Goal: Task Accomplishment & Management: Manage account settings

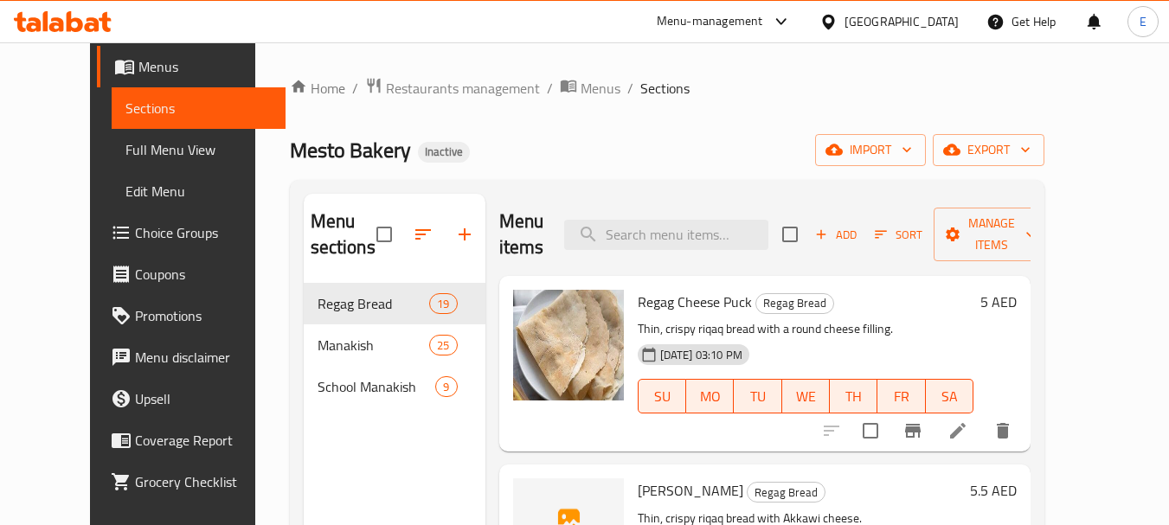
click at [740, 158] on div "Mesto Bakery Inactive import export" at bounding box center [667, 150] width 755 height 32
click at [913, 301] on h6 "Regag Cheese Puck Regag Bread" at bounding box center [806, 302] width 336 height 24
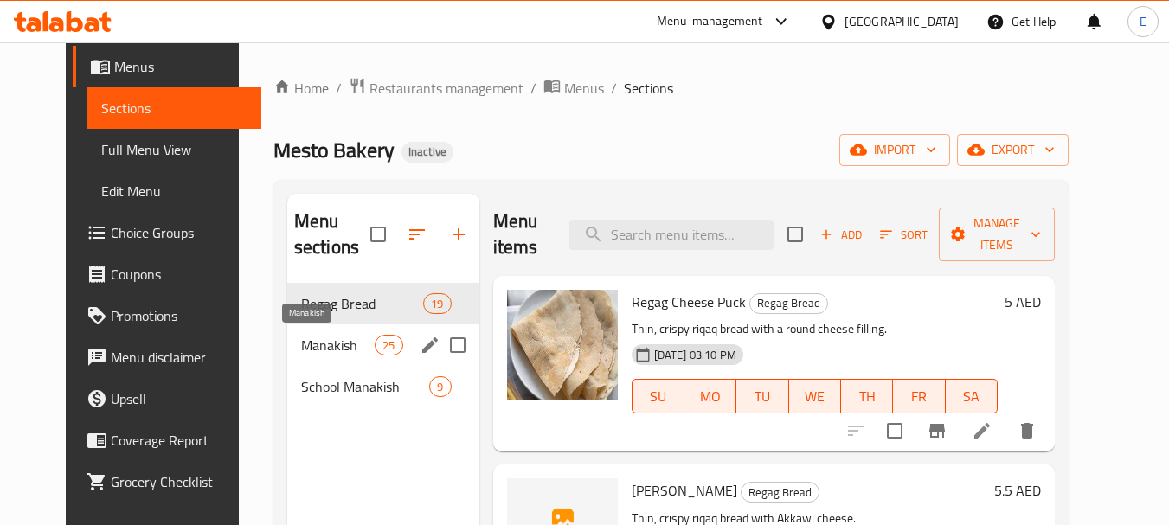
click at [301, 342] on span "Manakish" at bounding box center [338, 345] width 74 height 21
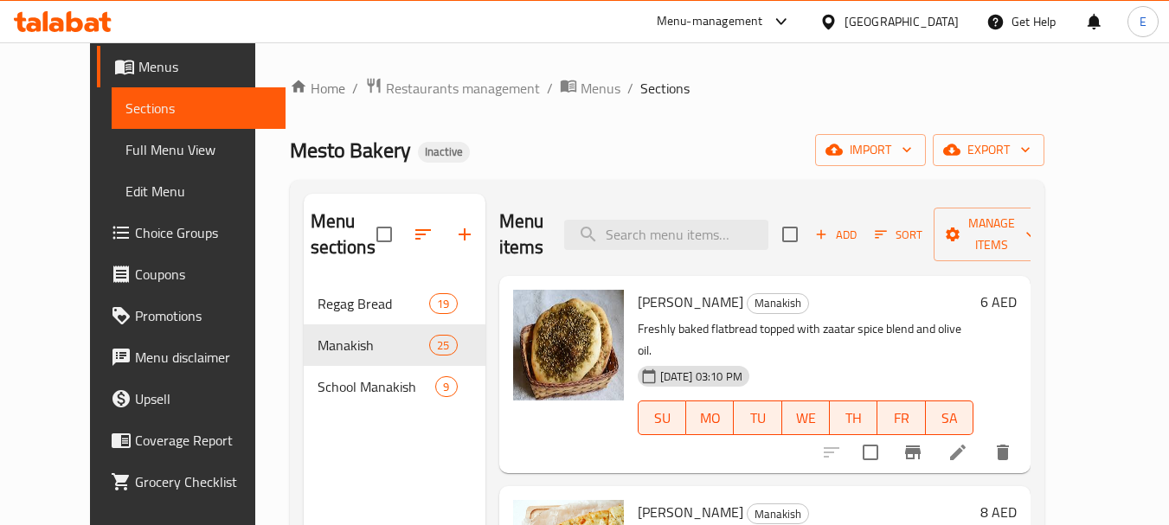
click at [748, 138] on div "Mesto Bakery Inactive import export" at bounding box center [667, 150] width 755 height 32
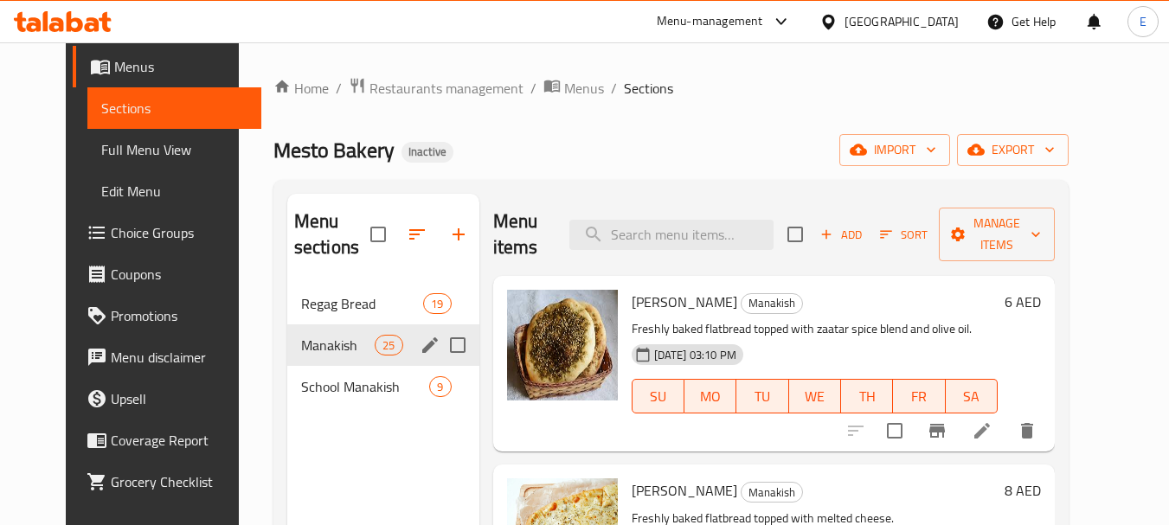
click at [339, 356] on div "Manakish 25" at bounding box center [383, 346] width 192 height 42
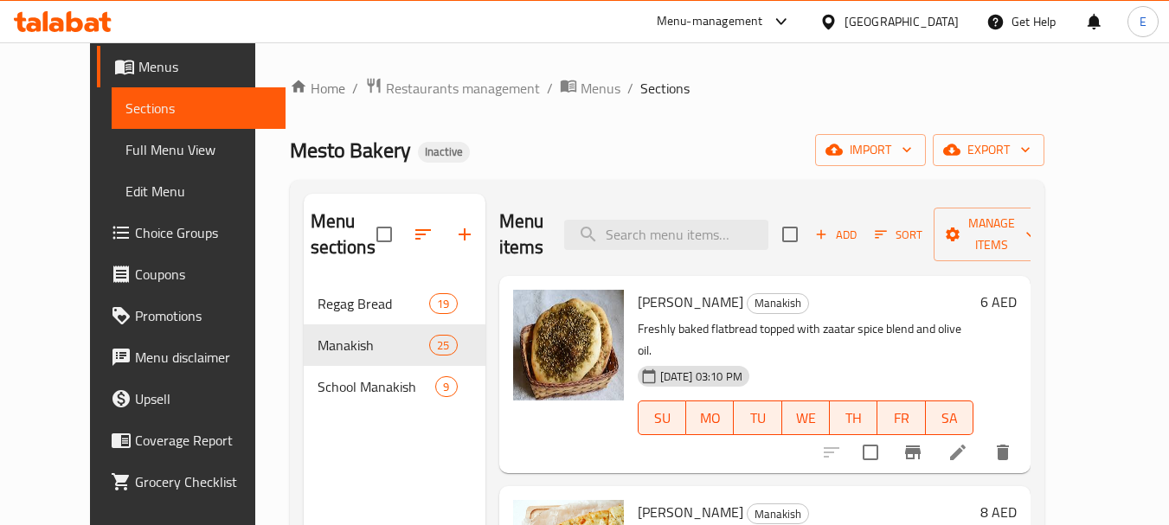
click at [829, 230] on icon "button" at bounding box center [822, 235] width 16 height 16
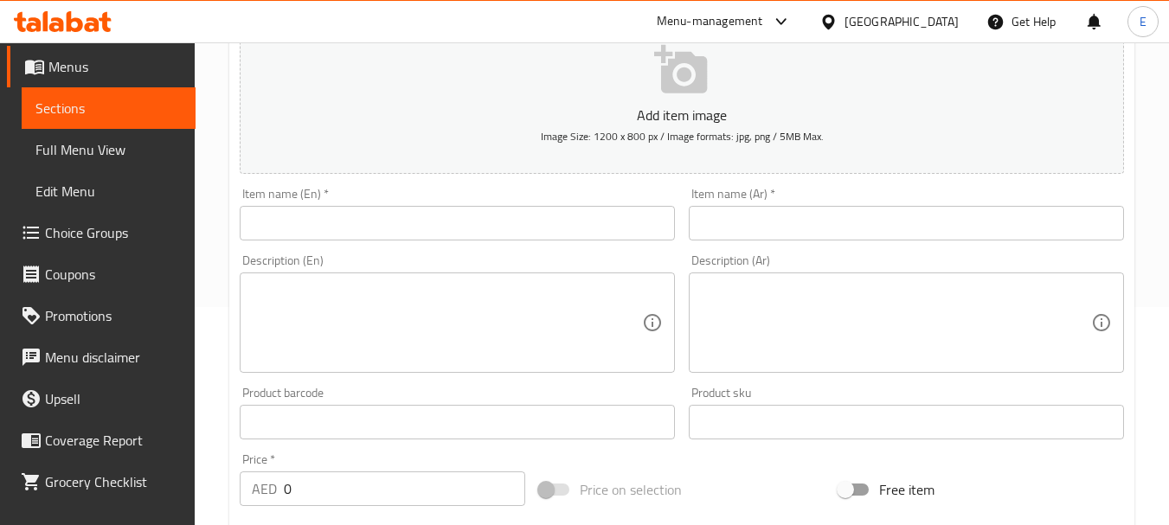
scroll to position [260, 0]
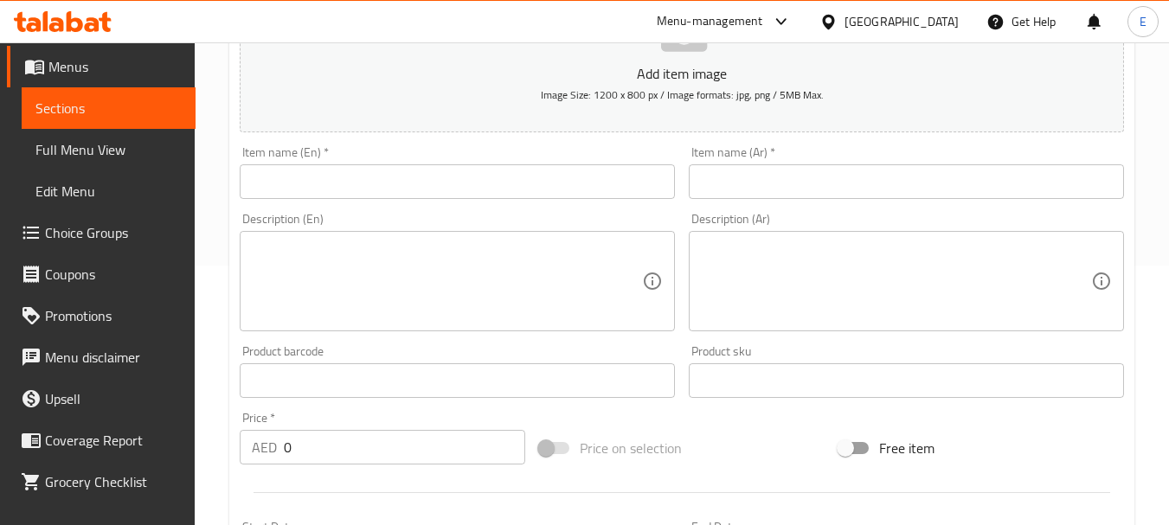
click at [509, 175] on input "text" at bounding box center [457, 181] width 435 height 35
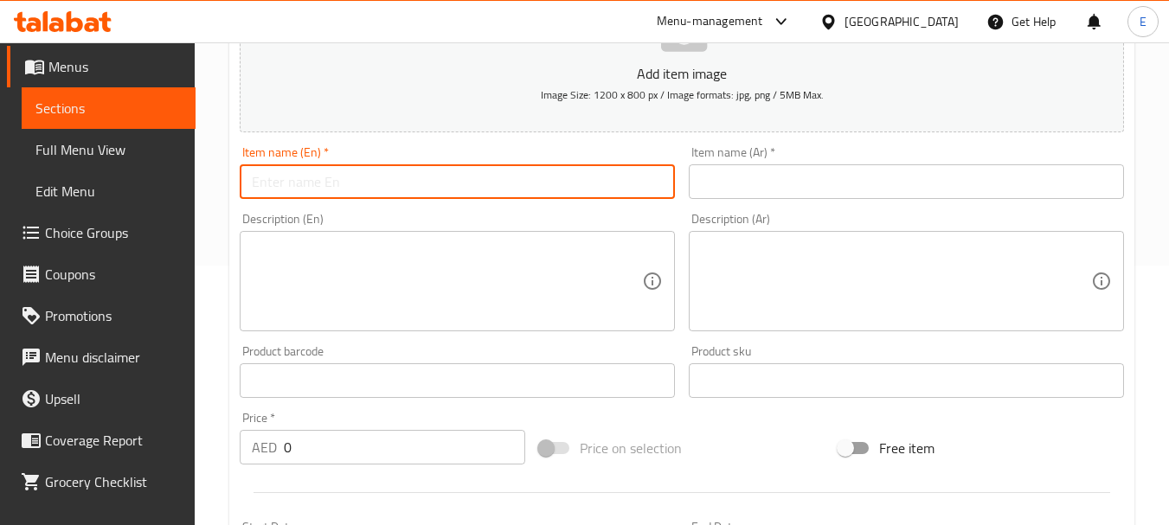
paste input "Mortadella"
type input "Mortadella"
click at [818, 190] on input "text" at bounding box center [906, 181] width 435 height 35
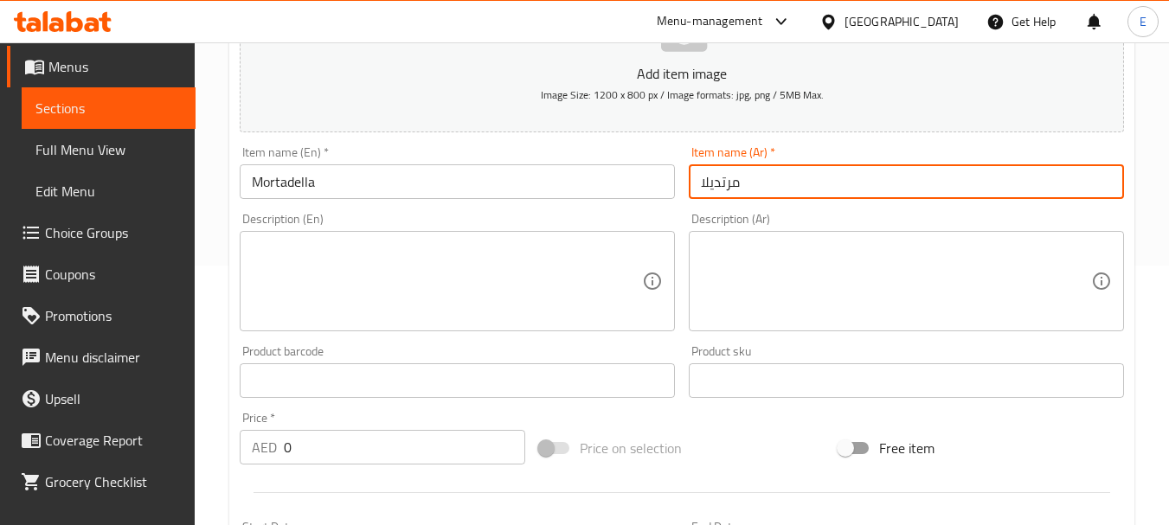
type input "مرتديلا"
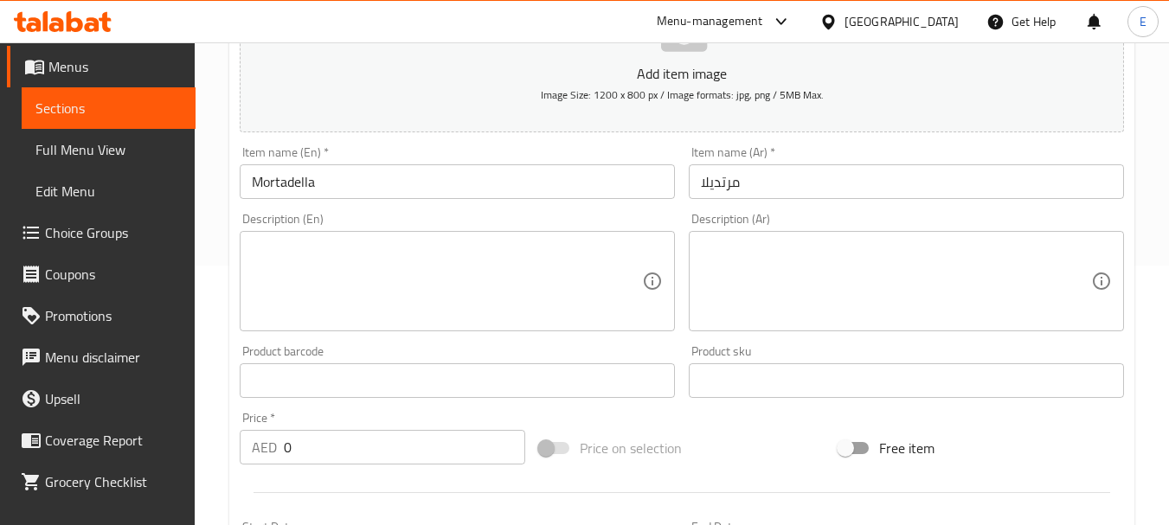
click at [533, 259] on textarea at bounding box center [447, 282] width 390 height 82
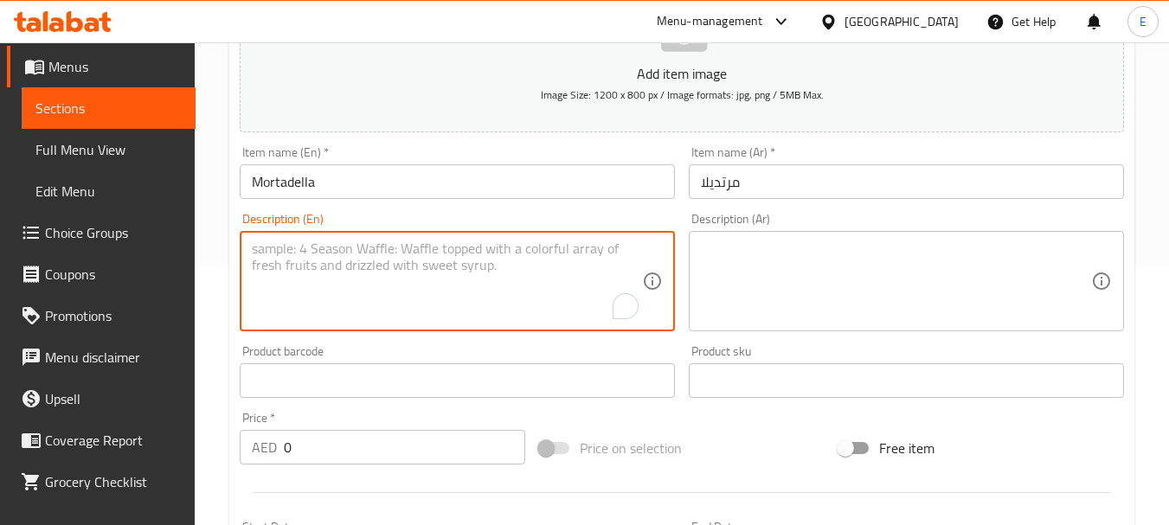
paste textarea "Freshly baked flatbread topped with mortadella slices."
type textarea "Freshly baked flatbread topped with mortadella slices."
click at [736, 261] on textarea at bounding box center [896, 282] width 390 height 82
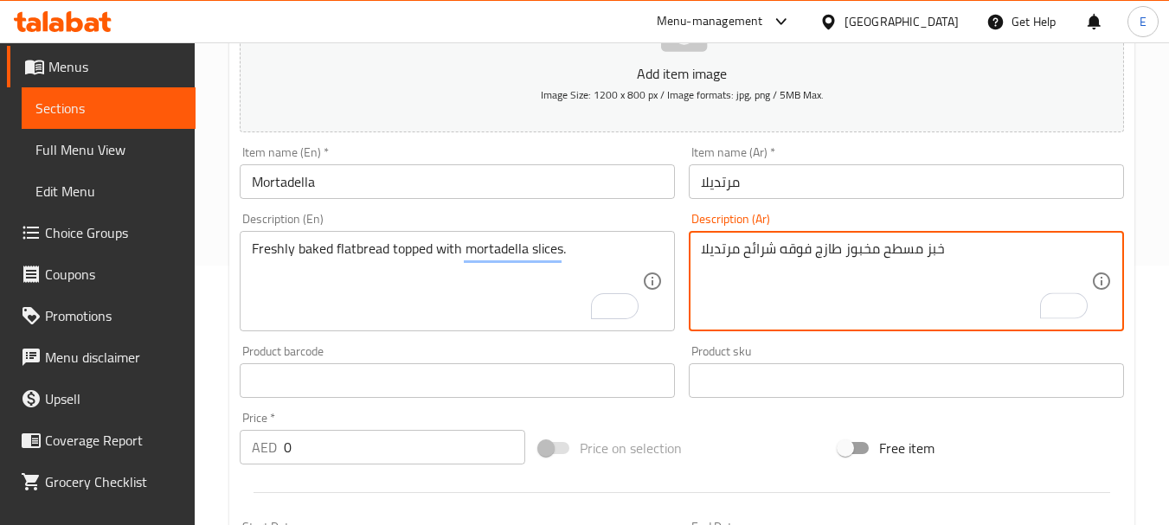
click at [753, 280] on textarea "خبز مسطح مخبوز طازج فوقه شرائح مرتديلا" at bounding box center [896, 282] width 390 height 82
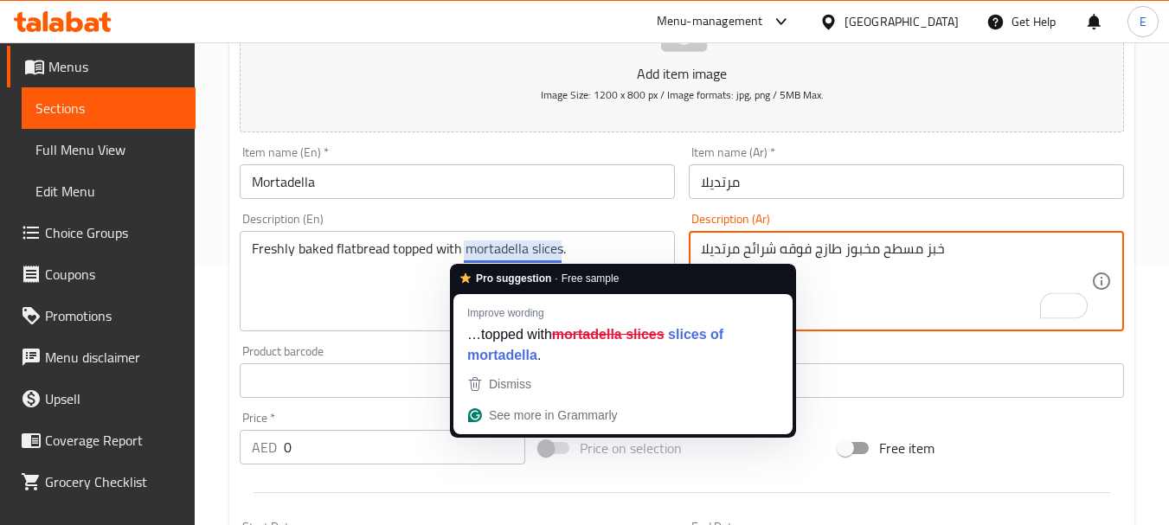
type textarea "خبز مسطح مخبوز طازج فوقه شرائح مرتديلا"
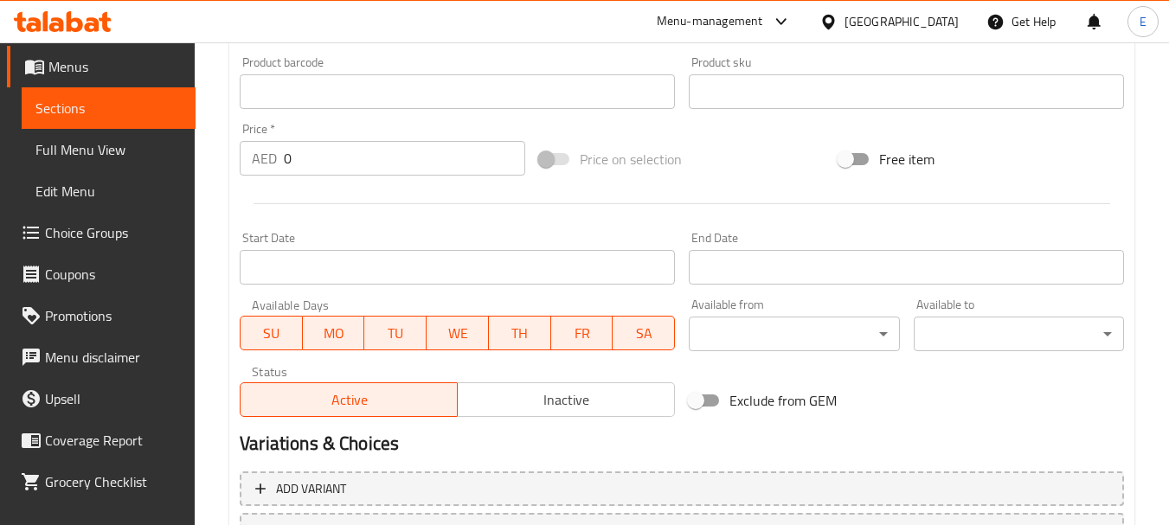
scroll to position [438, 0]
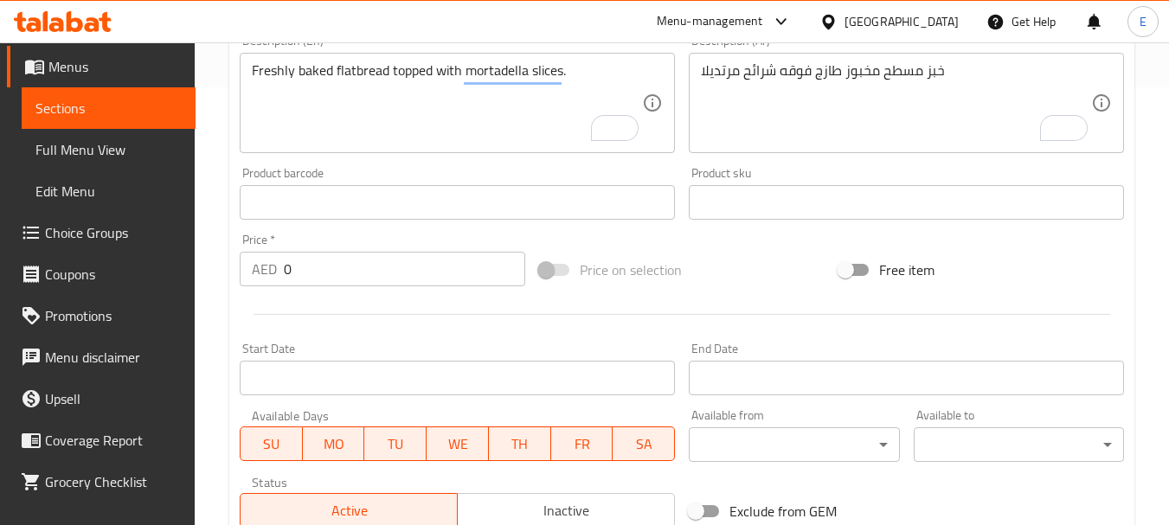
click at [365, 271] on input "0" at bounding box center [404, 269] width 241 height 35
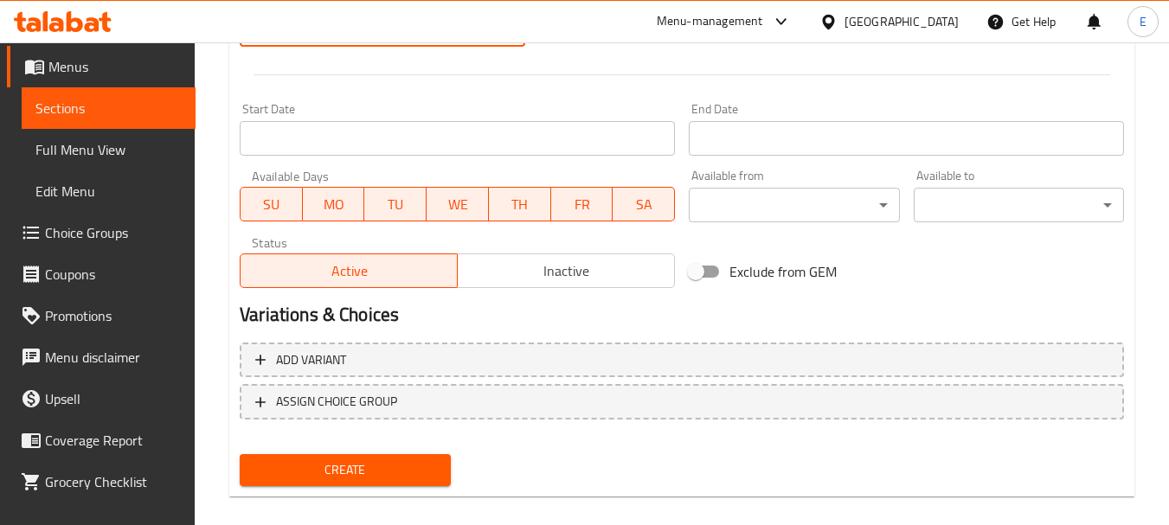
scroll to position [698, 0]
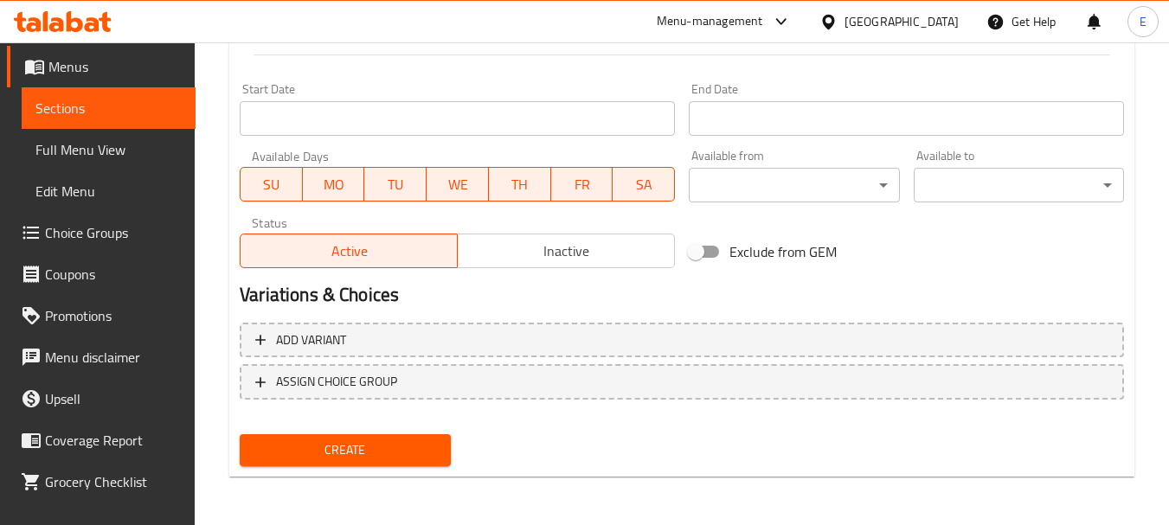
type input "8"
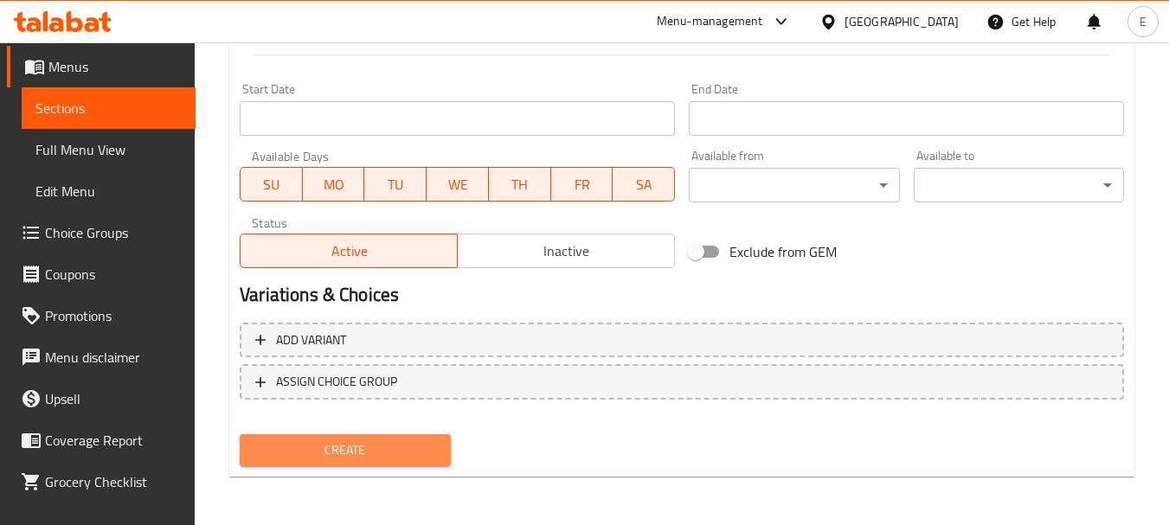
click at [383, 457] on span "Create" at bounding box center [345, 451] width 183 height 22
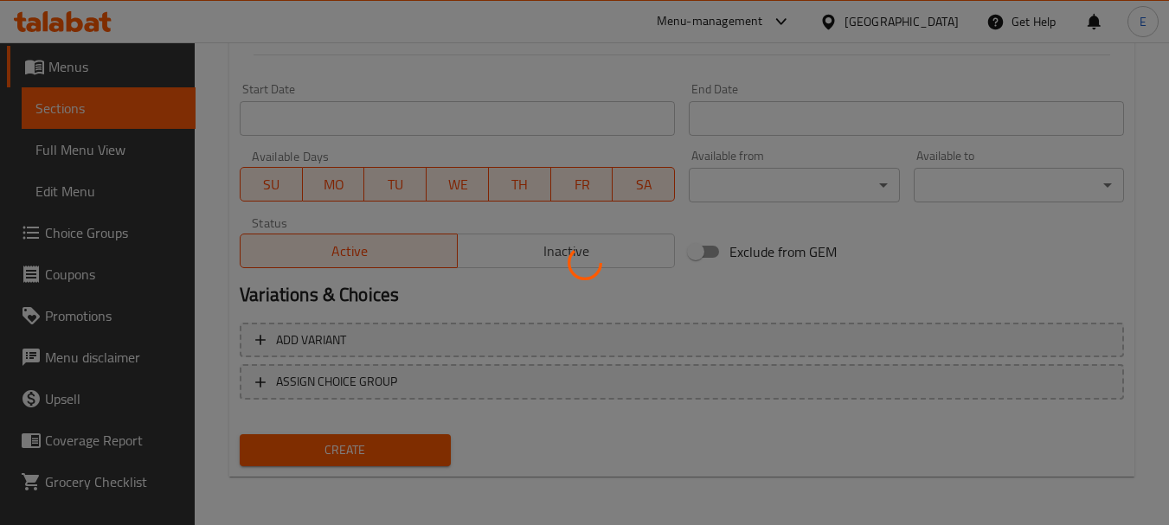
type input "0"
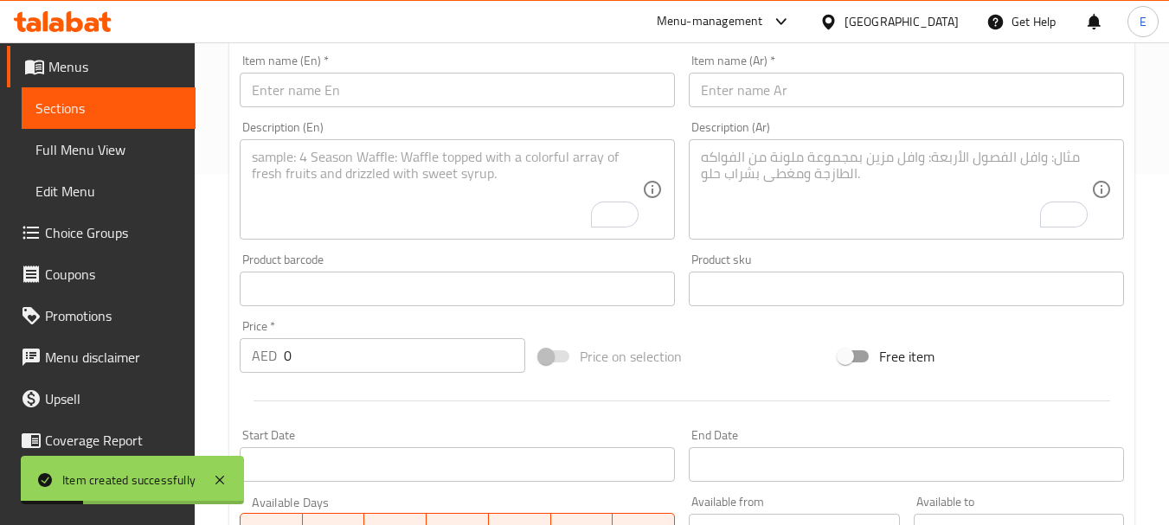
scroll to position [265, 0]
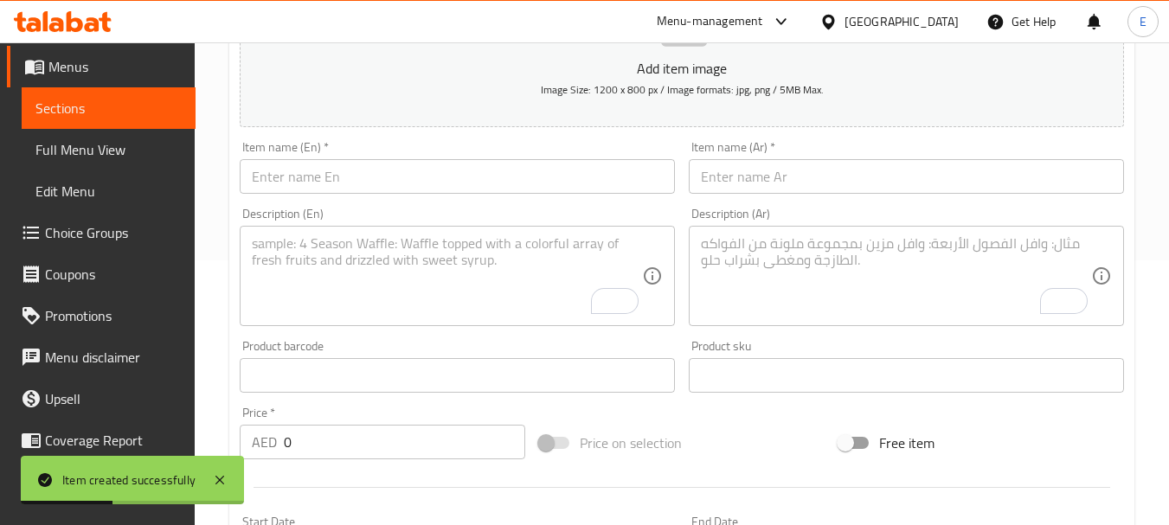
click at [630, 189] on input "text" at bounding box center [457, 176] width 435 height 35
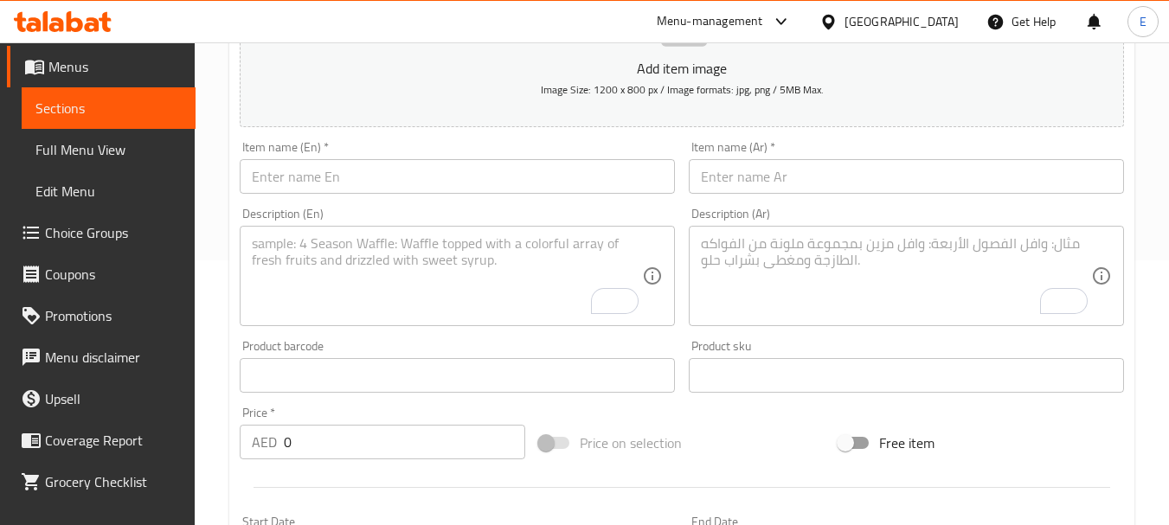
click at [309, 254] on textarea "To enrich screen reader interactions, please activate Accessibility in Grammarl…" at bounding box center [447, 276] width 390 height 82
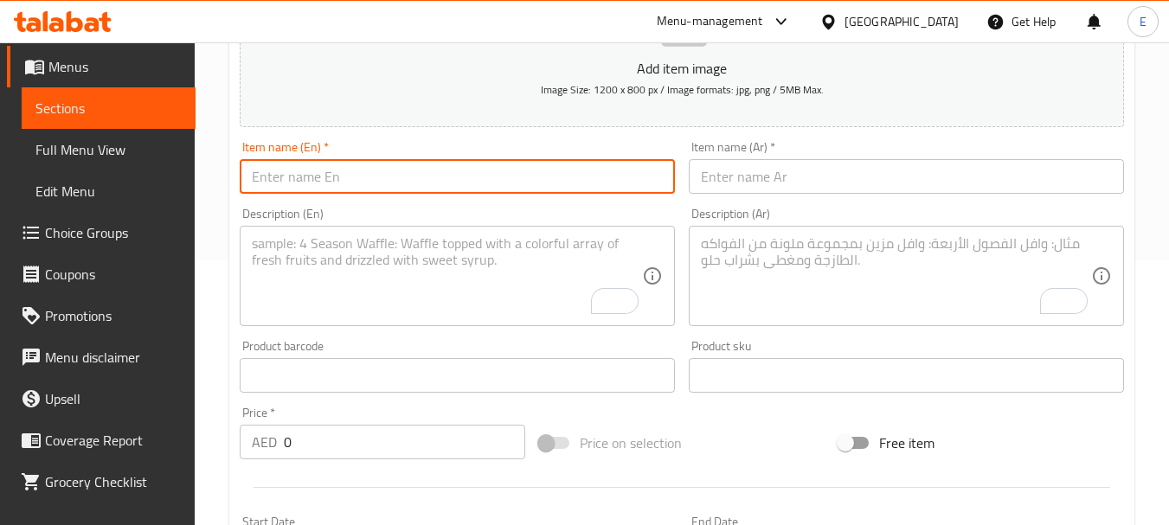
click at [351, 170] on input "text" at bounding box center [457, 176] width 435 height 35
paste input "Cheese Mortadella"
click at [351, 170] on input "Cheese Mortadella" at bounding box center [457, 176] width 435 height 35
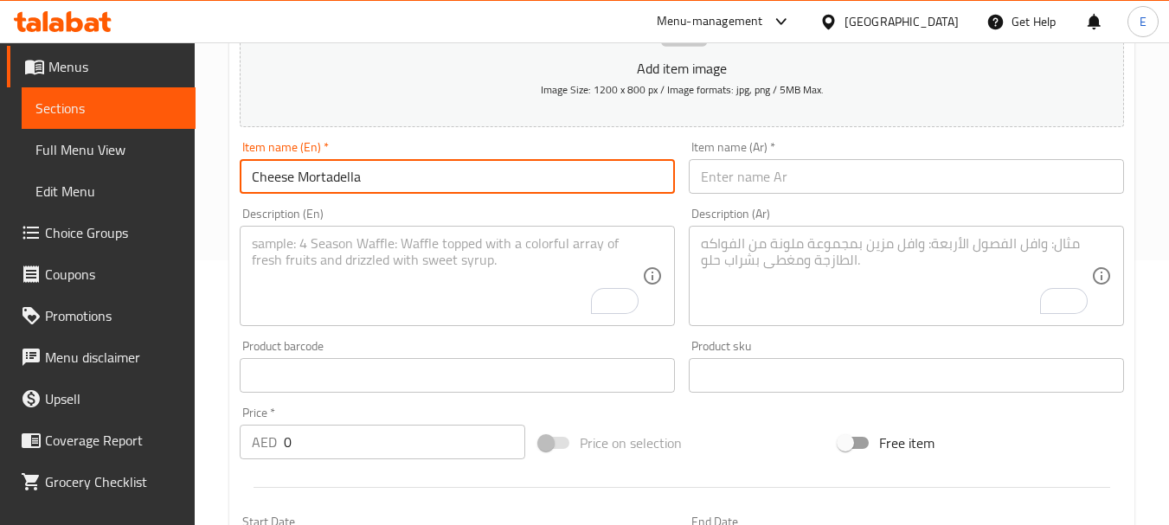
type input "Cheese Mortadella"
click at [724, 180] on input "text" at bounding box center [906, 176] width 435 height 35
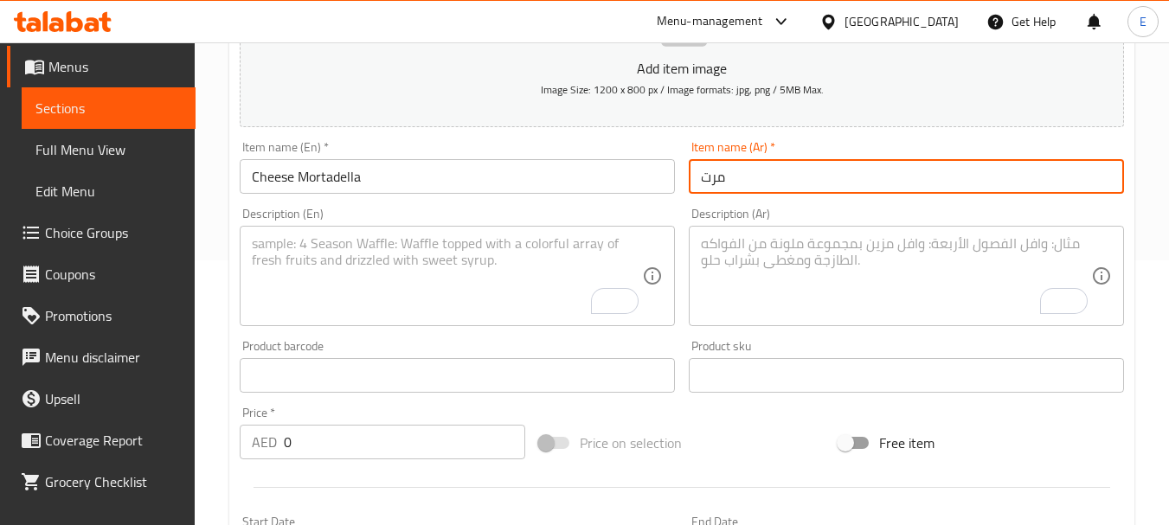
type input "مرتديلا وجبنة"
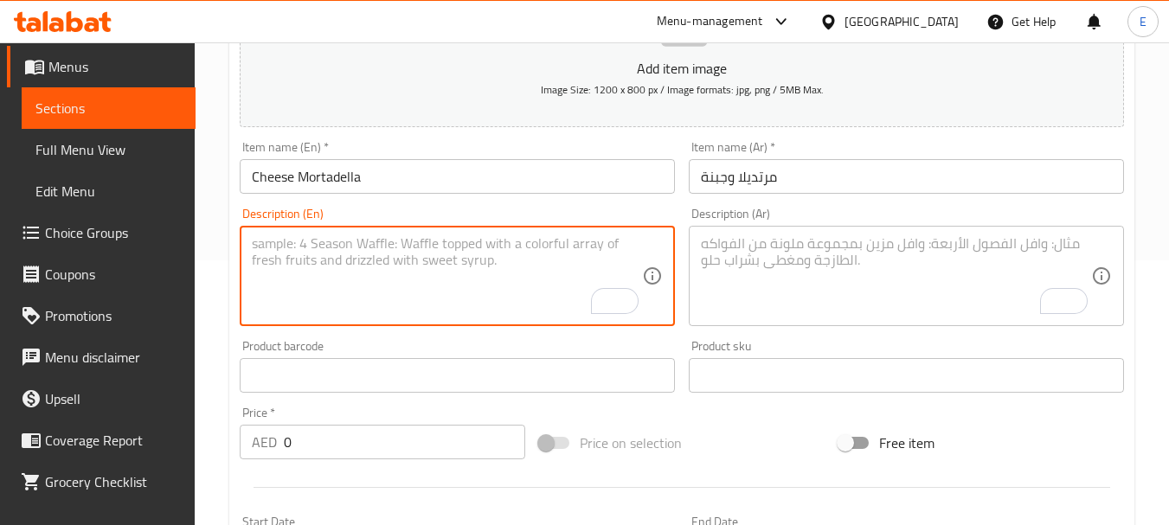
click at [336, 265] on textarea "To enrich screen reader interactions, please activate Accessibility in Grammarl…" at bounding box center [447, 276] width 390 height 82
paste textarea "Freshly baked flatbread topped with cheese and mortadella slices."
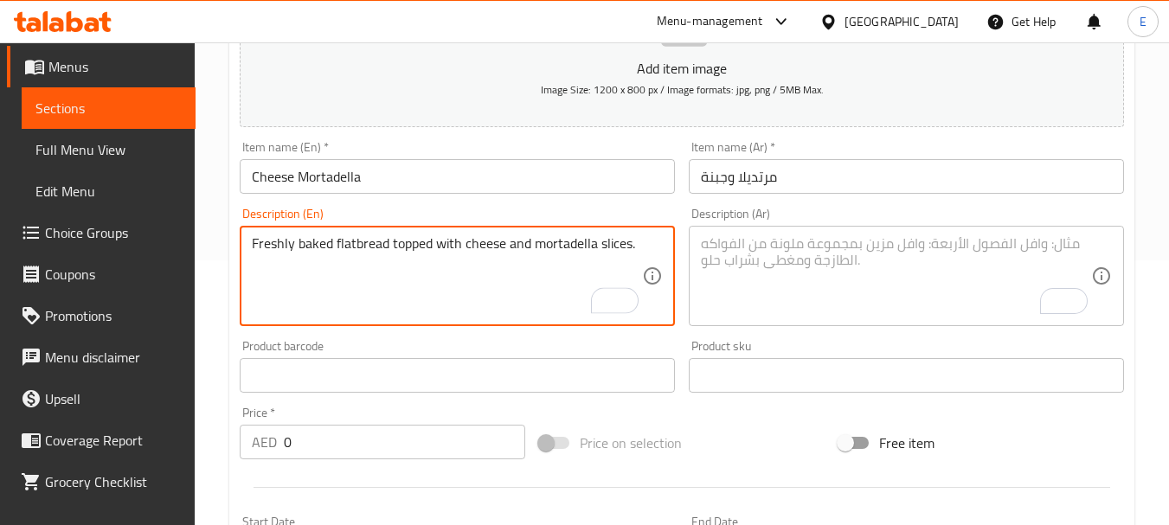
type textarea "Freshly baked flatbread topped with cheese and mortadella slices."
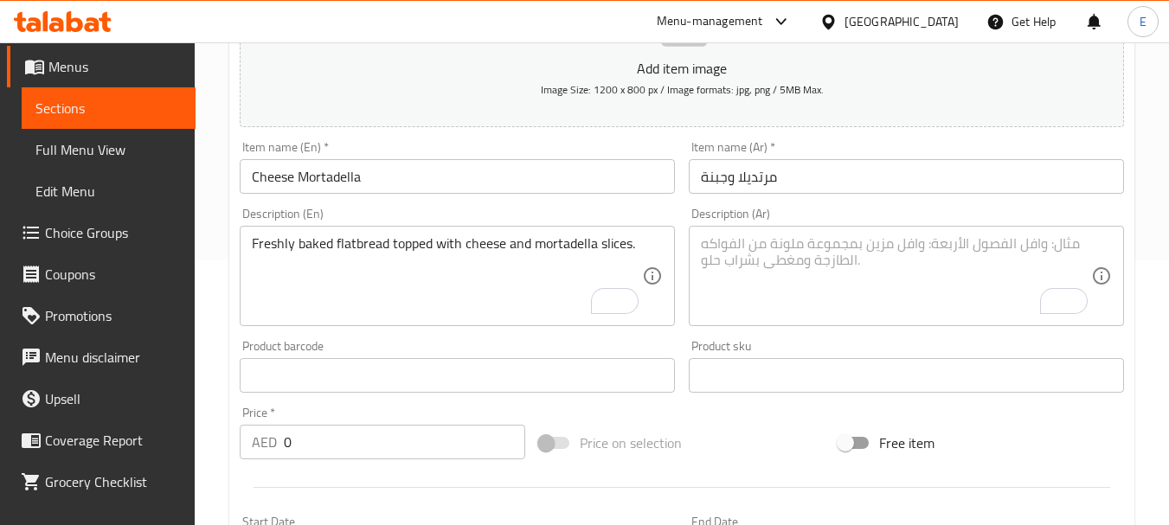
click at [934, 241] on textarea "To enrich screen reader interactions, please activate Accessibility in Grammarl…" at bounding box center [896, 276] width 390 height 82
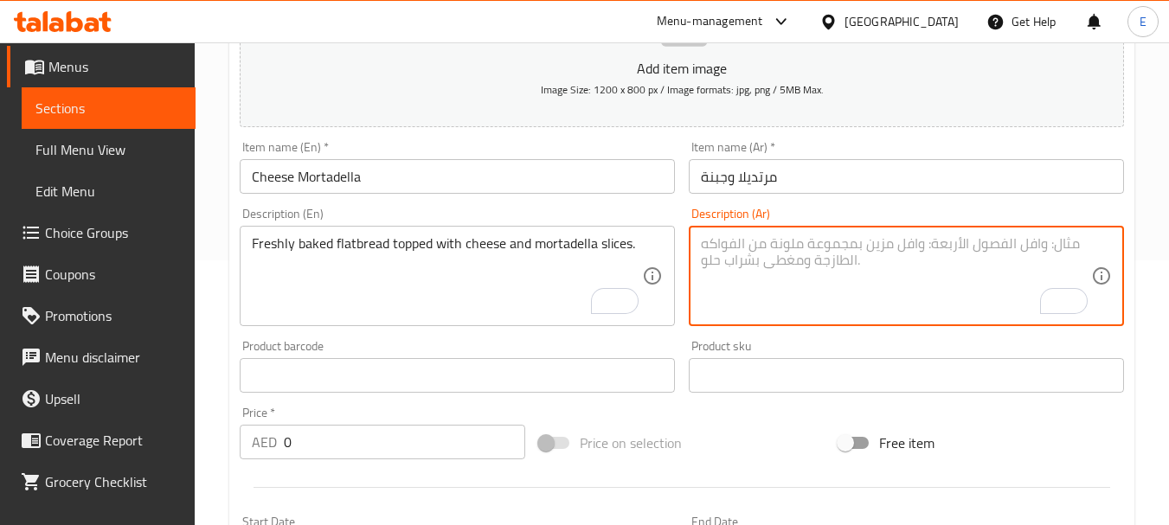
paste textarea "خبز مسطح طازج مخبوز يعلوه جبنة وشرائح مرتديلا."
type textarea "خبز مسطح طازج مخبوز يعلوه جبنة وشرائح مرتديلا."
click at [921, 254] on textarea "خبز مسطح طازج مخبوز يعلوه جبنة وشرائح مرتديلا." at bounding box center [896, 276] width 390 height 82
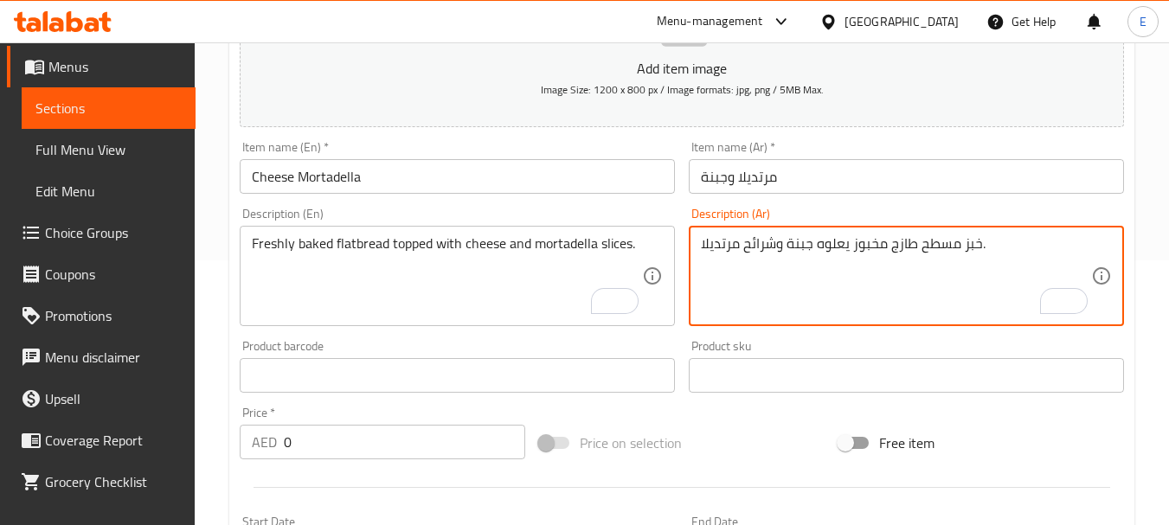
click at [921, 254] on textarea "خبز مسطح طازج مخبوز يعلوه جبنة وشرائح مرتديلا." at bounding box center [896, 276] width 390 height 82
click at [913, 273] on textarea "خبز مسطح طازج مخبوز يعلوه جبنة وشرائح مرتديلا." at bounding box center [896, 276] width 390 height 82
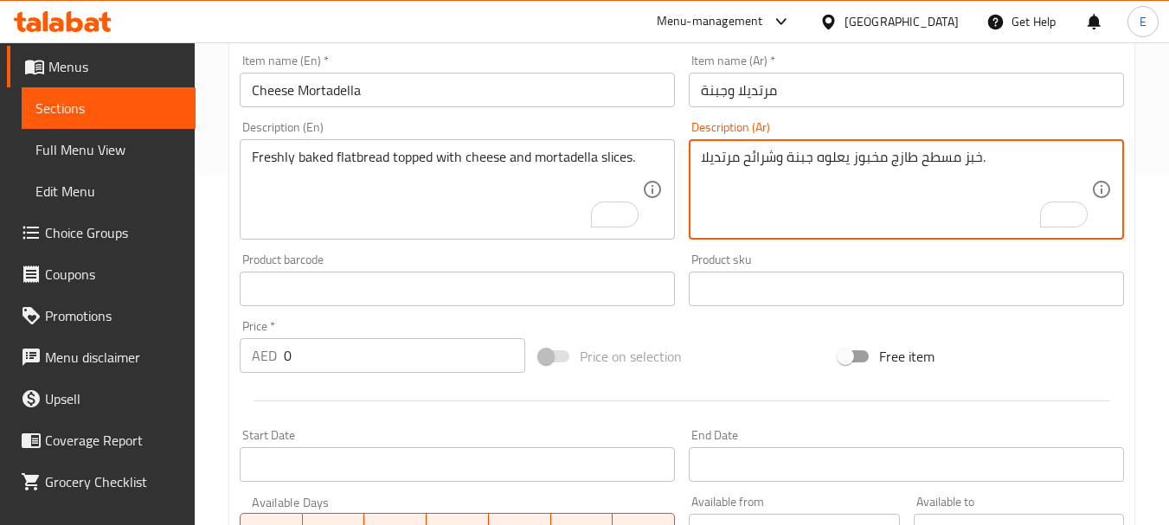
scroll to position [438, 0]
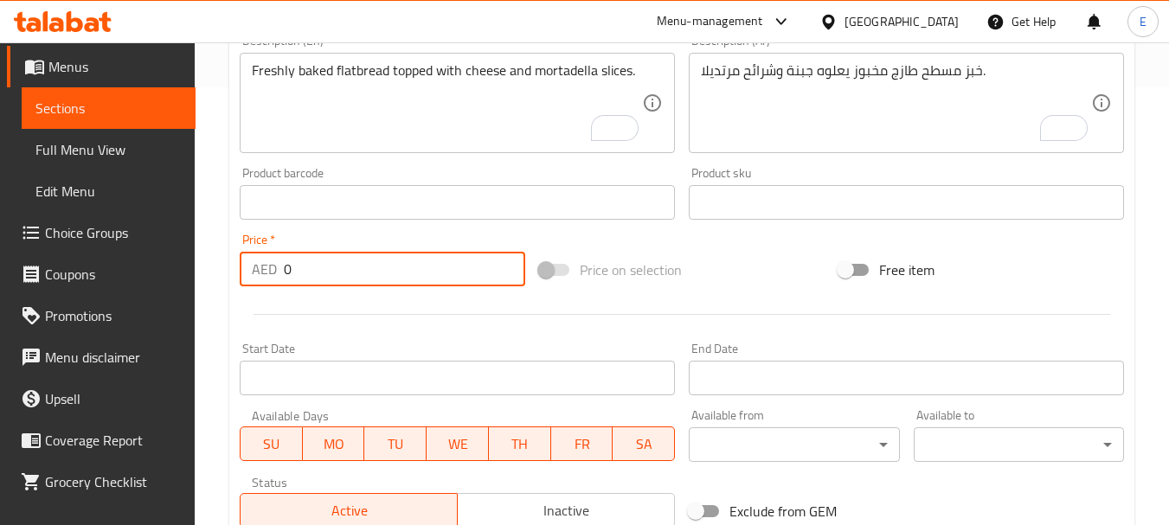
click at [356, 267] on input "0" at bounding box center [404, 269] width 241 height 35
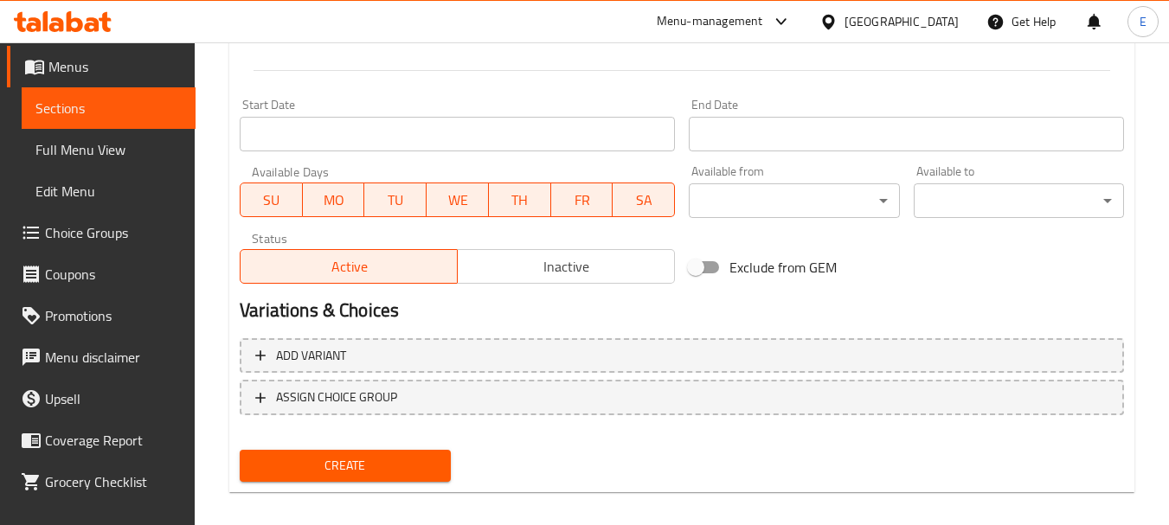
scroll to position [698, 0]
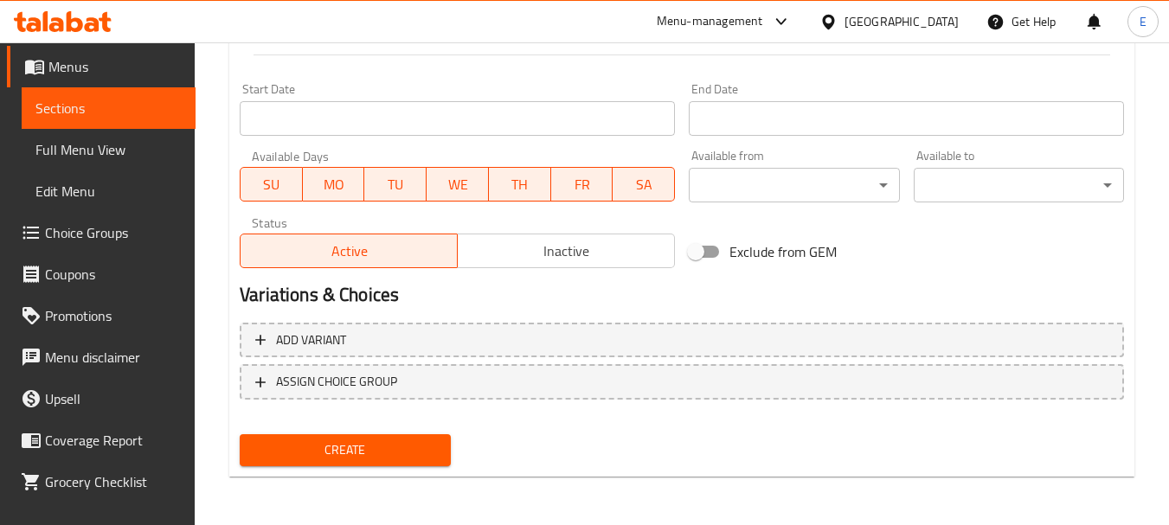
type input "6"
click at [408, 458] on span "Create" at bounding box center [345, 451] width 183 height 22
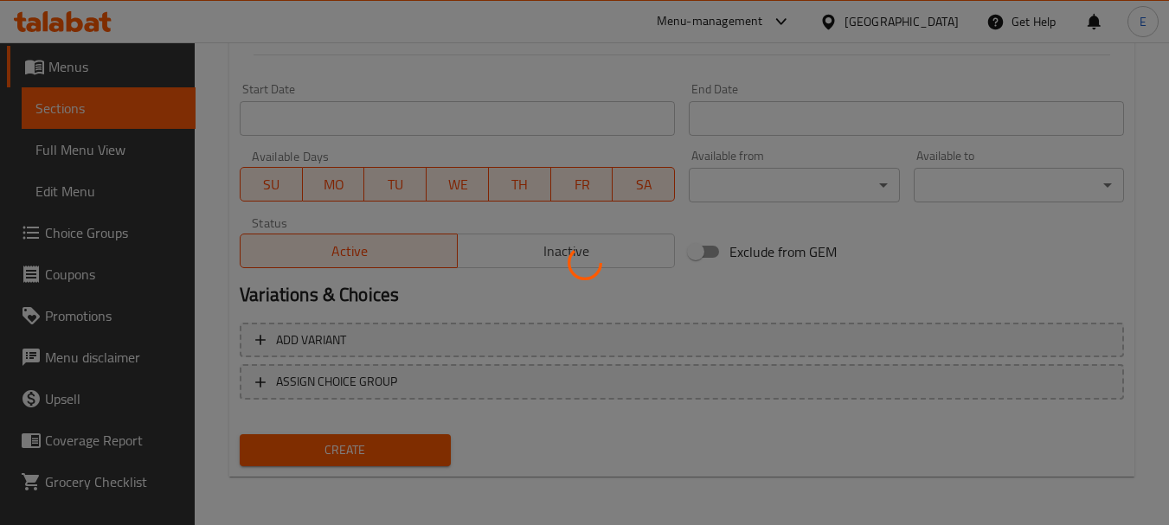
type input "0"
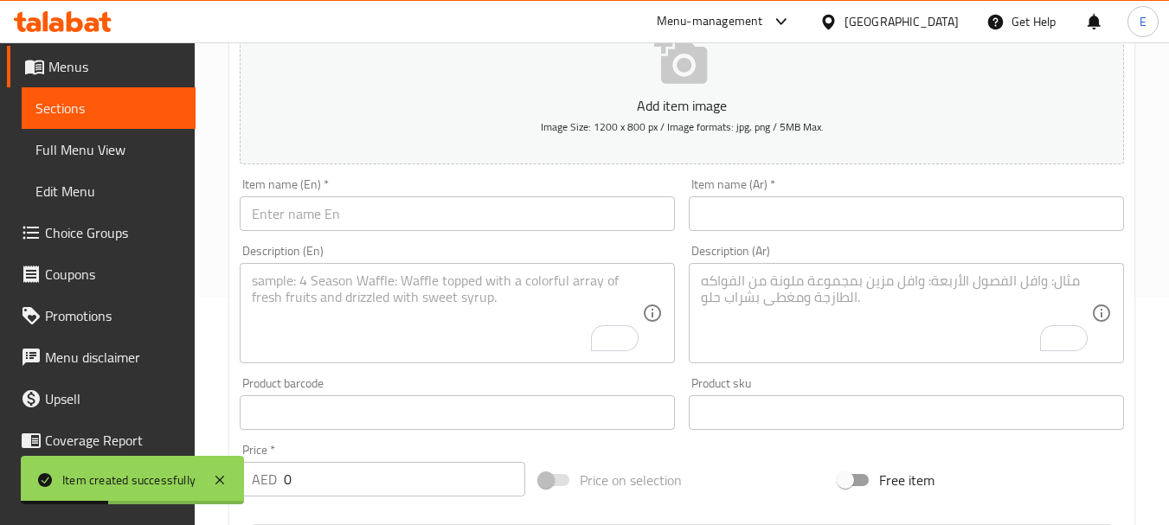
scroll to position [0, 0]
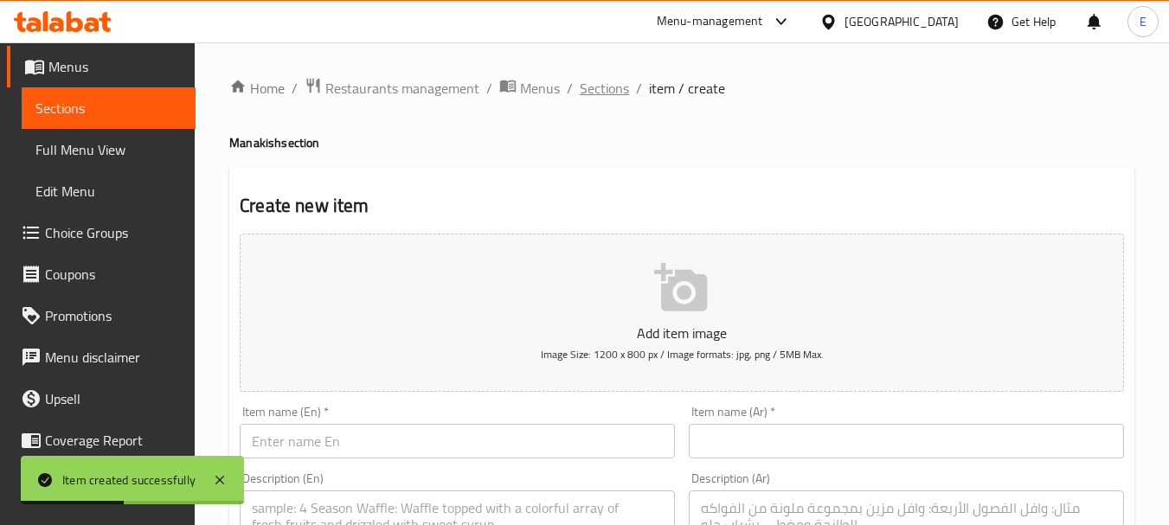
click at [603, 93] on span "Sections" at bounding box center [604, 88] width 49 height 21
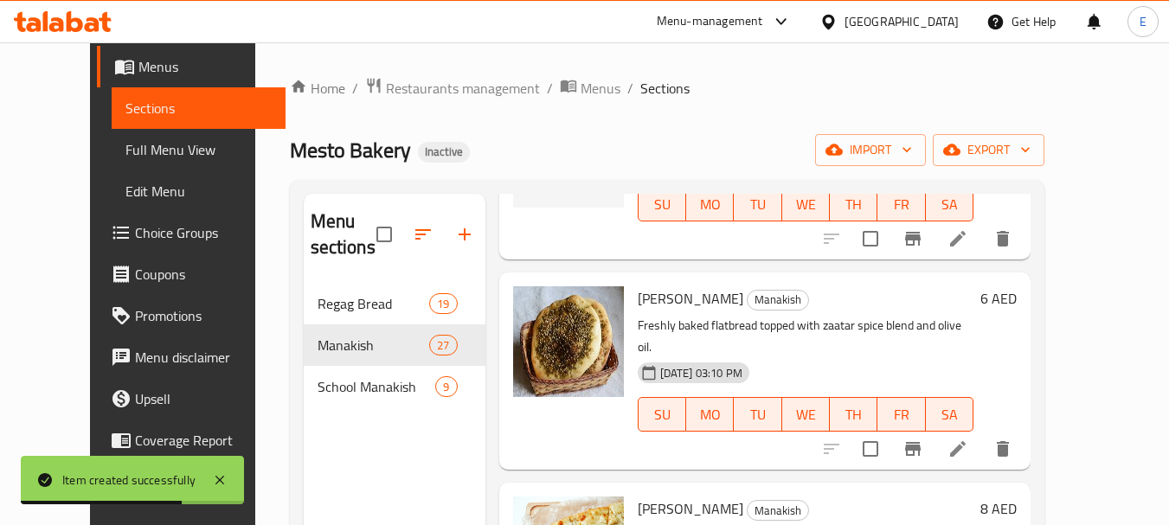
scroll to position [519, 0]
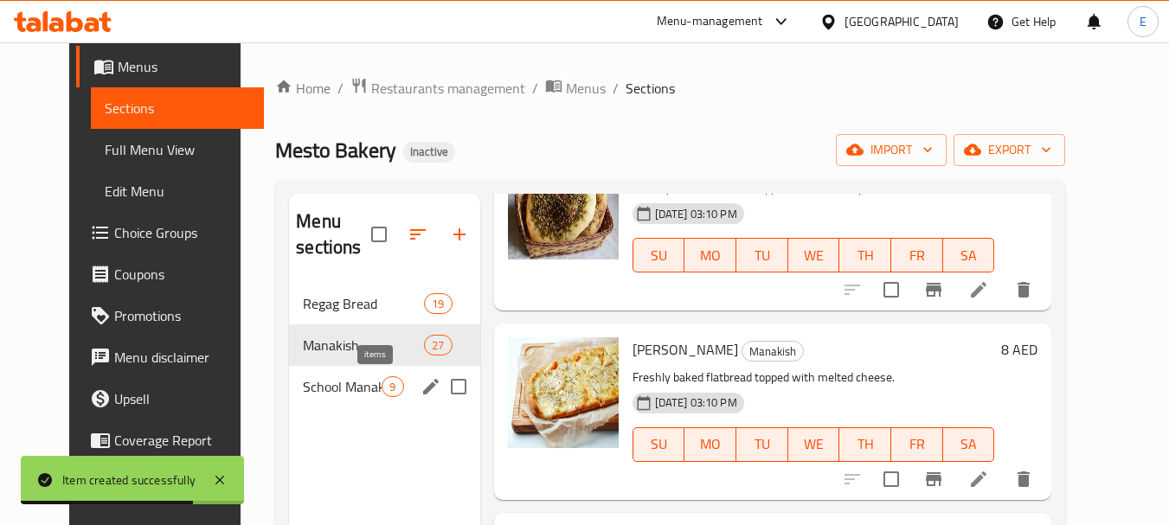
click at [382, 376] on div "9" at bounding box center [393, 386] width 22 height 21
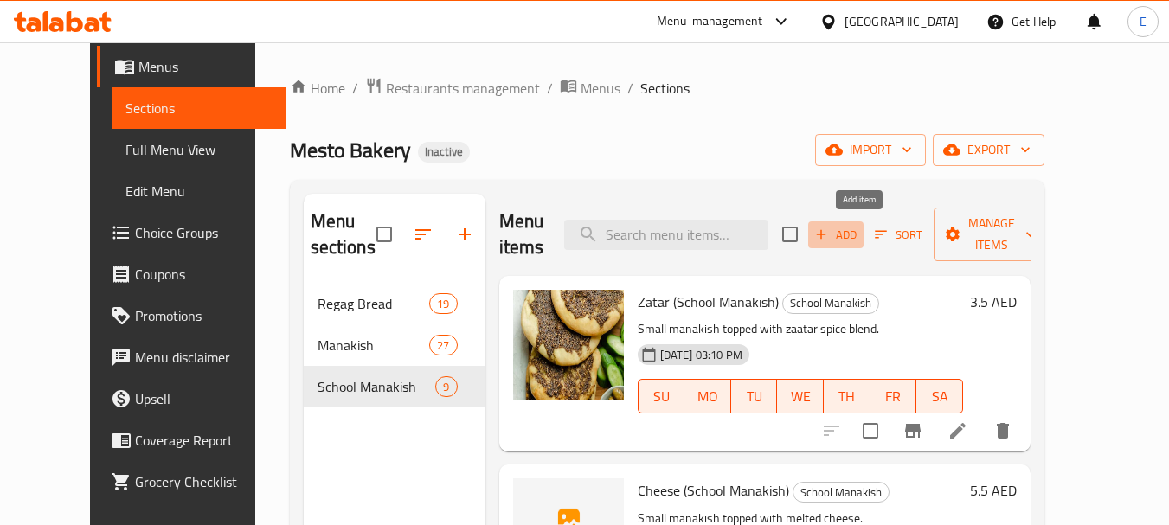
click at [859, 227] on span "Add" at bounding box center [836, 235] width 47 height 20
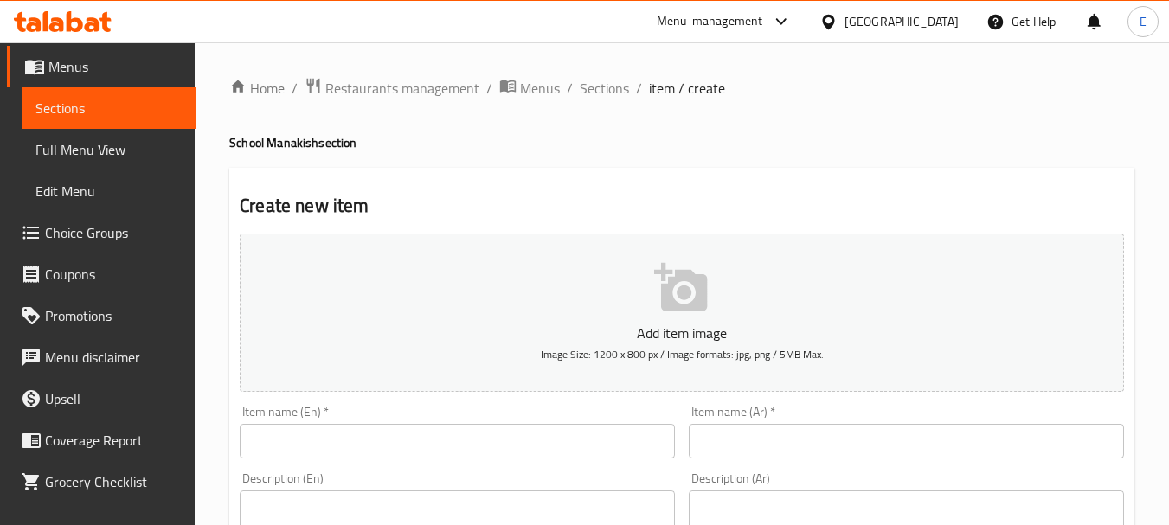
click at [402, 434] on input "text" at bounding box center [457, 441] width 435 height 35
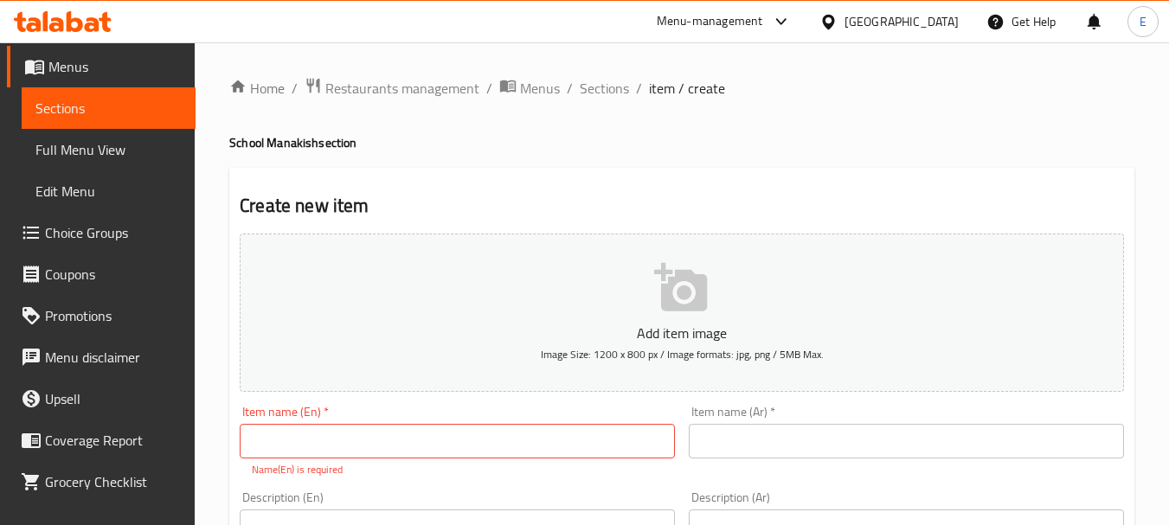
click at [319, 429] on input "text" at bounding box center [457, 441] width 435 height 35
paste input "Cheese Mortadella"
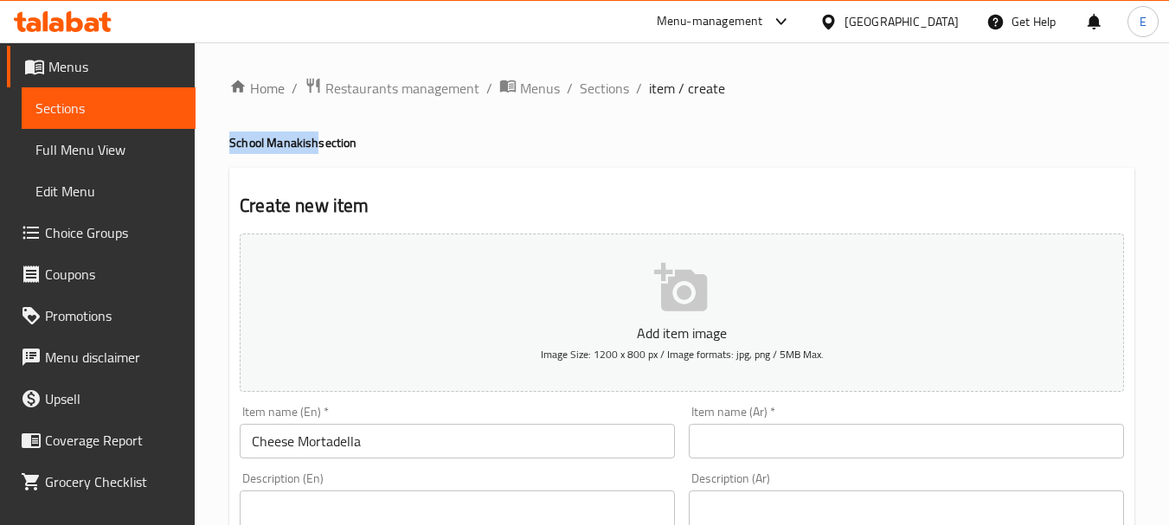
drag, startPoint x: 225, startPoint y: 146, endPoint x: 318, endPoint y: 146, distance: 92.6
copy h4 "School Manakish"
click at [396, 449] on input "Cheese Mortadella" at bounding box center [457, 441] width 435 height 35
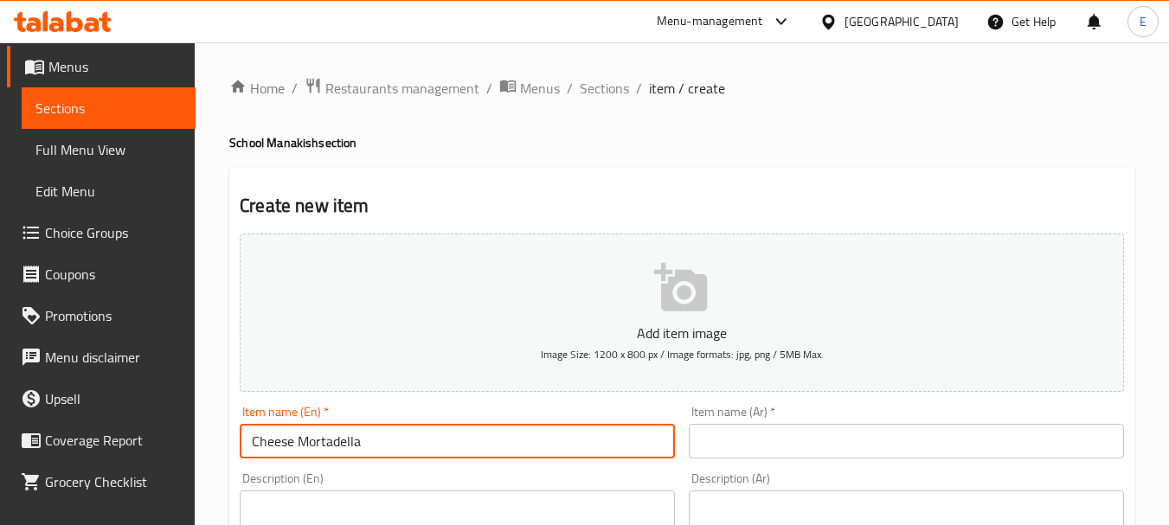
paste input "School Manakish"
type input "Cheese Mortadella School Manakish"
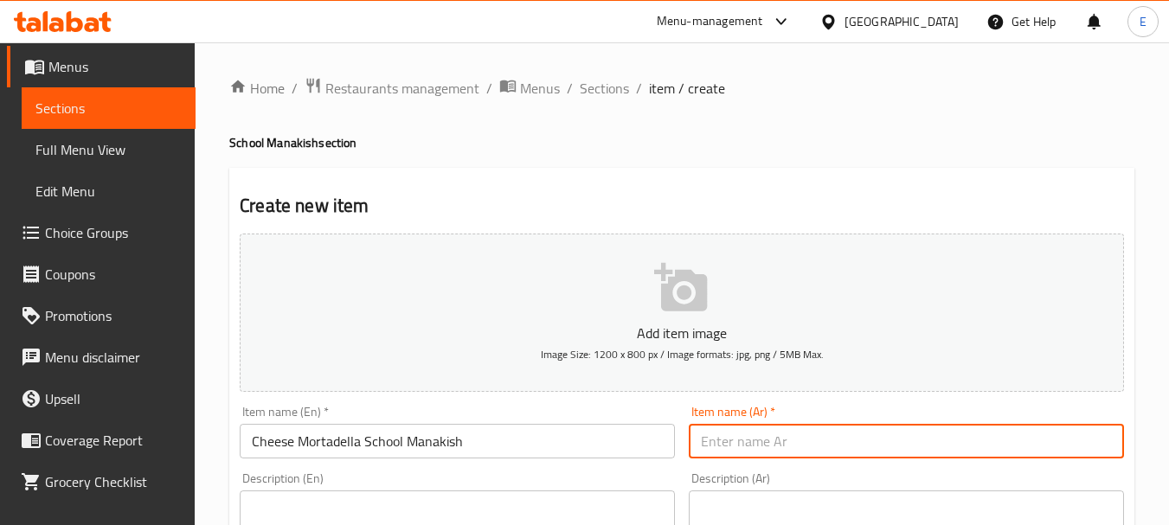
click at [764, 430] on input "text" at bounding box center [906, 441] width 435 height 35
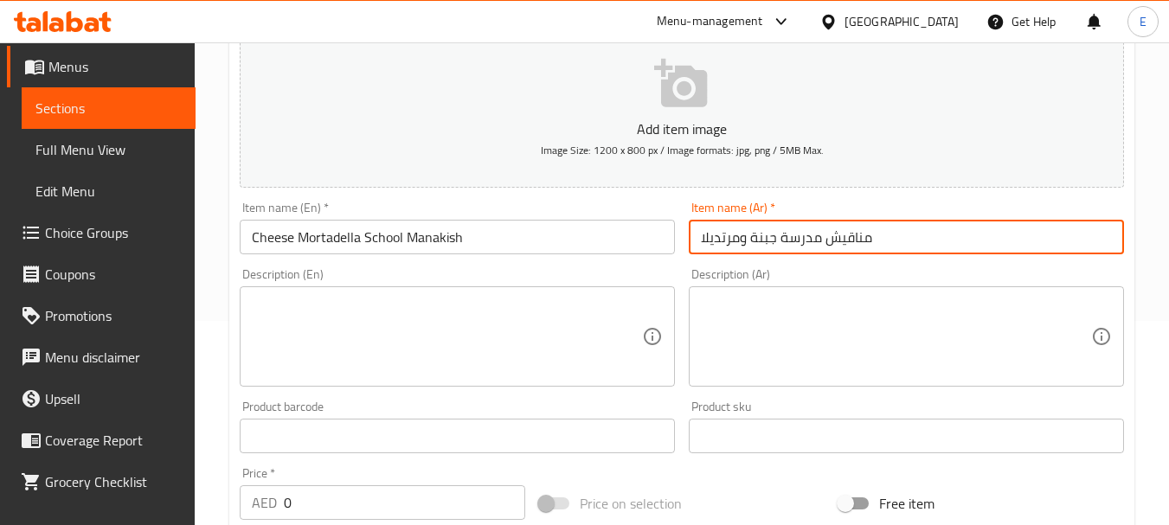
scroll to position [260, 0]
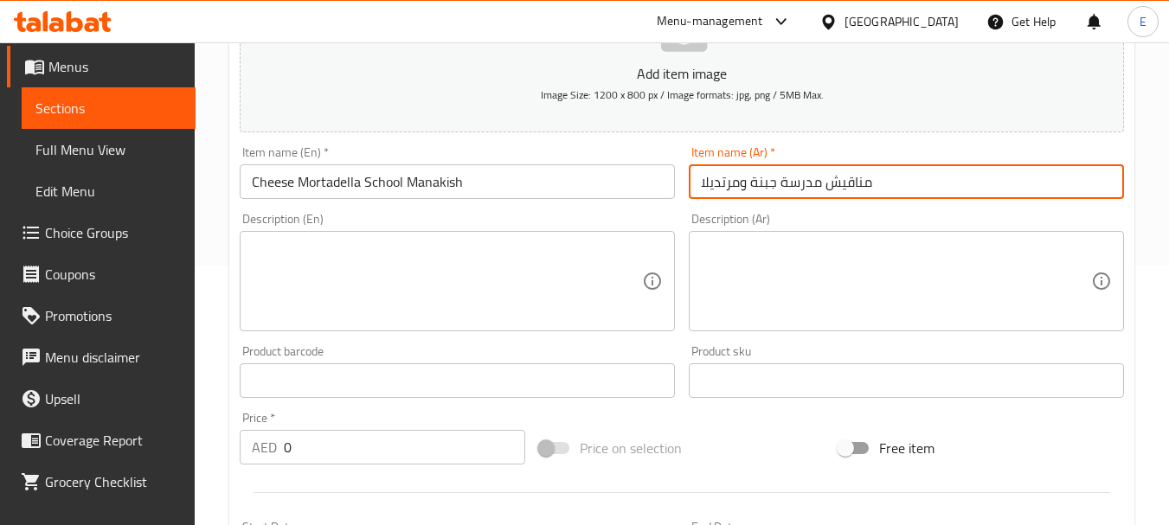
type input "مناقيش مدرسة جبنة ومرتديلا"
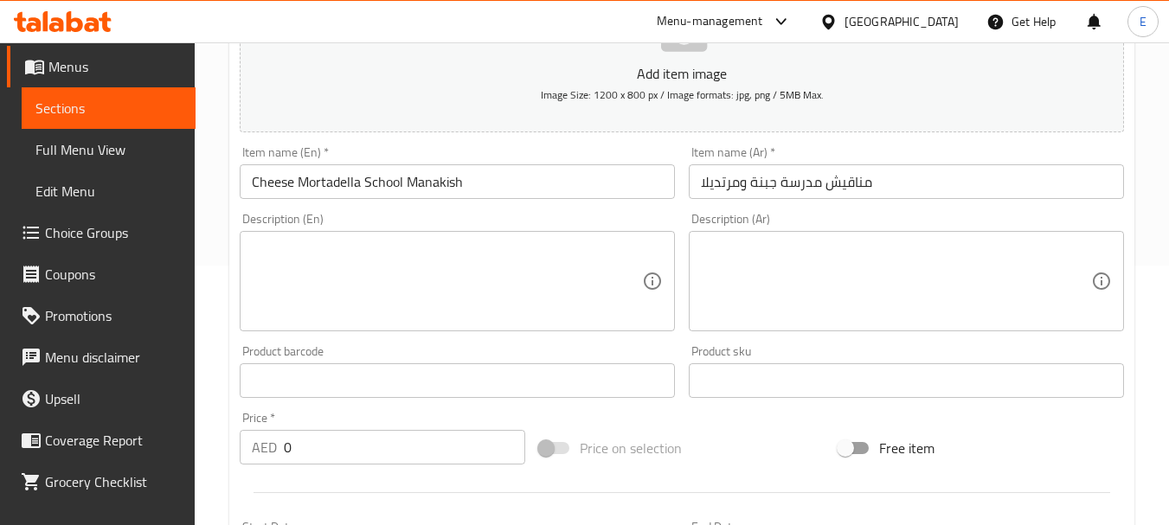
click at [298, 242] on textarea at bounding box center [447, 282] width 390 height 82
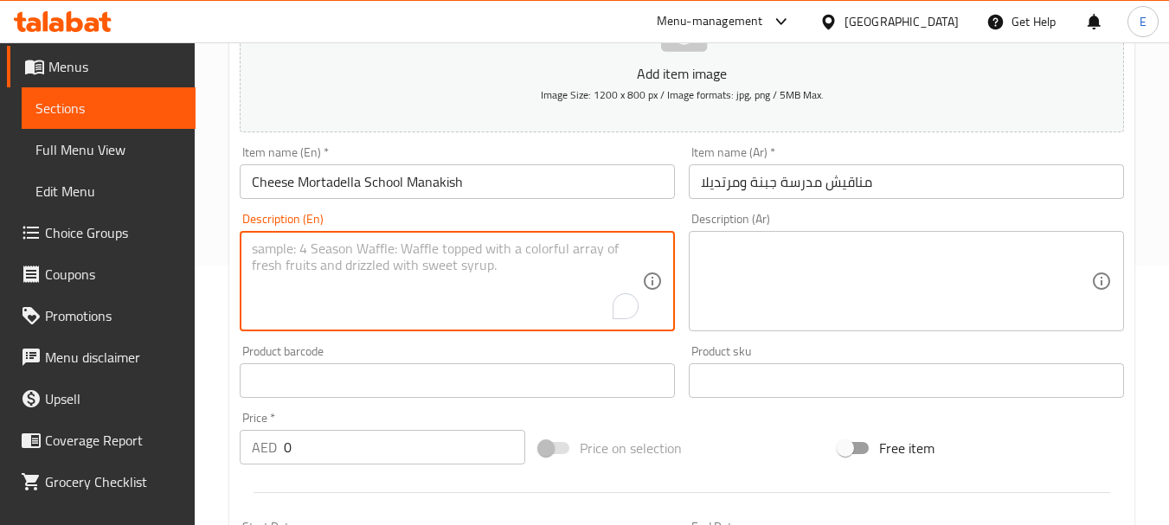
paste textarea "Small manakish topped with cheese and mortadella."
type textarea "Small manakish topped with cheese and mortadella."
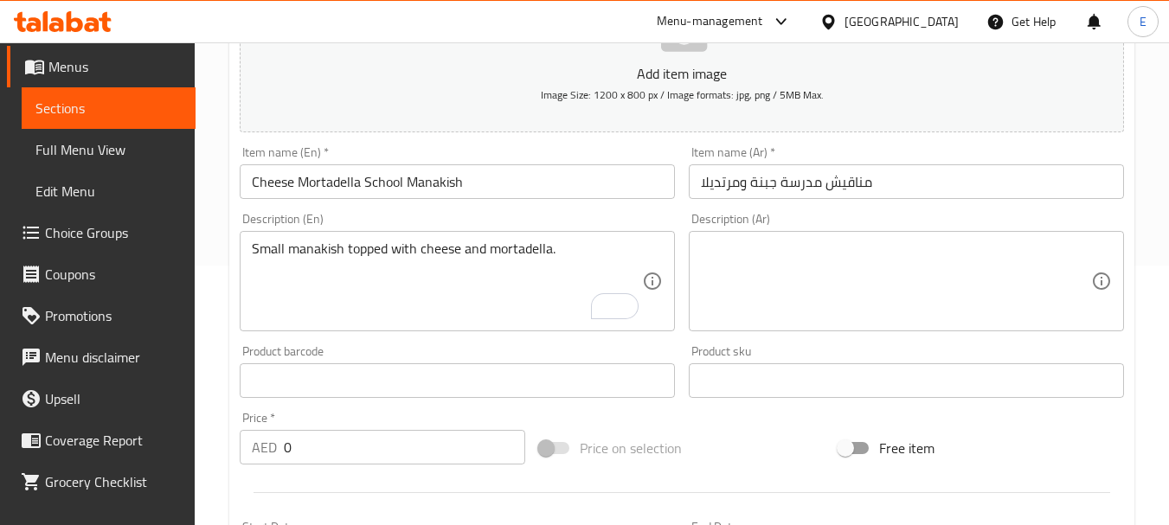
click at [743, 251] on textarea at bounding box center [896, 282] width 390 height 82
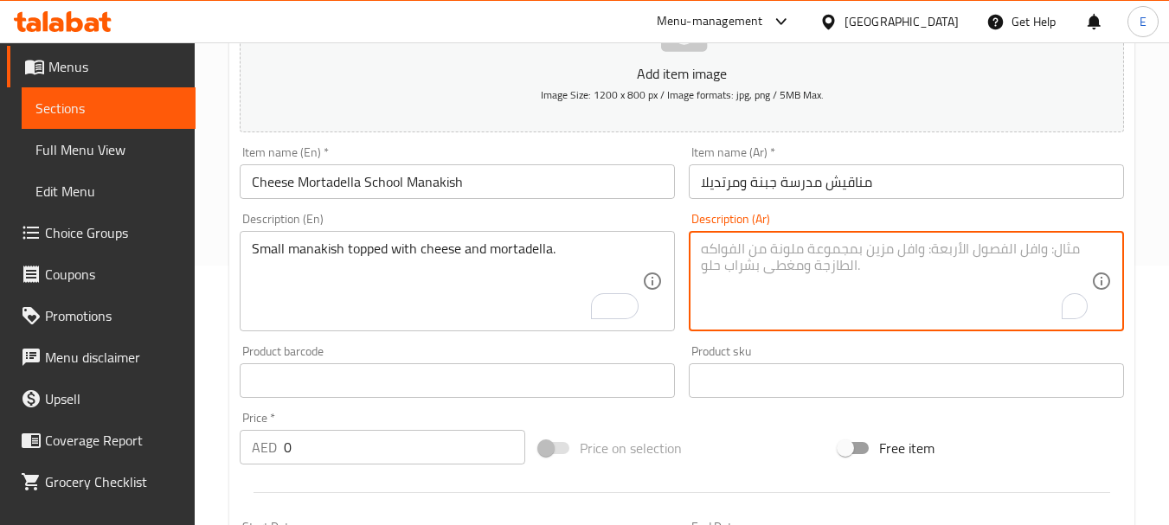
paste textarea "مناقيش صغيرة تعلوها جبنة ومرتديلا."
type textarea "مناقيش صغيرة تعلوها جبنة ومرتديلا."
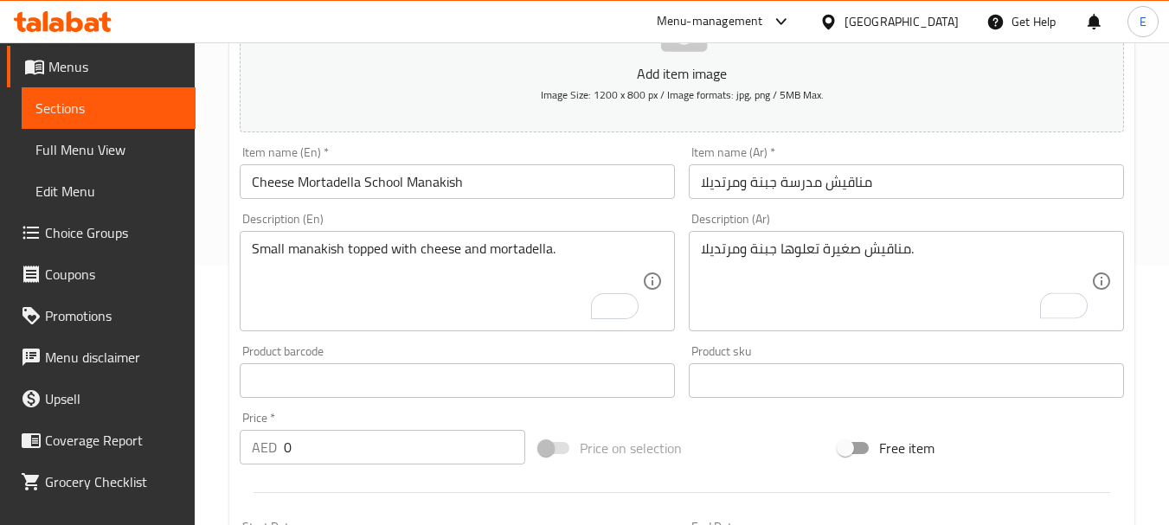
click at [363, 454] on input "0" at bounding box center [404, 447] width 241 height 35
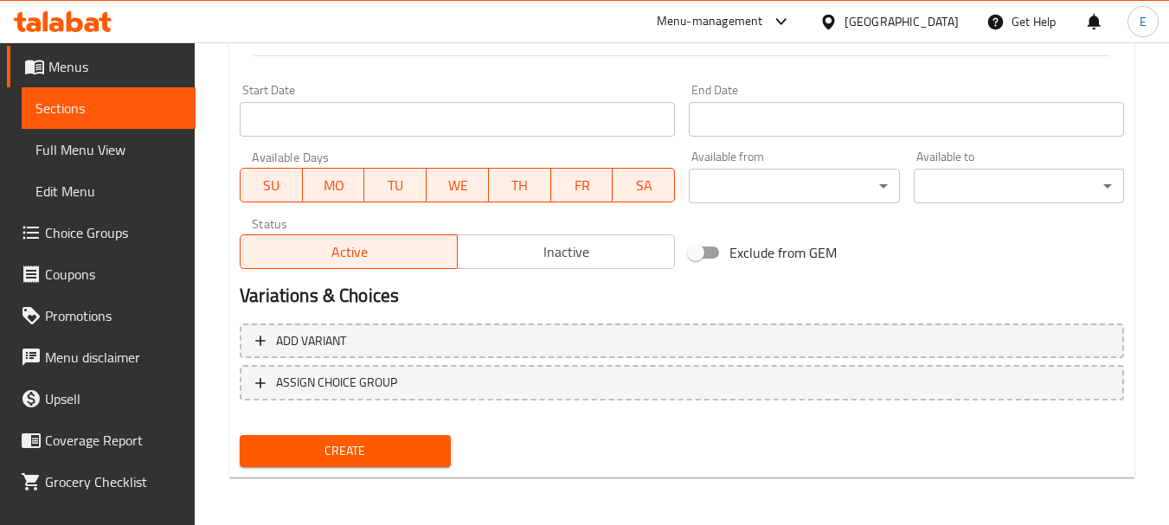
scroll to position [698, 0]
type input "5.5"
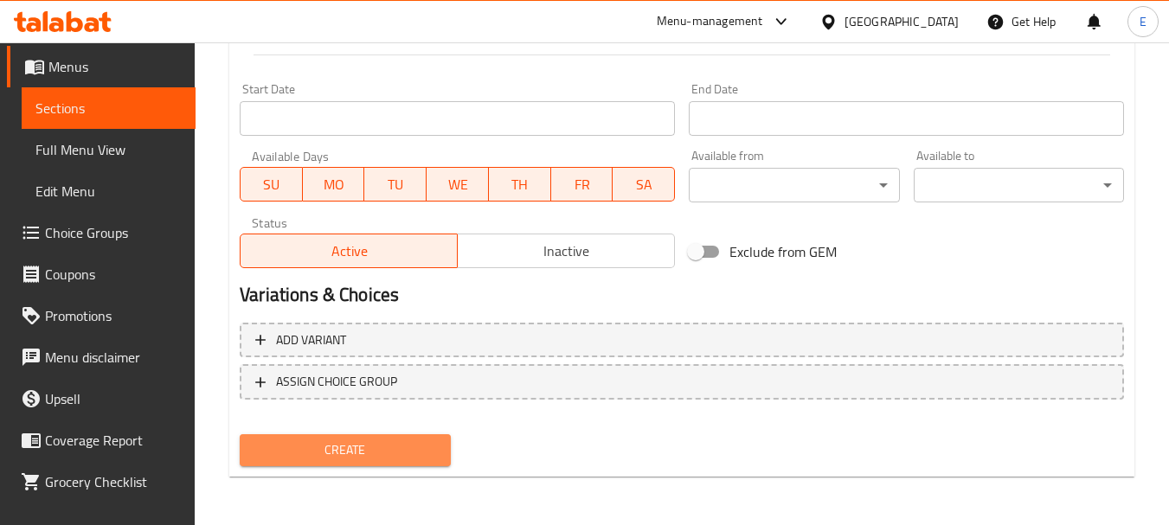
click at [415, 460] on span "Create" at bounding box center [345, 451] width 183 height 22
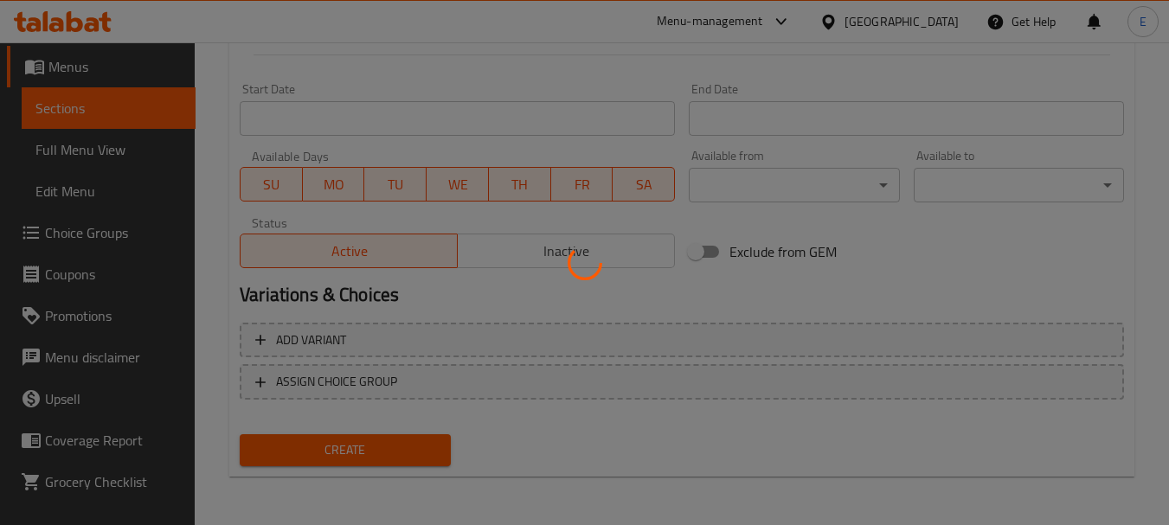
type input "0"
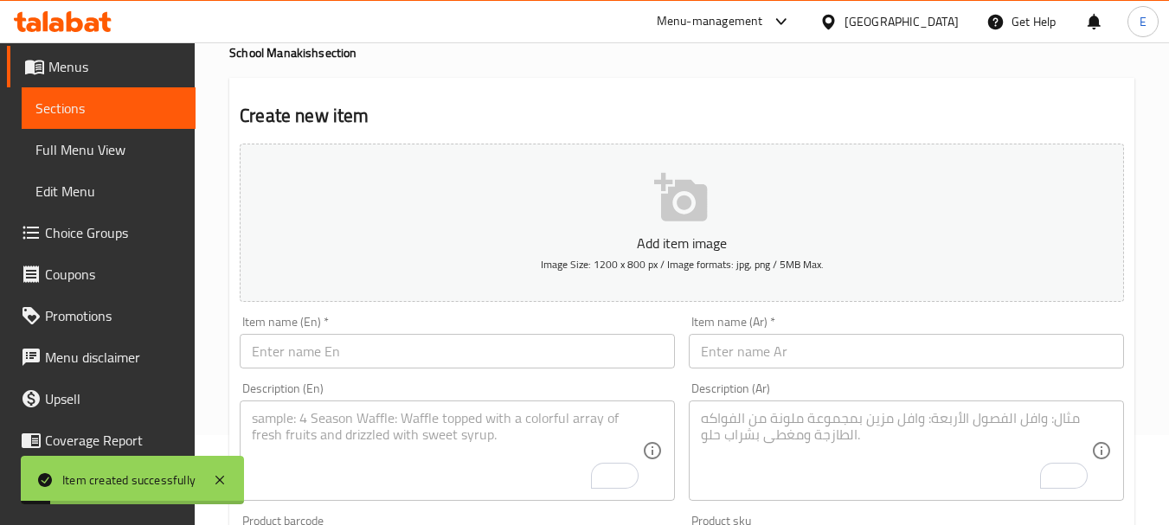
scroll to position [0, 0]
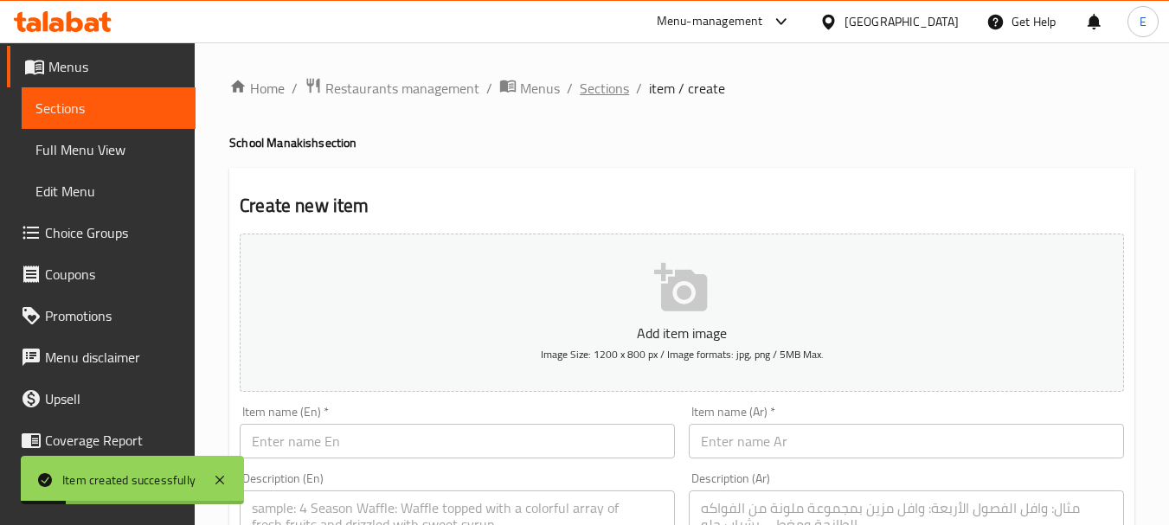
click at [598, 93] on span "Sections" at bounding box center [604, 88] width 49 height 21
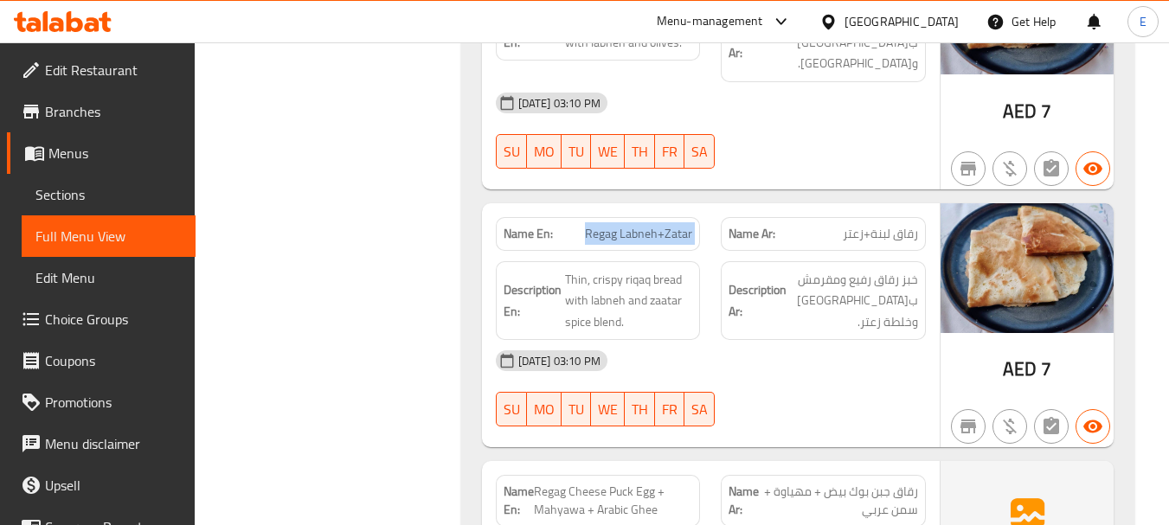
scroll to position [3001, 0]
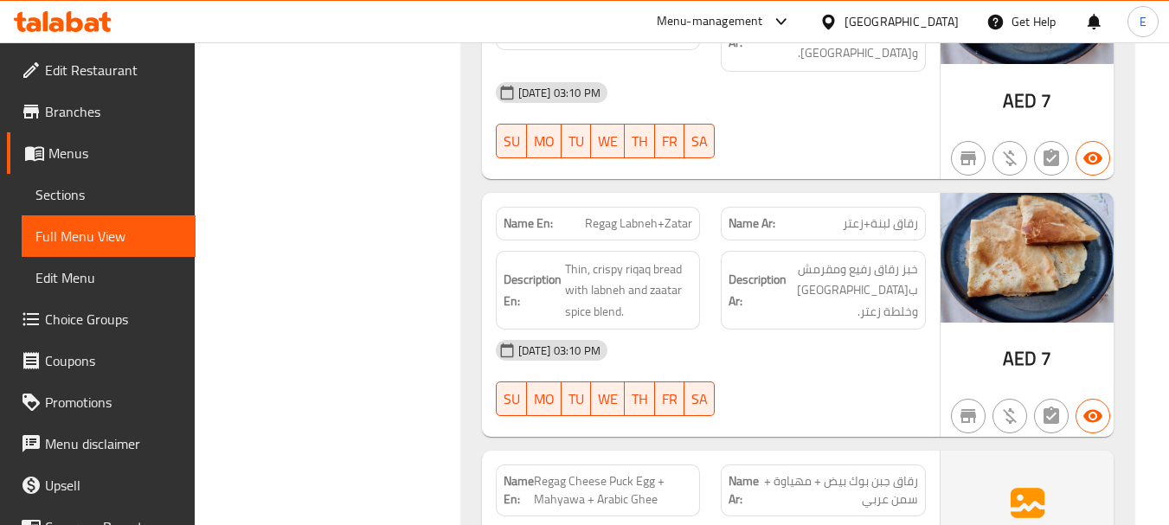
click at [856, 330] on div "[DATE] 03:10 PM" at bounding box center [711, 351] width 451 height 42
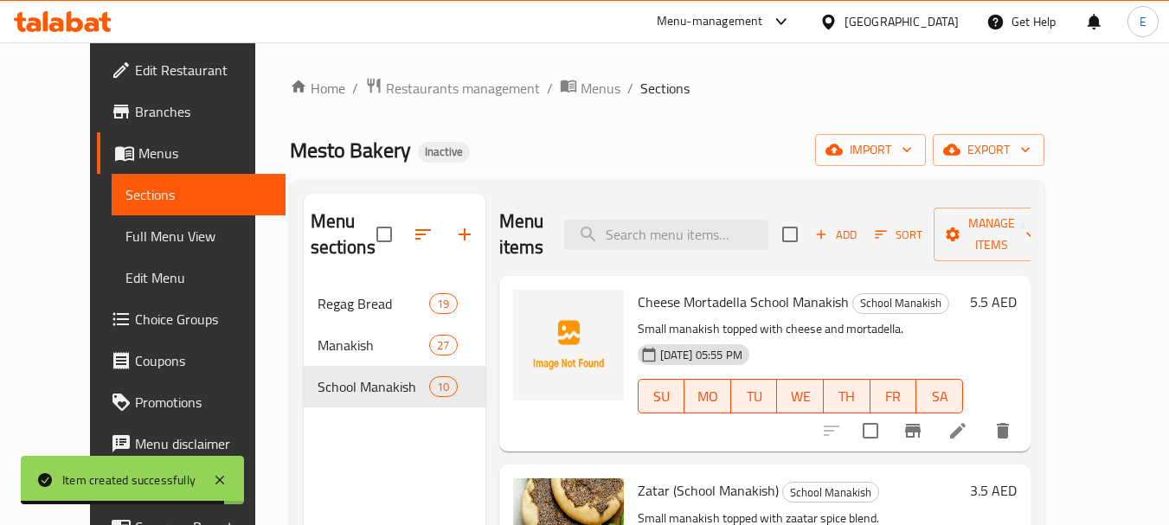
scroll to position [87, 0]
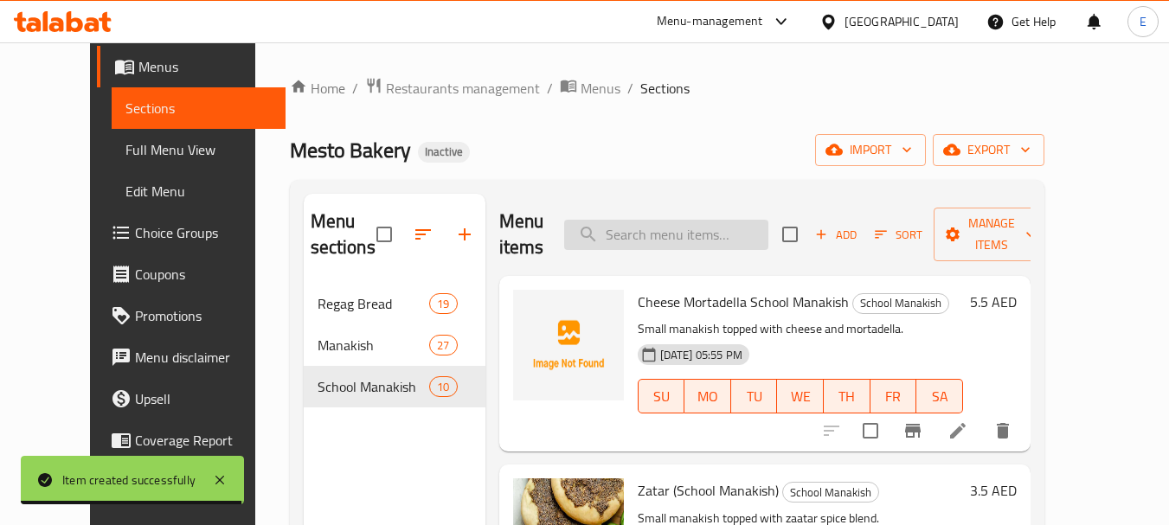
click at [644, 231] on input "search" at bounding box center [666, 235] width 204 height 30
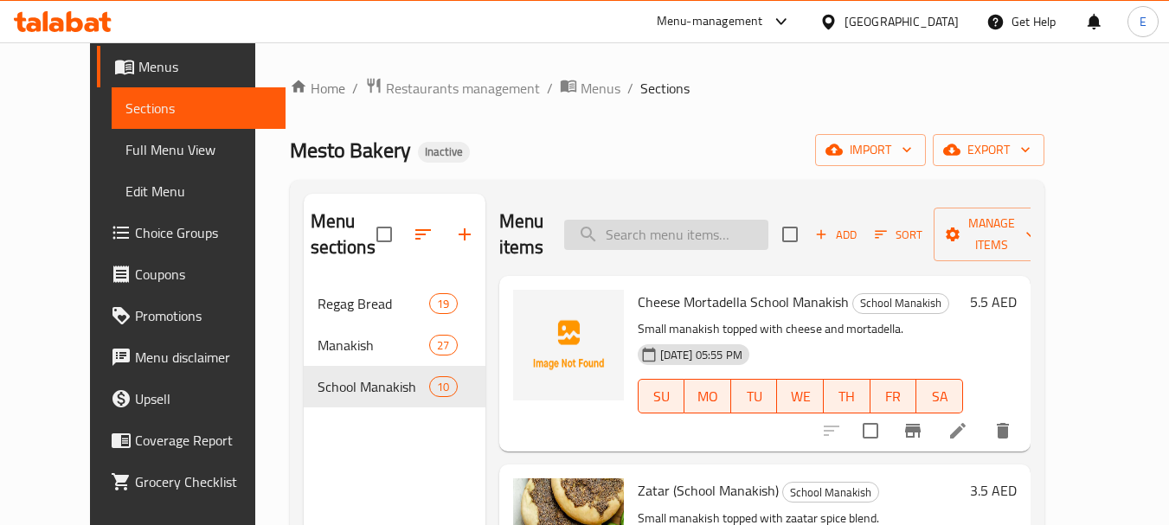
paste input "Mortadella"
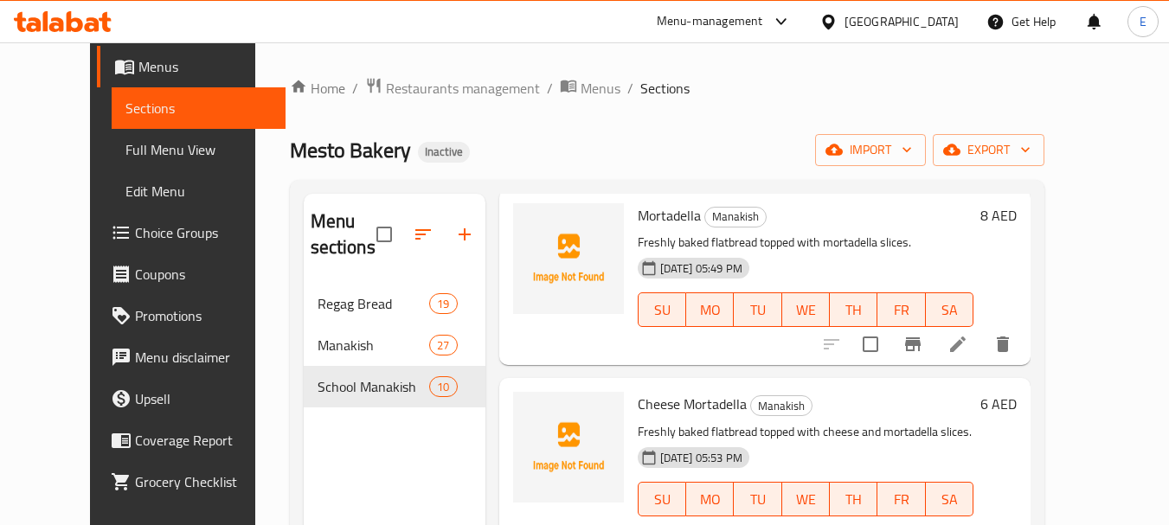
scroll to position [111, 0]
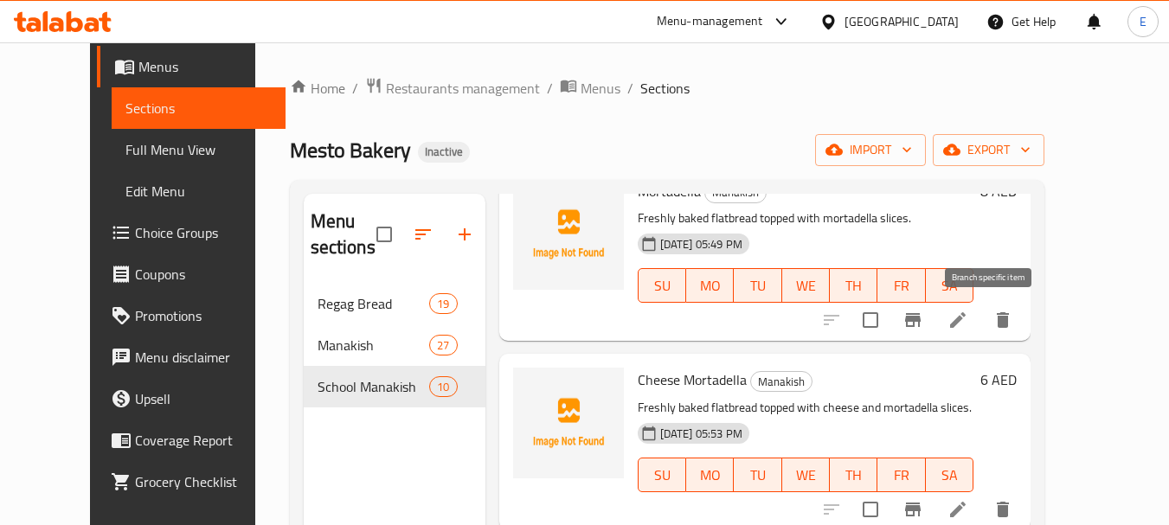
type input "Mortadella"
click at [968, 314] on icon at bounding box center [958, 320] width 21 height 21
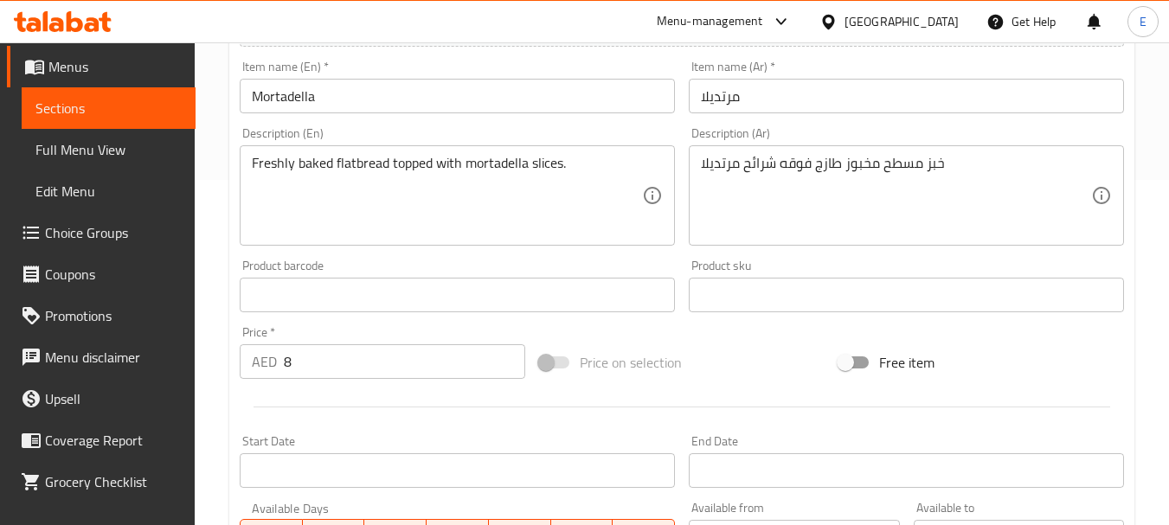
scroll to position [346, 0]
click at [409, 348] on input "8" at bounding box center [404, 361] width 241 height 35
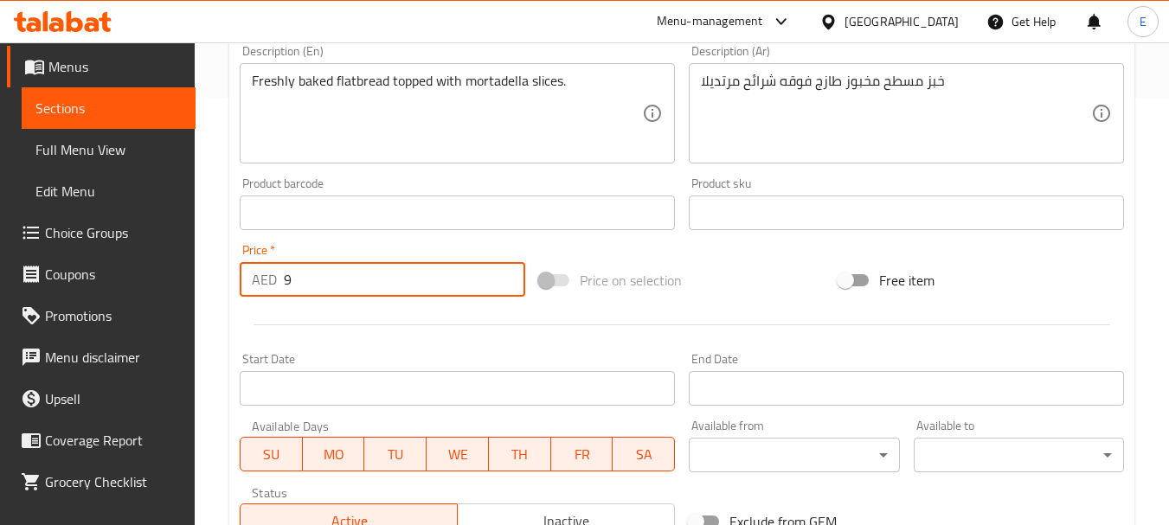
scroll to position [698, 0]
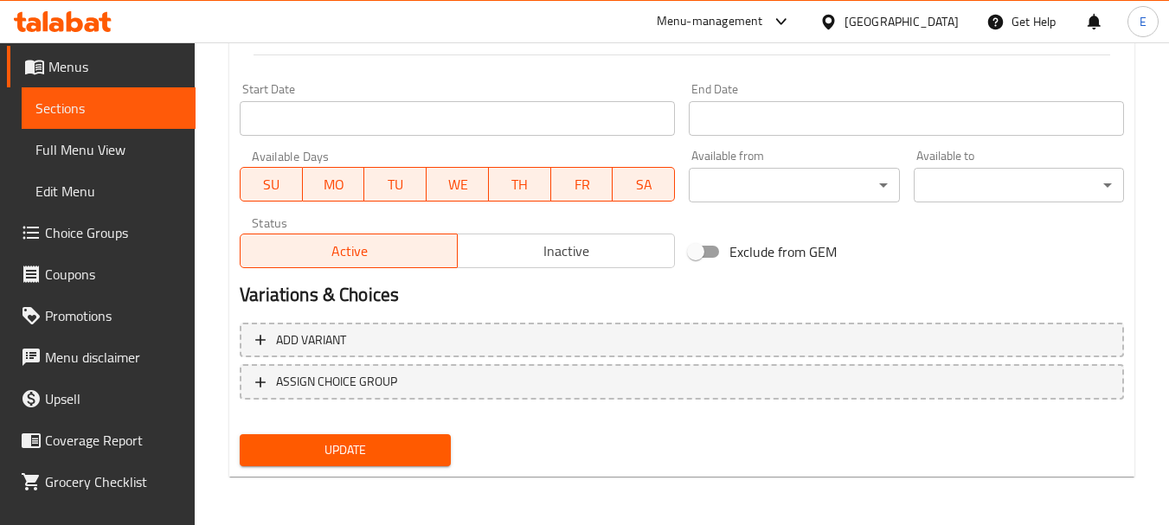
type input "9"
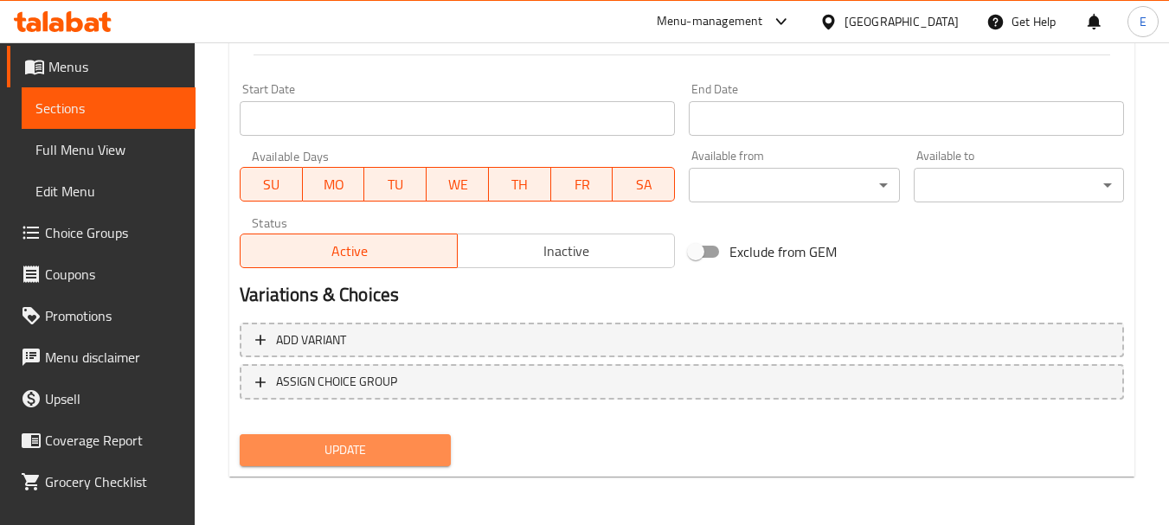
click at [374, 452] on span "Update" at bounding box center [345, 451] width 183 height 22
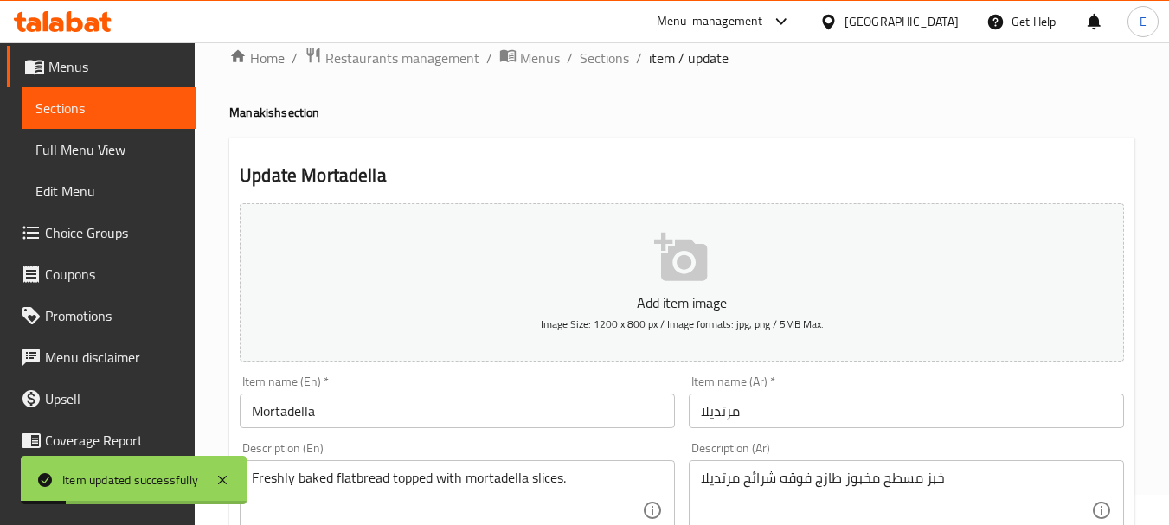
scroll to position [0, 0]
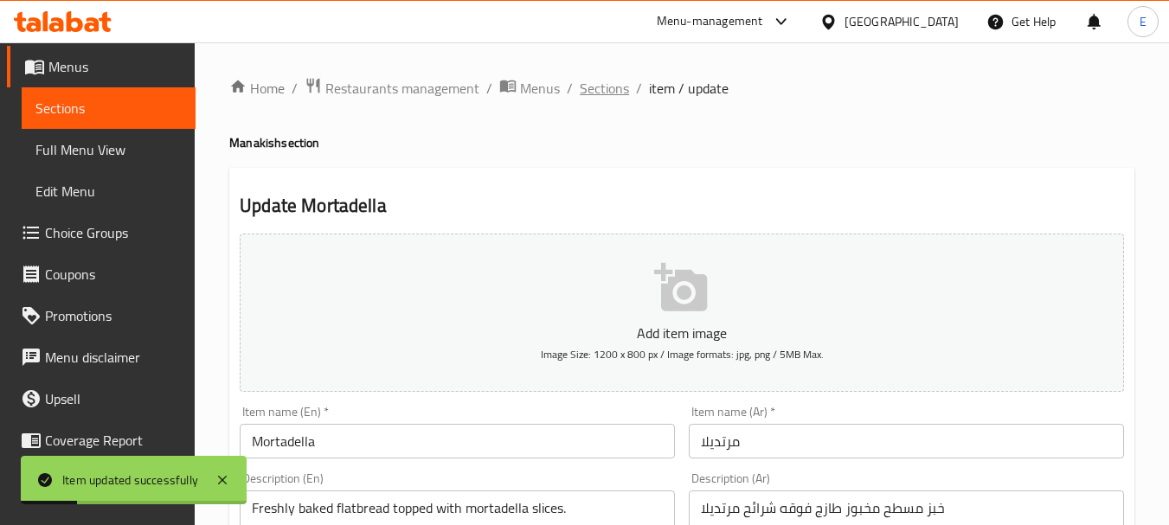
click at [602, 92] on span "Sections" at bounding box center [604, 88] width 49 height 21
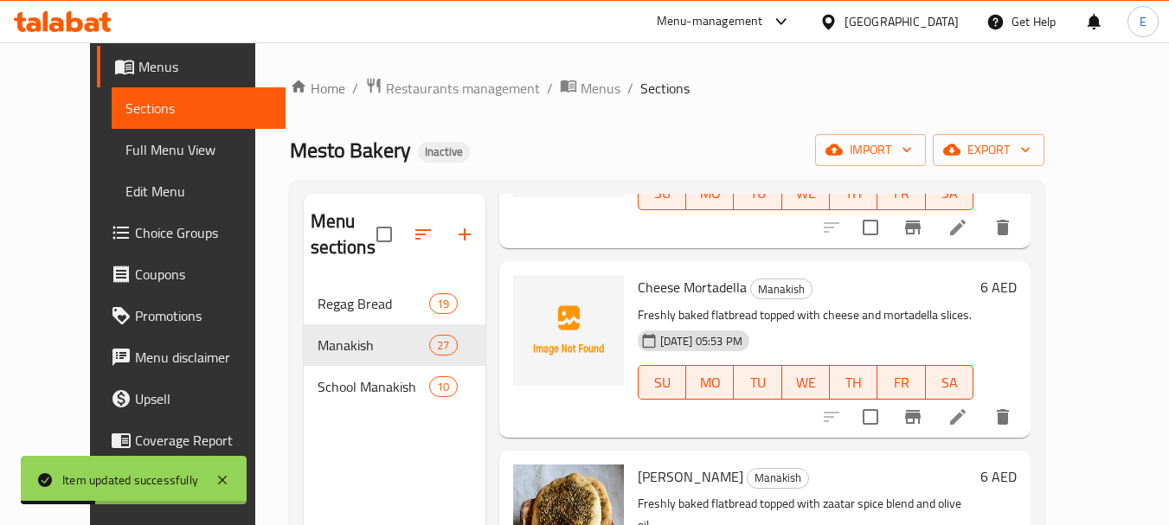
scroll to position [260, 0]
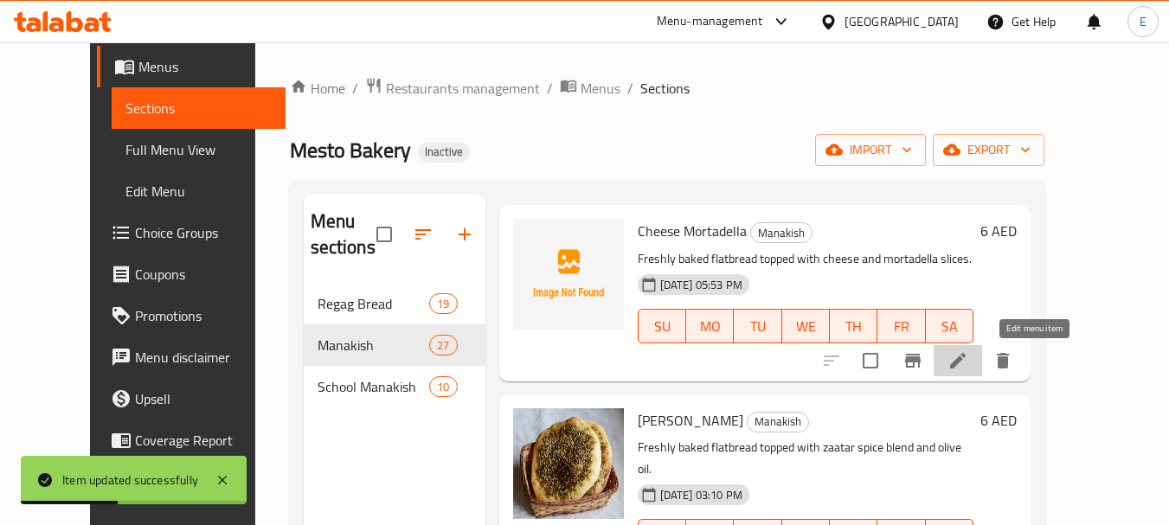
click at [968, 365] on icon at bounding box center [958, 361] width 21 height 21
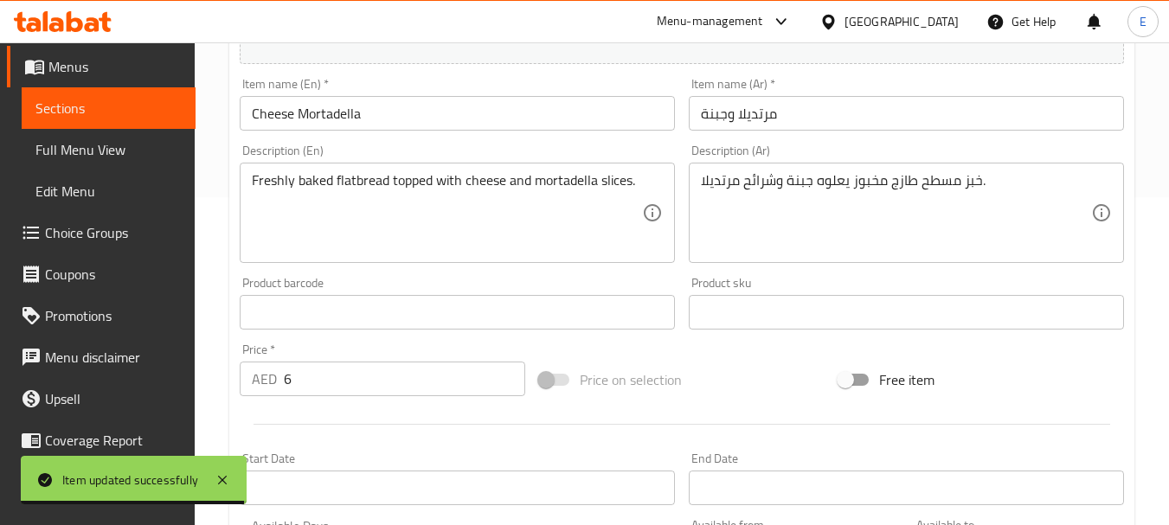
scroll to position [346, 0]
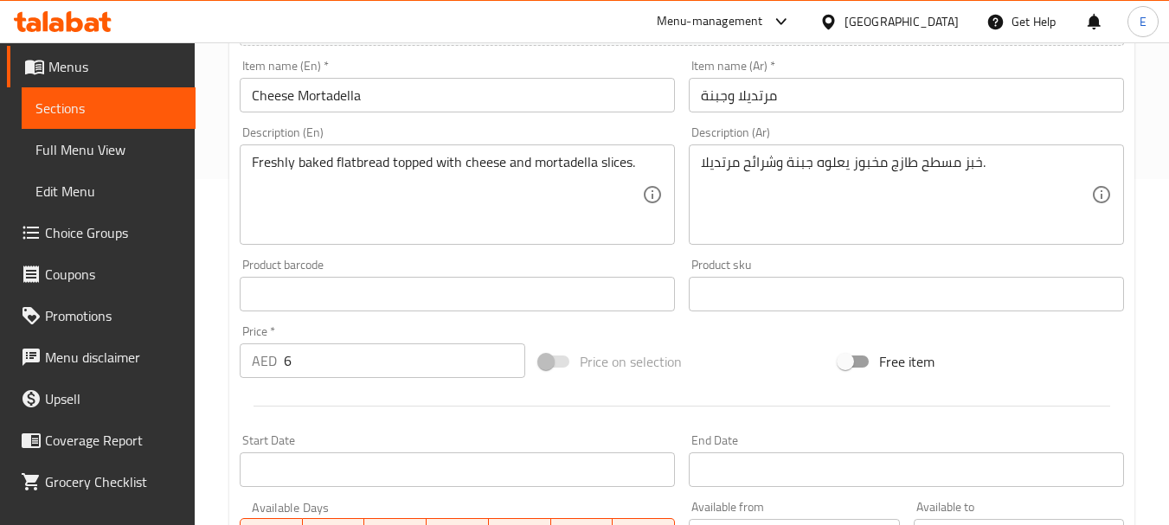
click at [390, 370] on input "6" at bounding box center [404, 361] width 241 height 35
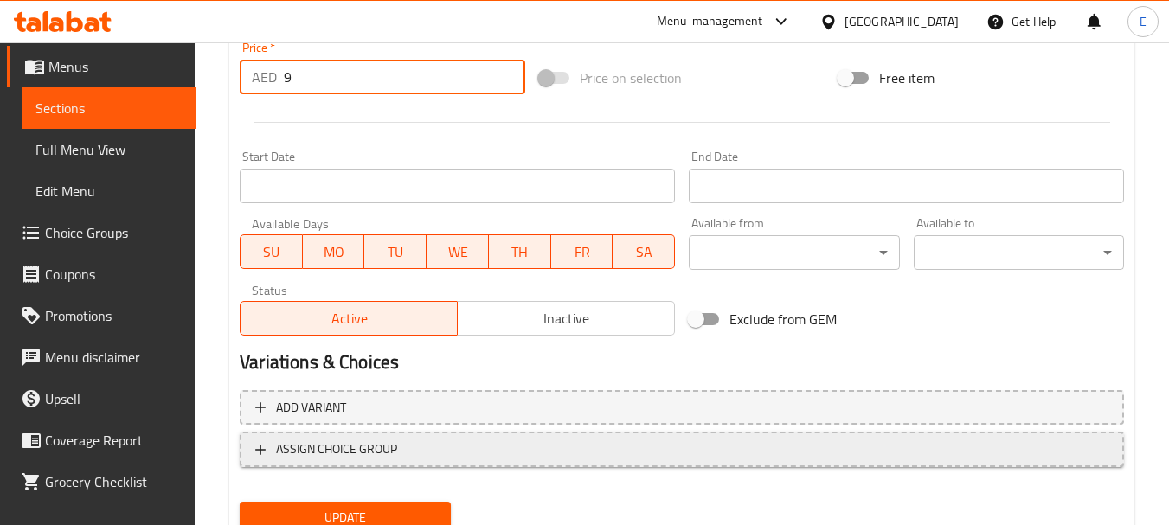
scroll to position [698, 0]
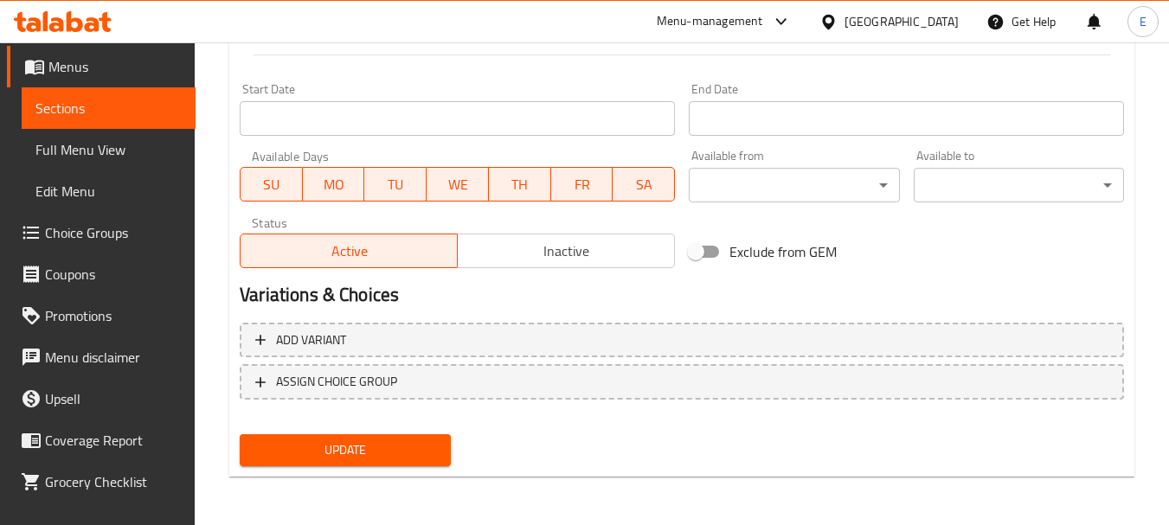
type input "9"
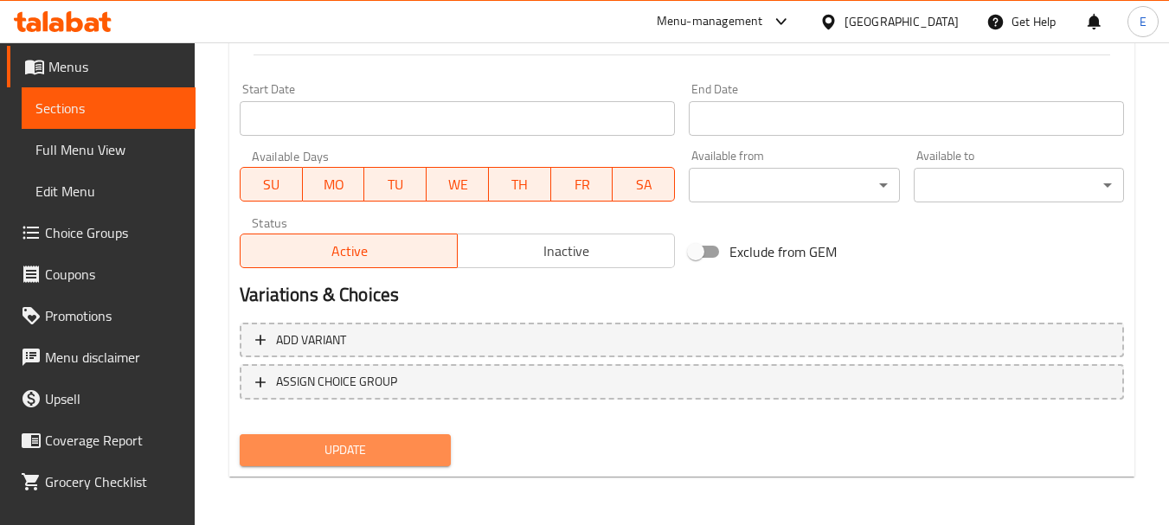
click at [402, 443] on span "Update" at bounding box center [345, 451] width 183 height 22
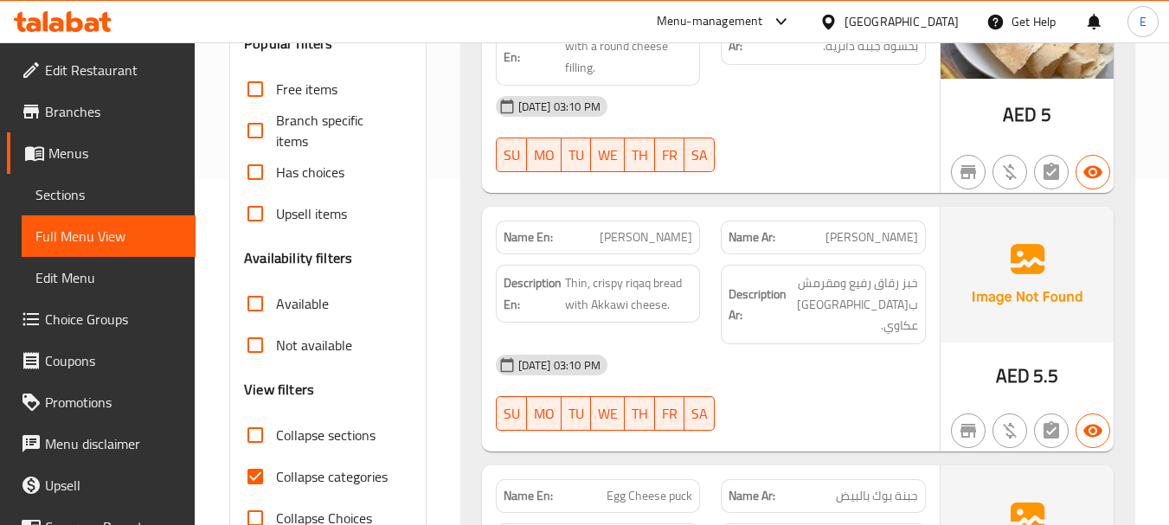
scroll to position [433, 0]
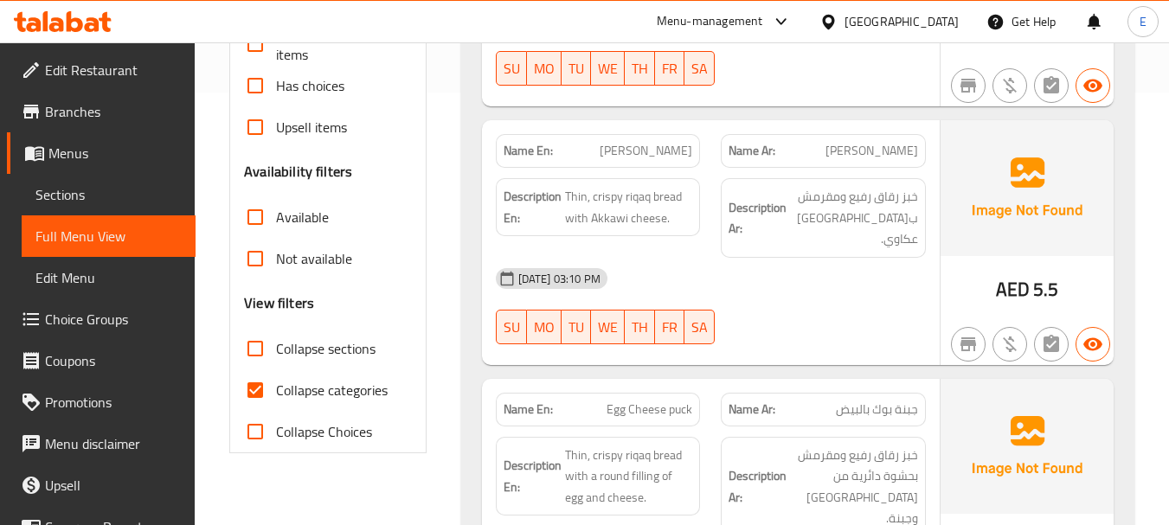
click at [250, 392] on input "Collapse categories" at bounding box center [256, 391] width 42 height 42
checkbox input "false"
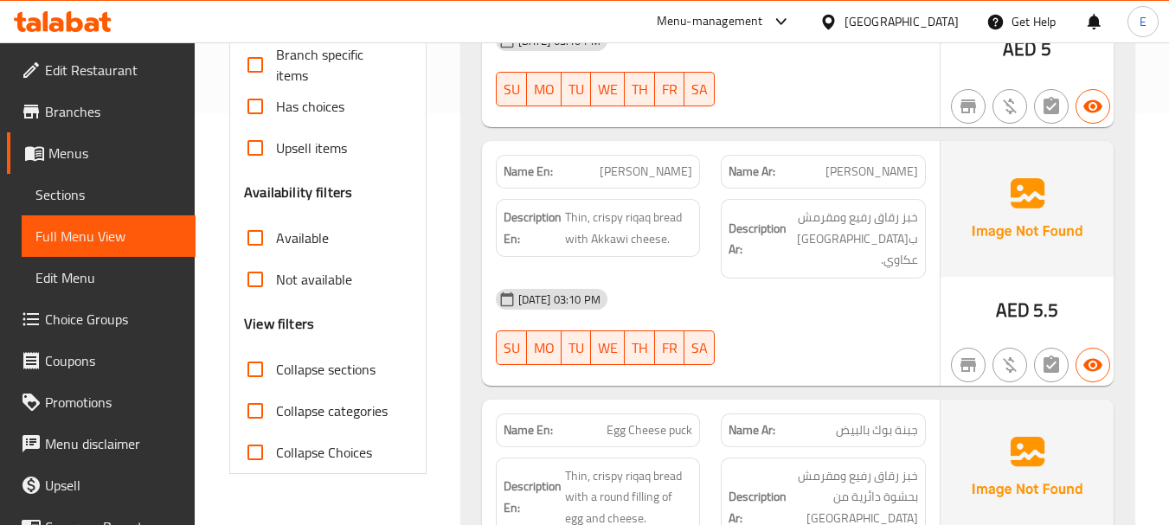
scroll to position [0, 0]
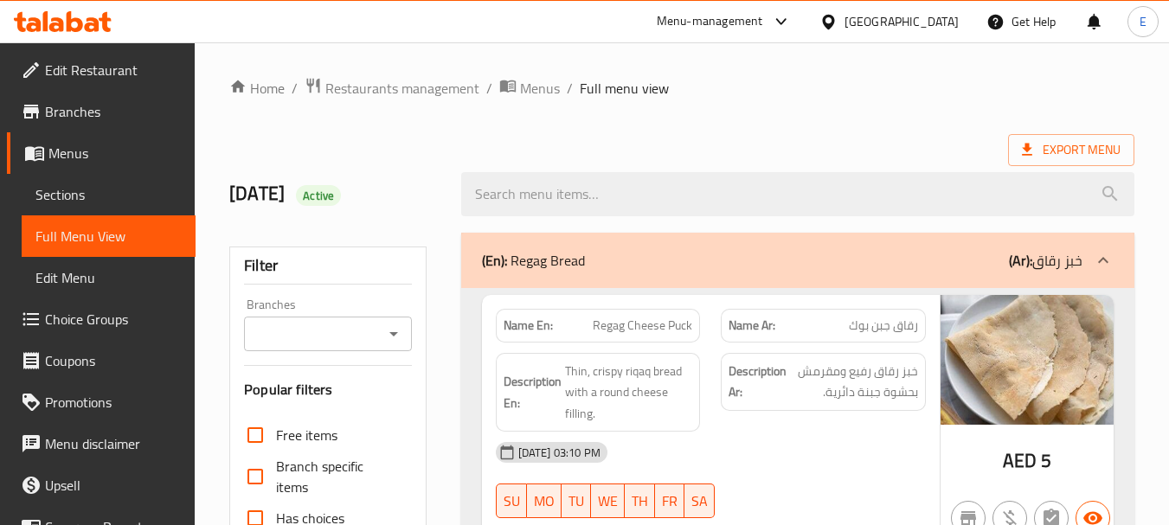
click at [833, 139] on div "Export Menu" at bounding box center [681, 150] width 905 height 32
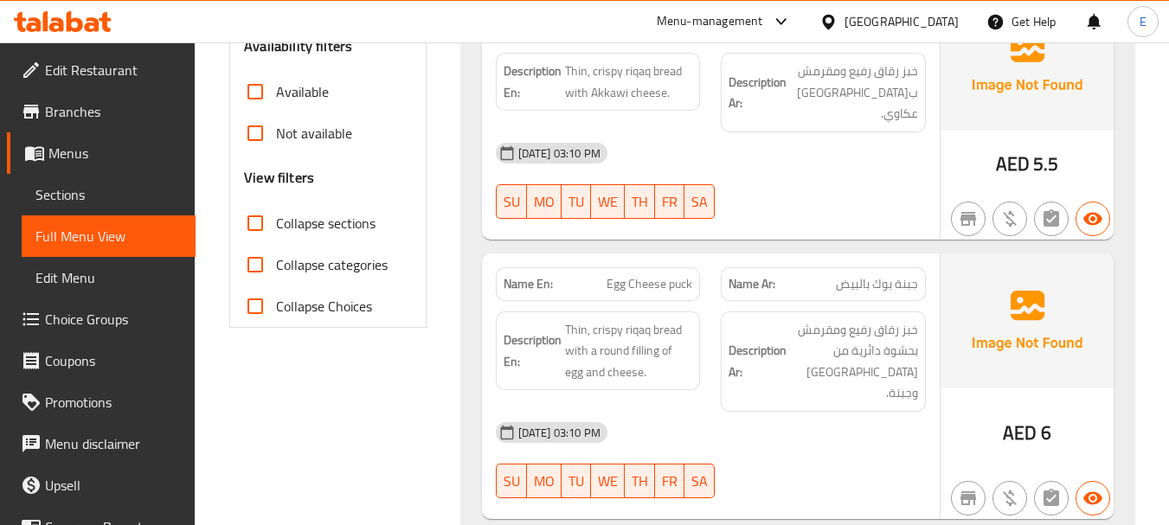
click at [878, 275] on span "جبنة بوك بالبيض" at bounding box center [877, 284] width 82 height 18
click at [836, 412] on div "[DATE] 03:10 PM" at bounding box center [711, 433] width 451 height 42
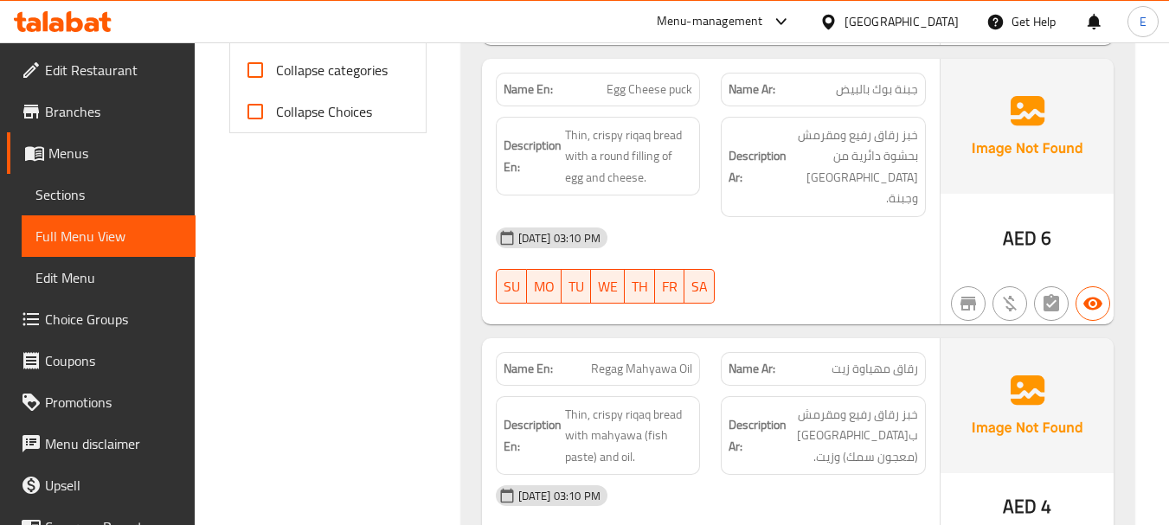
scroll to position [825, 0]
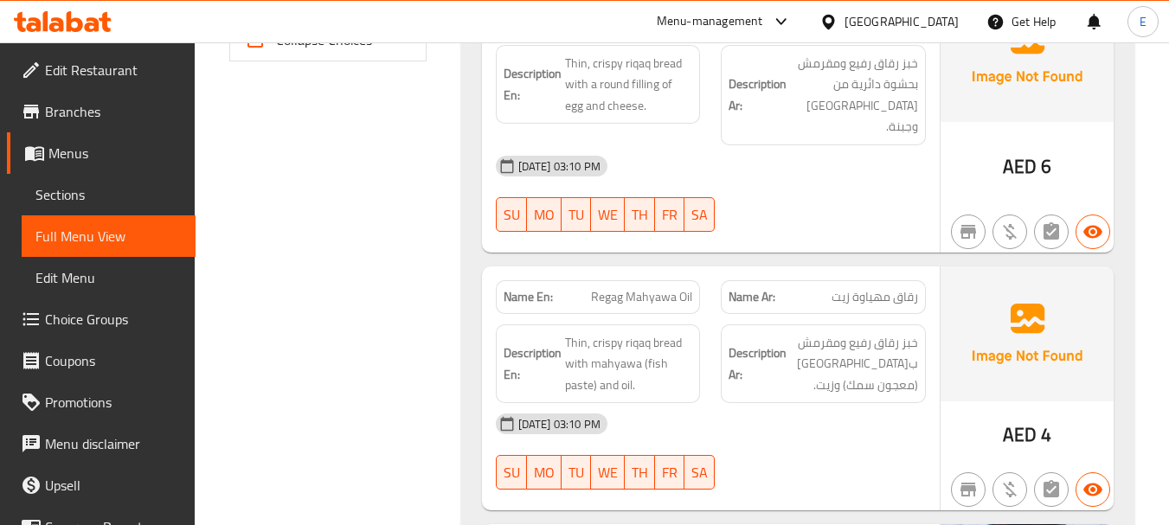
click at [859, 288] on span "رقاق مهياوة زيت" at bounding box center [875, 297] width 87 height 18
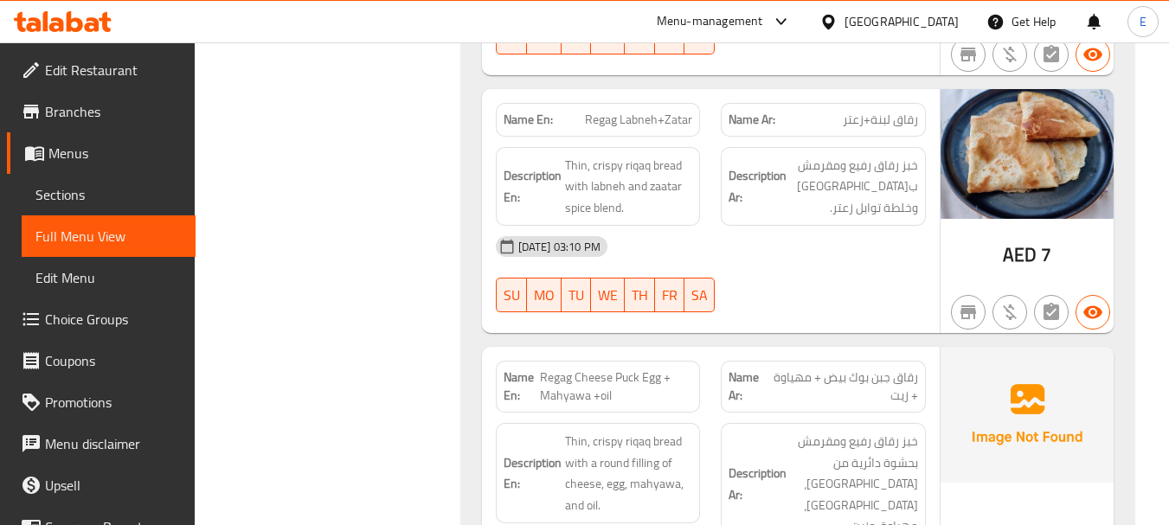
click at [915, 369] on span "رقاق جبن بوك بيض + مهياوة + زيت" at bounding box center [844, 387] width 150 height 36
click at [556, 369] on span "Regag Cheese Puck Egg + Mahyawa +oil" at bounding box center [616, 387] width 152 height 36
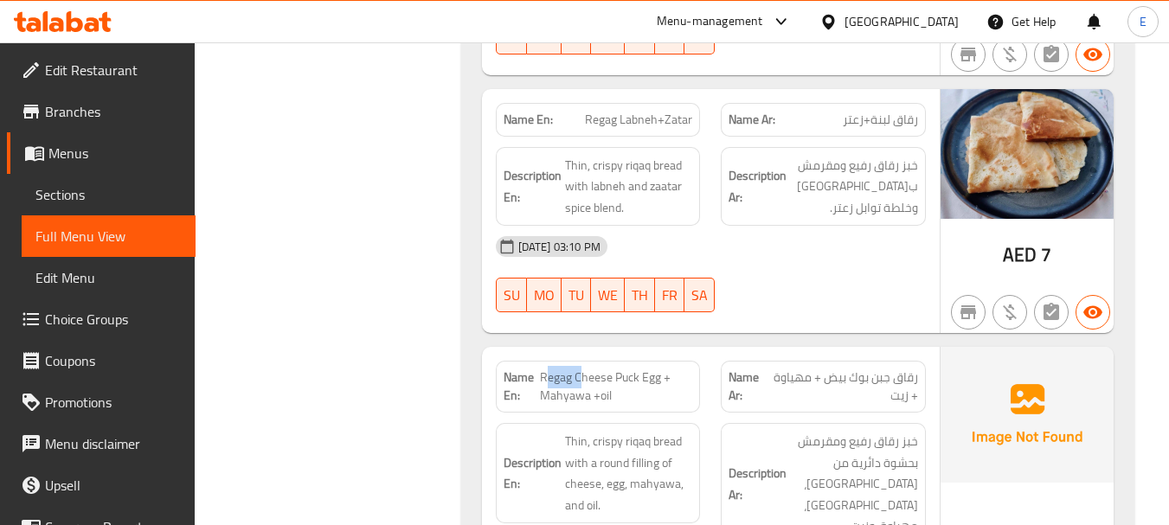
click at [556, 369] on span "Regag Cheese Puck Egg + Mahyawa +oil" at bounding box center [616, 387] width 152 height 36
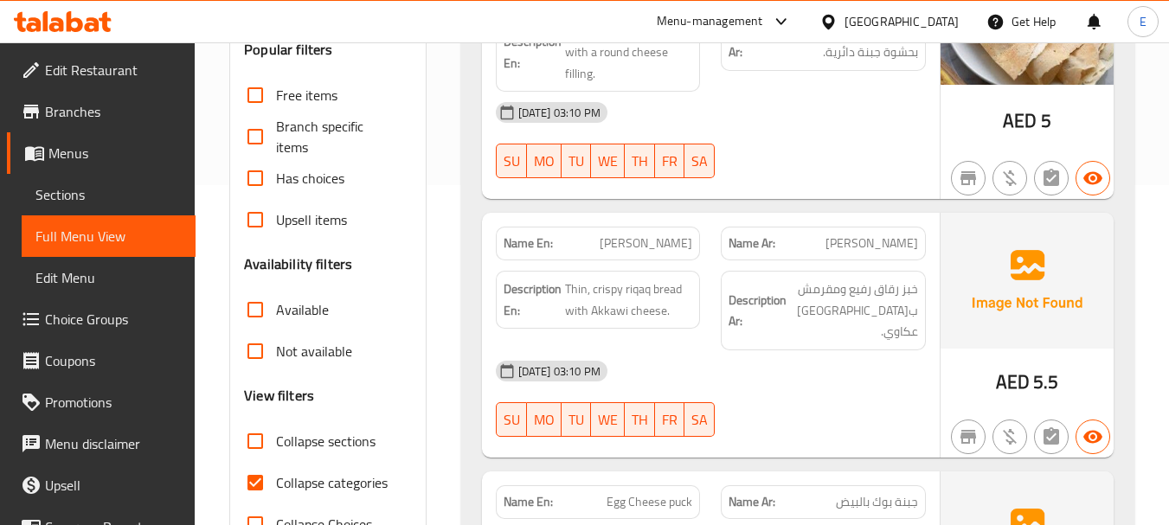
scroll to position [519, 0]
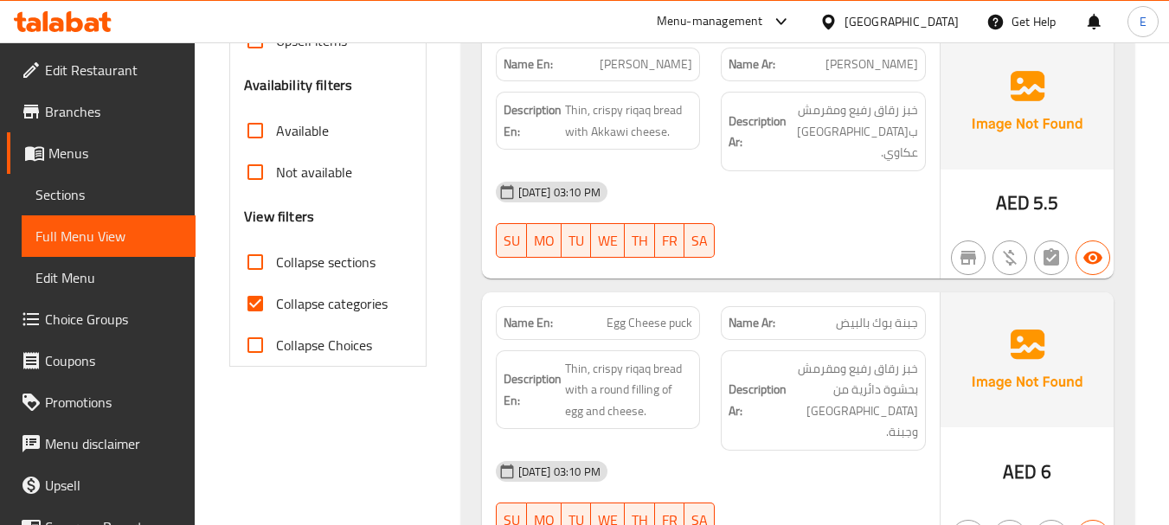
click at [267, 305] on input "Collapse categories" at bounding box center [256, 304] width 42 height 42
checkbox input "false"
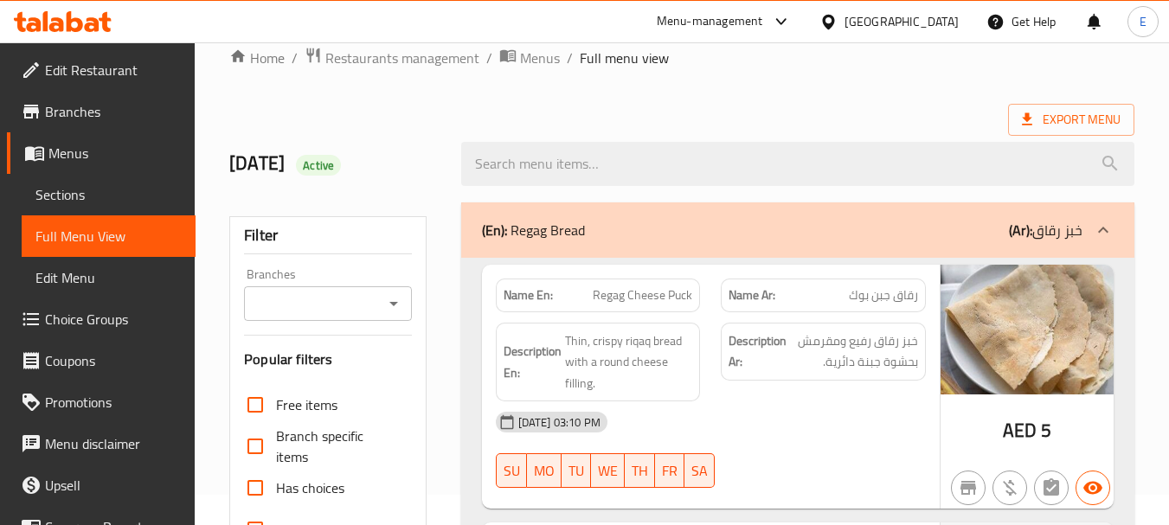
scroll to position [0, 0]
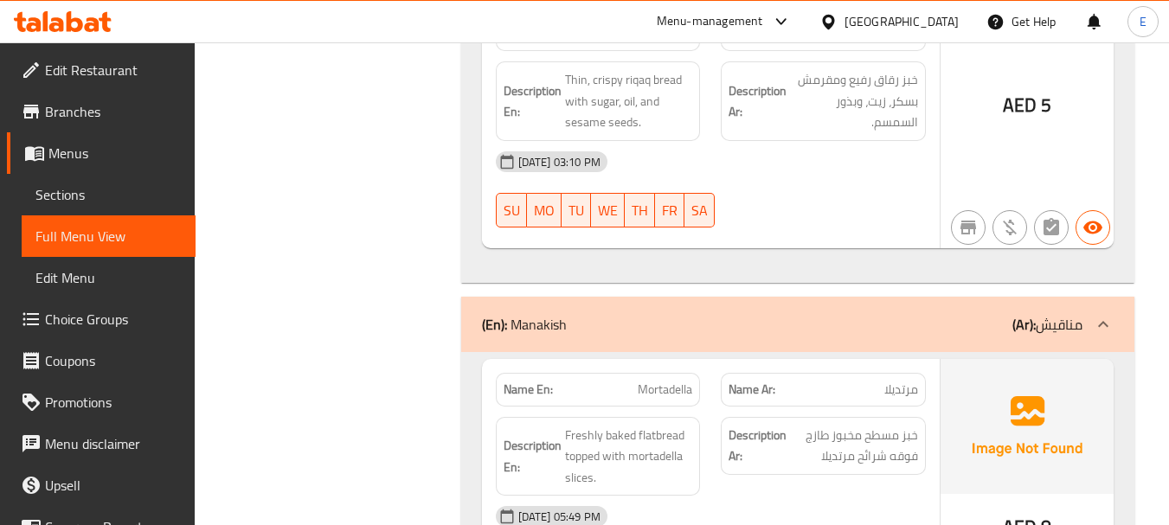
scroll to position [5064, 0]
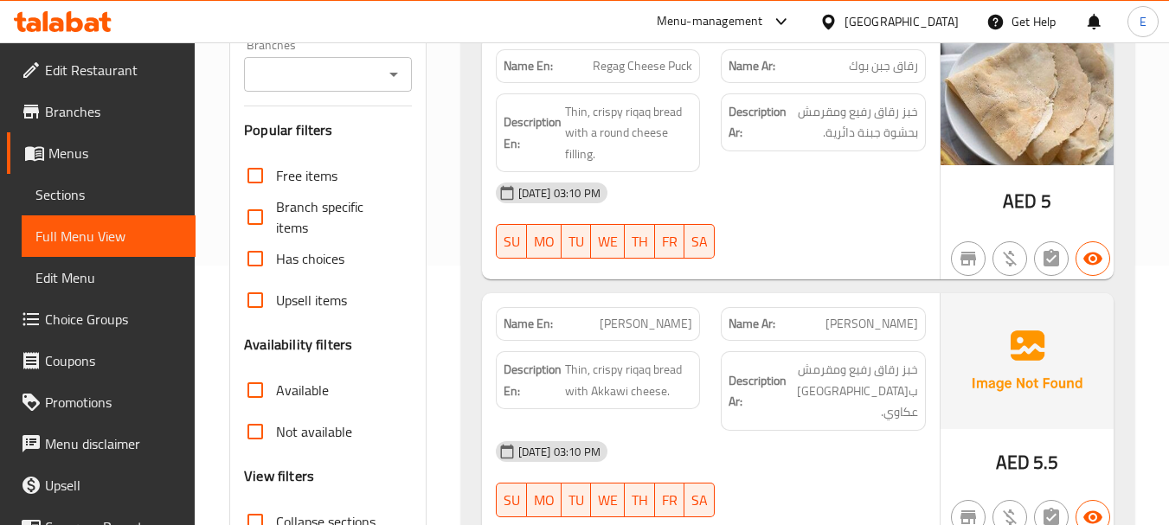
scroll to position [606, 0]
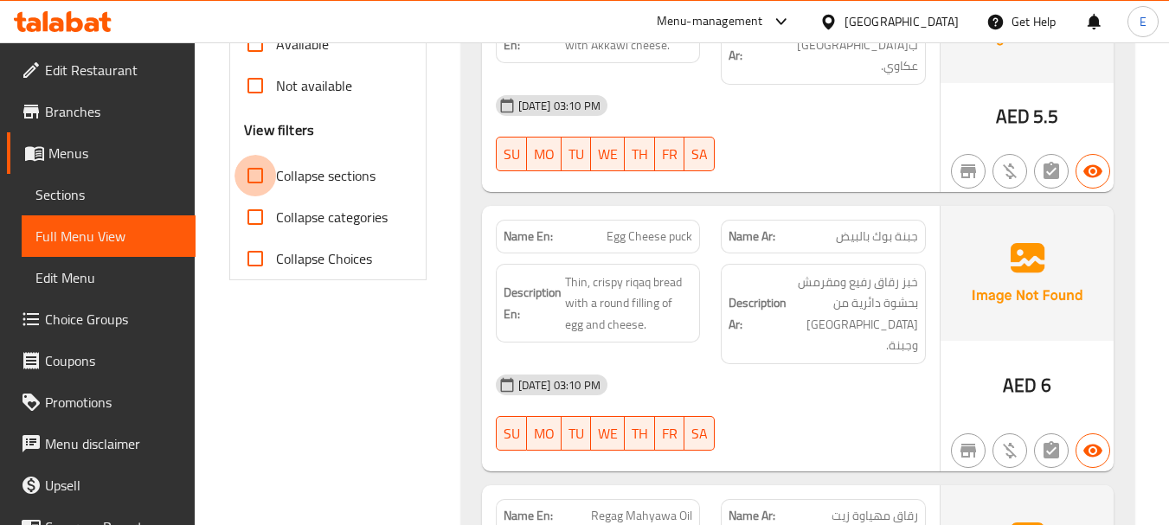
click at [259, 170] on input "Collapse sections" at bounding box center [256, 176] width 42 height 42
checkbox input "true"
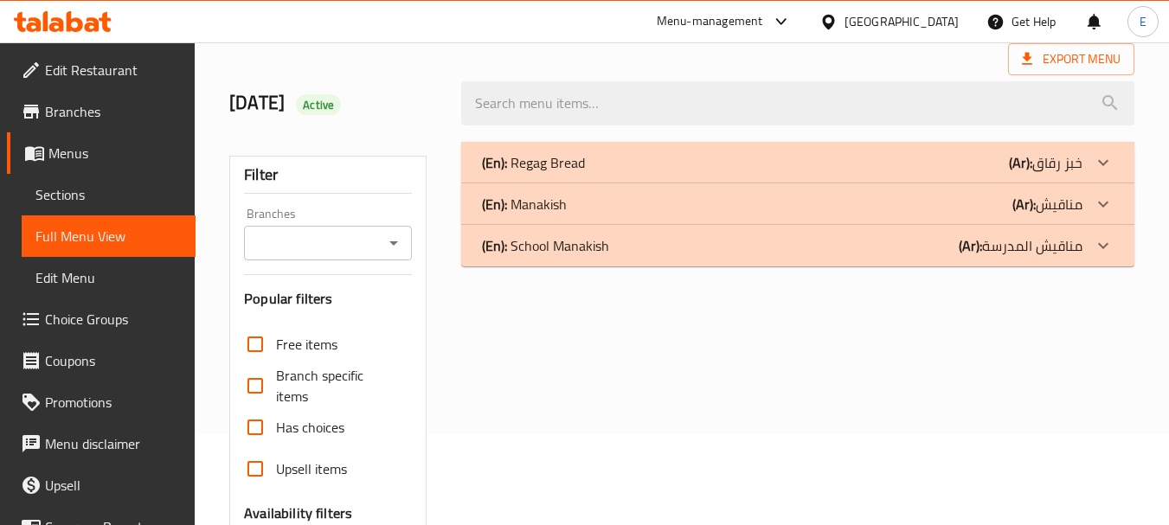
scroll to position [49, 0]
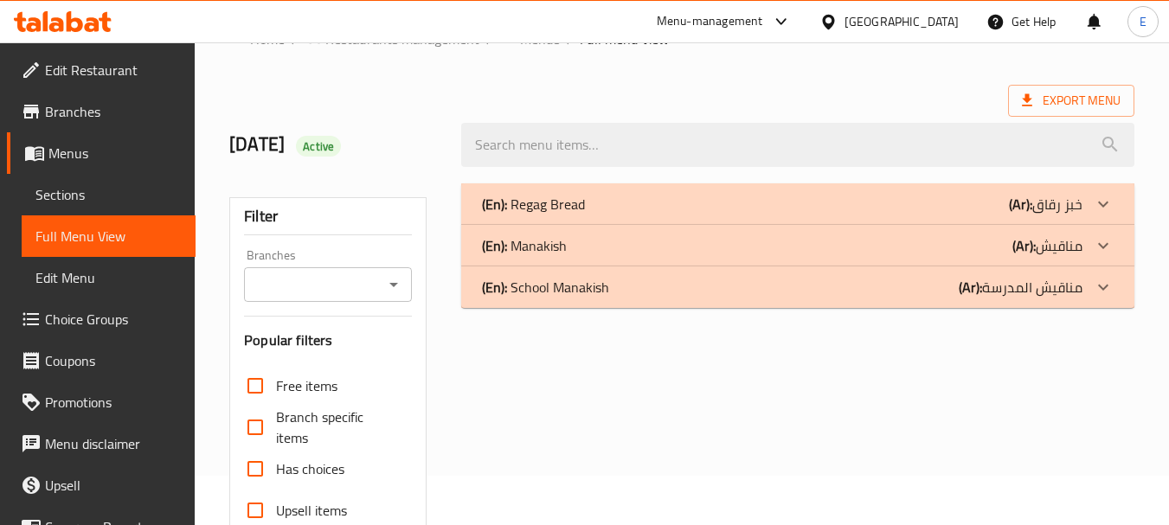
click at [824, 215] on div "(En): Manakish (Ar): مناقيش" at bounding box center [782, 204] width 601 height 21
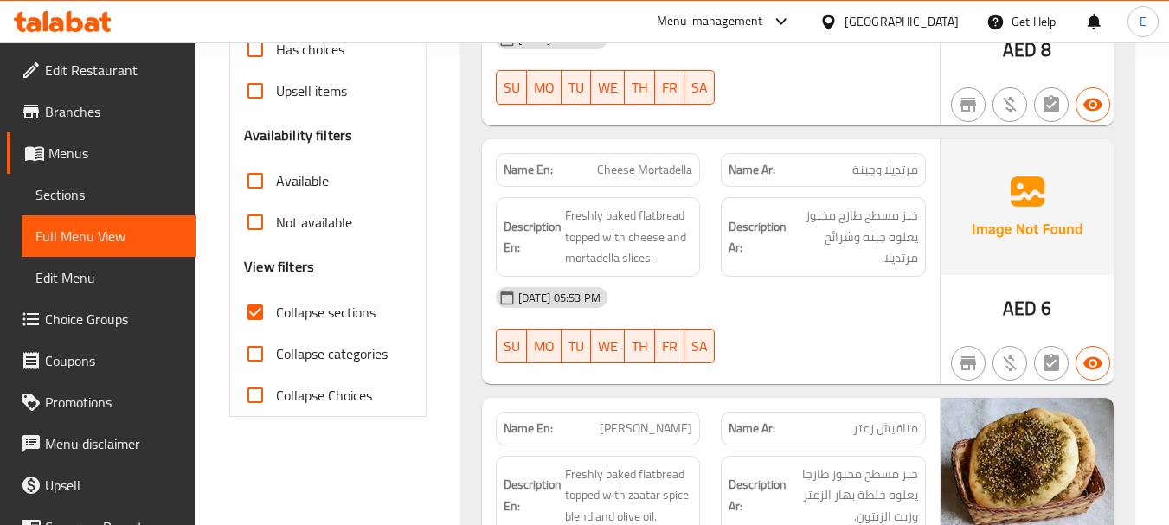
scroll to position [482, 0]
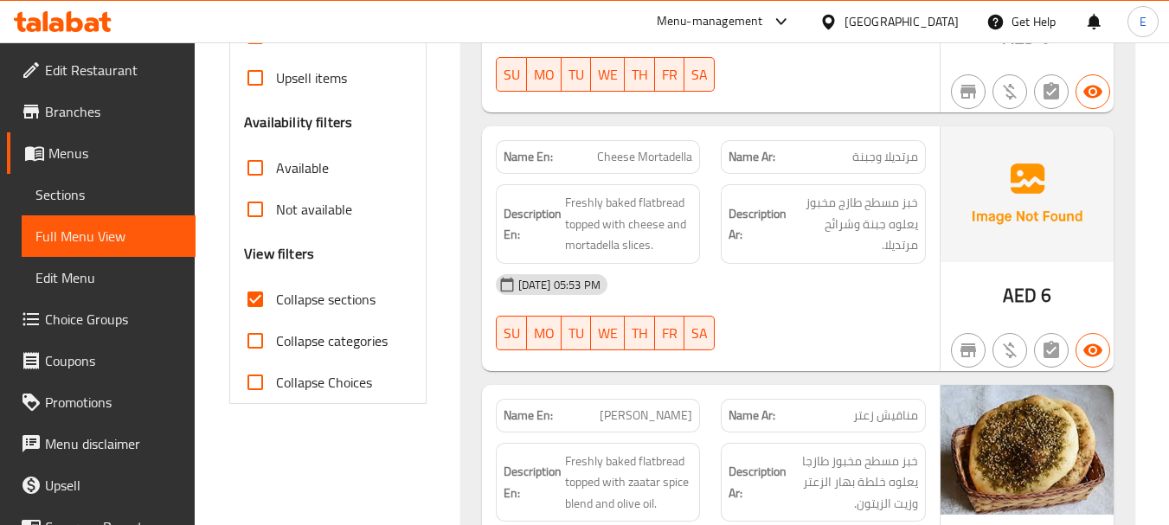
click at [657, 161] on span "Cheese Mortadella" at bounding box center [644, 157] width 95 height 18
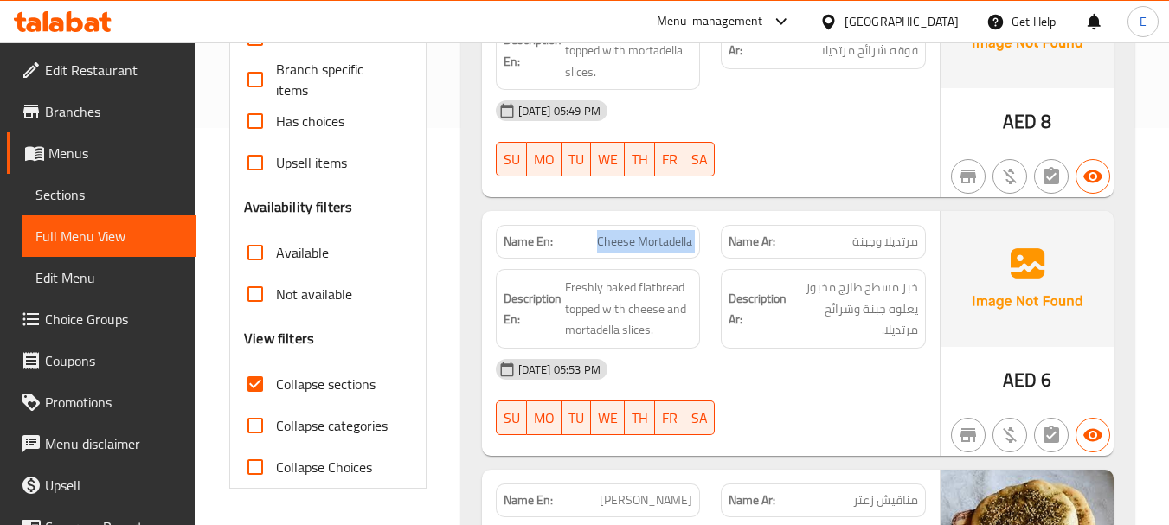
scroll to position [222, 0]
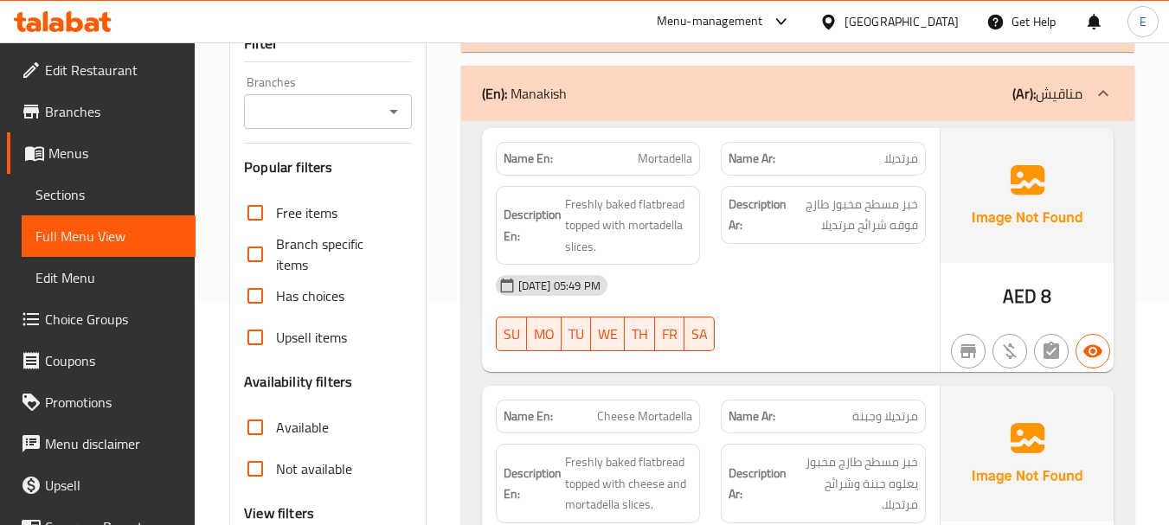
click at [661, 158] on span "Mortadella" at bounding box center [665, 159] width 55 height 18
copy span "Mortadella"
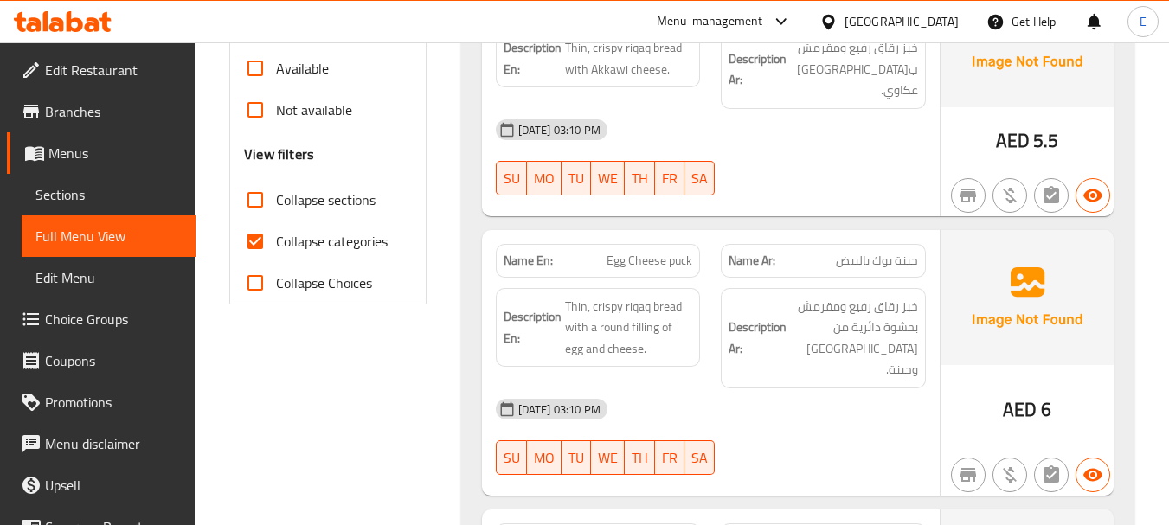
scroll to position [606, 0]
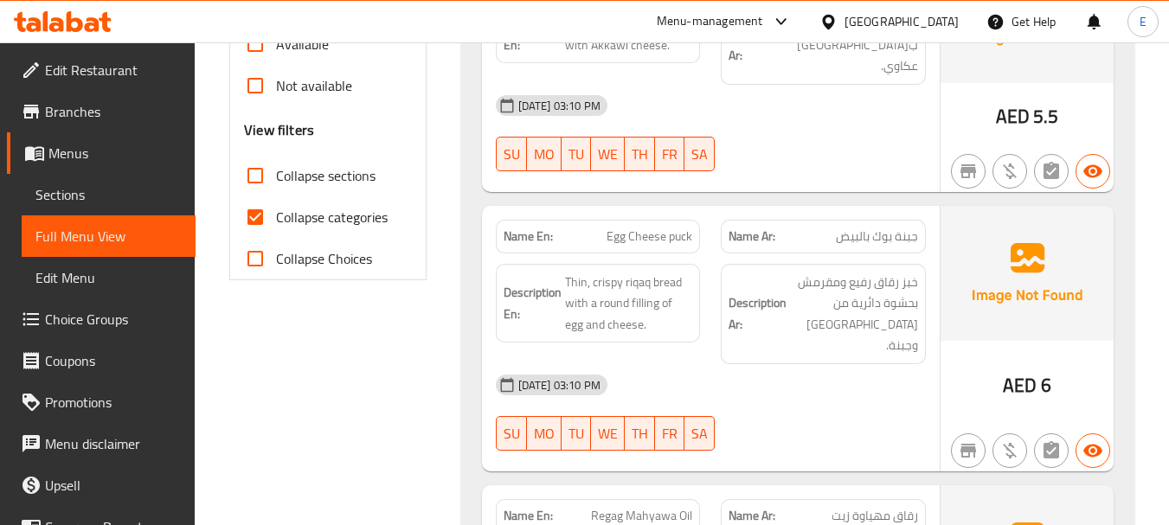
click at [257, 219] on input "Collapse categories" at bounding box center [256, 217] width 42 height 42
checkbox input "false"
click at [255, 171] on input "Collapse sections" at bounding box center [256, 176] width 42 height 42
checkbox input "true"
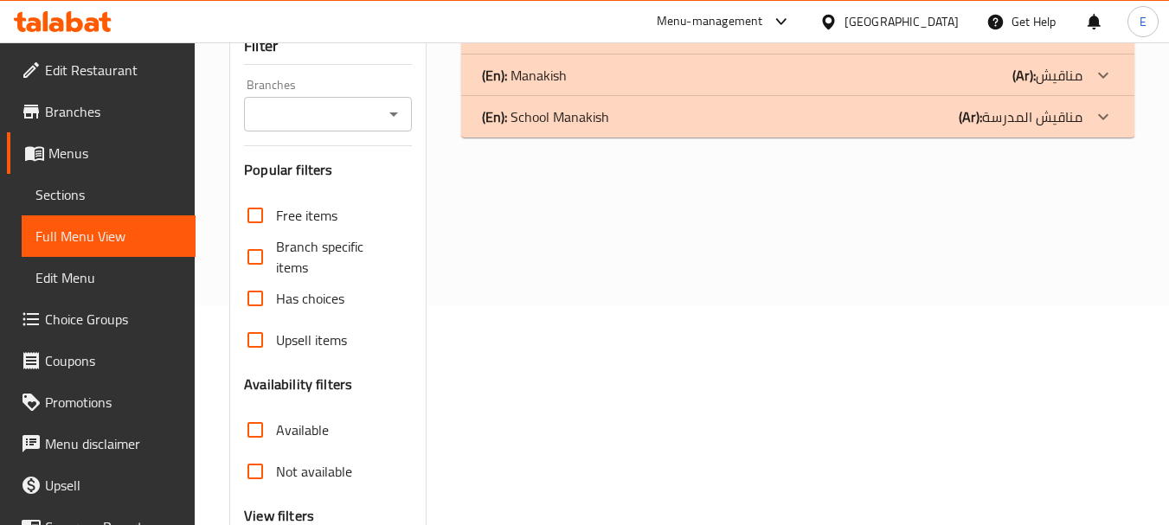
scroll to position [49, 0]
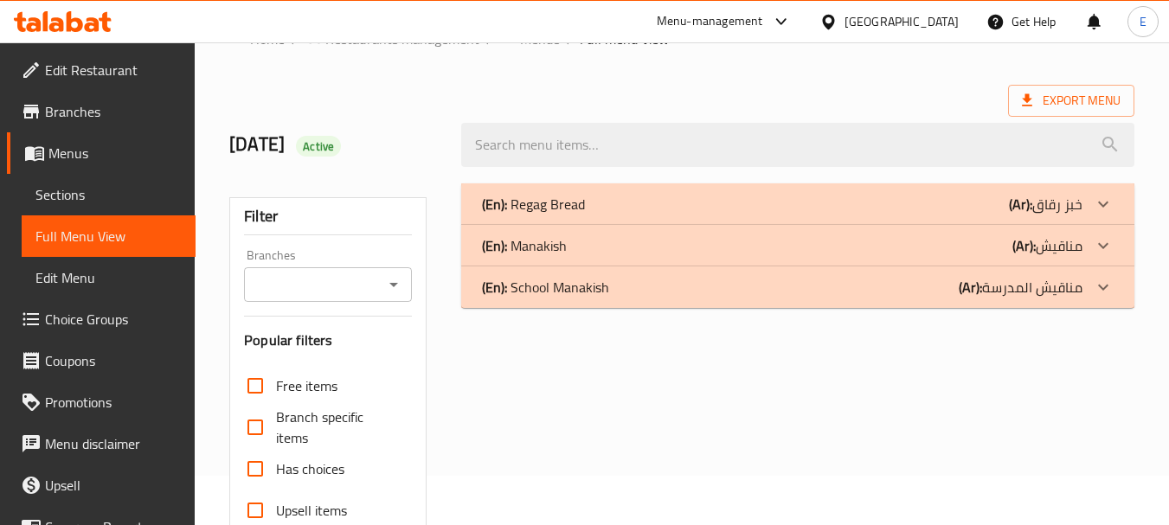
click at [894, 225] on div "(En): Manakish (Ar): مناقيش" at bounding box center [797, 204] width 673 height 42
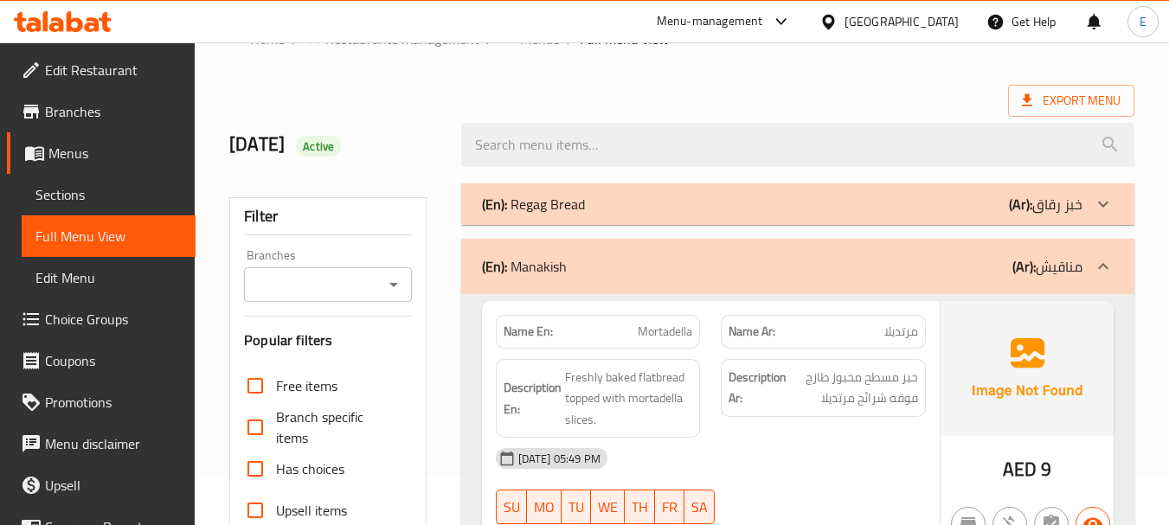
click at [856, 103] on div "Export Menu" at bounding box center [681, 101] width 905 height 32
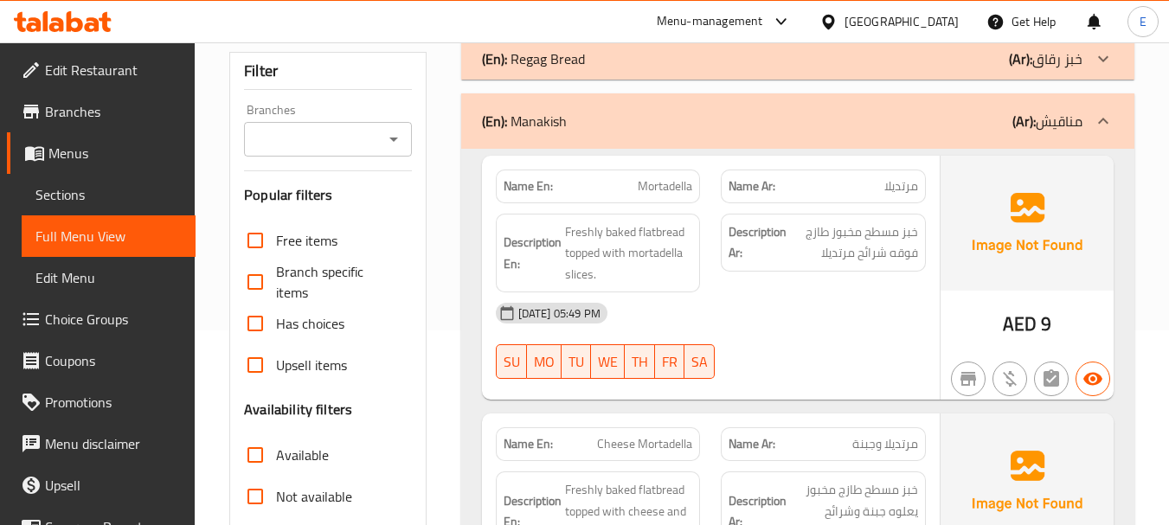
scroll to position [222, 0]
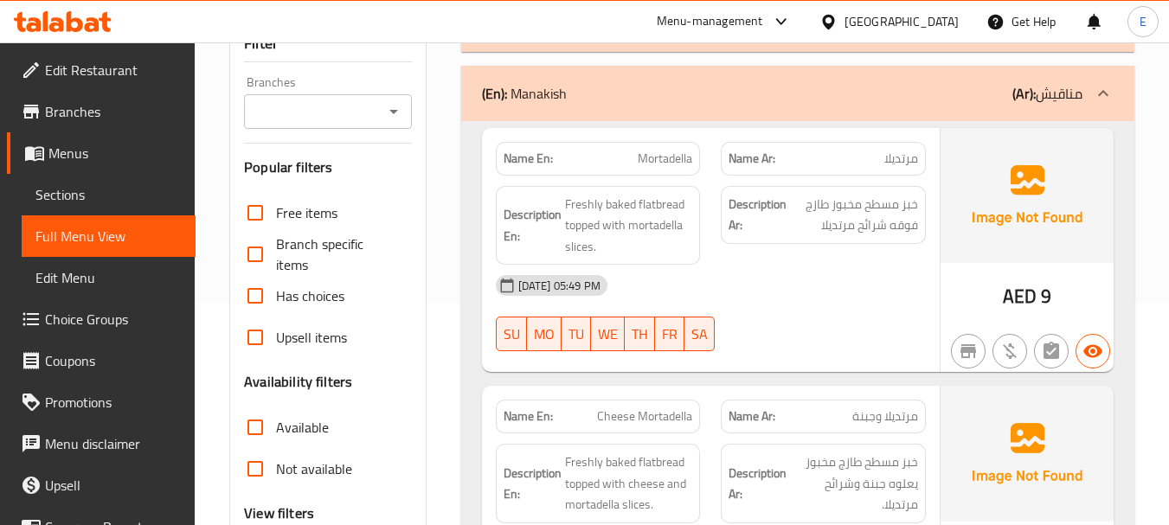
click at [801, 357] on div at bounding box center [824, 351] width 226 height 21
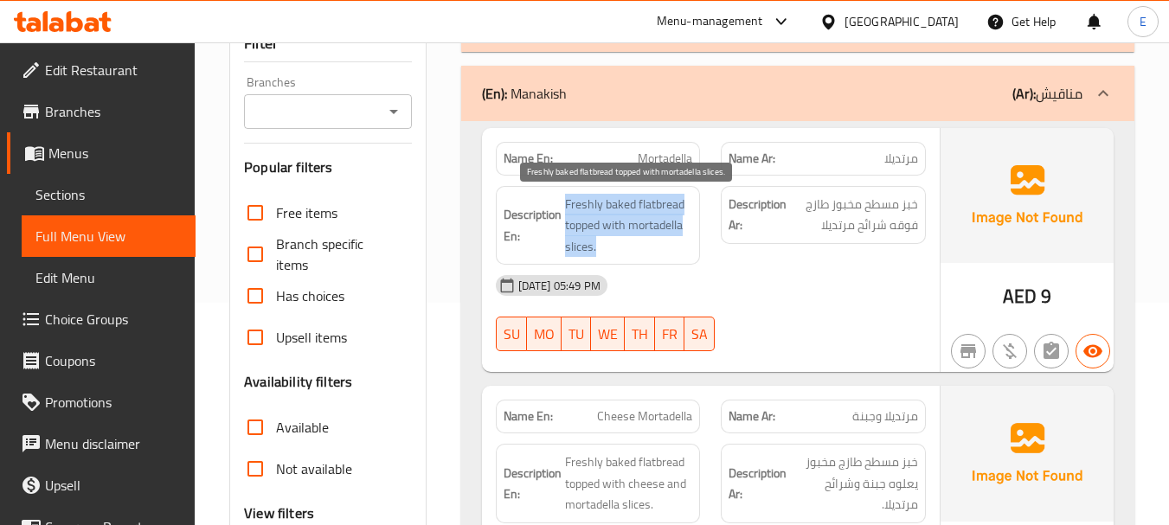
drag, startPoint x: 567, startPoint y: 198, endPoint x: 679, endPoint y: 251, distance: 124.3
click at [679, 251] on span "Freshly baked flatbread topped with mortadella slices." at bounding box center [629, 226] width 128 height 64
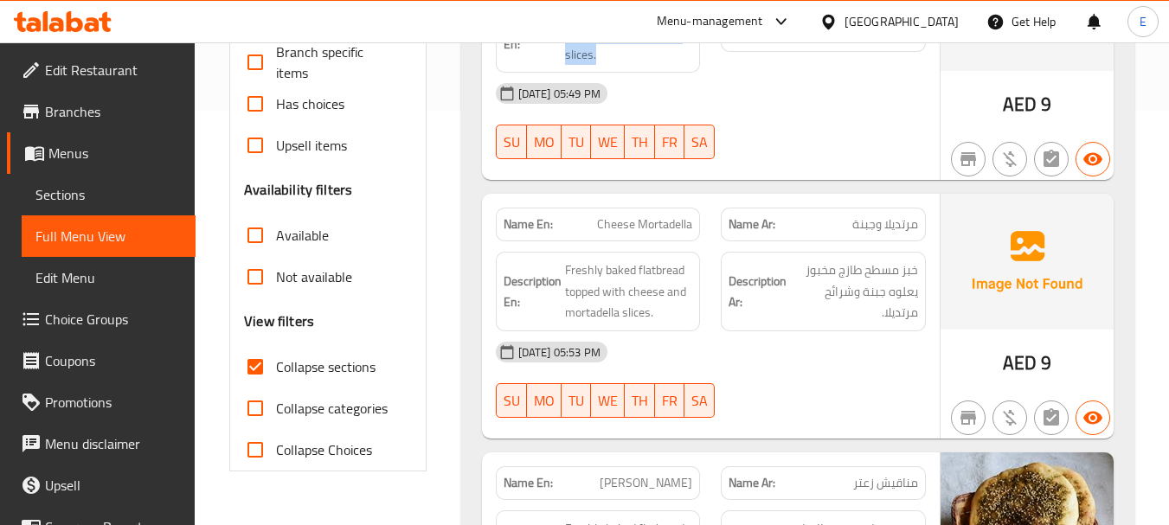
scroll to position [482, 0]
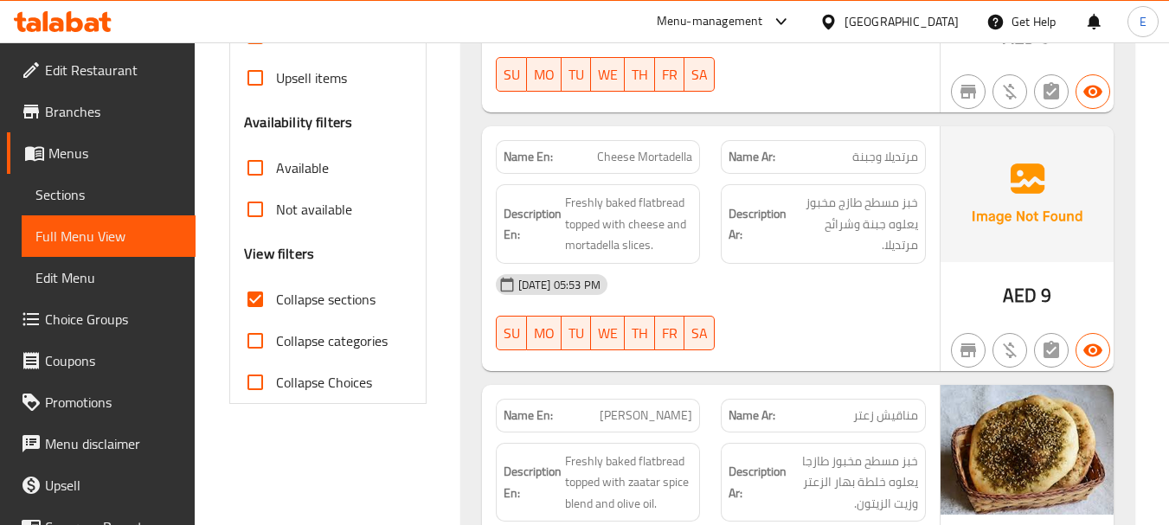
click at [917, 164] on span "مرتديلا وجبنة" at bounding box center [885, 157] width 66 height 18
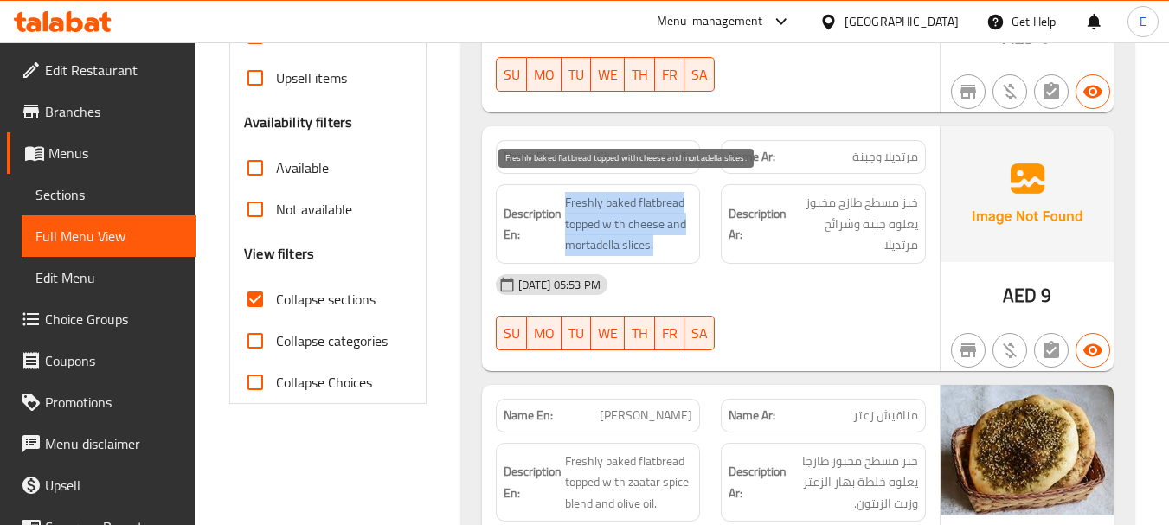
drag, startPoint x: 562, startPoint y: 196, endPoint x: 678, endPoint y: 248, distance: 126.7
click at [678, 248] on h6 "Description En: Freshly baked flatbread topped with cheese and mortadella slice…" at bounding box center [599, 224] width 190 height 64
click at [678, 248] on span "Freshly baked flatbread topped with cheese and mortadella slices." at bounding box center [629, 224] width 128 height 64
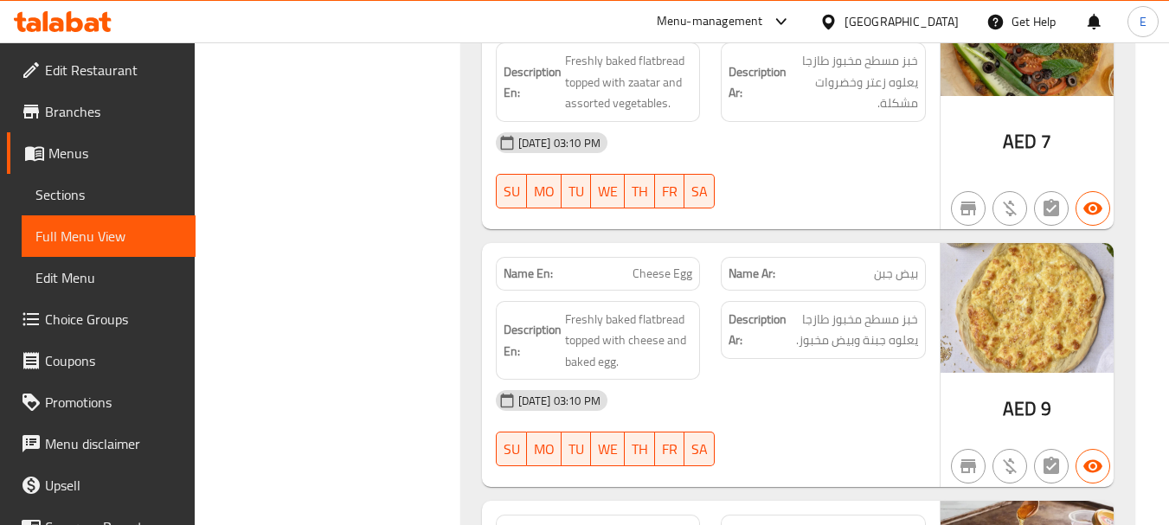
scroll to position [6799, 0]
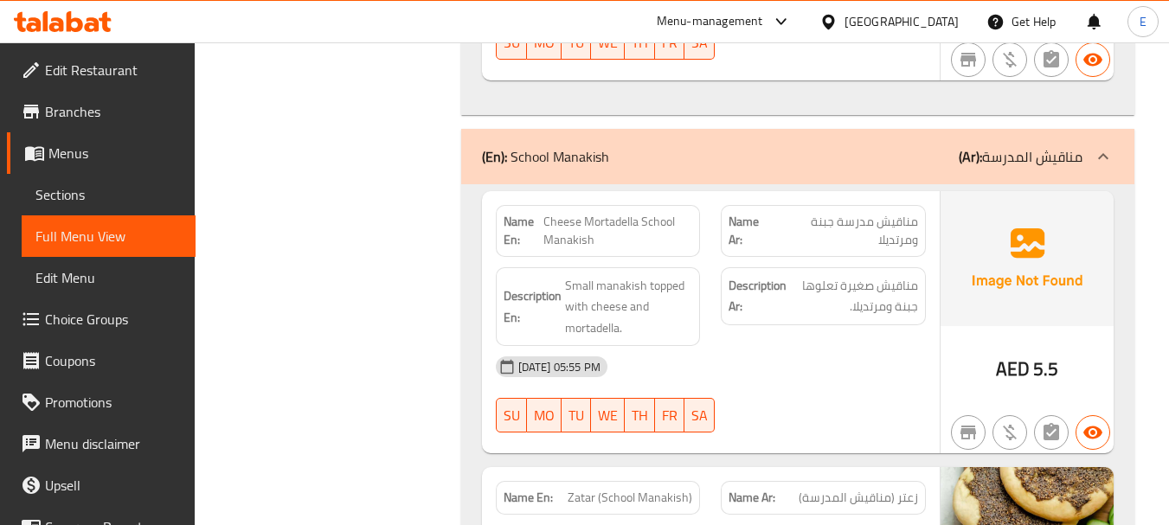
scroll to position [7221, 0]
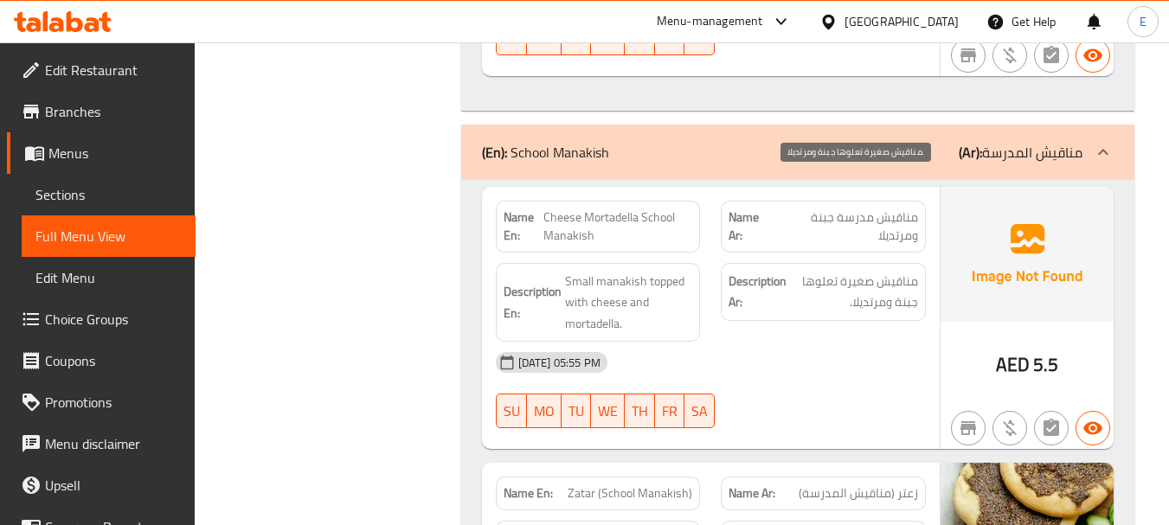
click at [818, 271] on span "مناقيش صغيرة تعلوها جبنة ومرتديلا." at bounding box center [854, 292] width 128 height 42
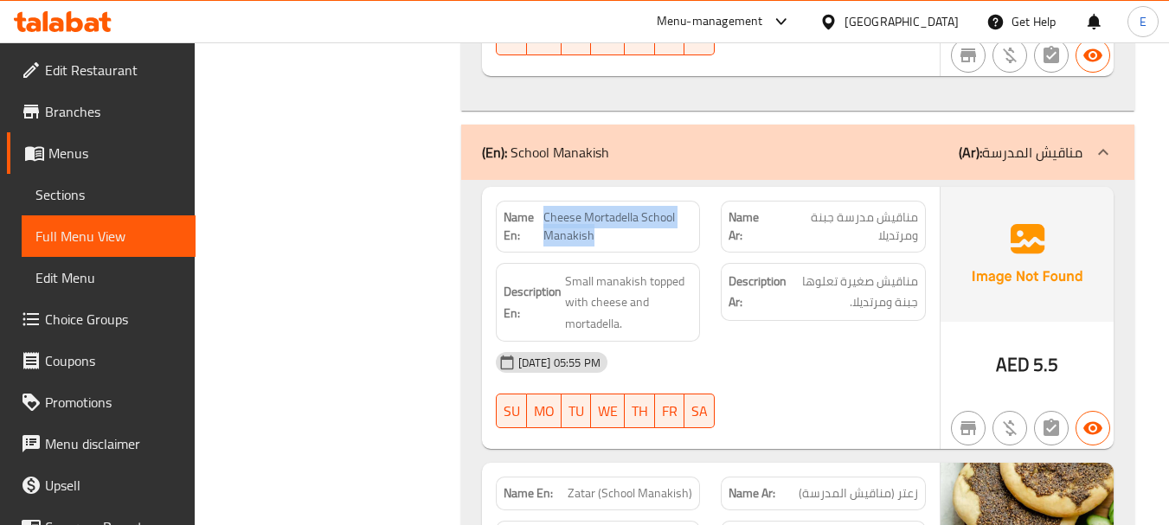
drag, startPoint x: 545, startPoint y: 114, endPoint x: 680, endPoint y: 149, distance: 139.4
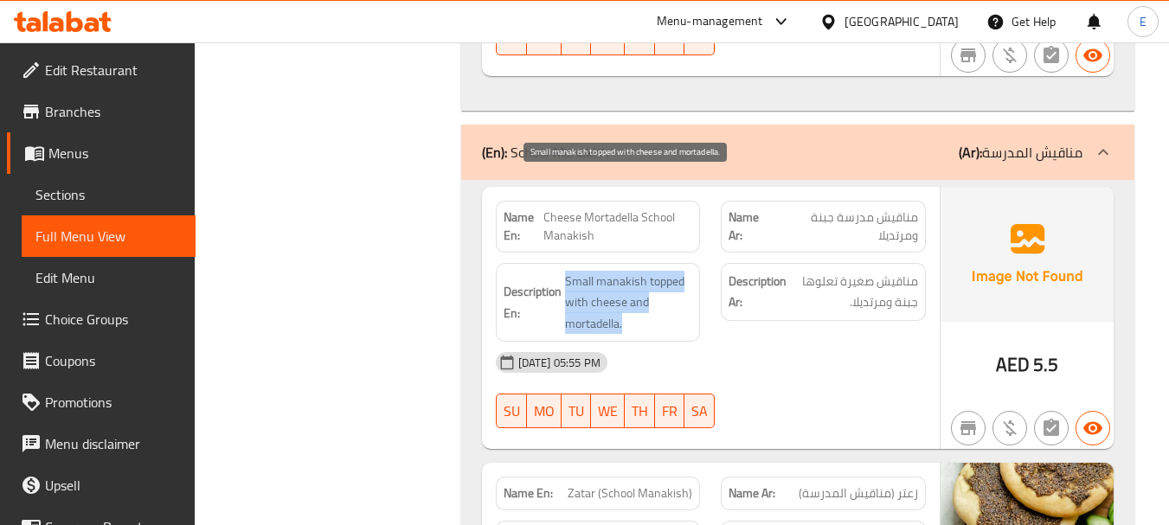
drag, startPoint x: 560, startPoint y: 170, endPoint x: 672, endPoint y: 223, distance: 123.9
click at [672, 271] on span "Small manakish topped with cheese and mortadella." at bounding box center [629, 303] width 128 height 64
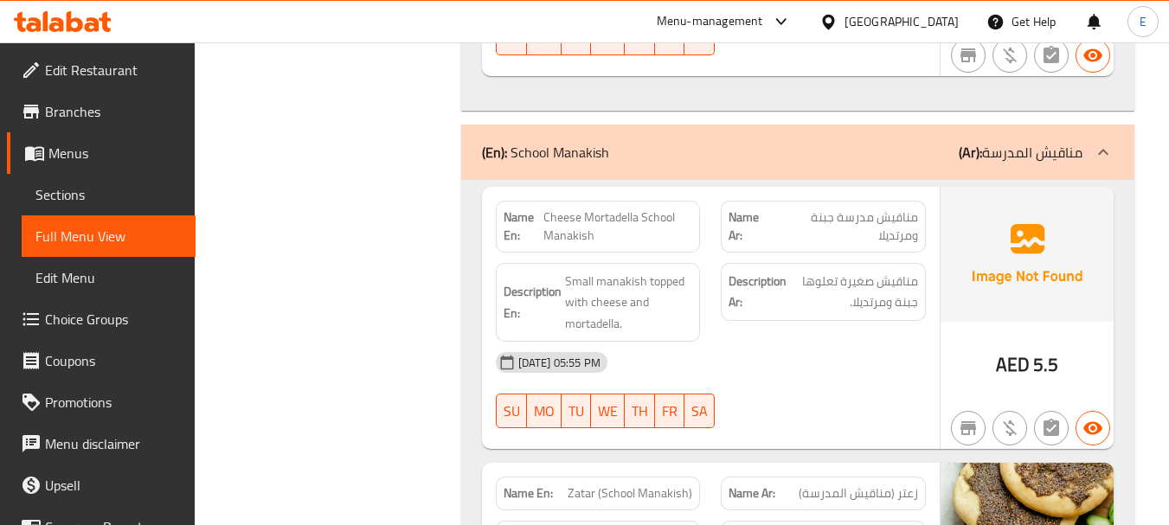
click at [869, 271] on span "مناقيش صغيرة تعلوها جبنة ومرتديلا." at bounding box center [854, 292] width 128 height 42
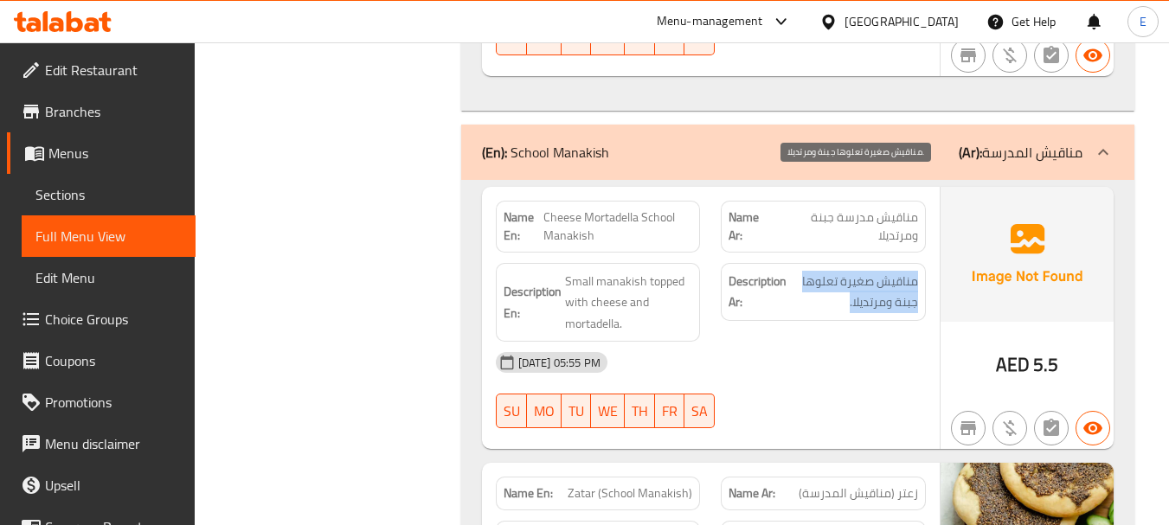
click at [869, 271] on span "مناقيش صغيرة تعلوها جبنة ومرتديلا." at bounding box center [854, 292] width 128 height 42
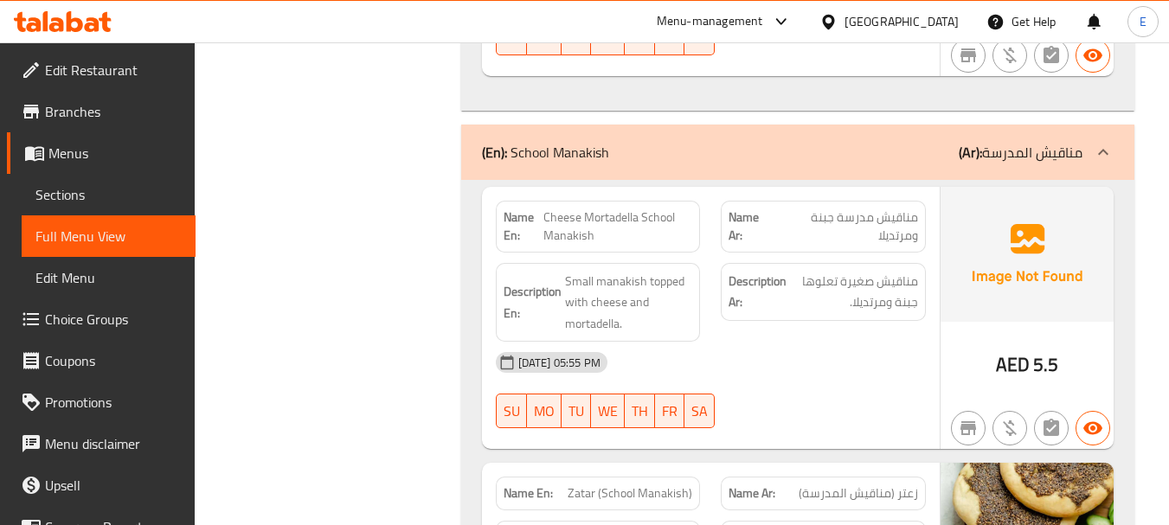
click at [643, 271] on span "Small manakish topped with cheese and mortadella." at bounding box center [629, 303] width 128 height 64
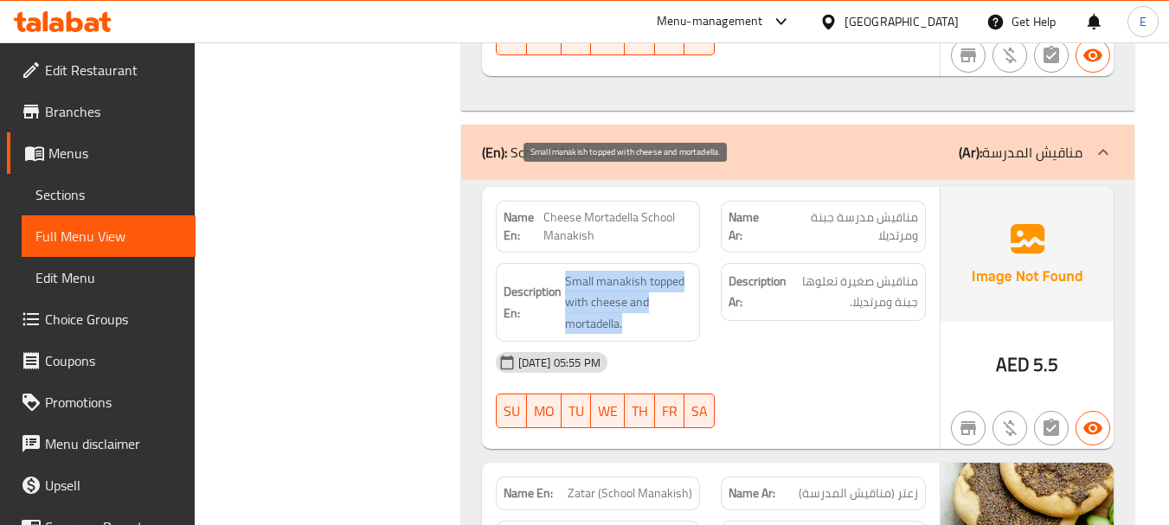
click at [643, 271] on span "Small manakish topped with cheese and mortadella." at bounding box center [629, 303] width 128 height 64
drag, startPoint x: 561, startPoint y: 174, endPoint x: 641, endPoint y: 224, distance: 94.9
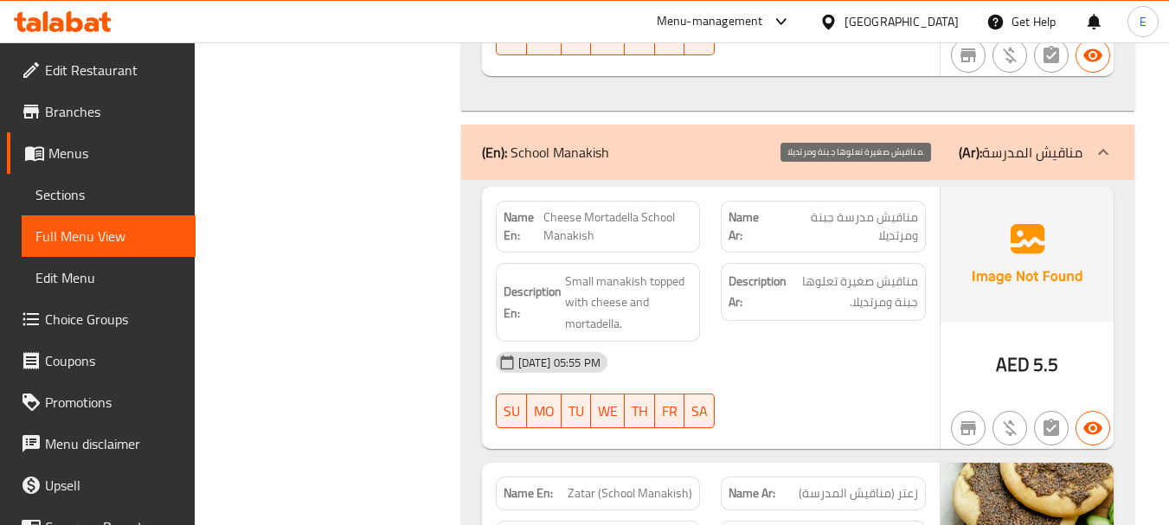
click at [907, 271] on span "مناقيش صغيرة تعلوها جبنة ومرتديلا." at bounding box center [854, 292] width 128 height 42
click at [910, 271] on span "مناقيش صغيرة تعلوها جبنة ومرتديلا." at bounding box center [854, 292] width 128 height 42
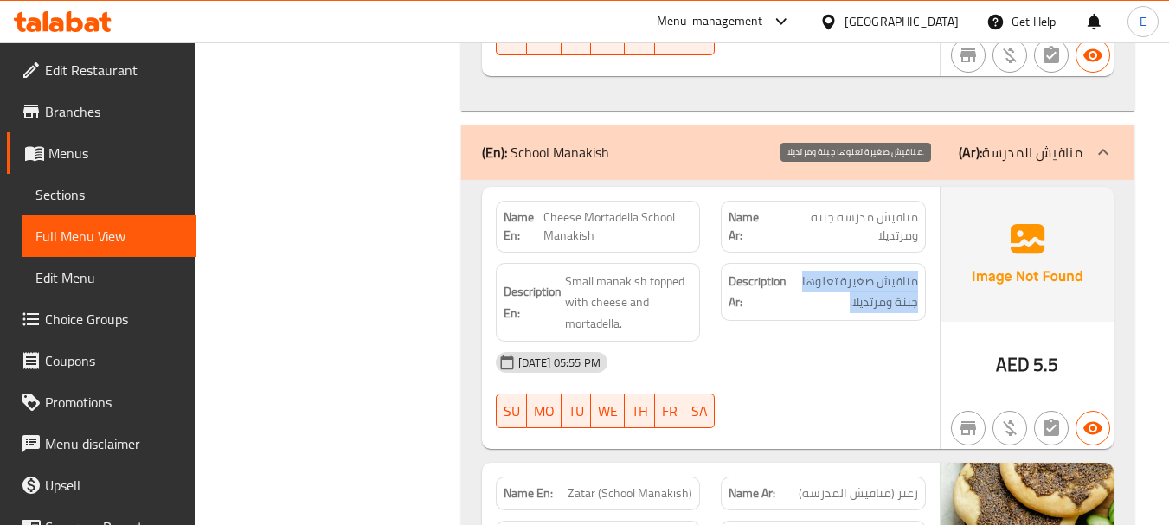
click at [910, 271] on span "مناقيش صغيرة تعلوها جبنة ومرتديلا." at bounding box center [854, 292] width 128 height 42
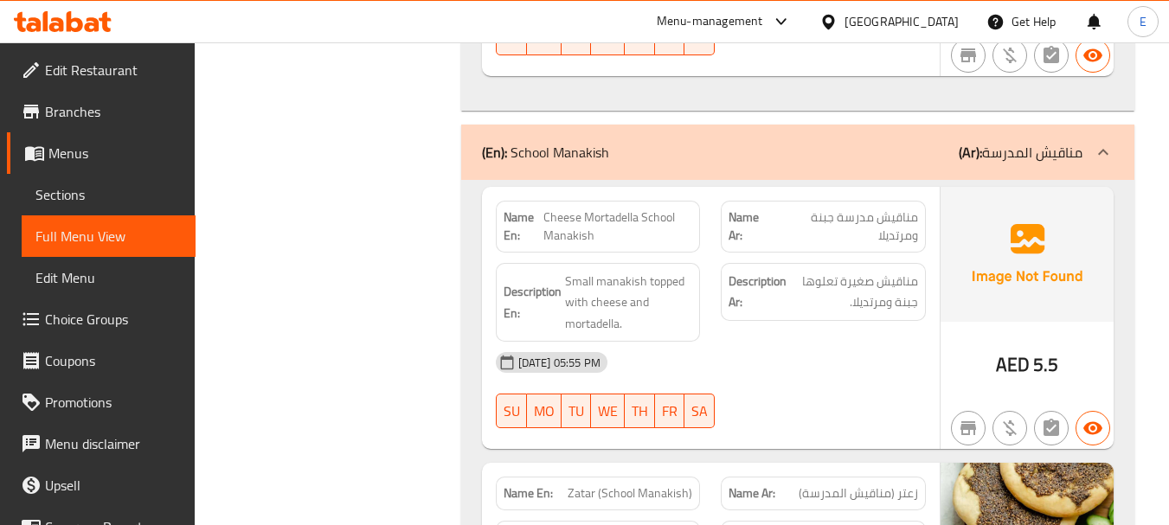
drag, startPoint x: 856, startPoint y: 312, endPoint x: 672, endPoint y: 222, distance: 204.8
click at [655, 271] on span "Small manakish topped with cheese and mortadella." at bounding box center [629, 303] width 128 height 64
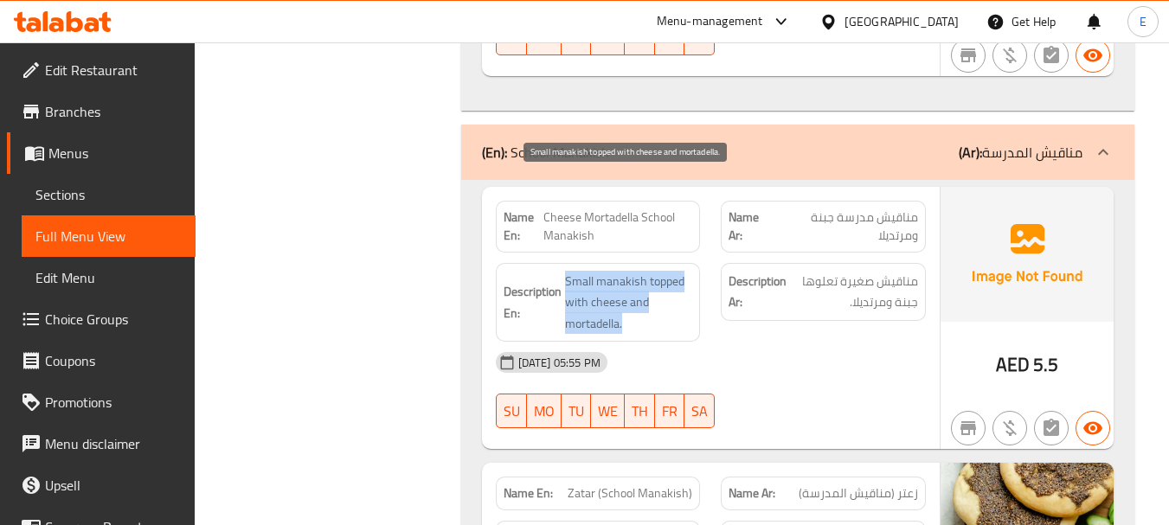
click at [655, 271] on span "Small manakish topped with cheese and mortadella." at bounding box center [629, 303] width 128 height 64
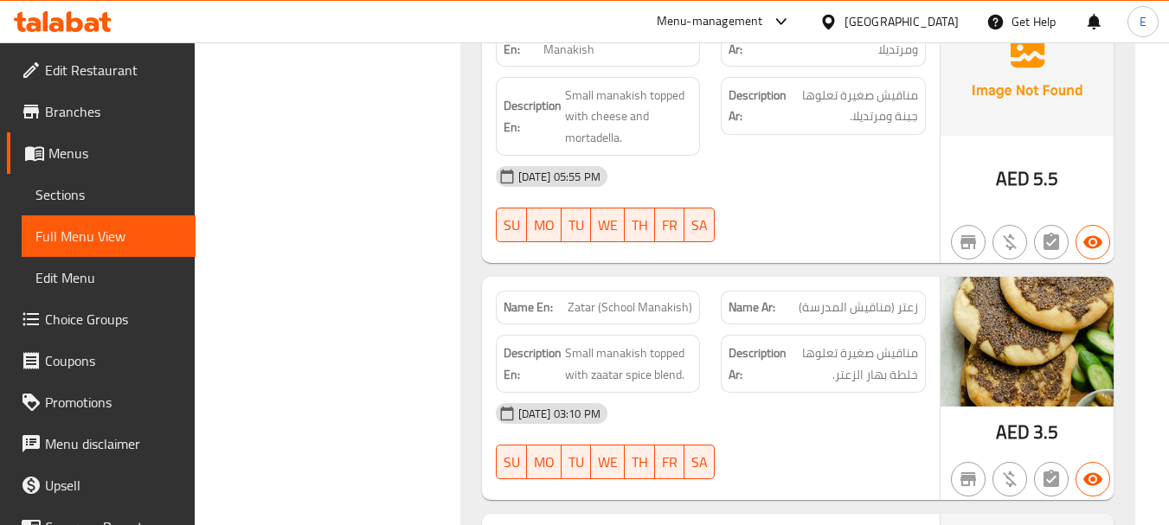
scroll to position [7480, 0]
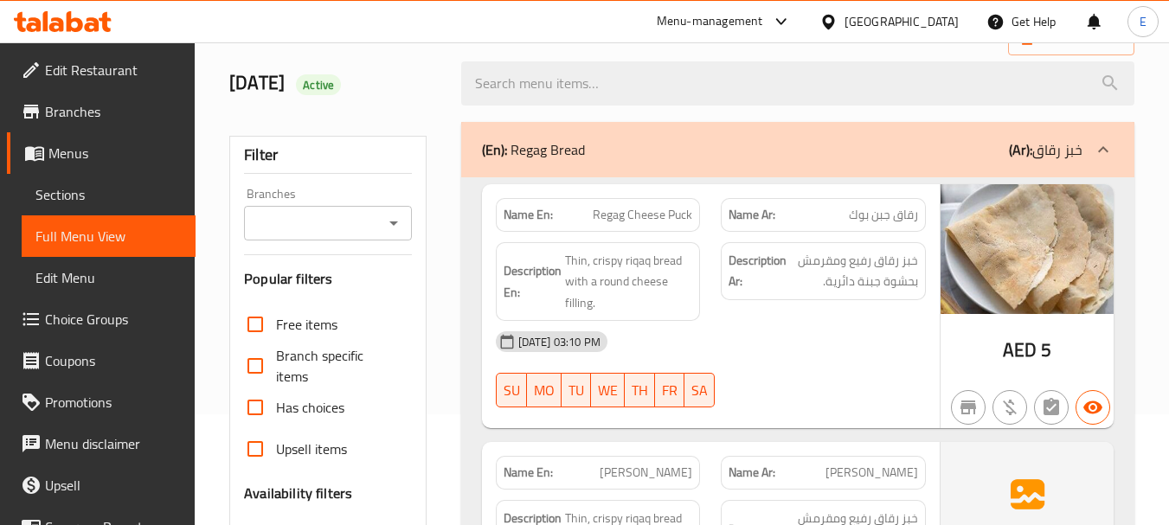
scroll to position [346, 0]
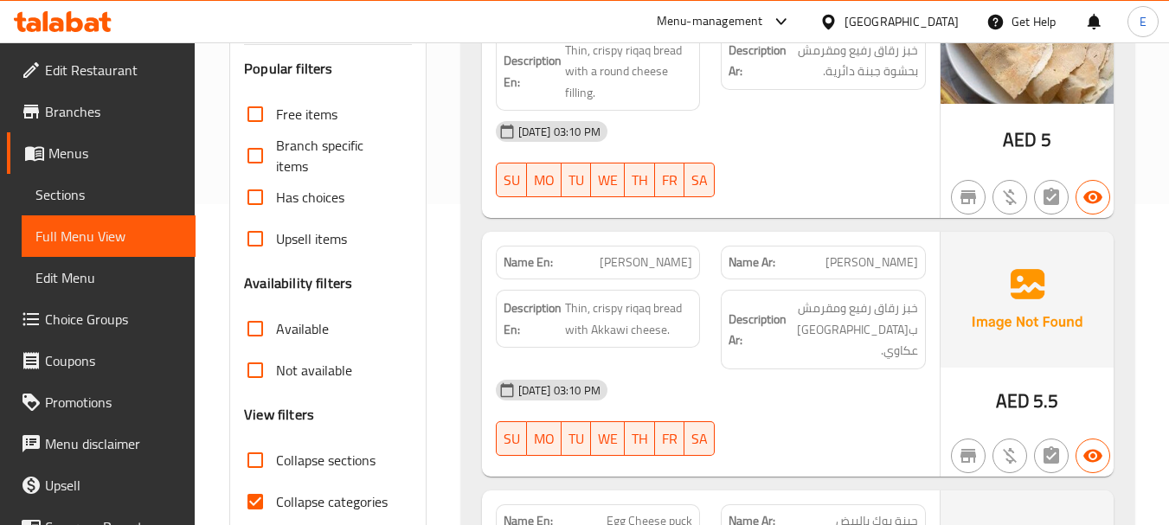
scroll to position [346, 0]
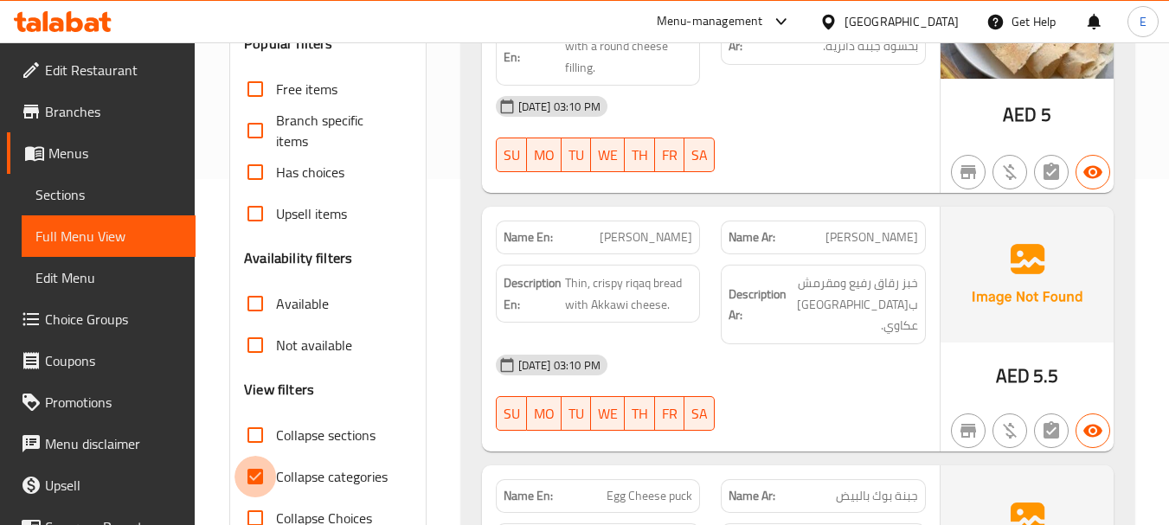
click at [260, 479] on input "Collapse categories" at bounding box center [256, 477] width 42 height 42
checkbox input "false"
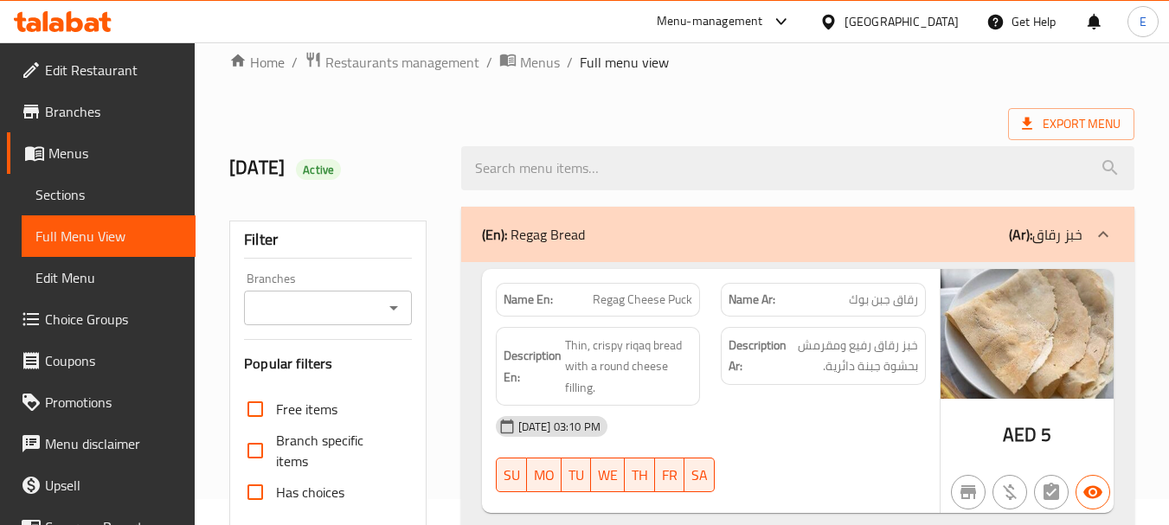
scroll to position [0, 0]
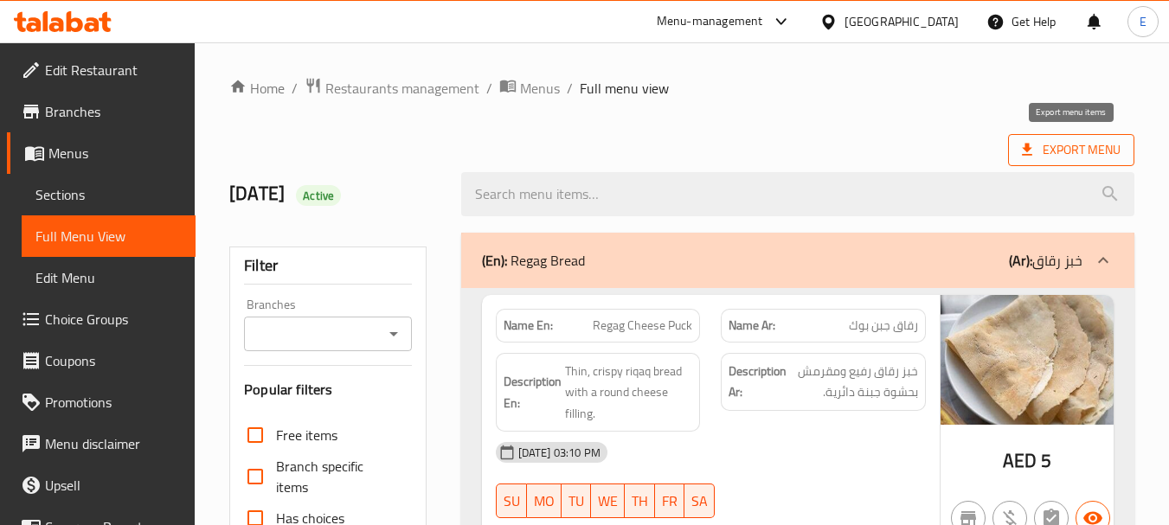
click at [1072, 158] on span "Export Menu" at bounding box center [1071, 150] width 99 height 22
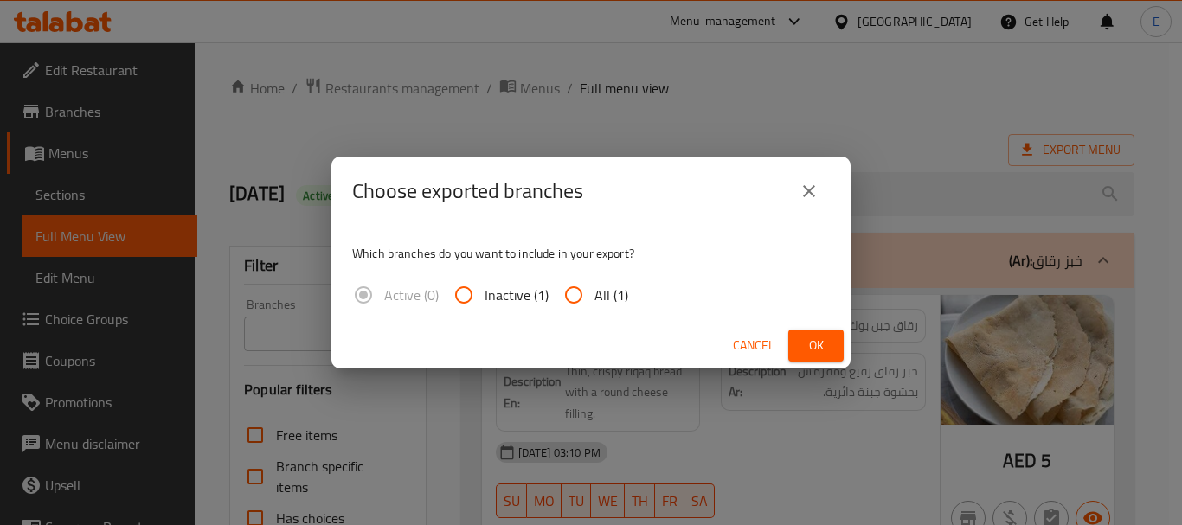
click at [830, 347] on button "Ok" at bounding box center [815, 346] width 55 height 32
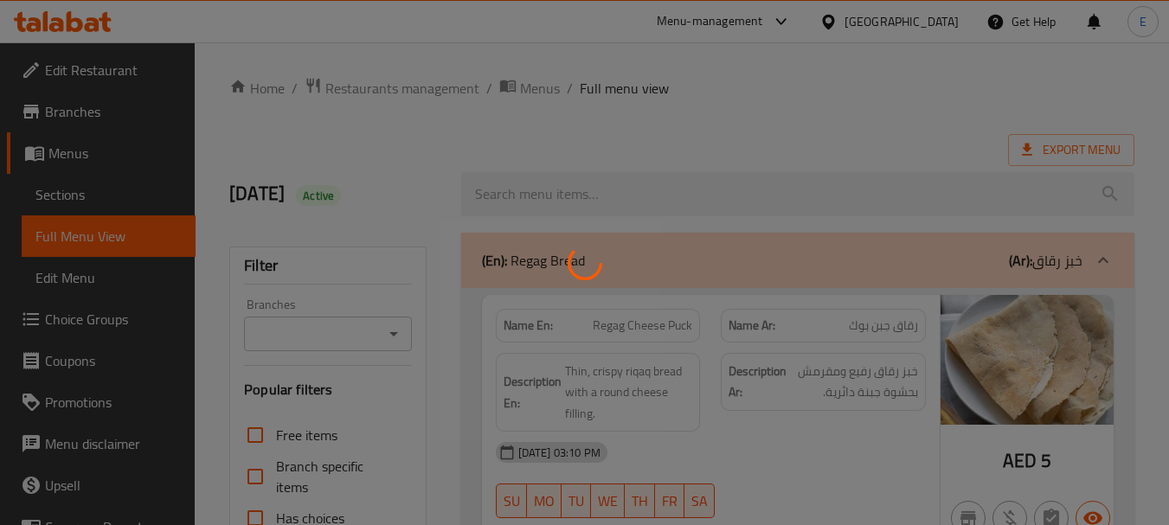
click at [797, 156] on div at bounding box center [584, 262] width 1169 height 525
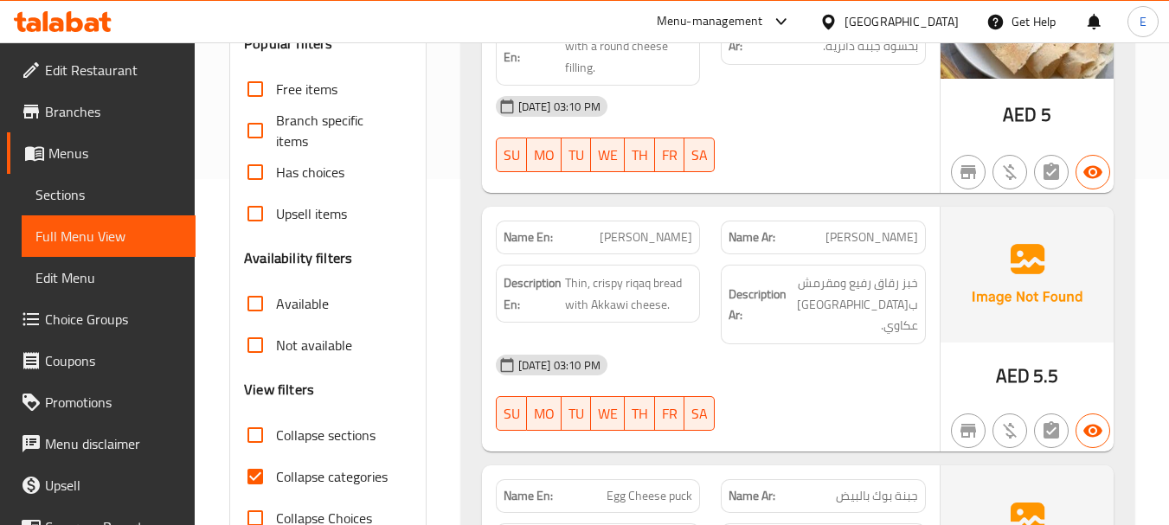
scroll to position [433, 0]
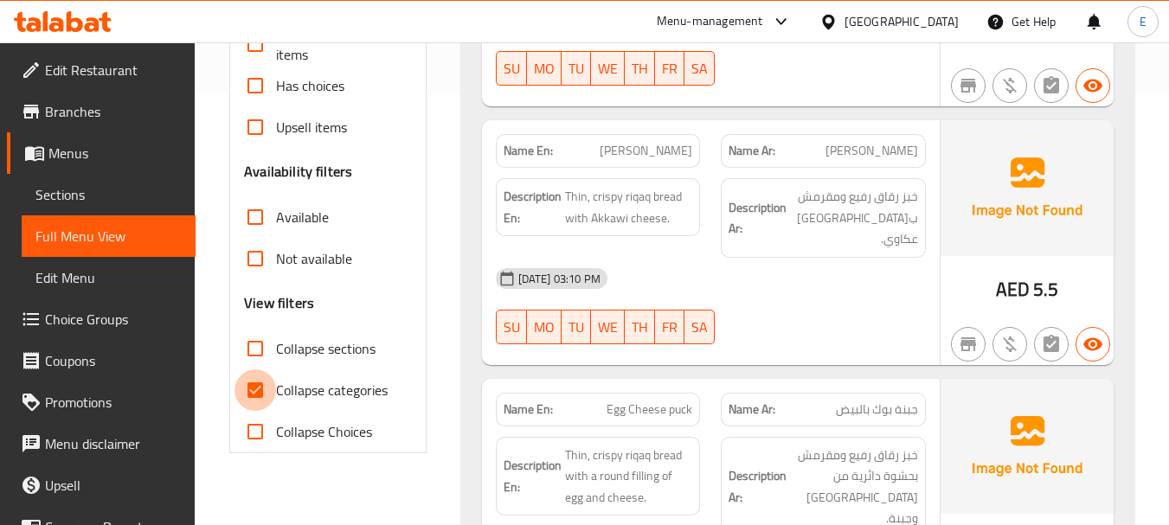
click at [262, 384] on input "Collapse categories" at bounding box center [256, 391] width 42 height 42
checkbox input "false"
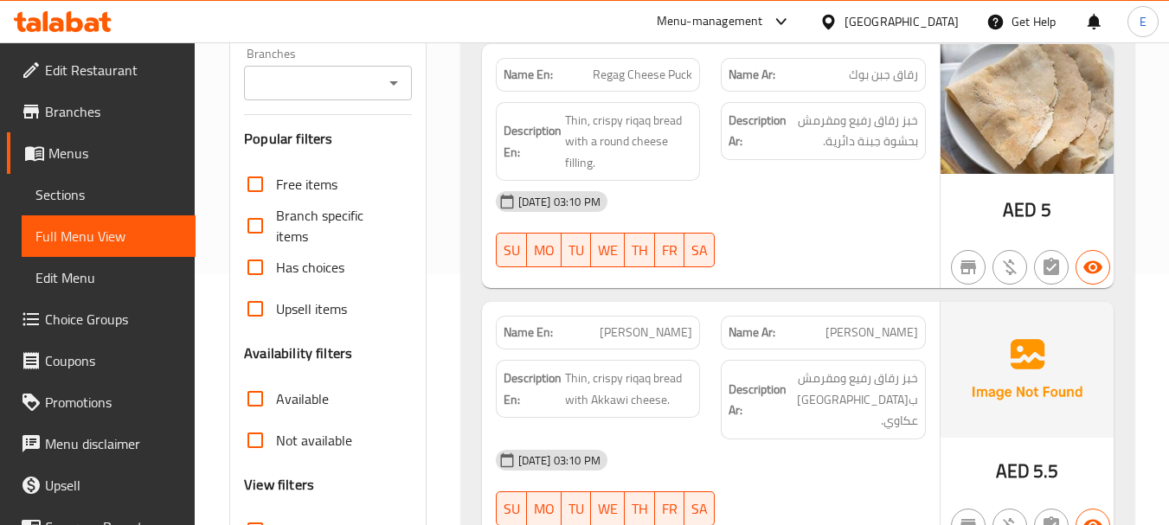
scroll to position [0, 0]
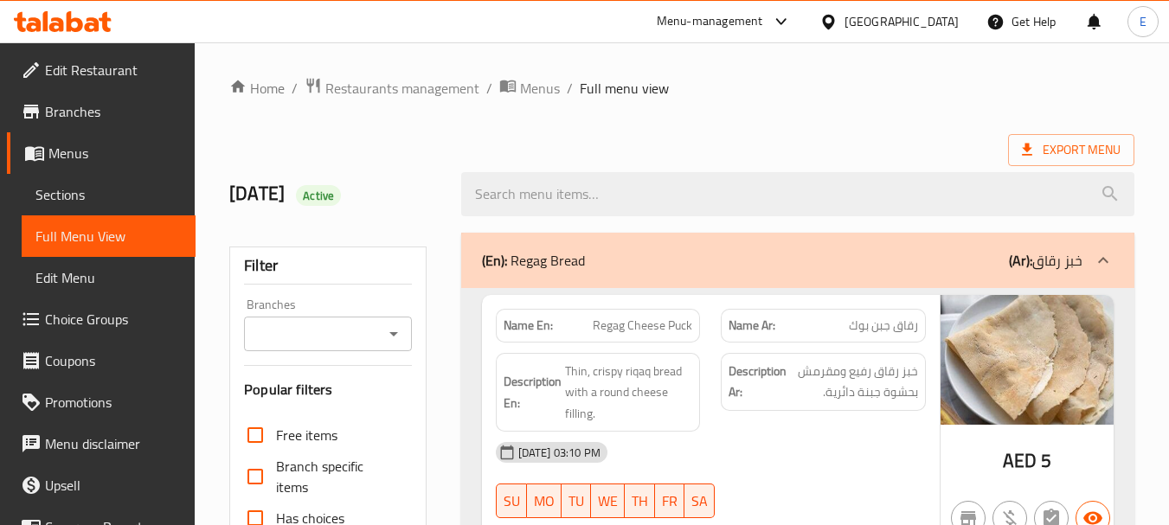
click at [841, 141] on div "Export Menu" at bounding box center [681, 150] width 905 height 32
click at [1084, 147] on span "Export Menu" at bounding box center [1071, 150] width 99 height 22
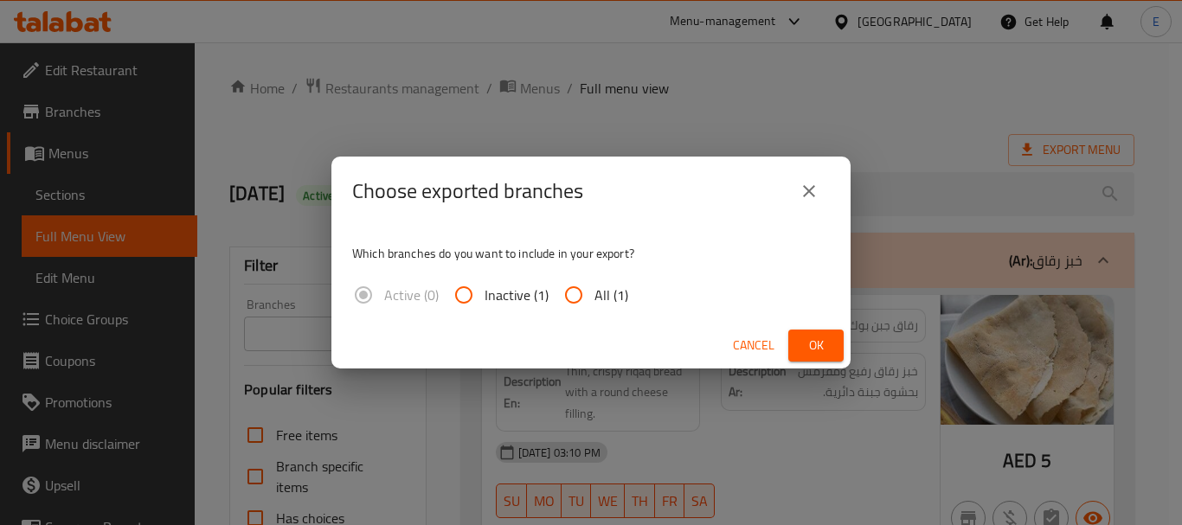
click at [585, 288] on input "All (1)" at bounding box center [574, 295] width 42 height 42
radio input "true"
click at [804, 344] on span "Ok" at bounding box center [816, 346] width 28 height 22
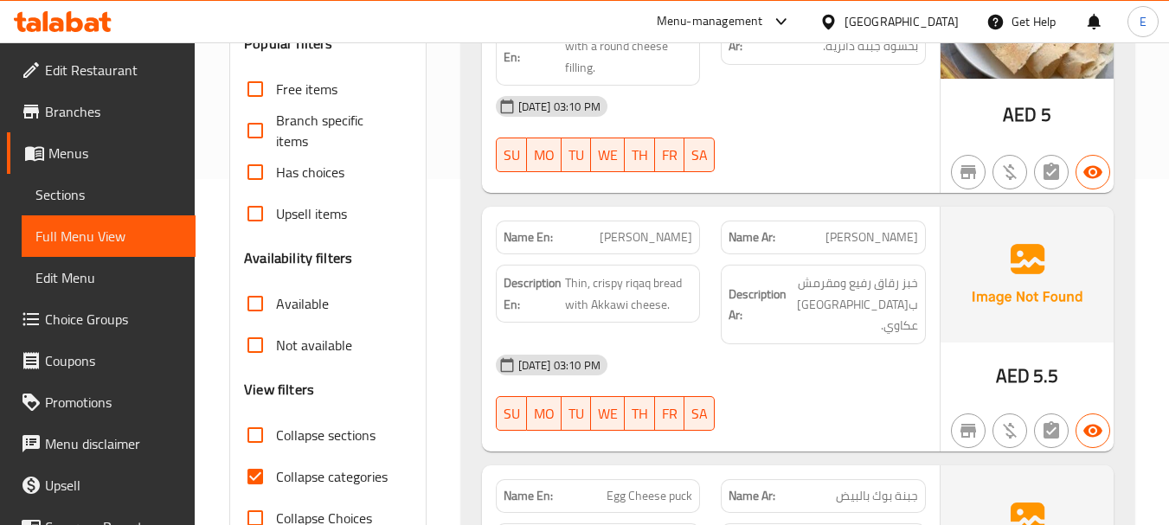
scroll to position [519, 0]
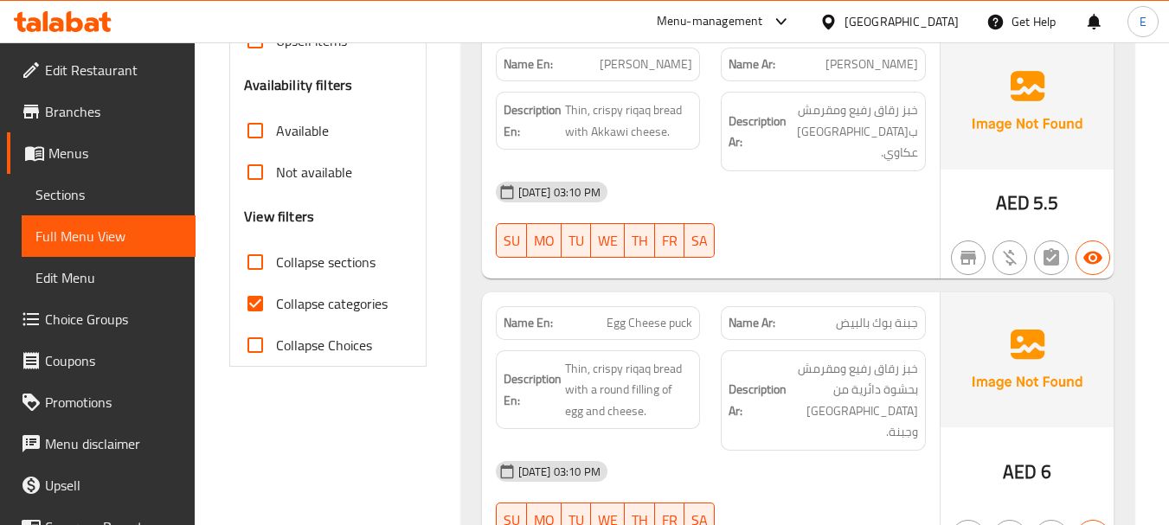
click at [262, 304] on input "Collapse categories" at bounding box center [256, 304] width 42 height 42
checkbox input "false"
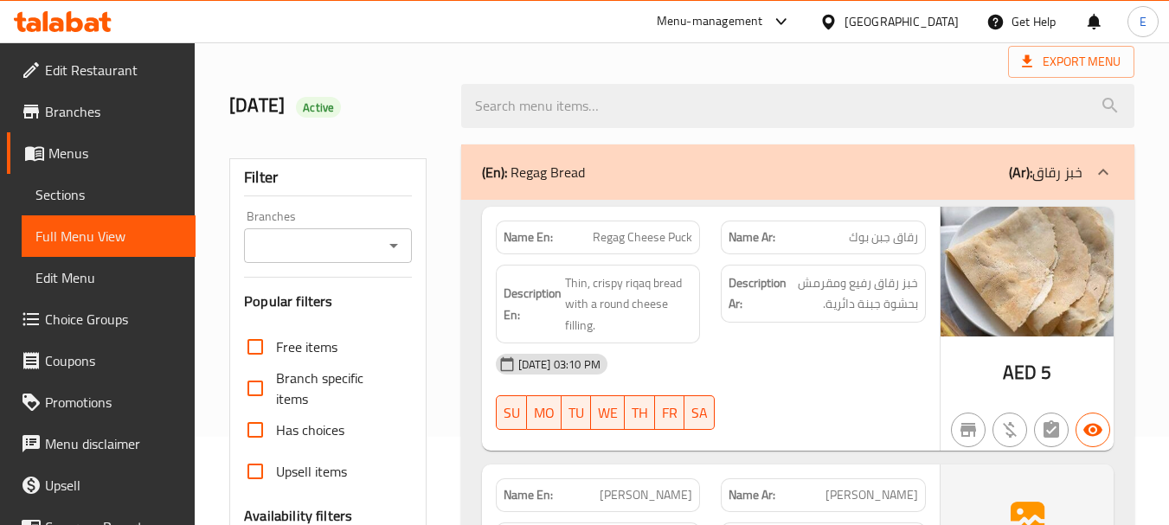
scroll to position [0, 0]
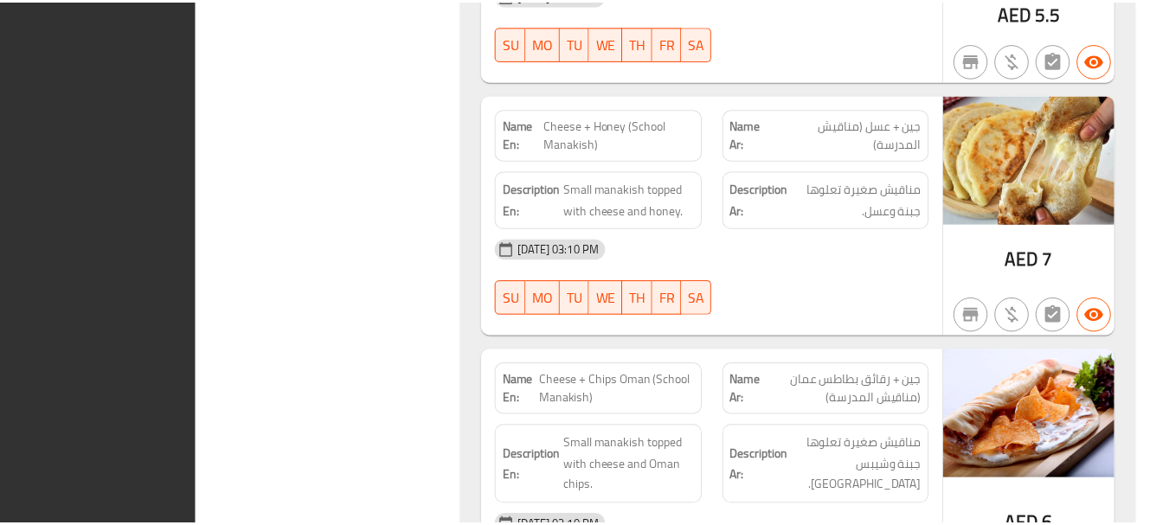
scroll to position [14226, 0]
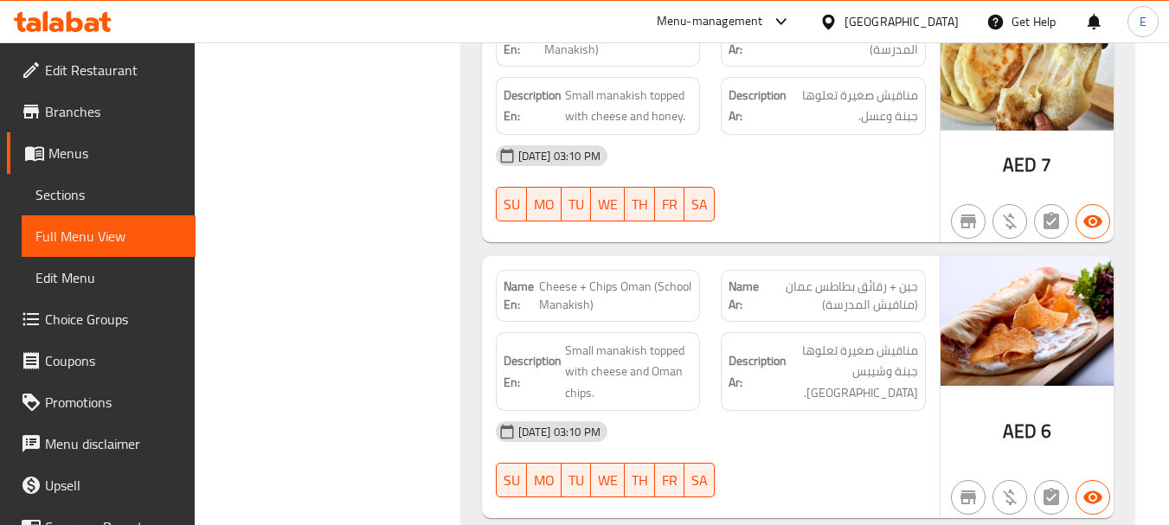
click at [909, 27] on div "United Arab Emirates" at bounding box center [902, 21] width 114 height 19
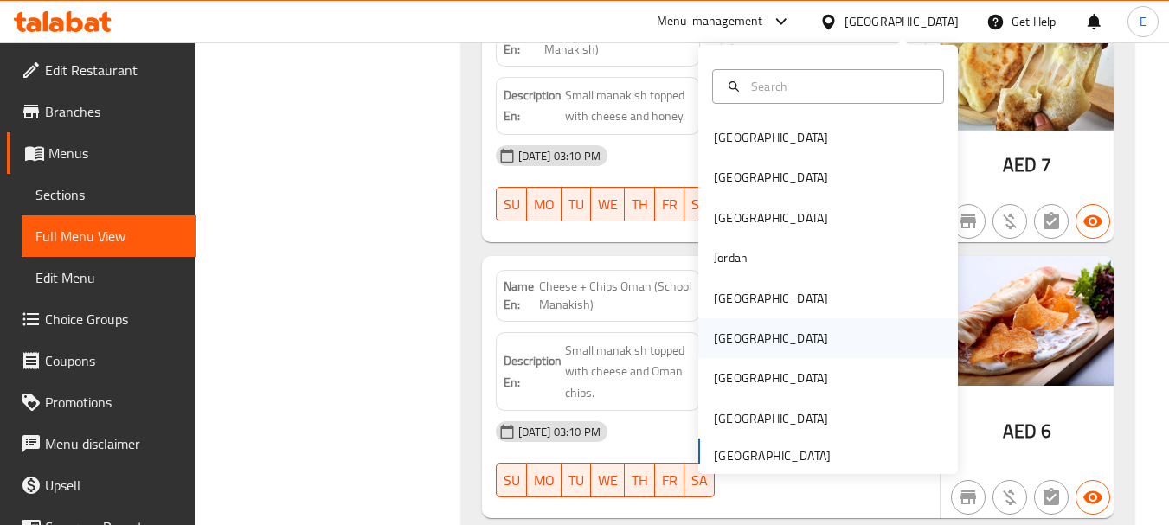
click at [729, 347] on div "[GEOGRAPHIC_DATA]" at bounding box center [771, 338] width 114 height 19
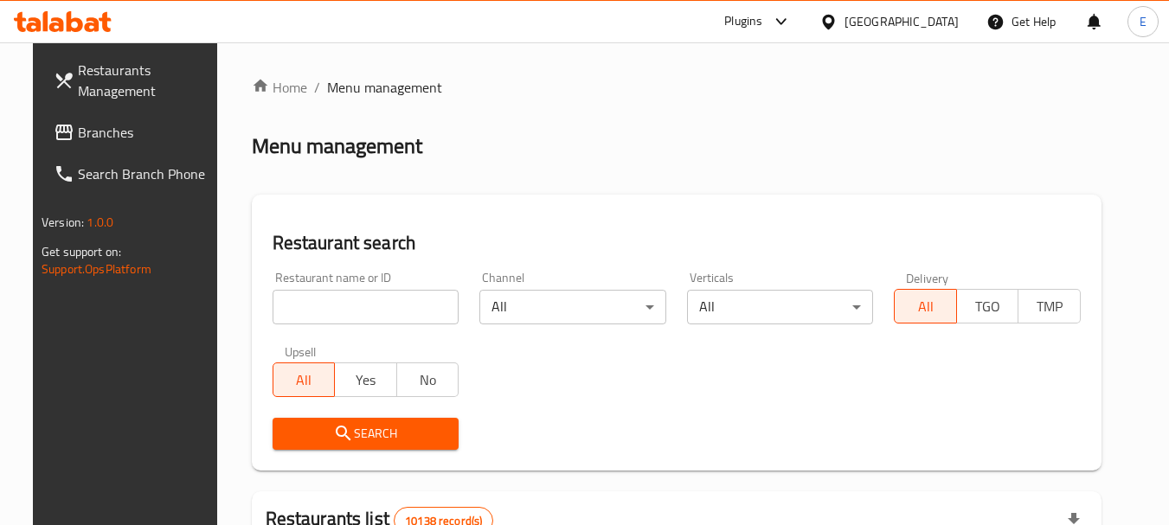
click at [78, 143] on span "Branches" at bounding box center [146, 132] width 137 height 21
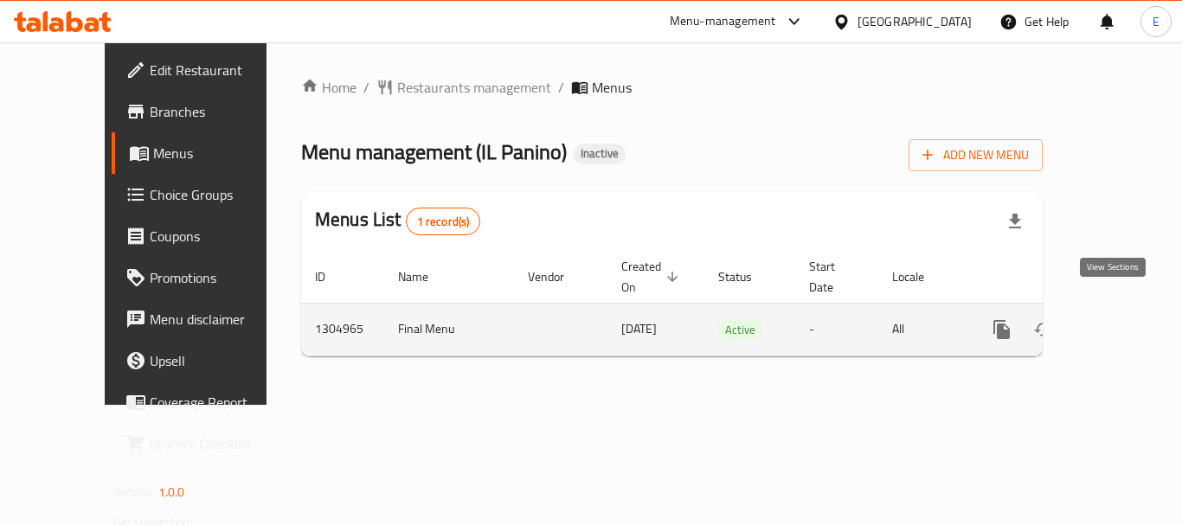
click at [1106, 309] on link "enhanced table" at bounding box center [1127, 330] width 42 height 42
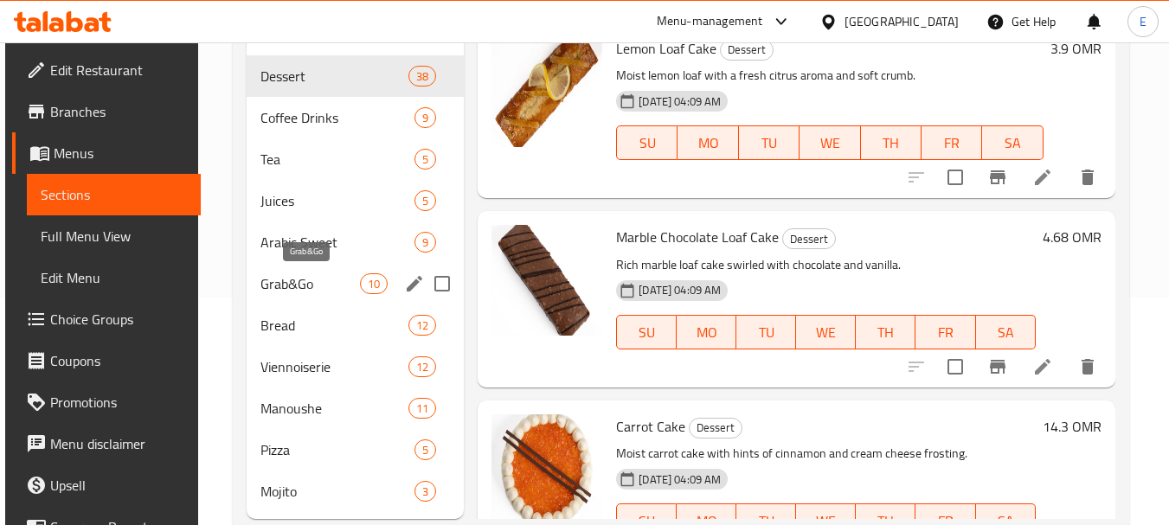
scroll to position [260, 0]
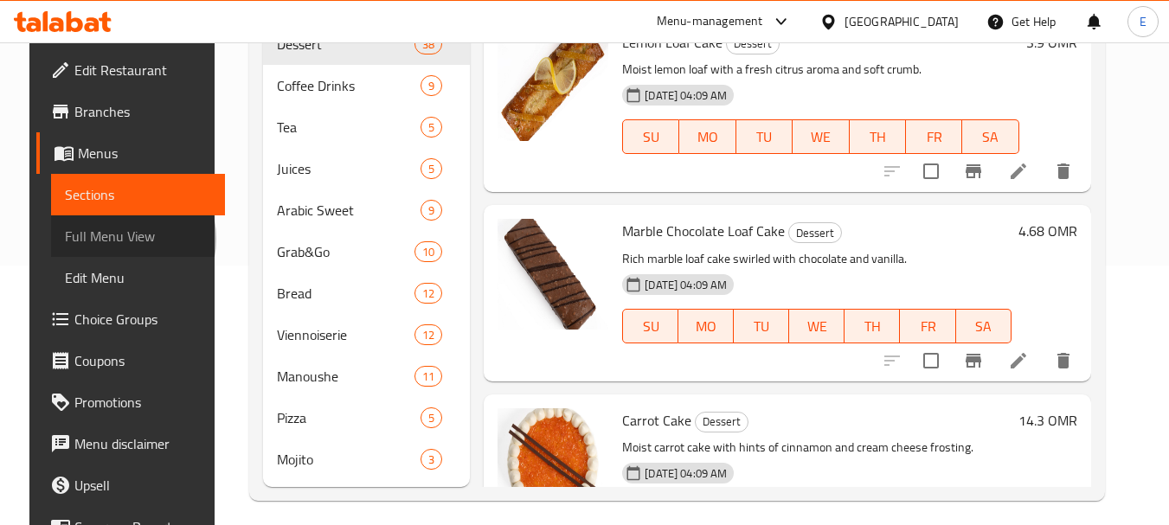
click at [87, 239] on span "Full Menu View" at bounding box center [138, 236] width 146 height 21
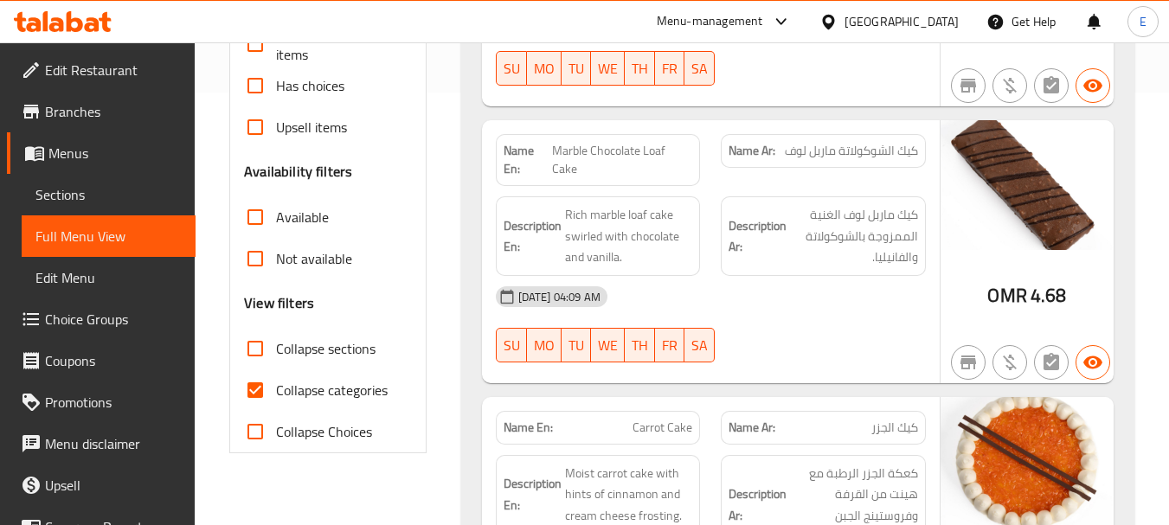
scroll to position [519, 0]
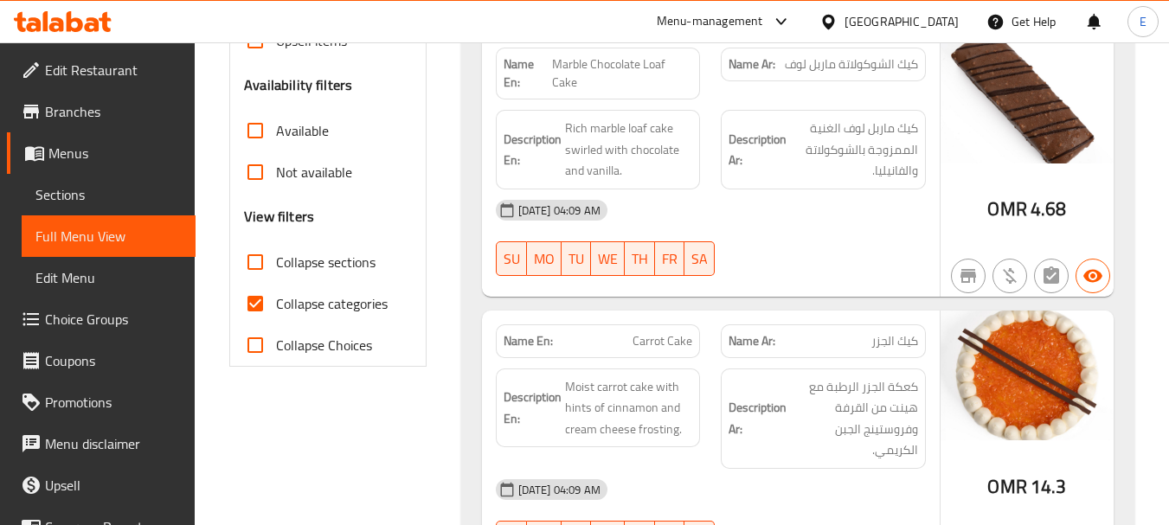
click at [248, 300] on input "Collapse categories" at bounding box center [256, 304] width 42 height 42
checkbox input "false"
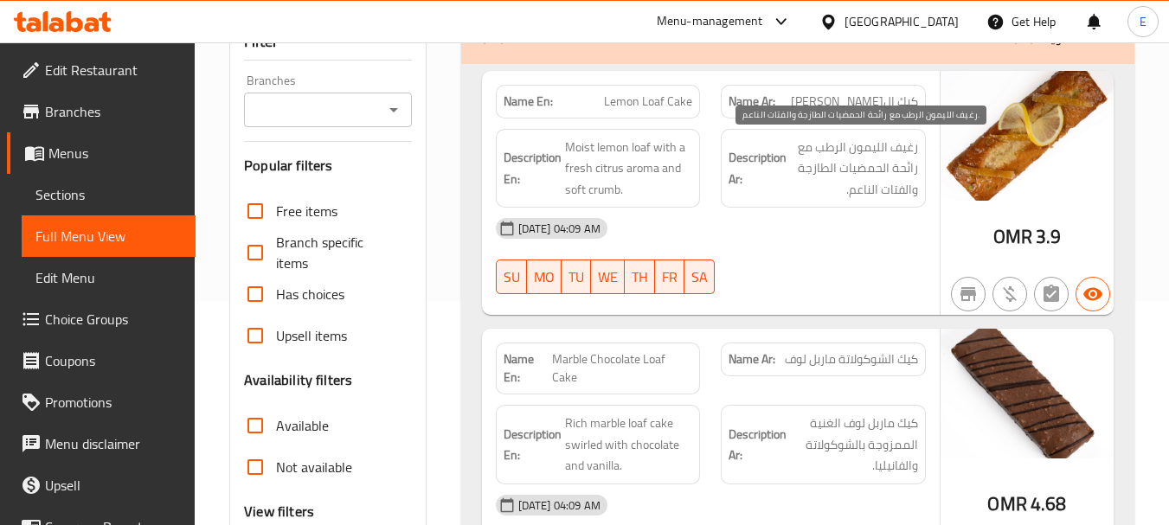
scroll to position [260, 0]
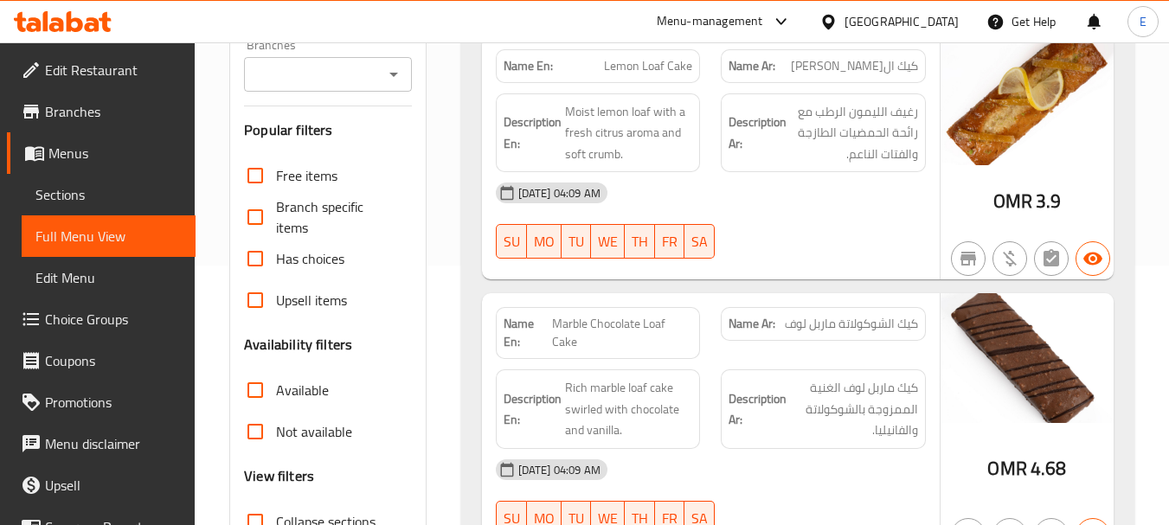
click at [812, 261] on div at bounding box center [824, 258] width 226 height 21
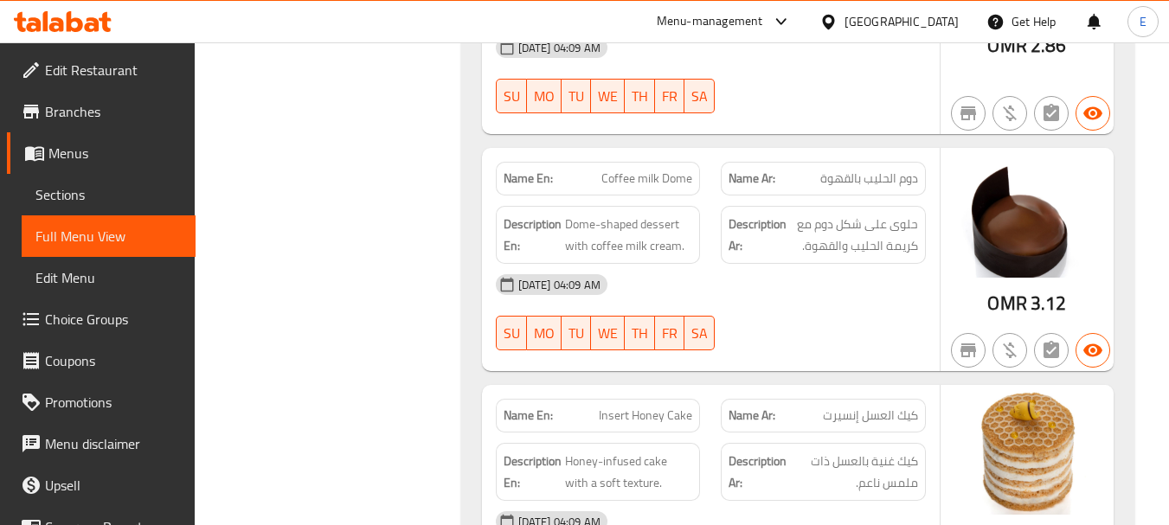
scroll to position [6044, 0]
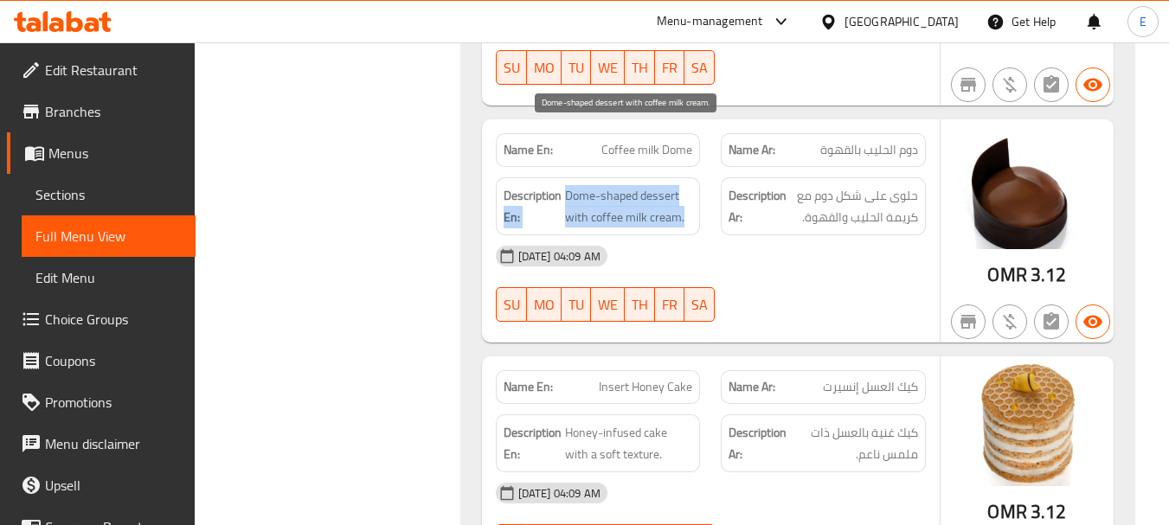
drag, startPoint x: 562, startPoint y: 130, endPoint x: 686, endPoint y: 159, distance: 128.1
click at [686, 185] on h6 "Description En: Dome-shaped dessert with coffee milk cream." at bounding box center [599, 206] width 190 height 42
click at [686, 185] on span "Dome-shaped dessert with coffee milk cream." at bounding box center [629, 206] width 128 height 42
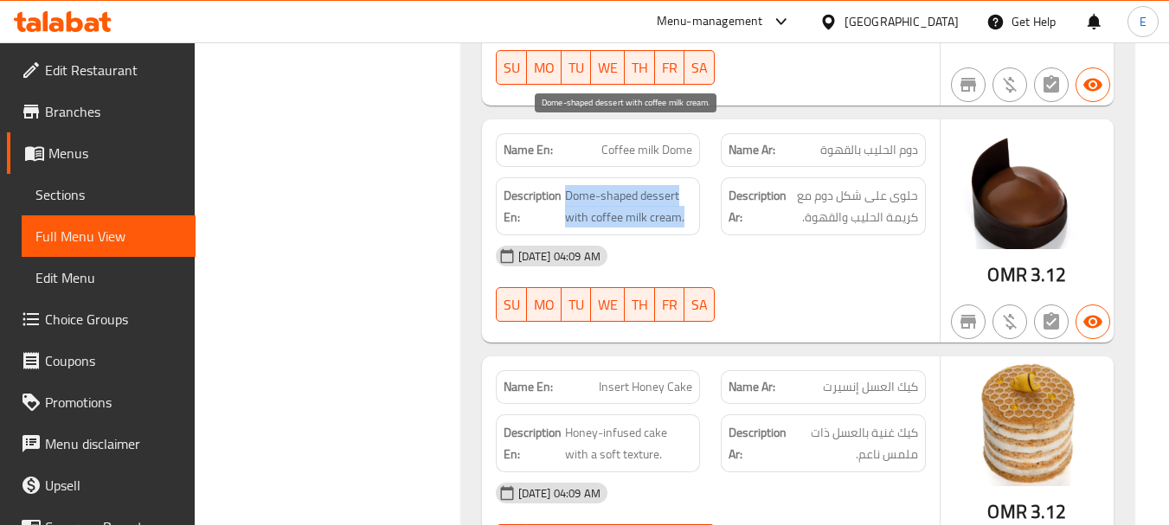
click at [686, 185] on span "Dome-shaped dessert with coffee milk cream." at bounding box center [629, 206] width 128 height 42
click at [796, 235] on div "11-08-2025 04:09 AM SU MO TU WE TH FR SA" at bounding box center [711, 283] width 451 height 97
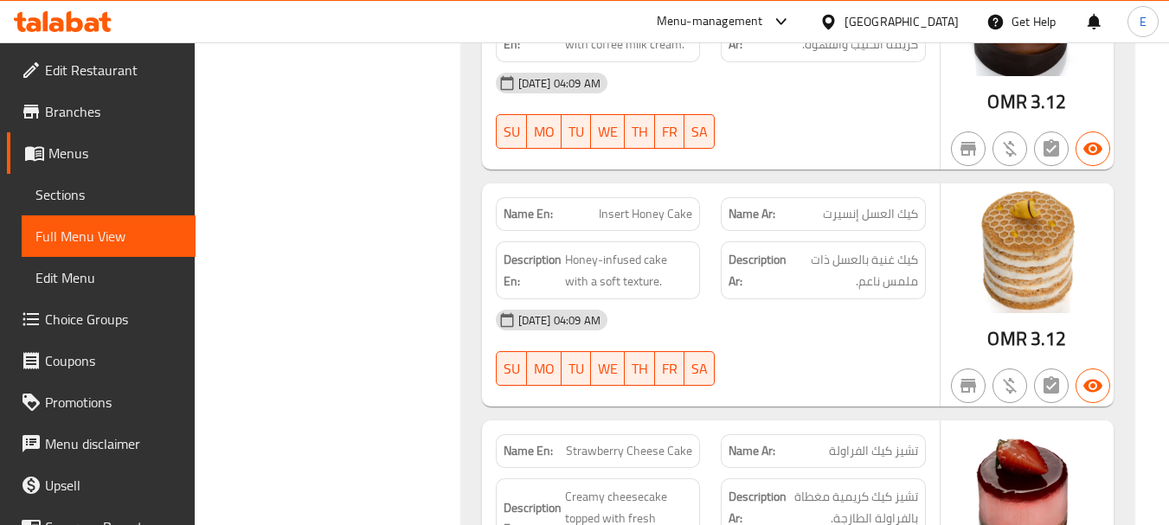
scroll to position [6304, 0]
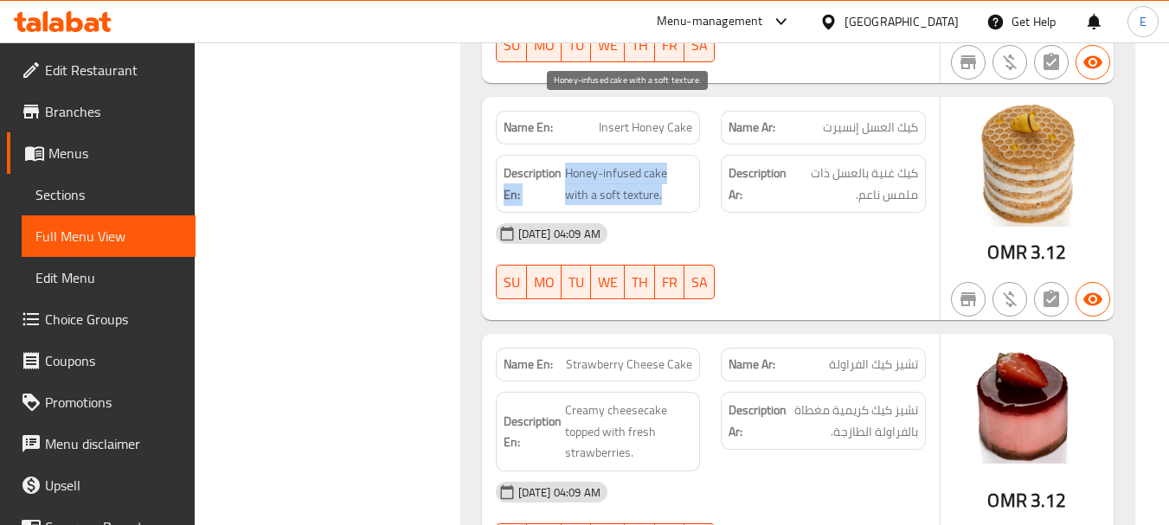
drag, startPoint x: 561, startPoint y: 108, endPoint x: 686, endPoint y: 130, distance: 127.3
click at [686, 163] on h6 "Description En: Honey-infused cake with a soft texture." at bounding box center [599, 184] width 190 height 42
click at [686, 163] on span "Honey-infused cake with a soft texture." at bounding box center [629, 184] width 128 height 42
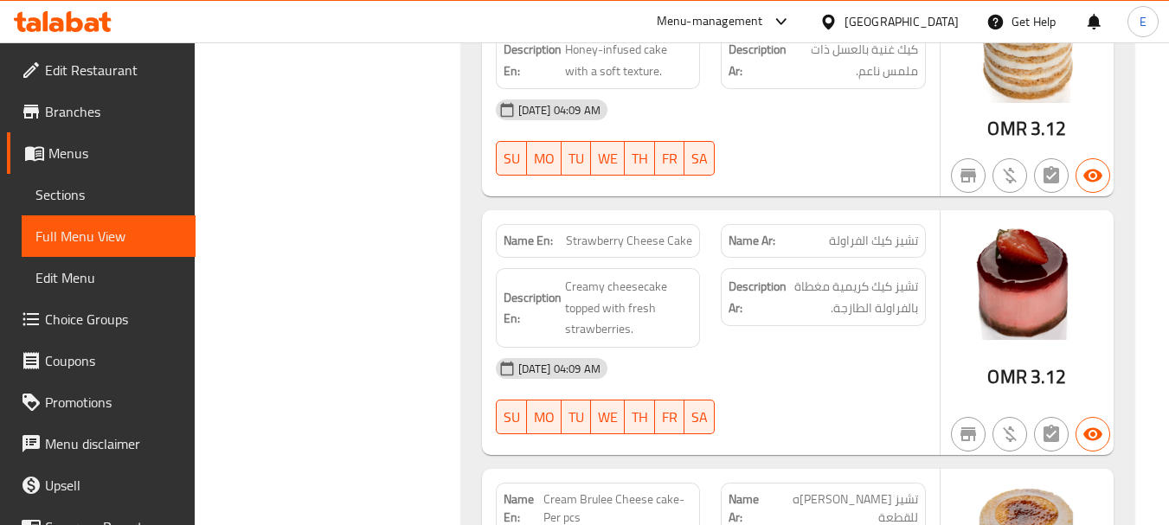
scroll to position [6477, 0]
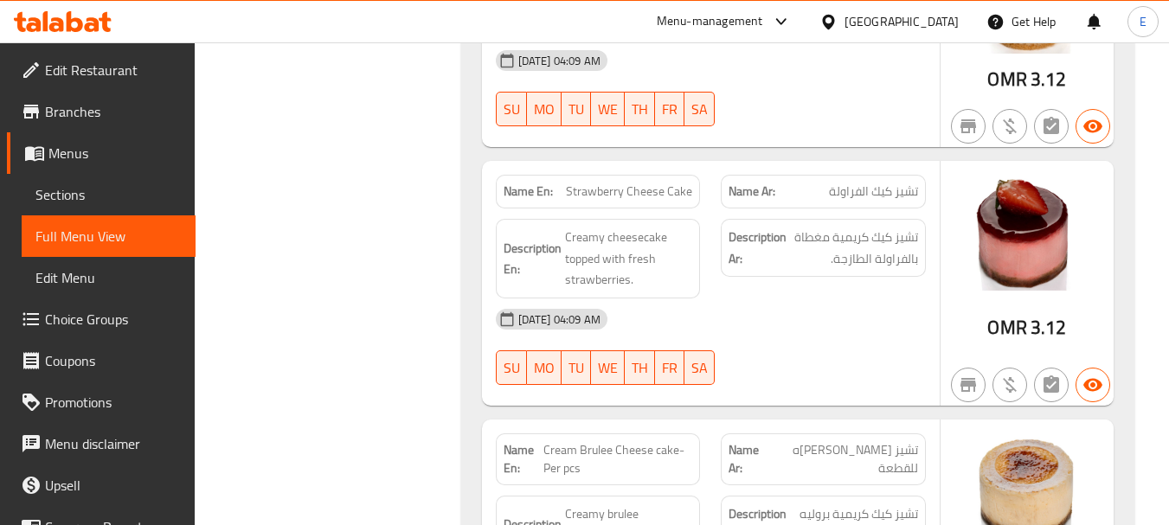
click at [795, 223] on div "Description Ar: تشيز كيك كريمية مغطاة بالفراولة الطازجة." at bounding box center [824, 259] width 226 height 100
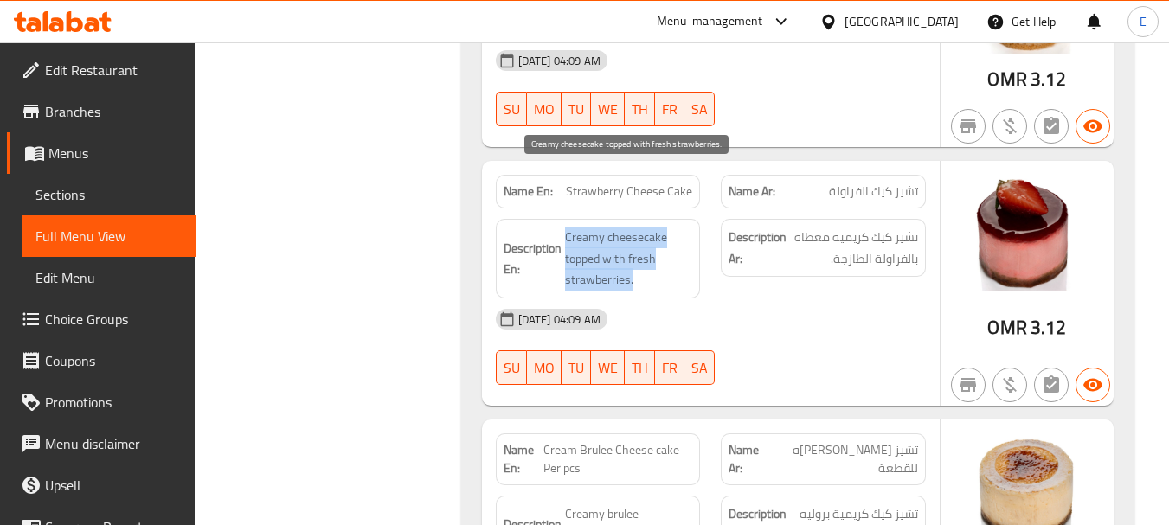
drag, startPoint x: 562, startPoint y: 164, endPoint x: 666, endPoint y: 220, distance: 117.7
click at [666, 220] on div "Description En: Creamy cheesecake topped with fresh strawberries." at bounding box center [598, 259] width 205 height 80
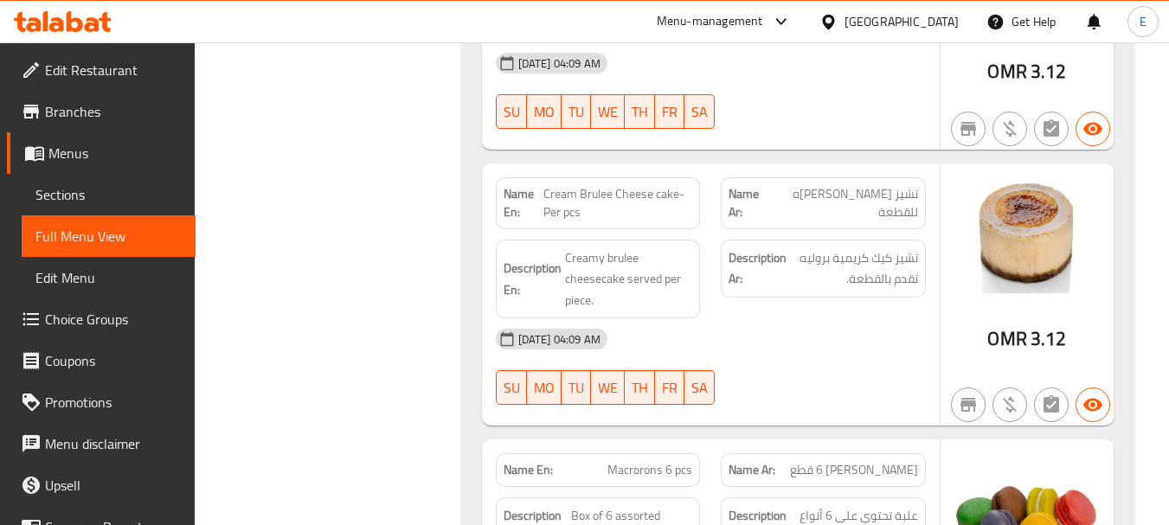
scroll to position [6737, 0]
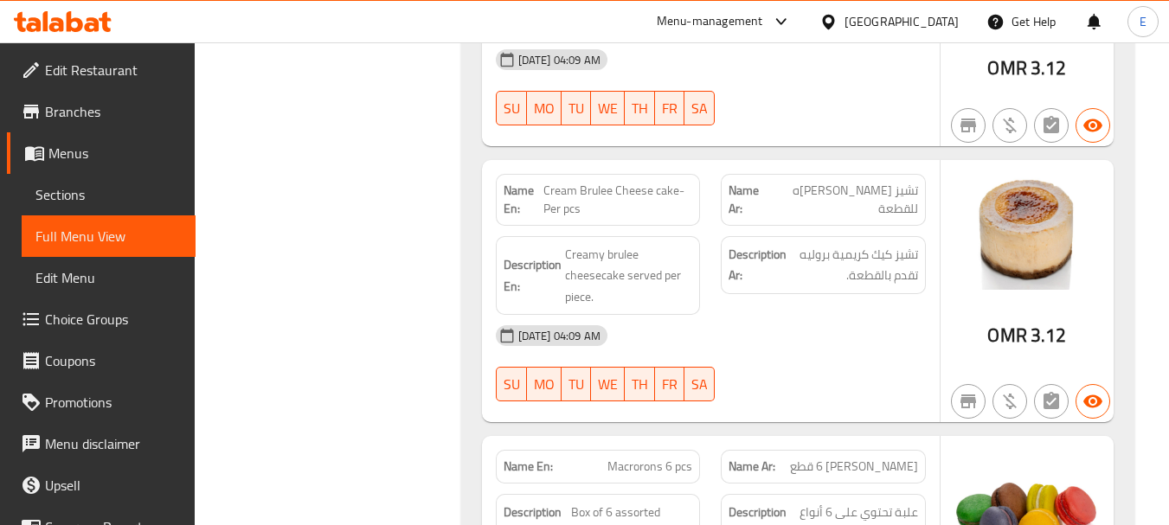
click at [634, 182] on span "Cream Brulee Cheese cake- Per pcs" at bounding box center [618, 200] width 149 height 36
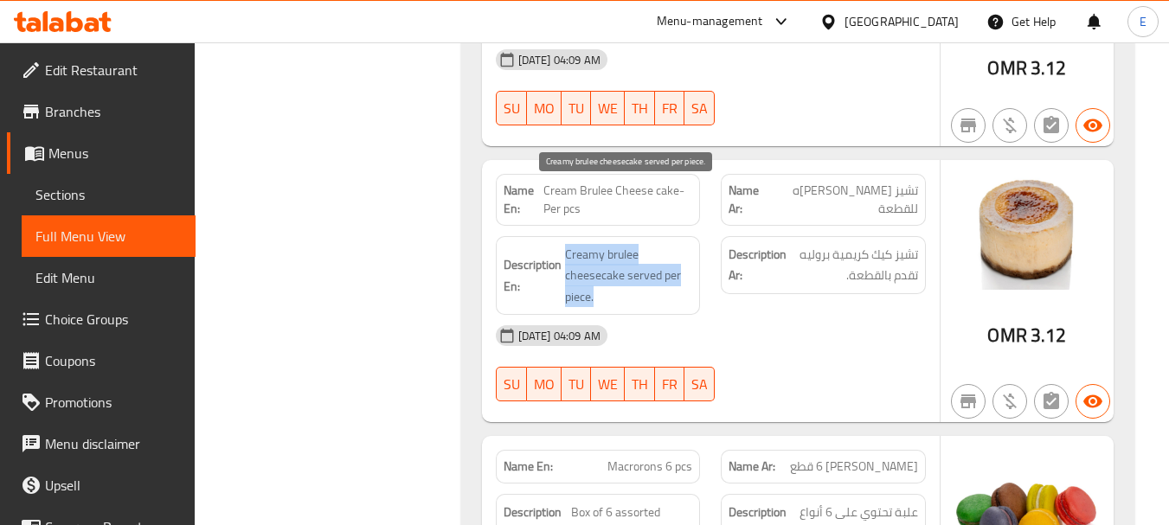
drag, startPoint x: 567, startPoint y: 185, endPoint x: 679, endPoint y: 231, distance: 120.7
click at [679, 244] on span "Creamy brulee cheesecake served per piece." at bounding box center [629, 276] width 128 height 64
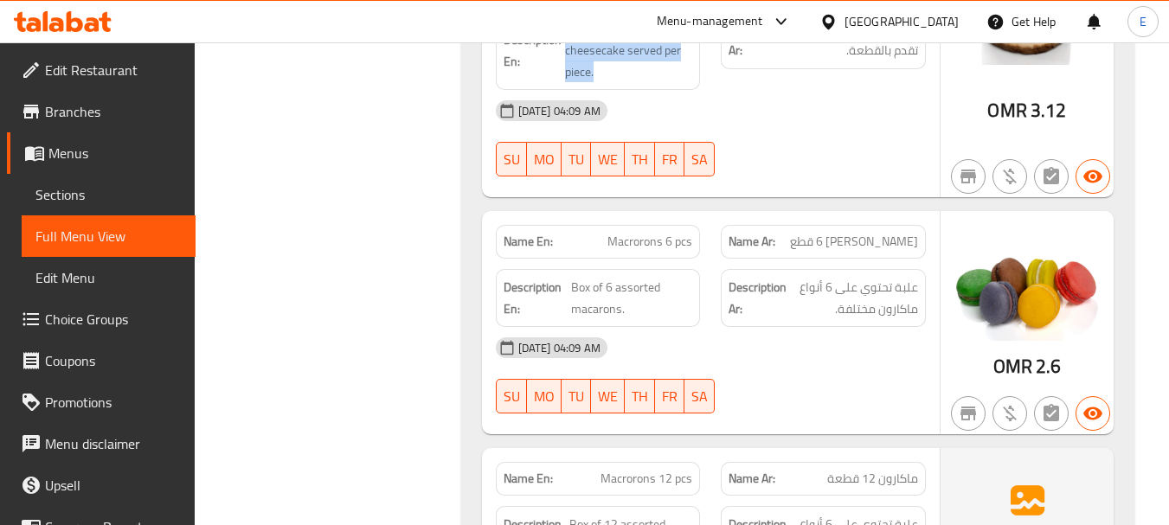
scroll to position [6996, 0]
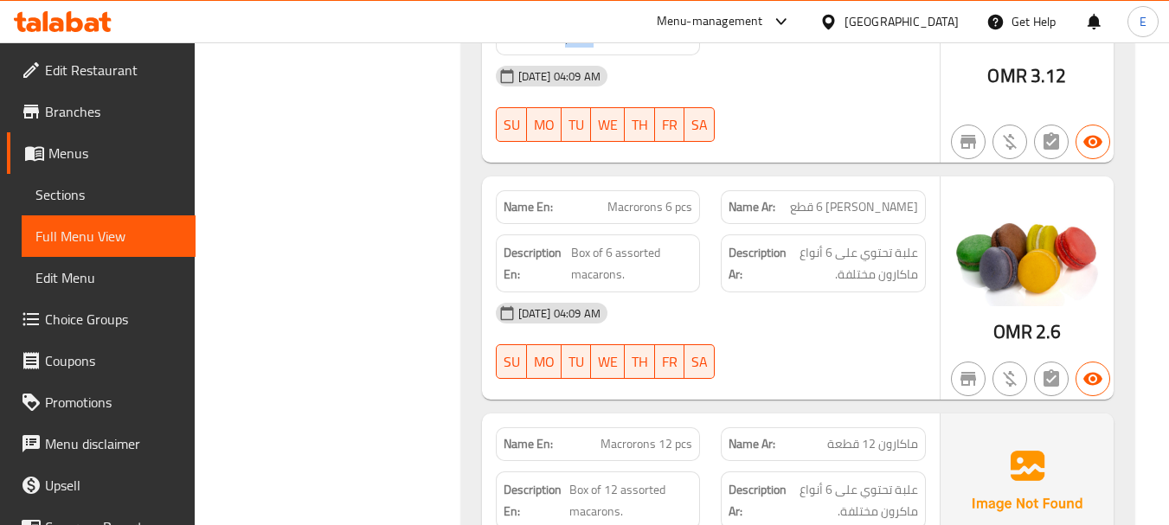
click at [826, 294] on div "11-08-2025 04:09 AM SU MO TU WE TH FR SA" at bounding box center [711, 341] width 451 height 97
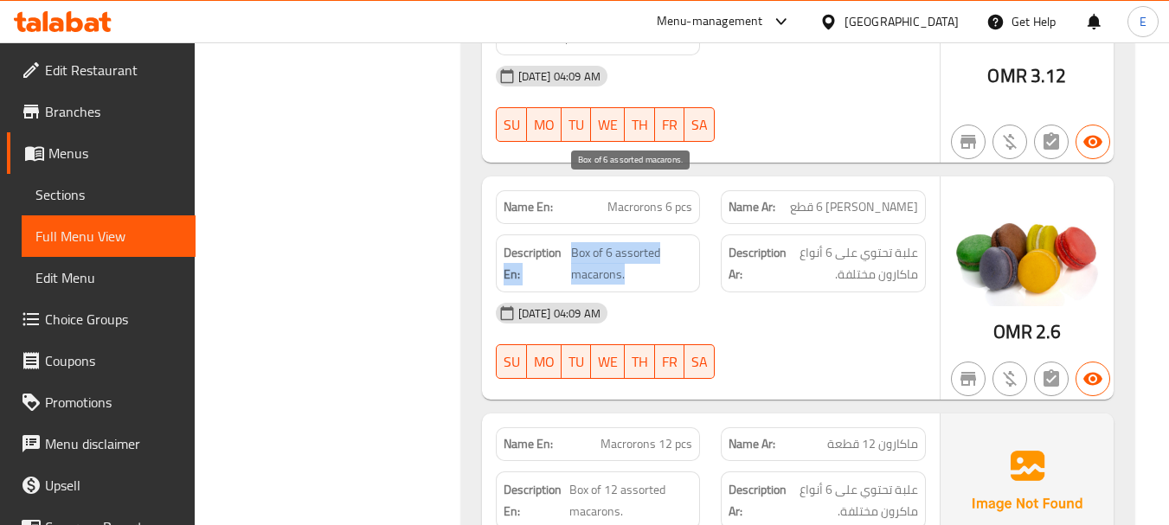
drag, startPoint x: 569, startPoint y: 183, endPoint x: 672, endPoint y: 207, distance: 106.5
click at [672, 242] on h6 "Description En: Box of 6 assorted macarons." at bounding box center [599, 263] width 190 height 42
click at [672, 242] on span "Box of 6 assorted macarons." at bounding box center [631, 263] width 121 height 42
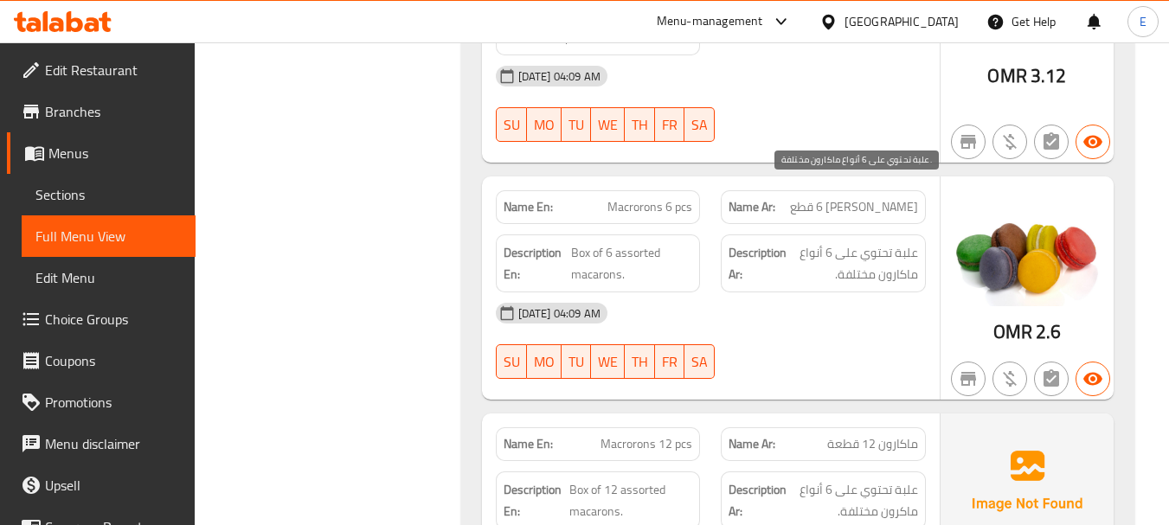
click at [874, 242] on span "علبة تحتوي على 6 أنواع ماكارون مختلفة." at bounding box center [854, 263] width 128 height 42
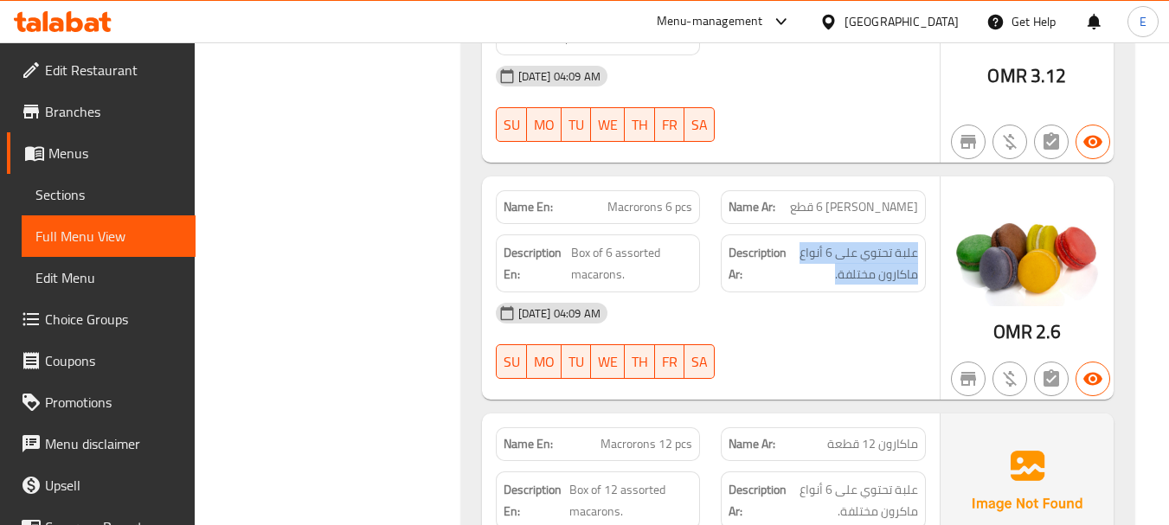
click at [801, 293] on div "11-08-2025 04:09 AM SU MO TU WE TH FR SA" at bounding box center [711, 341] width 451 height 97
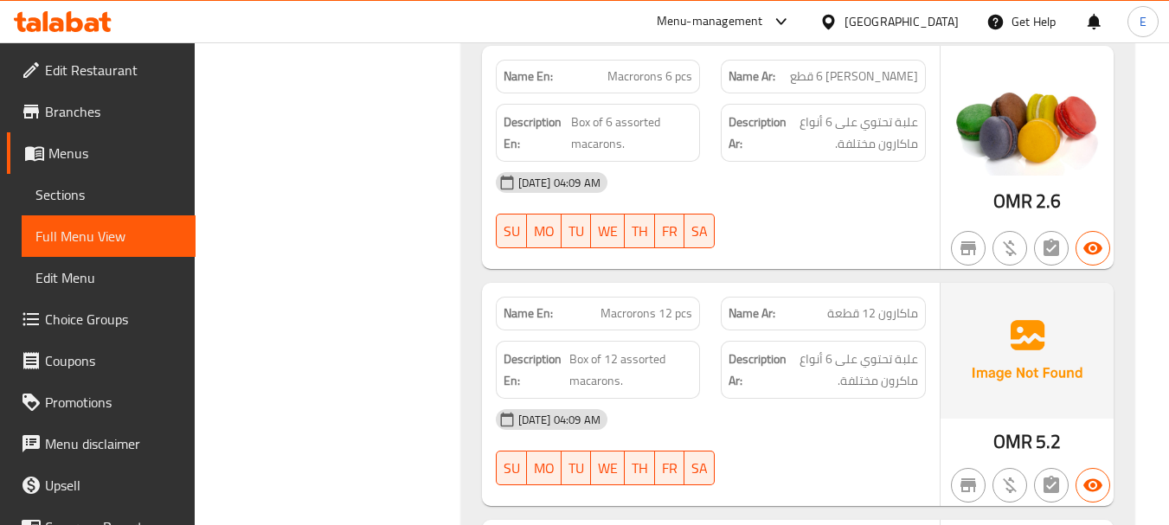
scroll to position [7256, 0]
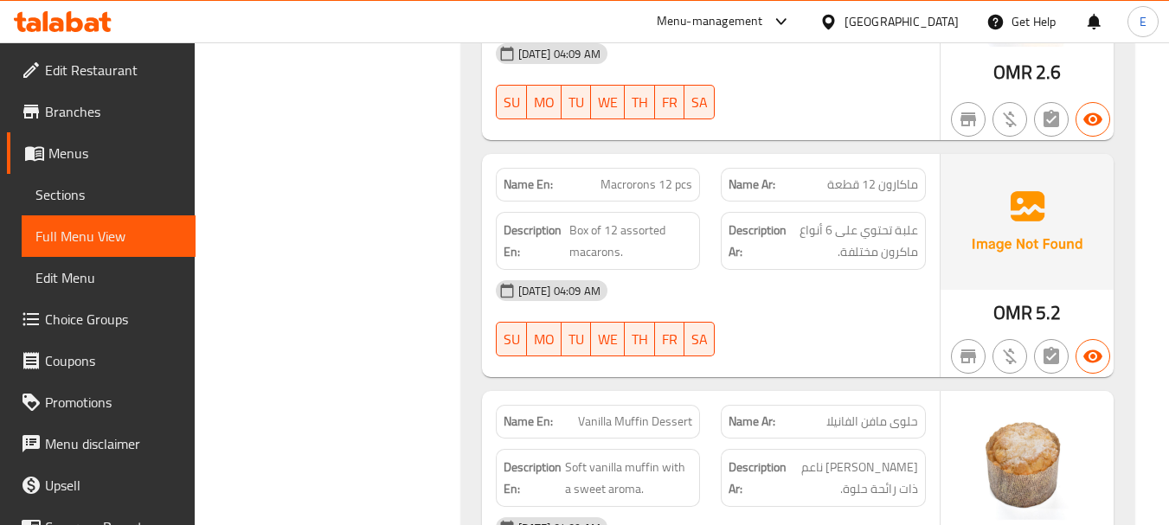
click at [845, 176] on span "ماكارون 12 قطعة" at bounding box center [872, 185] width 91 height 18
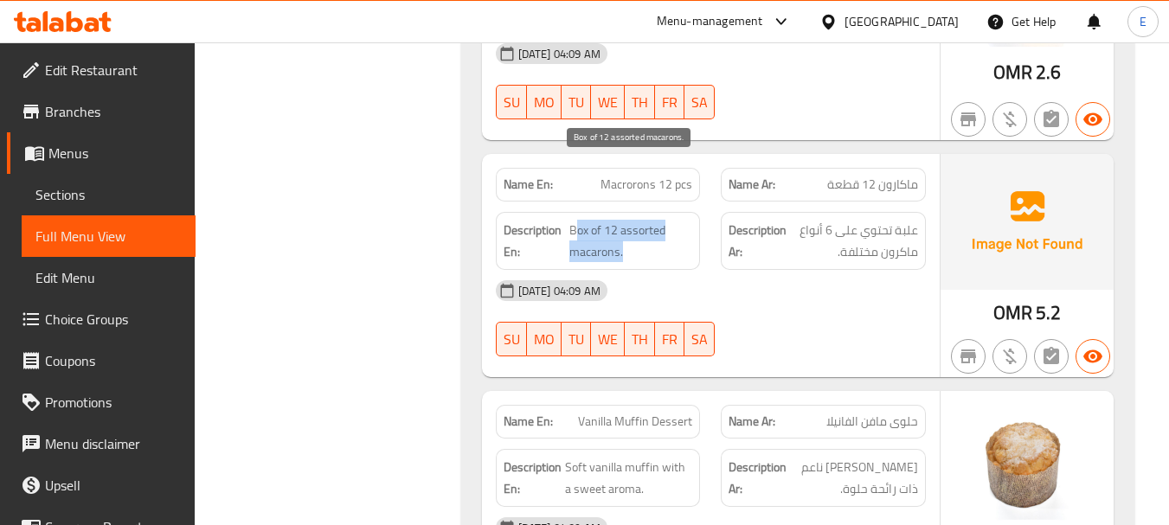
drag, startPoint x: 573, startPoint y: 171, endPoint x: 670, endPoint y: 188, distance: 98.3
click at [670, 220] on span "Box of 12 assorted macarons." at bounding box center [631, 241] width 124 height 42
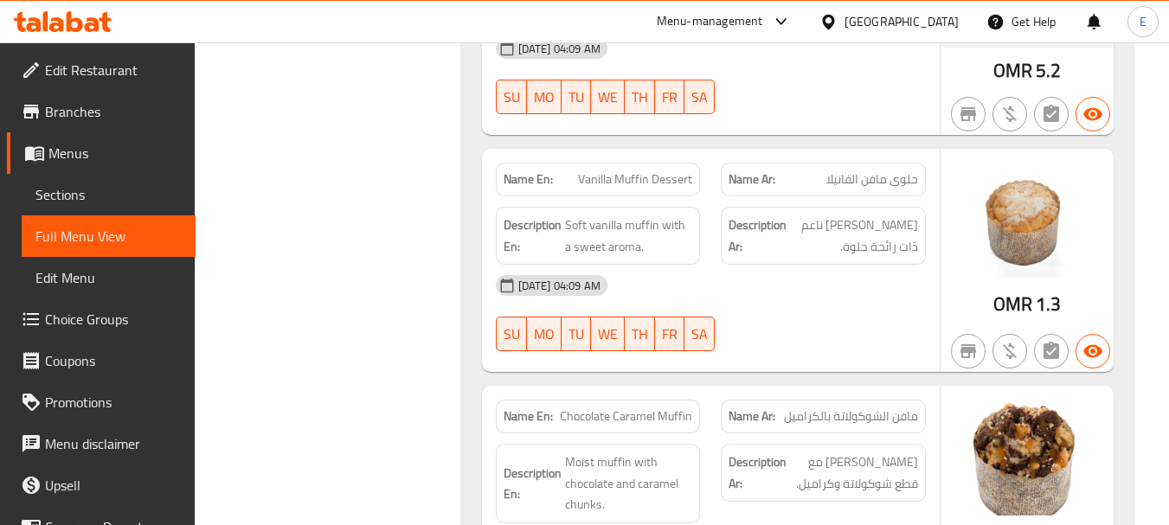
scroll to position [7516, 0]
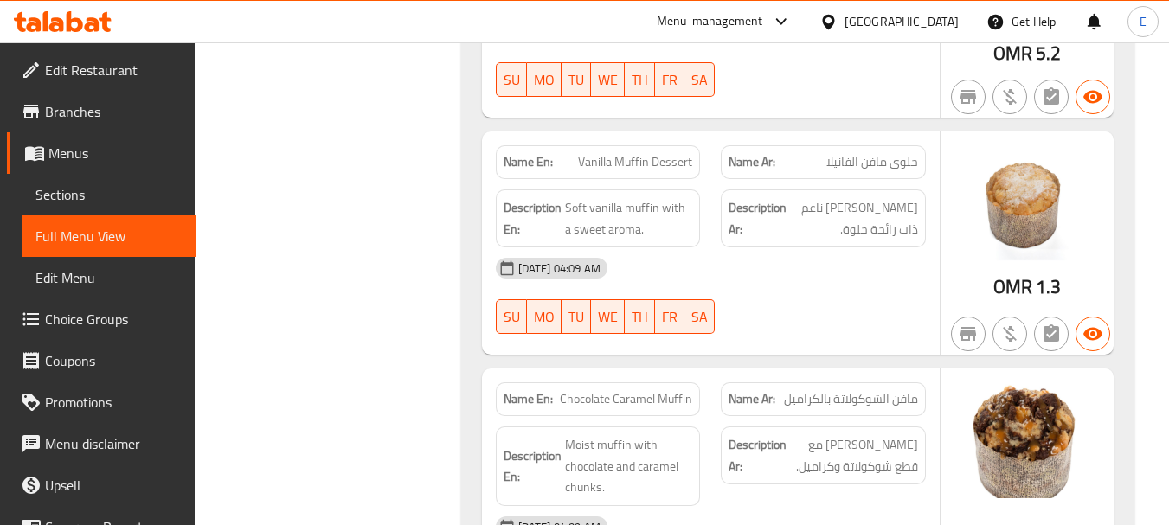
click at [585, 197] on span "Soft vanilla muffin with a sweet aroma." at bounding box center [629, 218] width 128 height 42
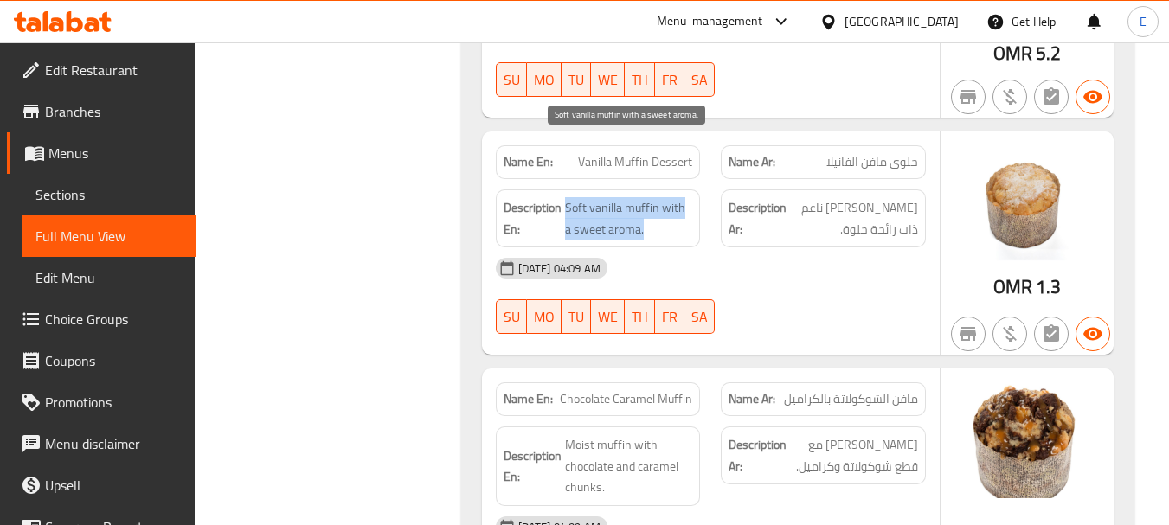
click at [585, 197] on span "Soft vanilla muffin with a sweet aroma." at bounding box center [629, 218] width 128 height 42
click at [843, 248] on div "11-08-2025 04:09 AM" at bounding box center [711, 269] width 451 height 42
drag, startPoint x: 565, startPoint y: 144, endPoint x: 692, endPoint y: 168, distance: 128.7
click at [692, 197] on span "Soft vanilla muffin with a sweet aroma." at bounding box center [629, 218] width 128 height 42
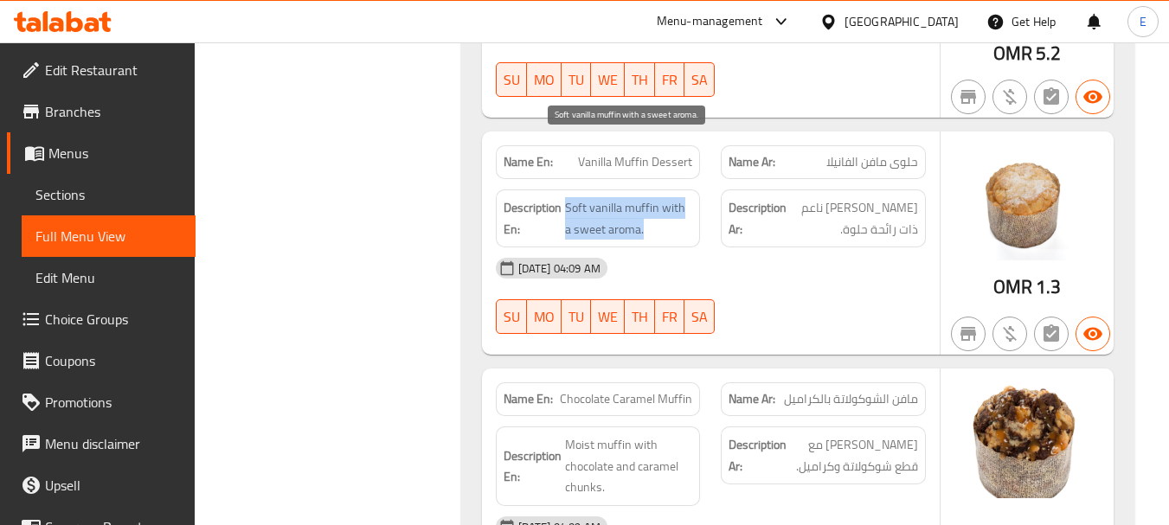
click at [692, 197] on span "Soft vanilla muffin with a sweet aroma." at bounding box center [629, 218] width 128 height 42
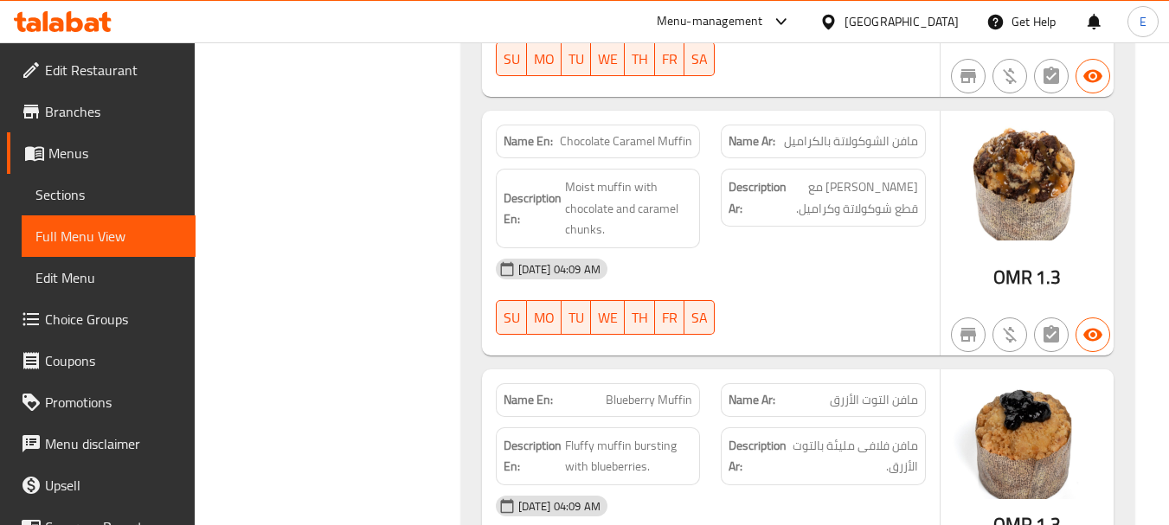
scroll to position [7775, 0]
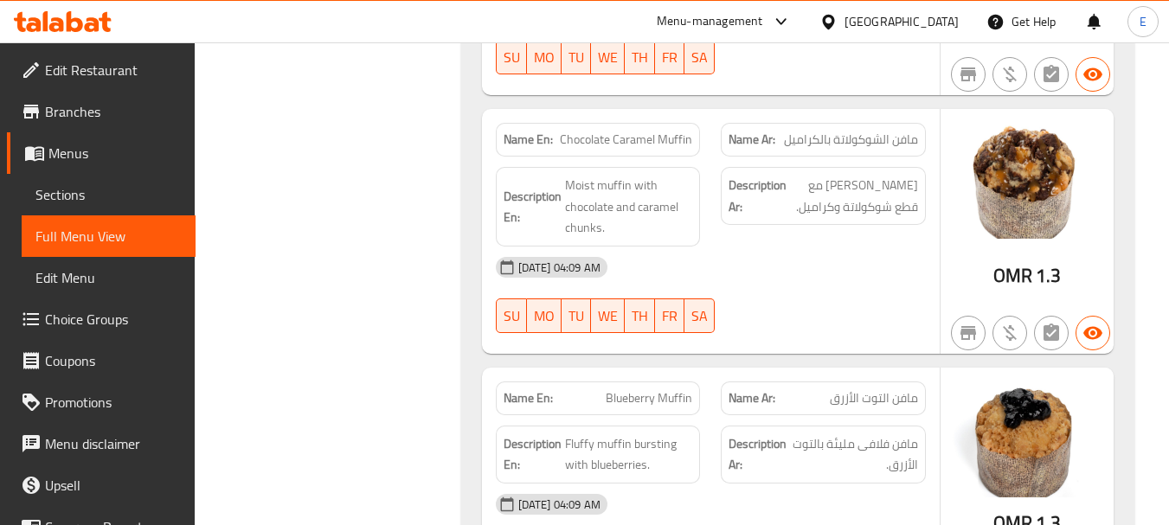
click at [666, 131] on span "Chocolate Caramel Muffin" at bounding box center [626, 140] width 132 height 18
click at [890, 131] on span "مافن الشوكولاتة بالكراميل" at bounding box center [851, 140] width 134 height 18
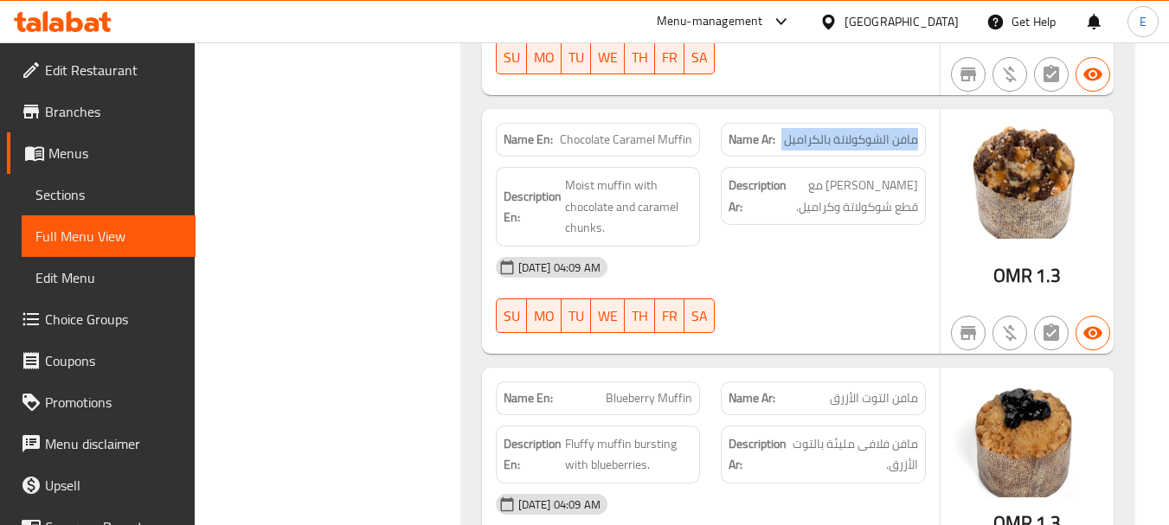
click at [890, 131] on span "مافن الشوكولاتة بالكراميل" at bounding box center [851, 140] width 134 height 18
click at [857, 247] on div "11-08-2025 04:09 AM SU MO TU WE TH FR SA" at bounding box center [711, 295] width 451 height 97
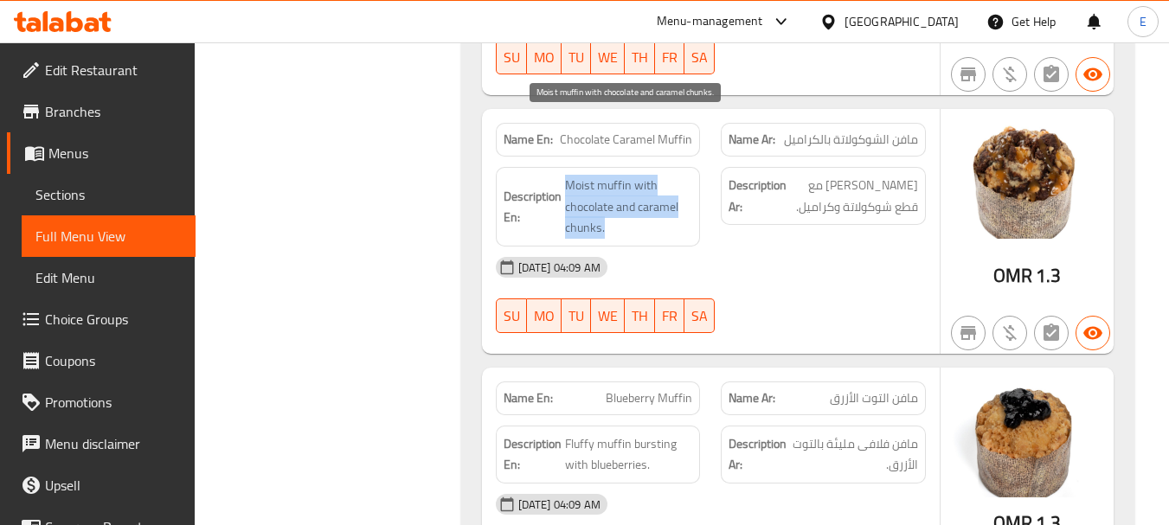
drag, startPoint x: 566, startPoint y: 117, endPoint x: 677, endPoint y: 172, distance: 123.9
click at [677, 175] on span "Moist muffin with chocolate and caramel chunks." at bounding box center [629, 207] width 128 height 64
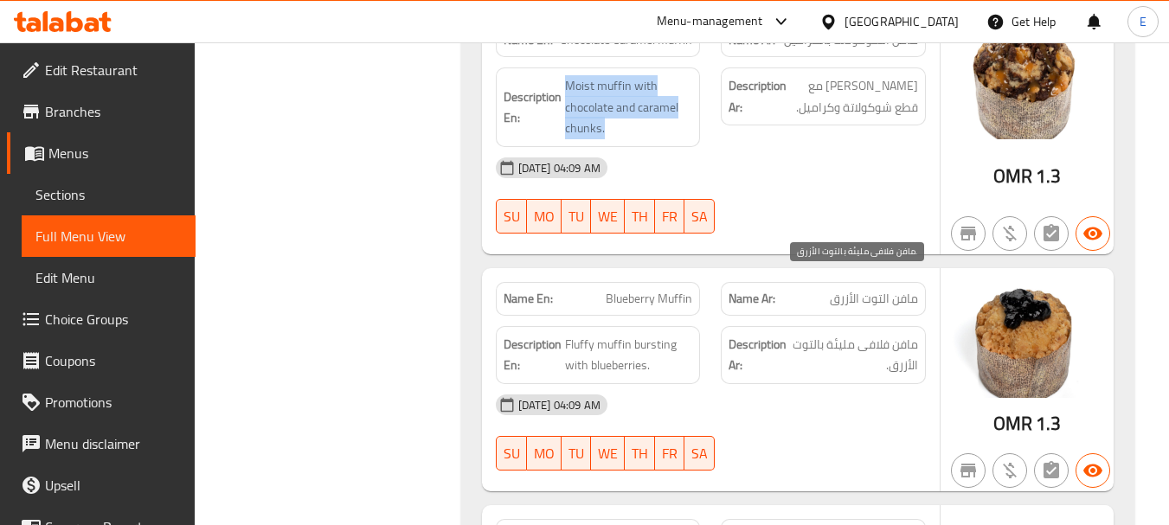
scroll to position [8035, 0]
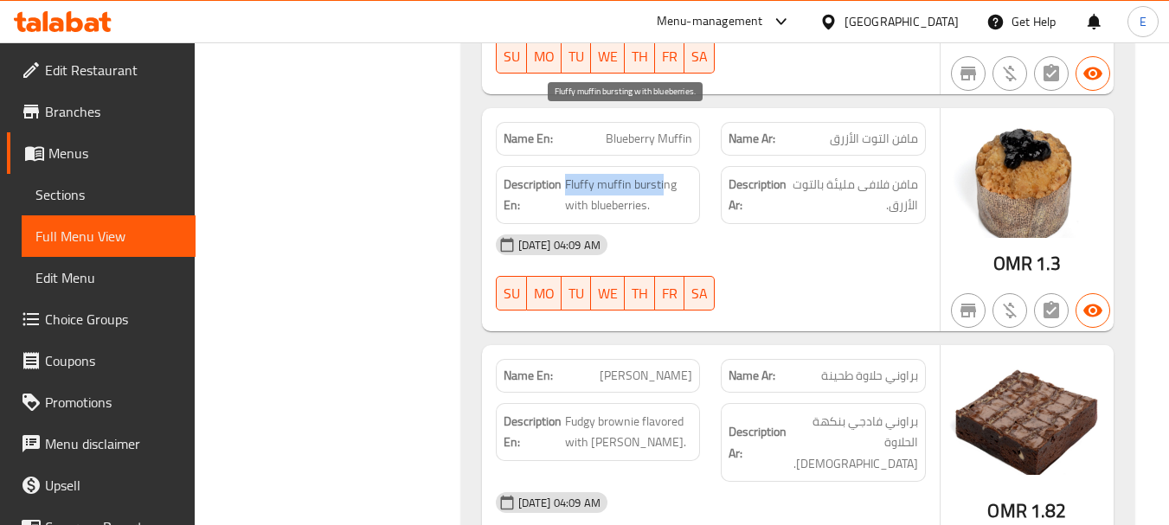
drag, startPoint x: 563, startPoint y: 118, endPoint x: 666, endPoint y: 125, distance: 102.4
click at [666, 174] on h6 "Description En: Fluffy muffin bursting with blueberries." at bounding box center [599, 195] width 190 height 42
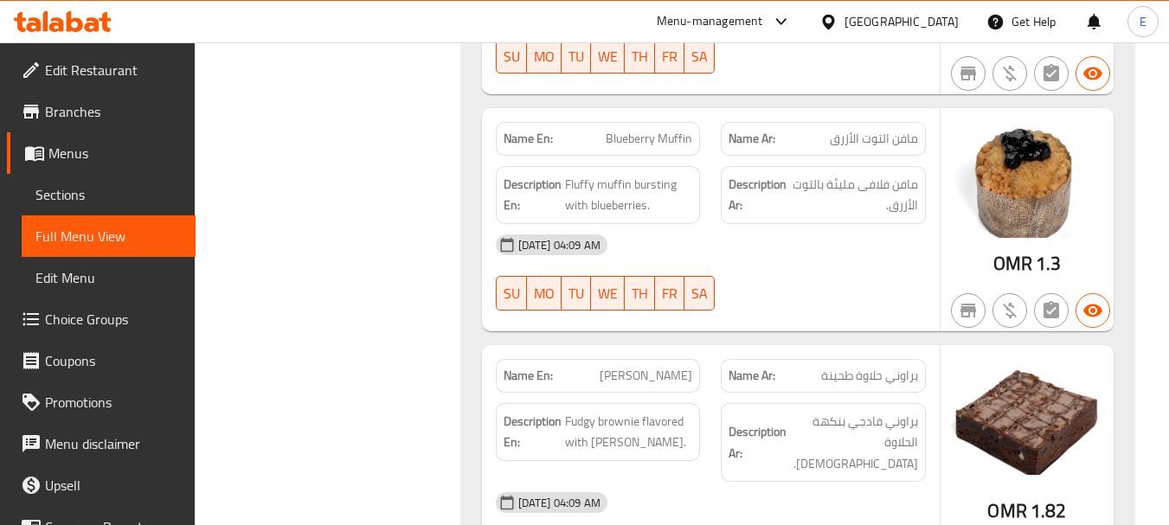
click at [867, 122] on div "Name Ar: مافن التوت الأزرق" at bounding box center [823, 139] width 205 height 34
click at [808, 300] on div at bounding box center [824, 310] width 226 height 21
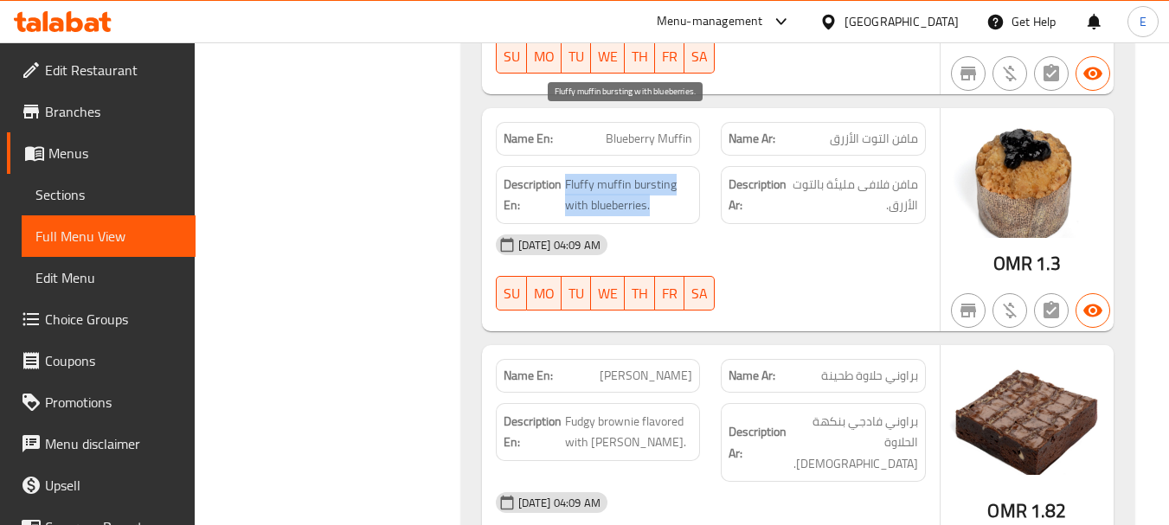
drag, startPoint x: 563, startPoint y: 124, endPoint x: 681, endPoint y: 150, distance: 121.4
click at [681, 174] on h6 "Description En: Fluffy muffin bursting with blueberries." at bounding box center [599, 195] width 190 height 42
click at [681, 174] on span "Fluffy muffin bursting with blueberries." at bounding box center [629, 195] width 128 height 42
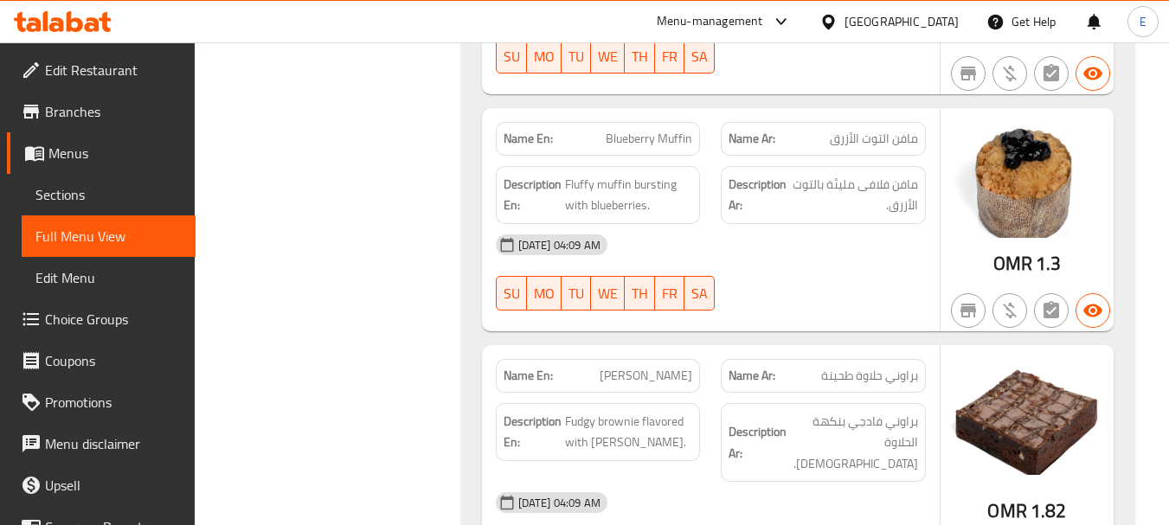
click at [920, 231] on div "11-08-2025 04:09 AM SU MO TU WE TH FR SA" at bounding box center [711, 272] width 451 height 97
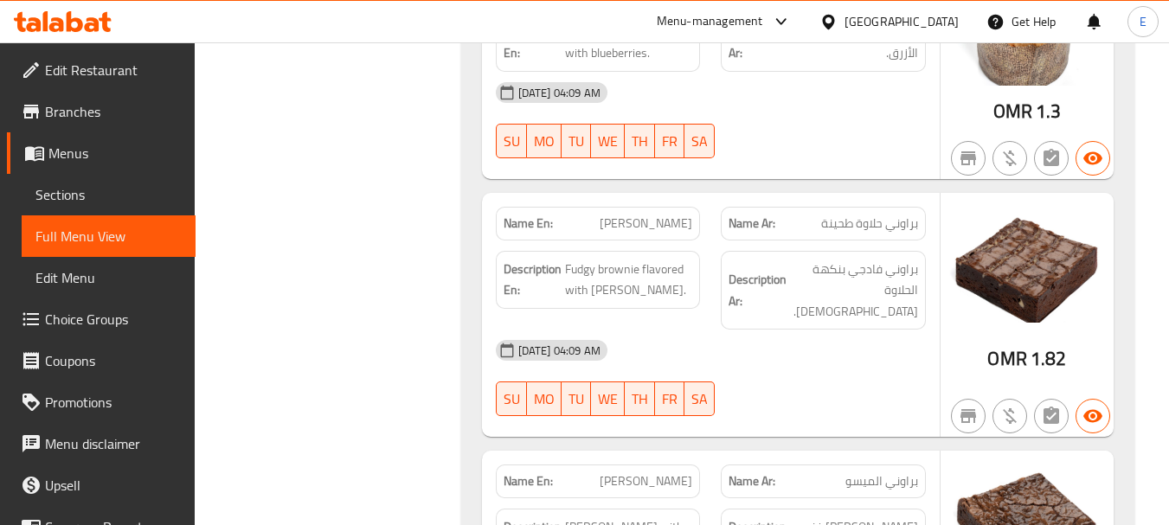
scroll to position [8295, 0]
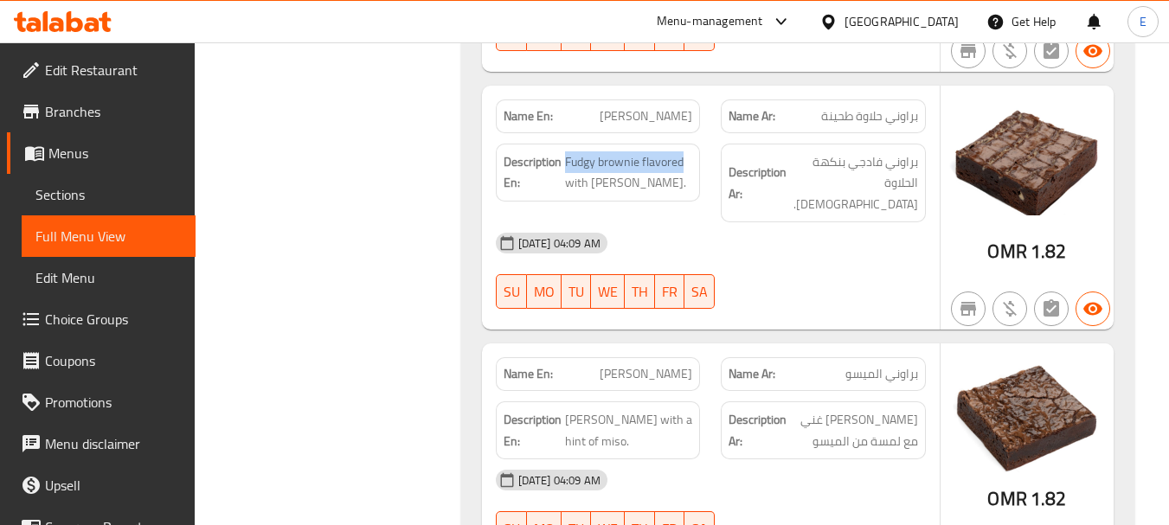
drag, startPoint x: 567, startPoint y: 106, endPoint x: 694, endPoint y: 100, distance: 127.3
click at [694, 144] on div "Description En: Fudgy brownie flavored with tahina halwa." at bounding box center [598, 173] width 205 height 58
click at [867, 144] on div "Description Ar: براوني فادجي بنكهة الحلاوة الطحينية." at bounding box center [823, 184] width 205 height 80
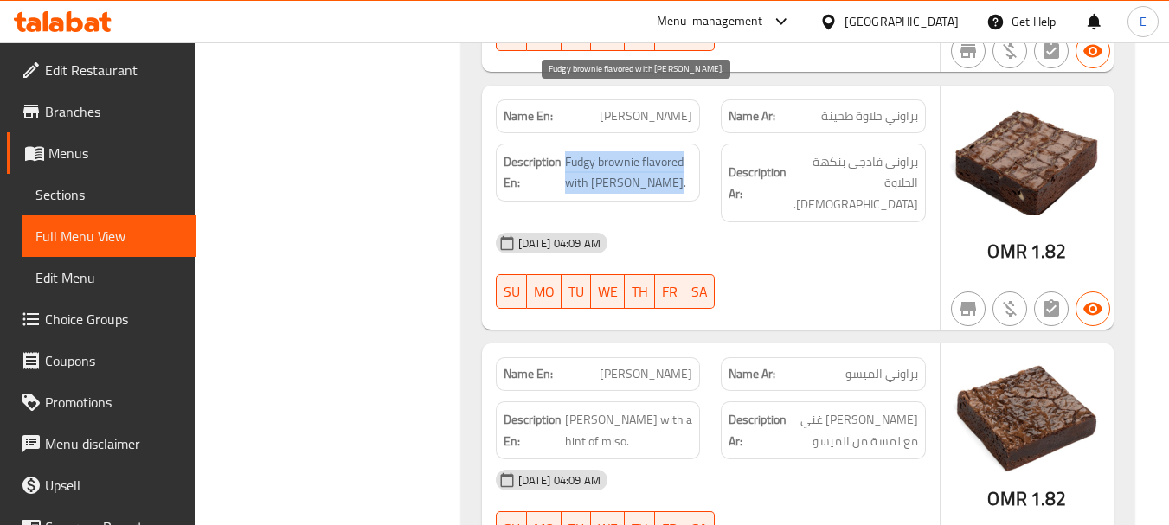
drag, startPoint x: 563, startPoint y: 101, endPoint x: 673, endPoint y: 120, distance: 112.4
click at [673, 151] on h6 "Description En: Fudgy brownie flavored with tahina halwa." at bounding box center [599, 172] width 190 height 42
click at [673, 151] on span "Fudgy brownie flavored with tahina halwa." at bounding box center [629, 172] width 128 height 42
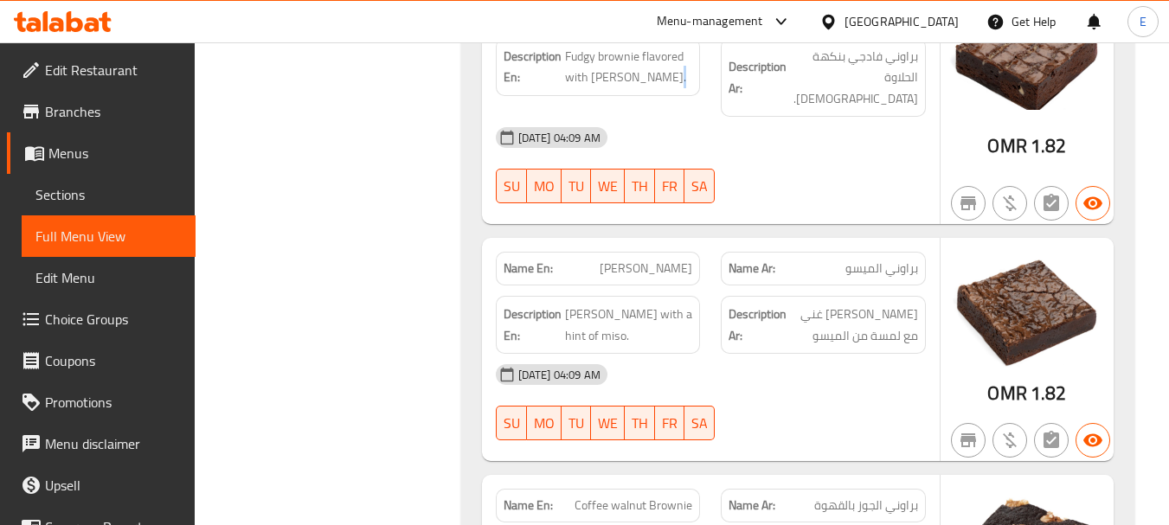
scroll to position [8468, 0]
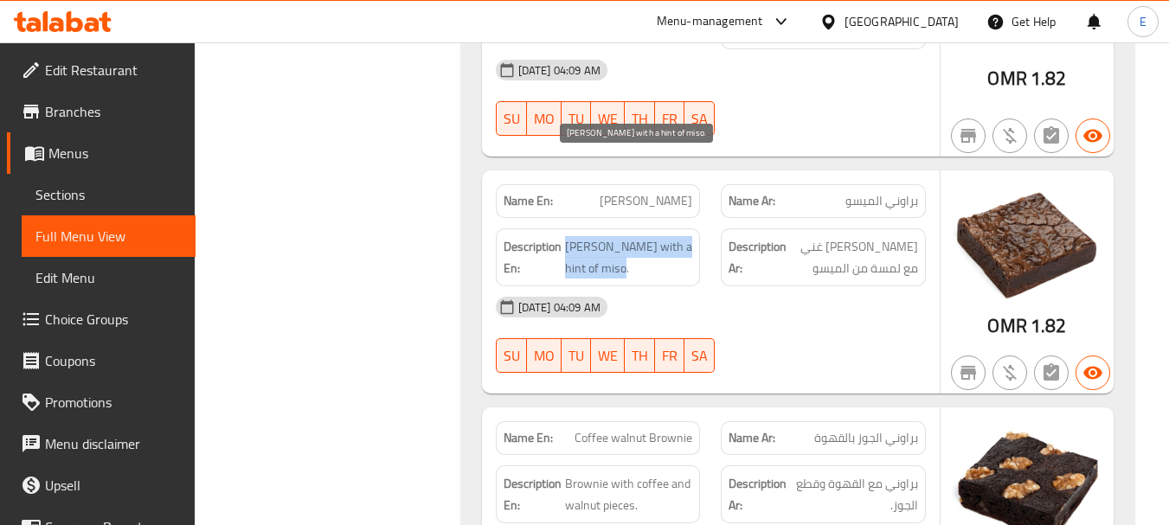
drag, startPoint x: 565, startPoint y: 167, endPoint x: 690, endPoint y: 194, distance: 127.5
click at [690, 236] on span "Rich brownie with a hint of miso." at bounding box center [629, 257] width 128 height 42
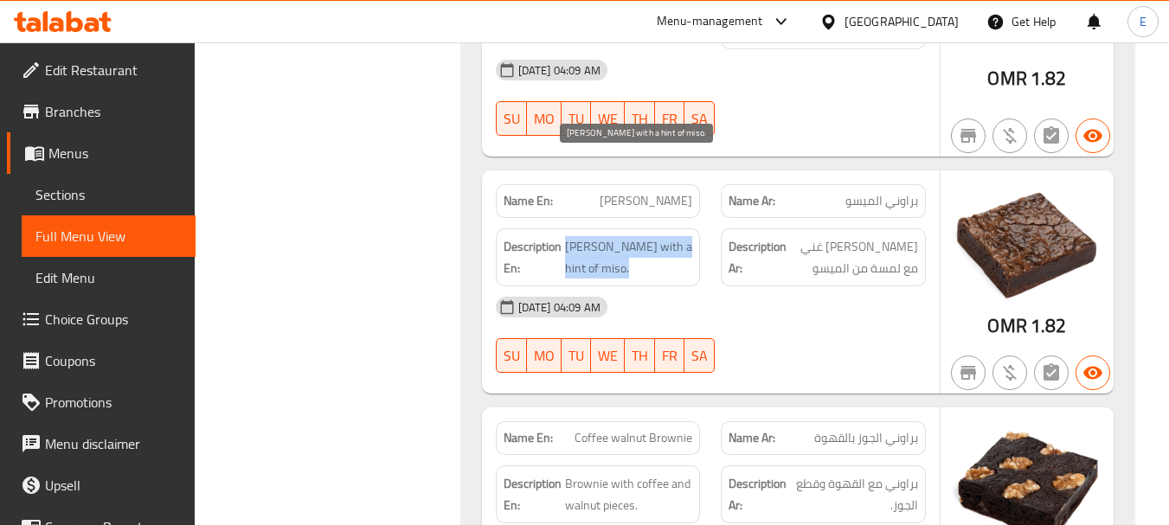
click at [690, 236] on span "Rich brownie with a hint of miso." at bounding box center [629, 257] width 128 height 42
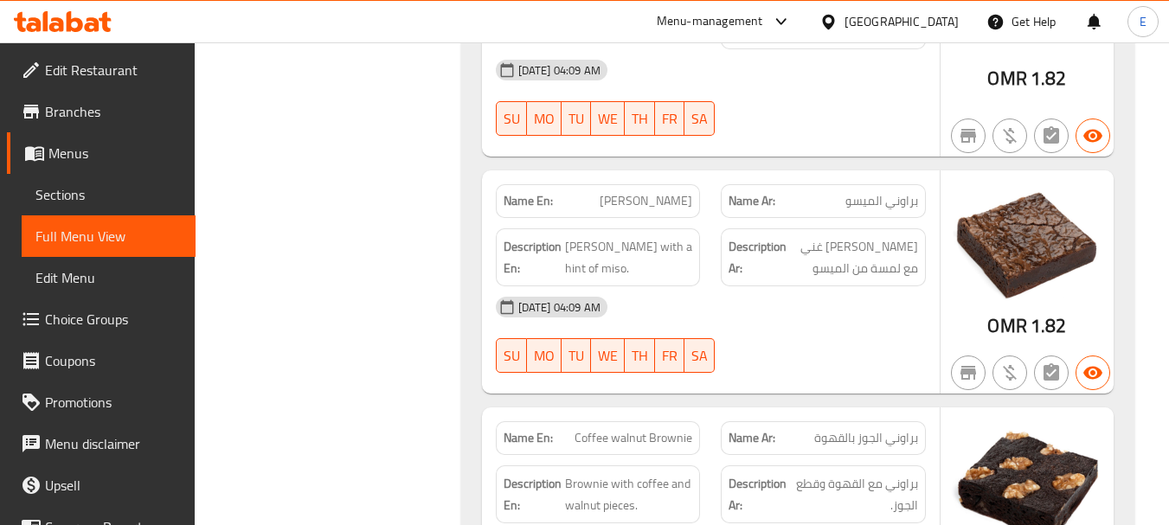
click at [808, 286] on div "11-08-2025 04:09 AM SU MO TU WE TH FR SA" at bounding box center [711, 334] width 451 height 97
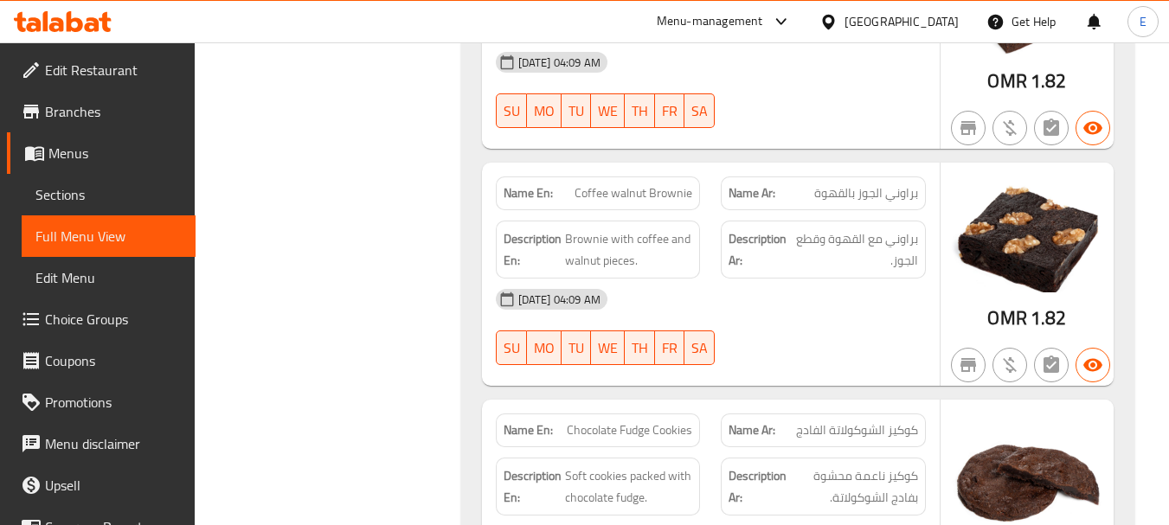
scroll to position [8727, 0]
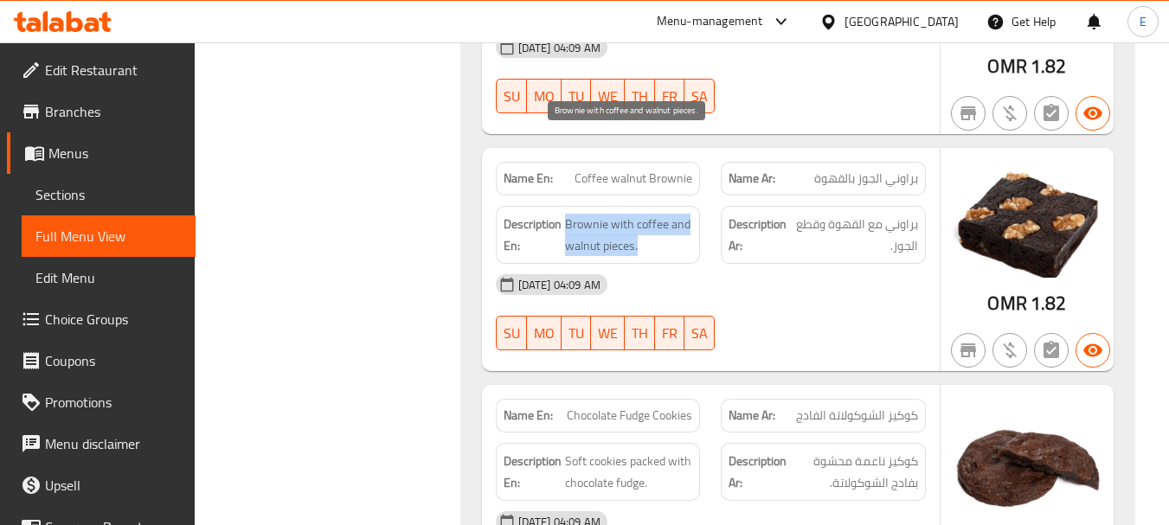
drag, startPoint x: 572, startPoint y: 140, endPoint x: 676, endPoint y: 169, distance: 107.7
click at [676, 214] on span "Brownie with coffee and walnut pieces." at bounding box center [629, 235] width 128 height 42
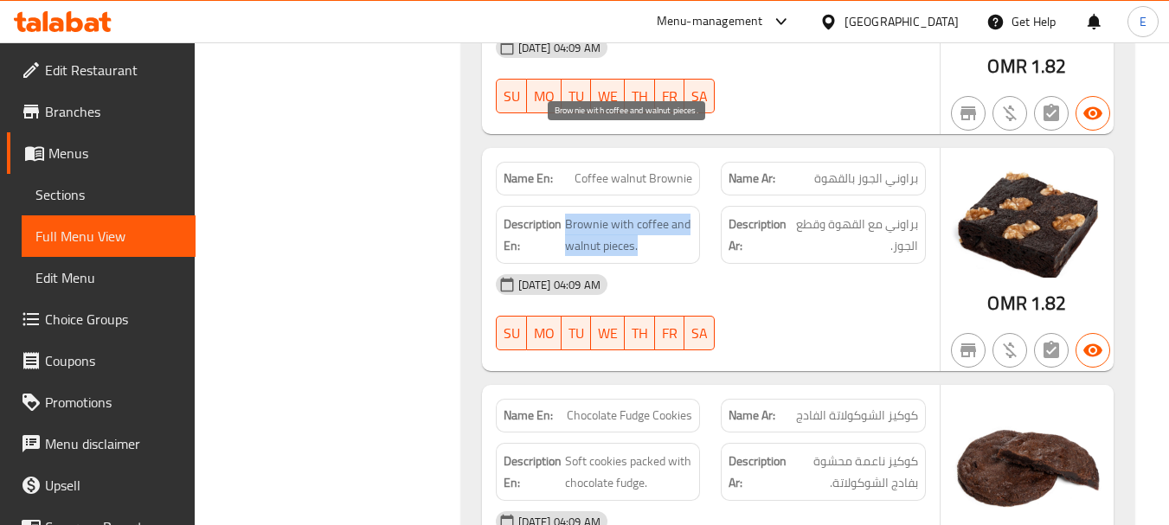
click at [676, 214] on span "Brownie with coffee and walnut pieces." at bounding box center [629, 235] width 128 height 42
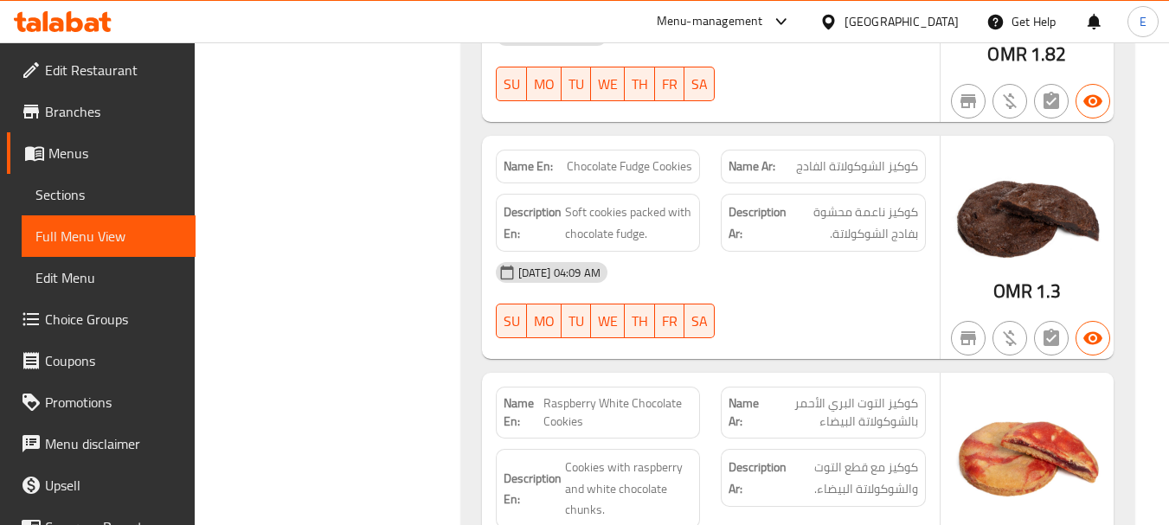
scroll to position [8987, 0]
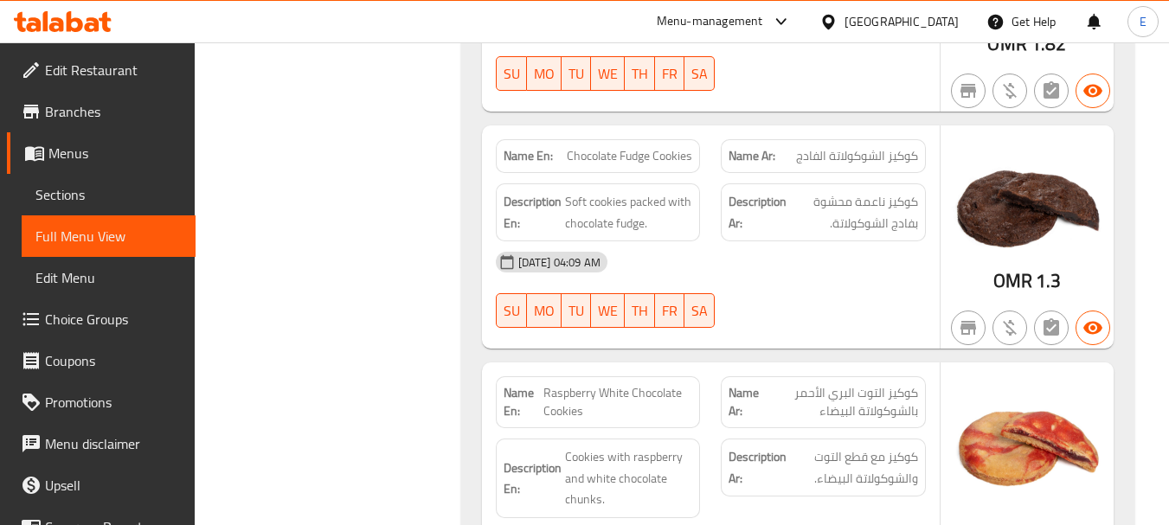
click at [888, 366] on div "Name Ar: كوكيز التوت البري الأحمر بالشوكولاتة البيضاء" at bounding box center [824, 402] width 226 height 73
click at [601, 147] on span "Chocolate Fudge Cookies" at bounding box center [629, 156] width 125 height 18
click at [873, 147] on span "كوكيز الشوكولاتة الفادج" at bounding box center [857, 156] width 122 height 18
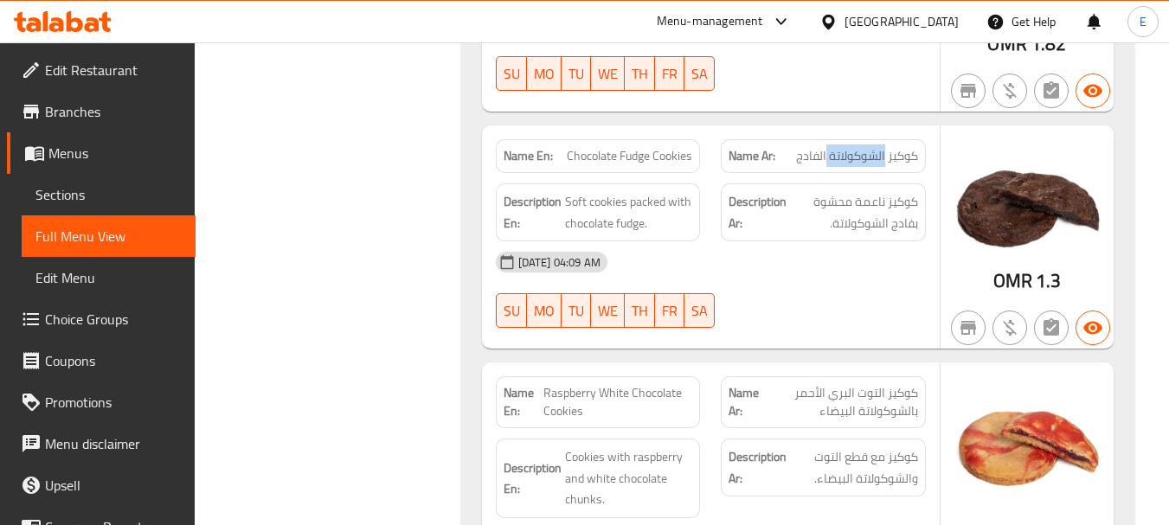
click at [873, 147] on span "كوكيز الشوكولاتة الفادج" at bounding box center [857, 156] width 122 height 18
drag, startPoint x: 848, startPoint y: 187, endPoint x: 645, endPoint y: 107, distance: 218.4
click at [846, 241] on div "11-08-2025 04:09 AM" at bounding box center [711, 262] width 451 height 42
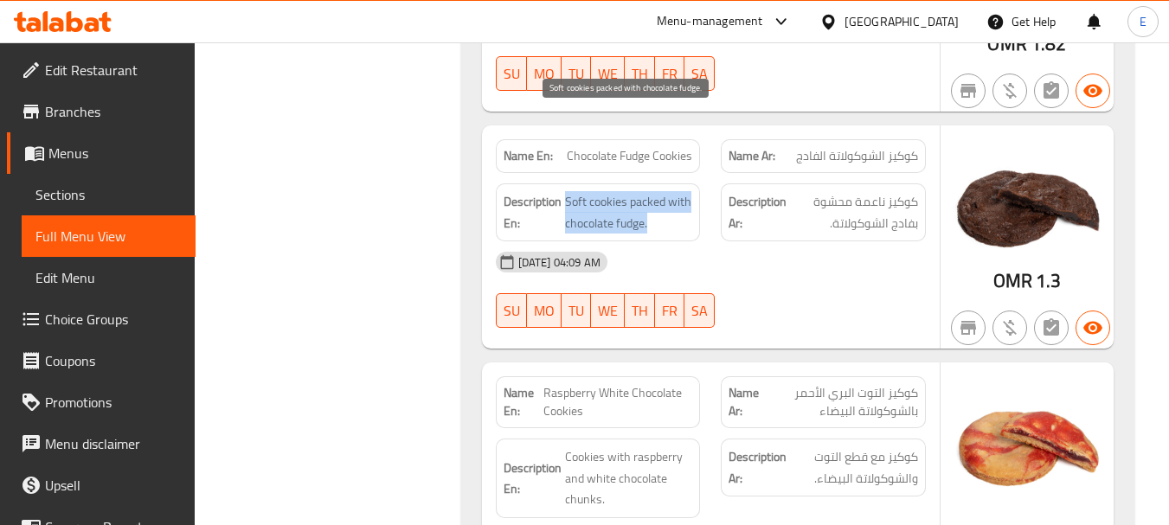
drag, startPoint x: 567, startPoint y: 119, endPoint x: 688, endPoint y: 134, distance: 122.1
click at [688, 191] on span "Soft cookies packed with chocolate fudge." at bounding box center [629, 212] width 128 height 42
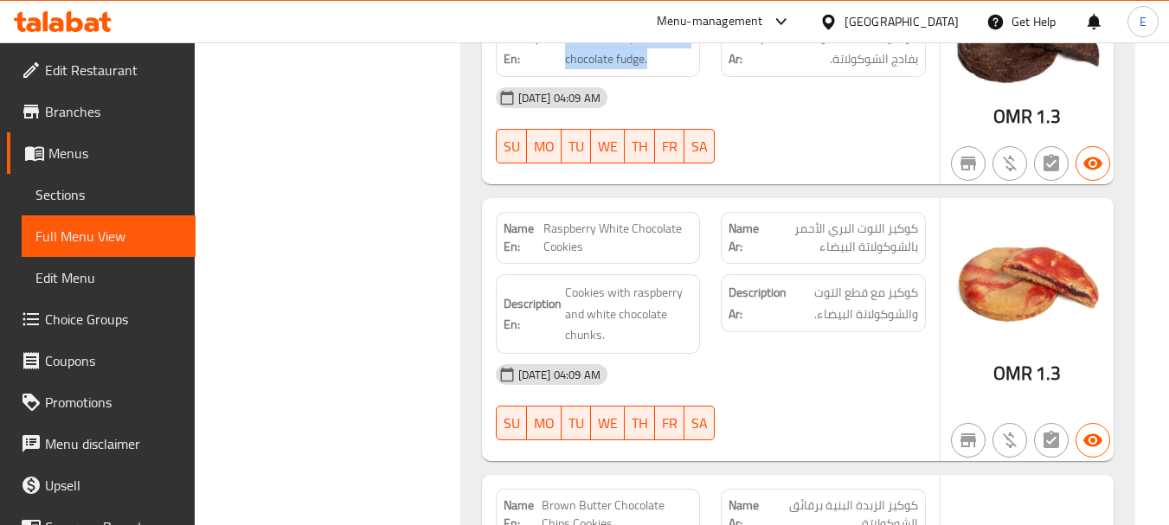
scroll to position [9160, 0]
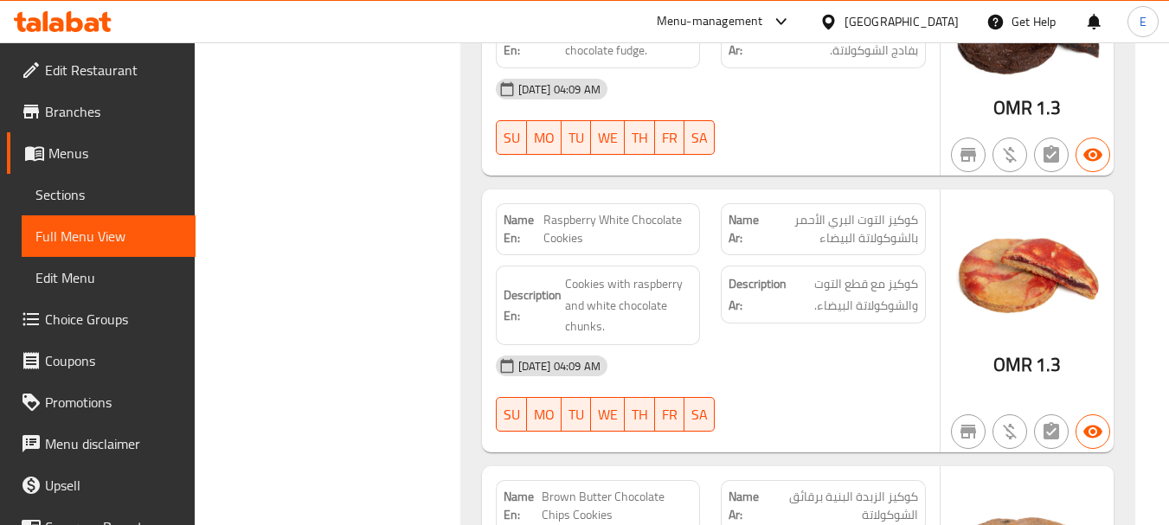
click at [596, 211] on span "Raspberry White Chocolate Cookies" at bounding box center [618, 229] width 149 height 36
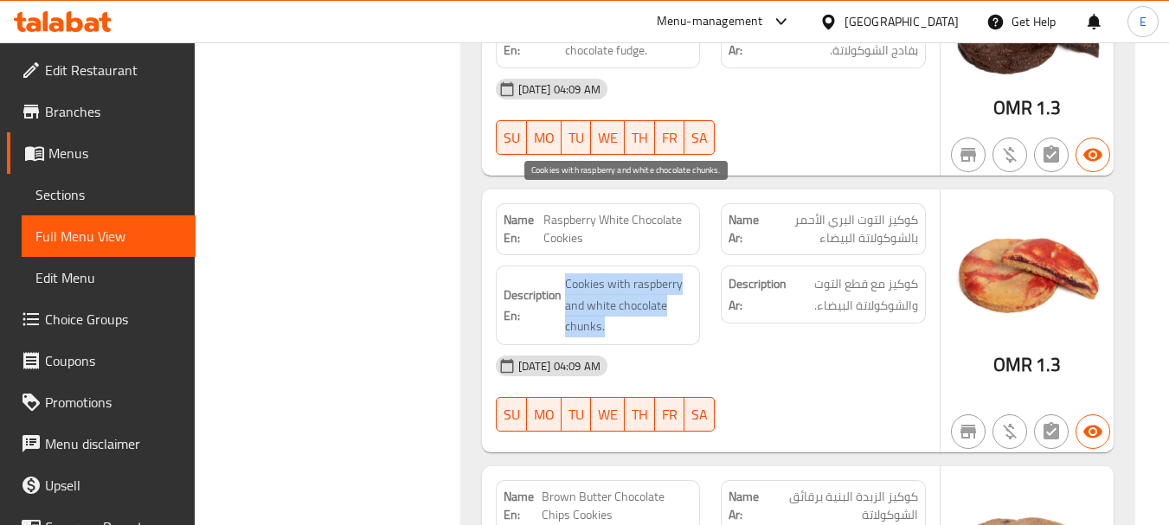
drag, startPoint x: 564, startPoint y: 199, endPoint x: 676, endPoint y: 242, distance: 119.7
click at [676, 273] on span "Cookies with raspberry and white chocolate chunks." at bounding box center [629, 305] width 128 height 64
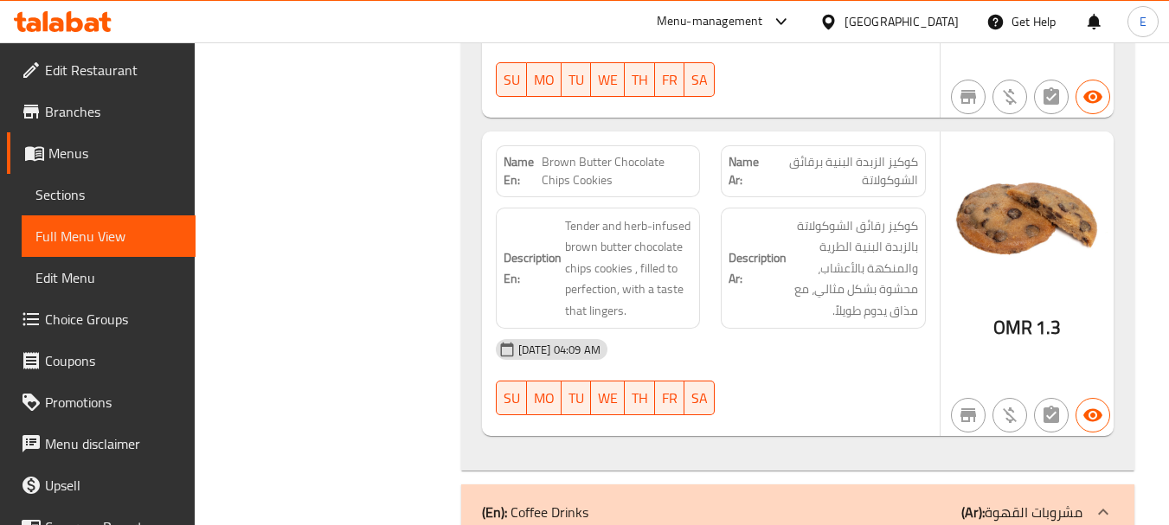
scroll to position [9506, 0]
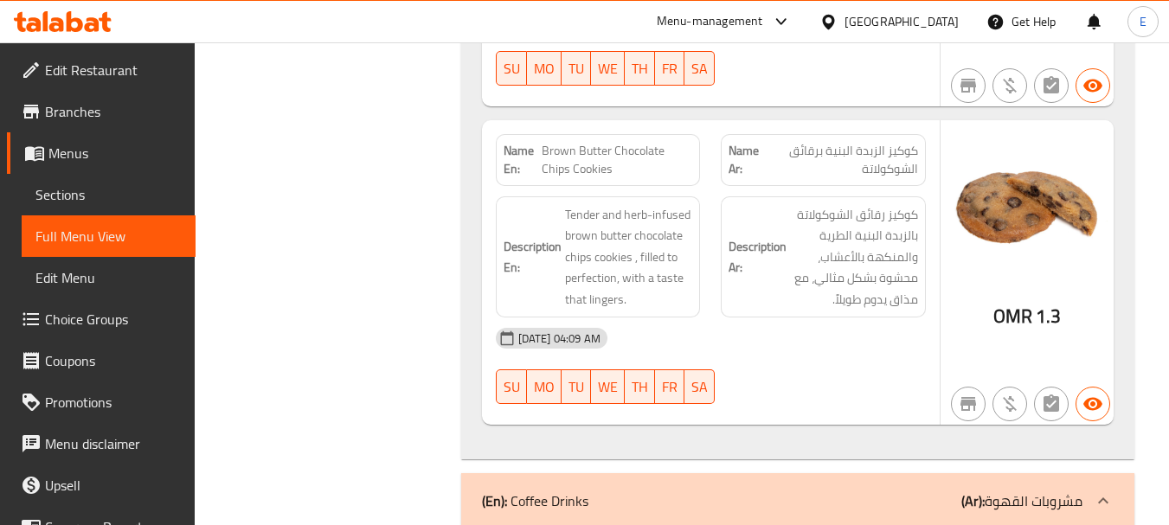
click at [772, 318] on div "11-08-2025 04:09 AM" at bounding box center [711, 339] width 451 height 42
click at [814, 318] on div "11-08-2025 04:09 AM SU MO TU WE TH FR SA" at bounding box center [711, 366] width 451 height 97
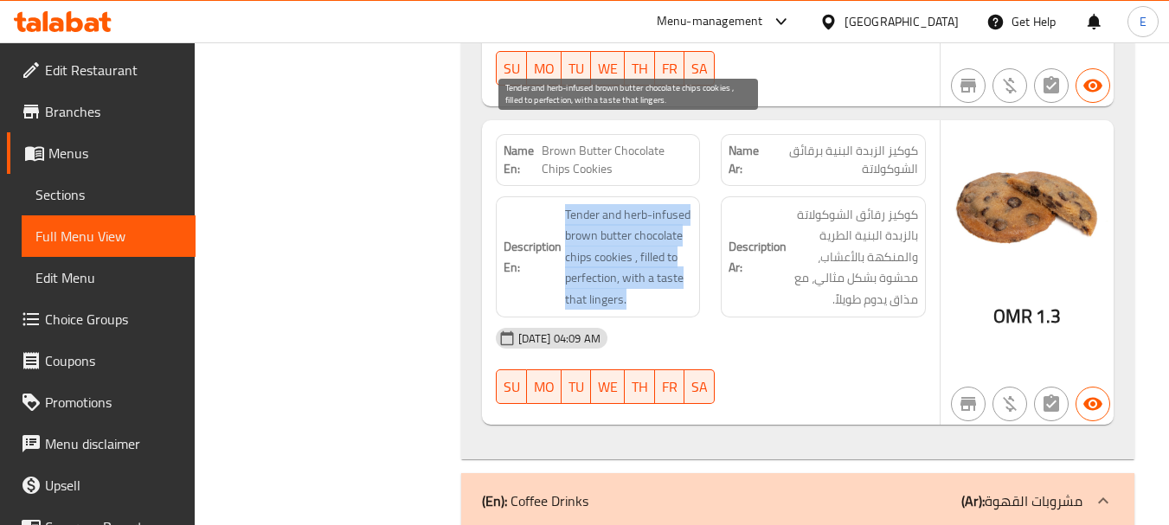
drag, startPoint x: 555, startPoint y: 121, endPoint x: 684, endPoint y: 215, distance: 159.8
click at [684, 215] on div "Description En: Tender and herb-infused brown butter chocolate chips cookies , …" at bounding box center [598, 257] width 205 height 122
click at [684, 215] on span "Tender and herb-infused brown butter chocolate chips cookies , filled to perfec…" at bounding box center [629, 257] width 128 height 106
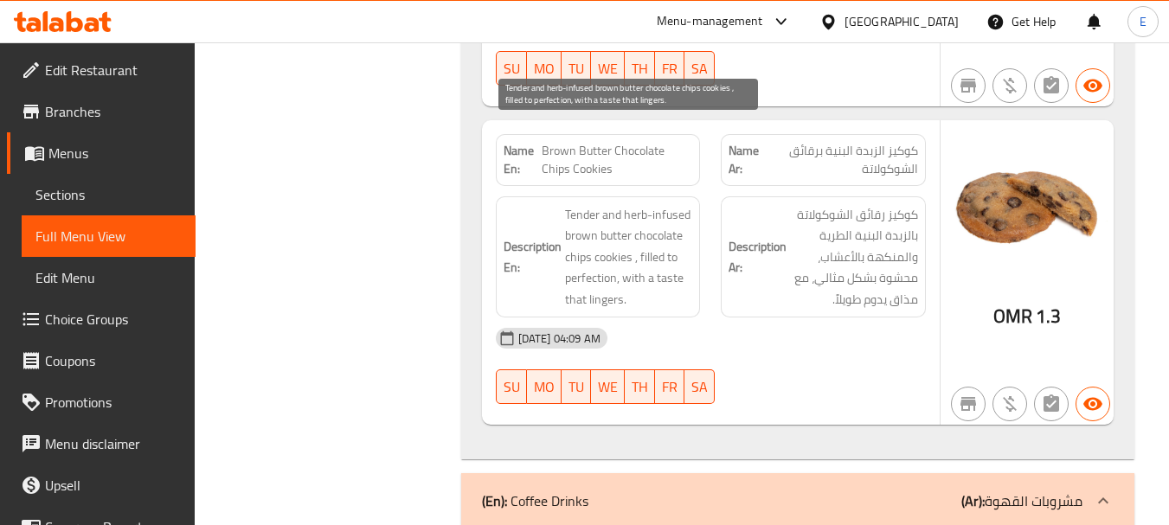
click at [684, 215] on span "Tender and herb-infused brown butter chocolate chips cookies , filled to perfec…" at bounding box center [629, 257] width 128 height 106
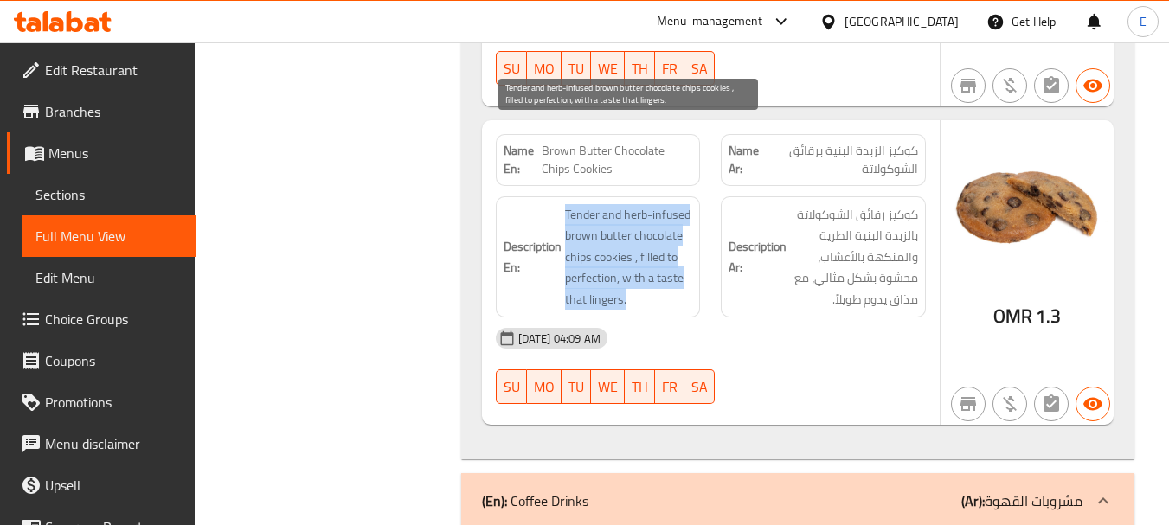
click at [684, 215] on span "Tender and herb-infused brown butter chocolate chips cookies , filled to perfec…" at bounding box center [629, 257] width 128 height 106
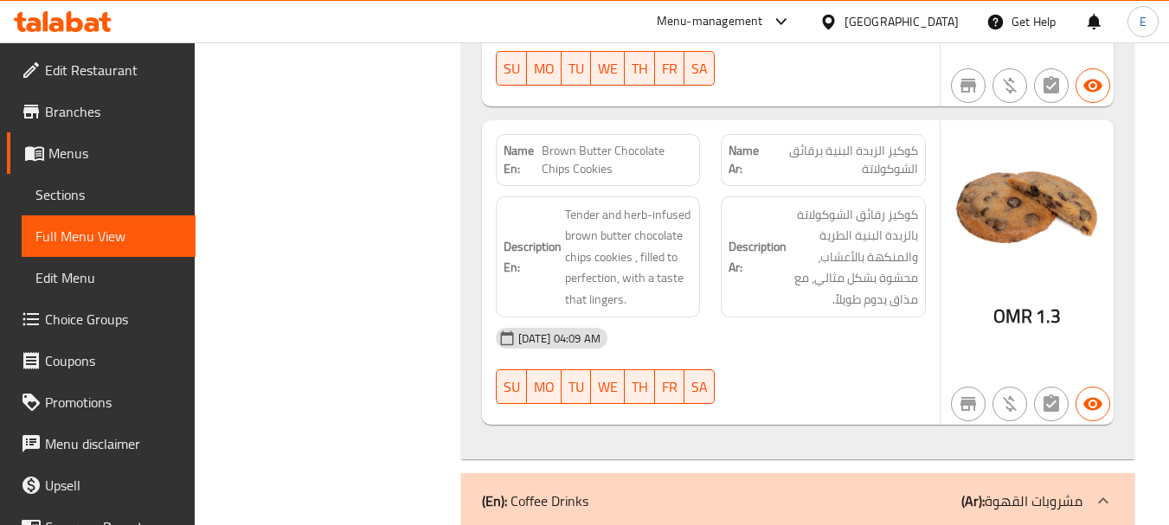
click at [782, 318] on div "11-08-2025 04:09 AM" at bounding box center [711, 339] width 451 height 42
click at [777, 318] on div "11-08-2025 04:09 AM" at bounding box center [711, 339] width 451 height 42
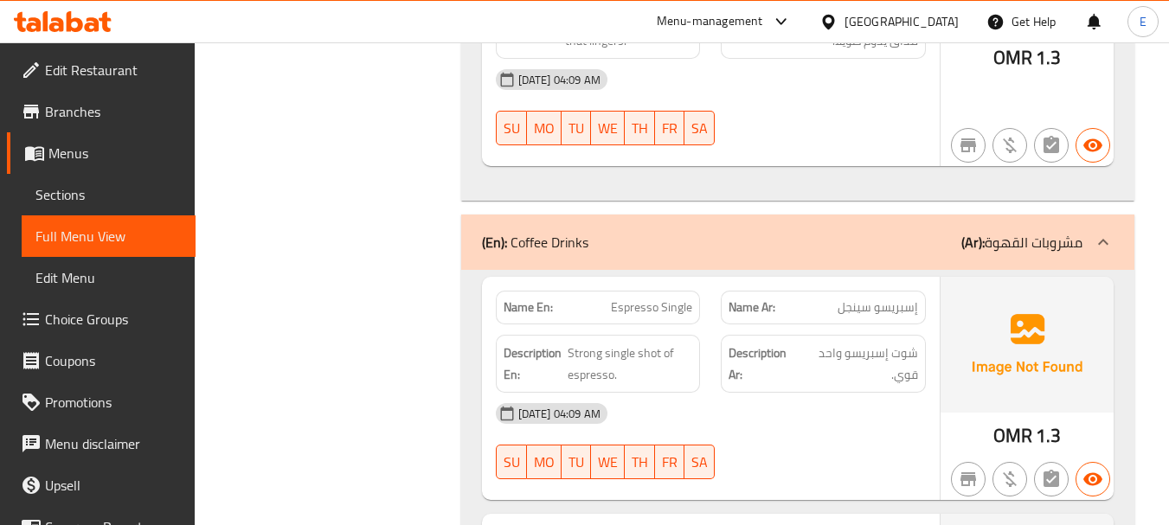
scroll to position [9852, 0]
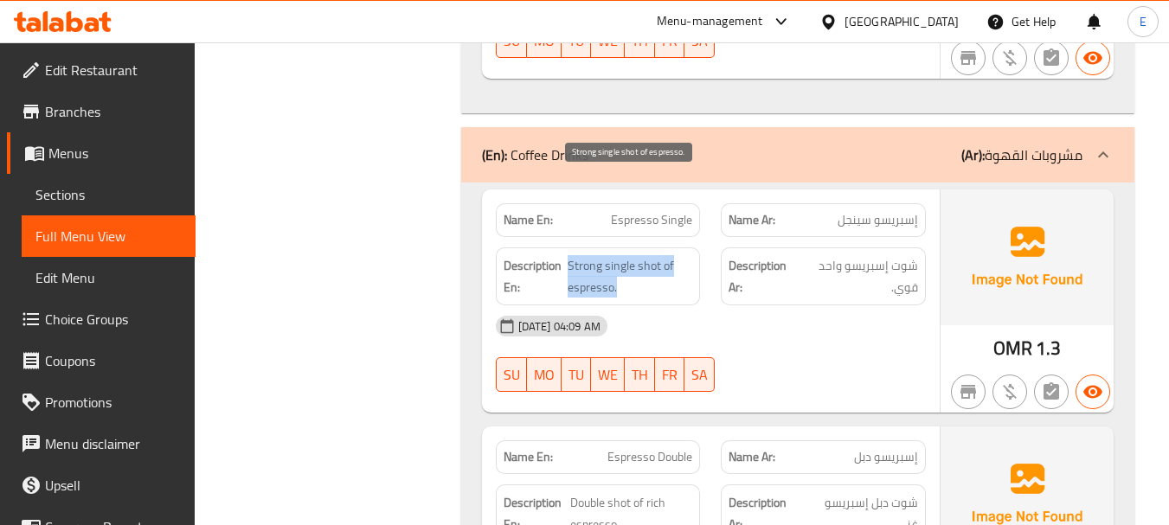
drag, startPoint x: 568, startPoint y: 178, endPoint x: 666, endPoint y: 215, distance: 105.1
click at [666, 255] on span "Strong single shot of espresso." at bounding box center [630, 276] width 125 height 42
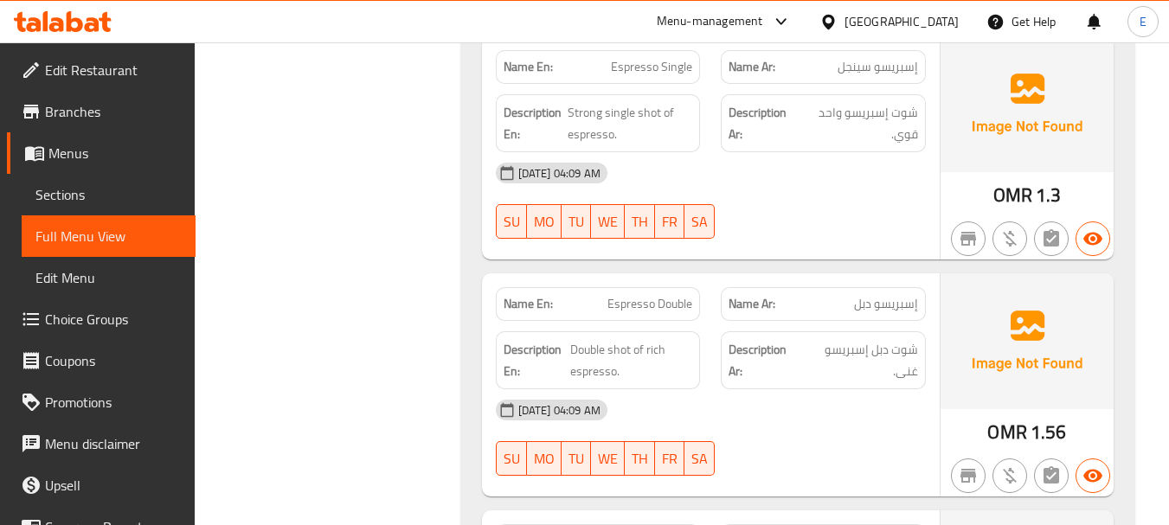
scroll to position [10025, 0]
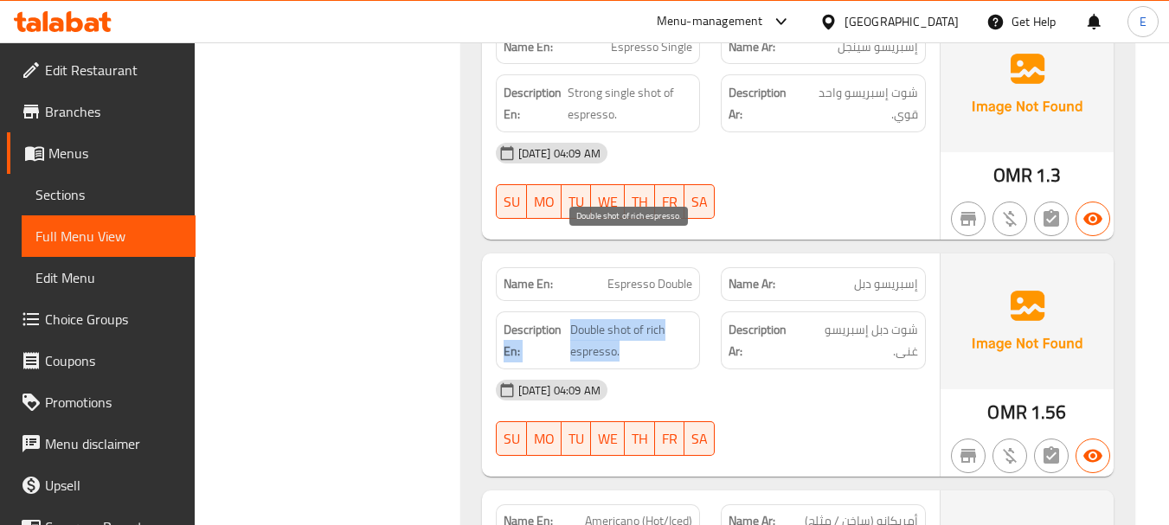
drag, startPoint x: 572, startPoint y: 244, endPoint x: 679, endPoint y: 267, distance: 109.0
click at [679, 319] on span "Double shot of rich espresso." at bounding box center [631, 340] width 122 height 42
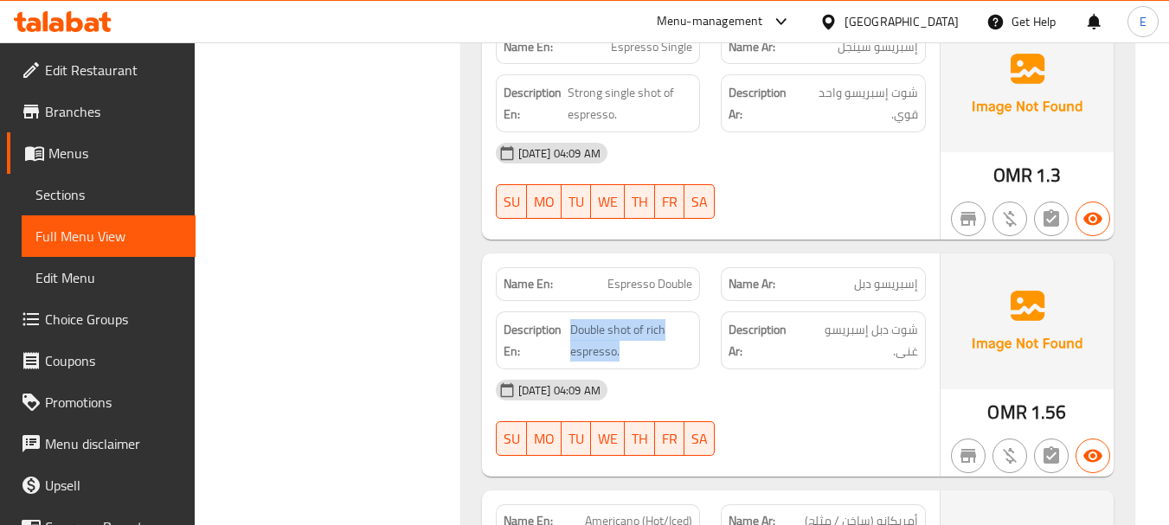
click at [900, 319] on span "شوت دبل إسبريسو غنى." at bounding box center [860, 340] width 115 height 42
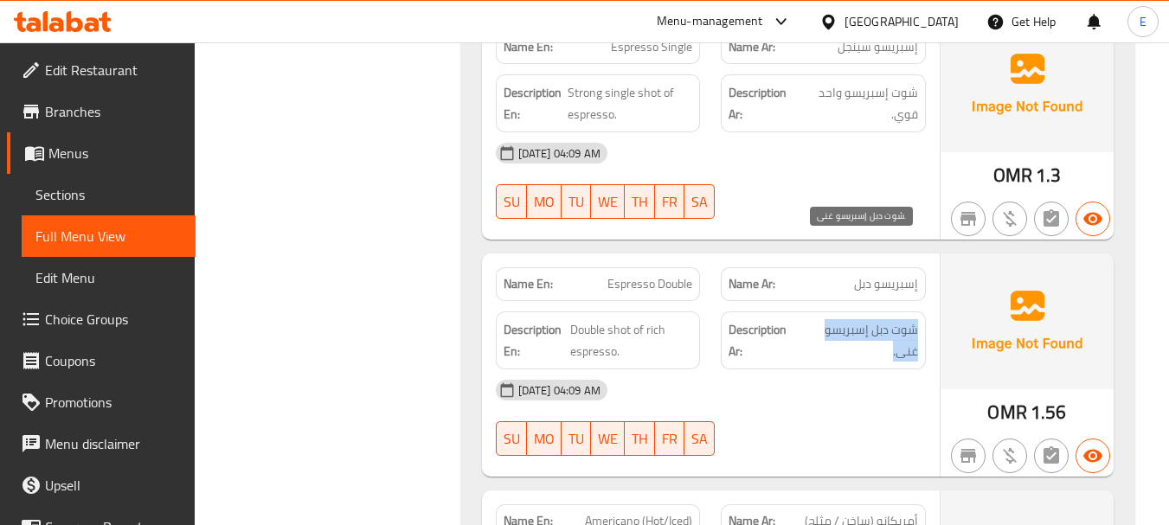
click at [900, 319] on span "شوت دبل إسبريسو غنى." at bounding box center [860, 340] width 115 height 42
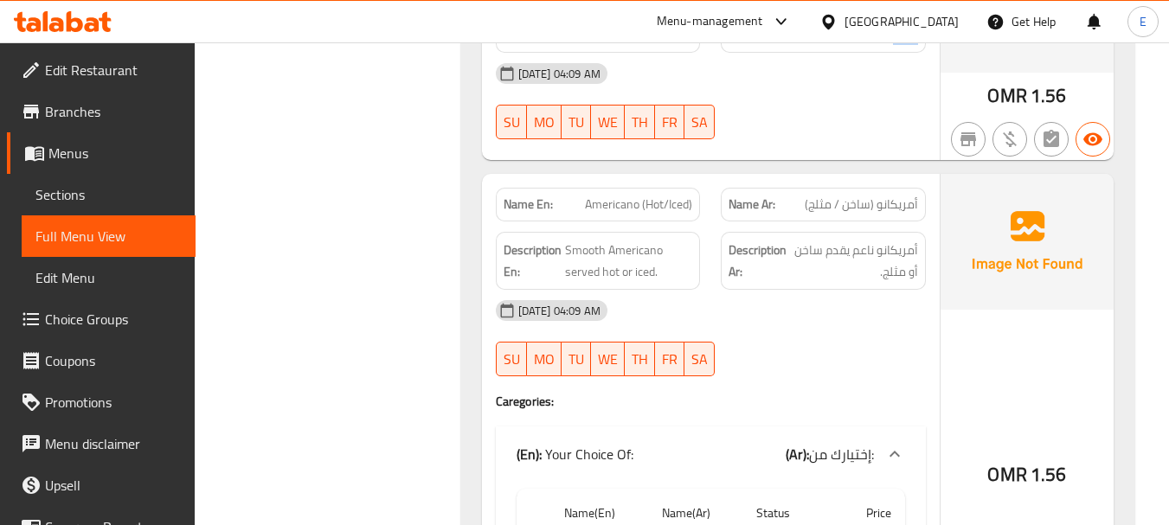
scroll to position [10372, 0]
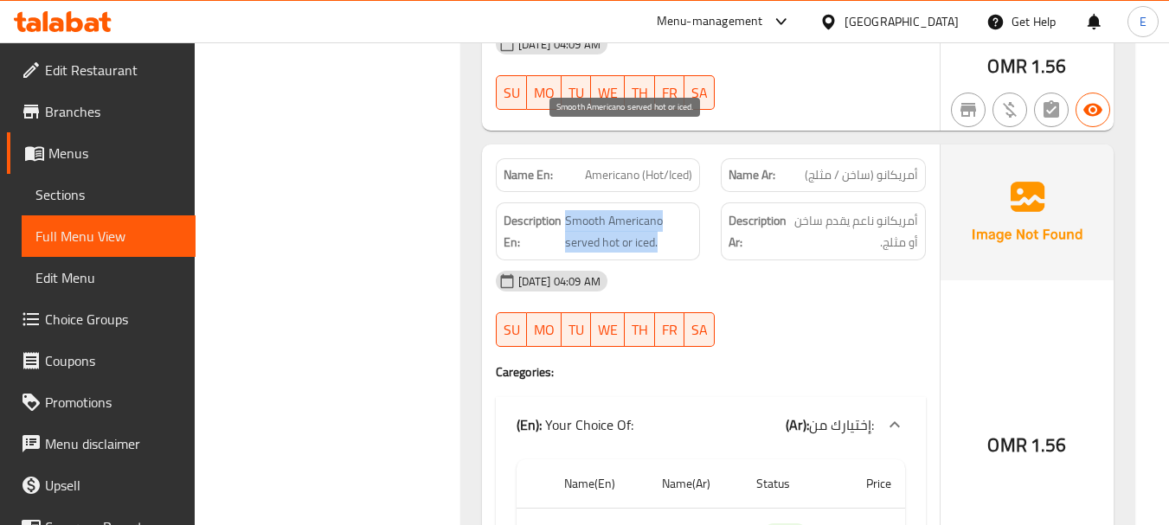
drag, startPoint x: 567, startPoint y: 138, endPoint x: 675, endPoint y: 162, distance: 110.7
click at [675, 210] on span "Smooth Americano served hot or iced." at bounding box center [629, 231] width 128 height 42
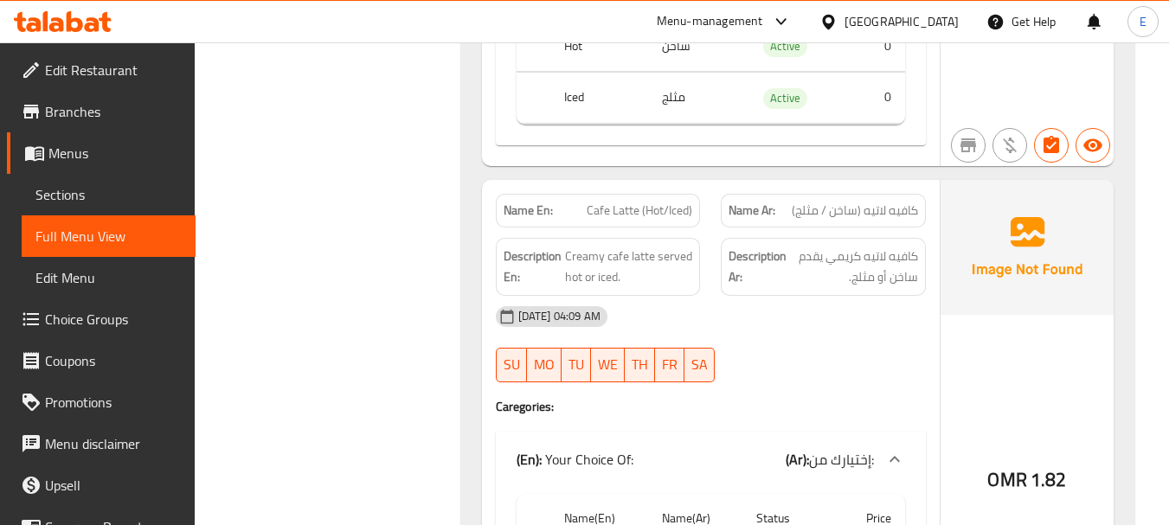
scroll to position [10891, 0]
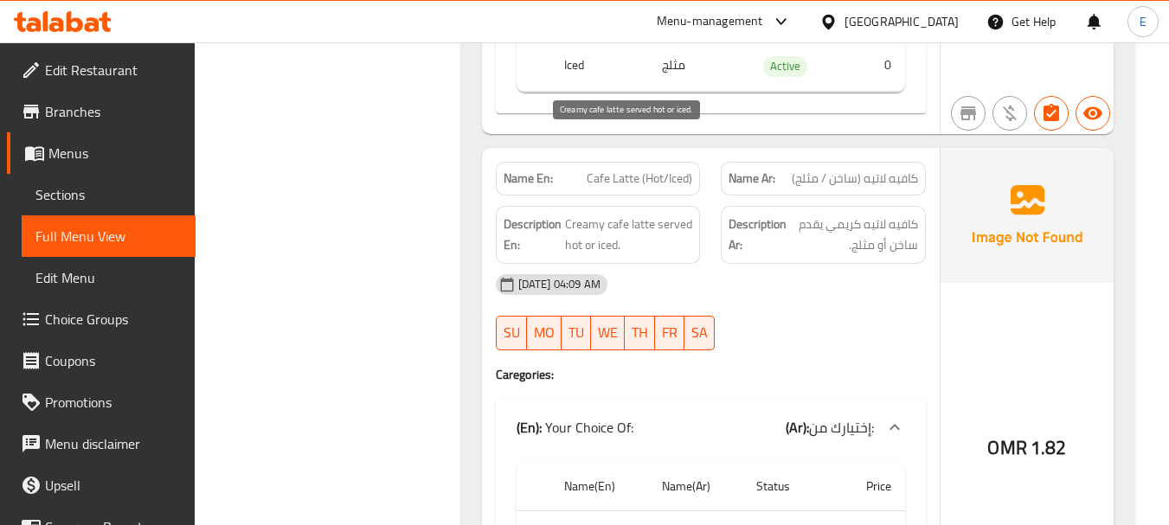
click at [582, 214] on span "Creamy cafe latte served hot or iced." at bounding box center [629, 235] width 128 height 42
click at [583, 214] on span "Creamy cafe latte served hot or iced." at bounding box center [629, 235] width 128 height 42
drag, startPoint x: 567, startPoint y: 140, endPoint x: 691, endPoint y: 172, distance: 127.8
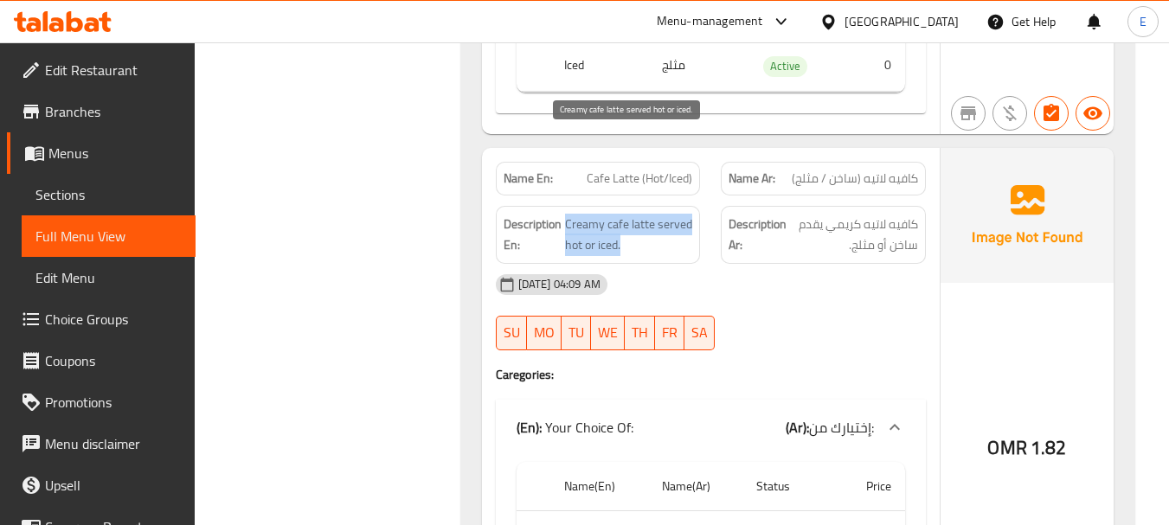
click at [691, 214] on span "Creamy cafe latte served hot or iced." at bounding box center [629, 235] width 128 height 42
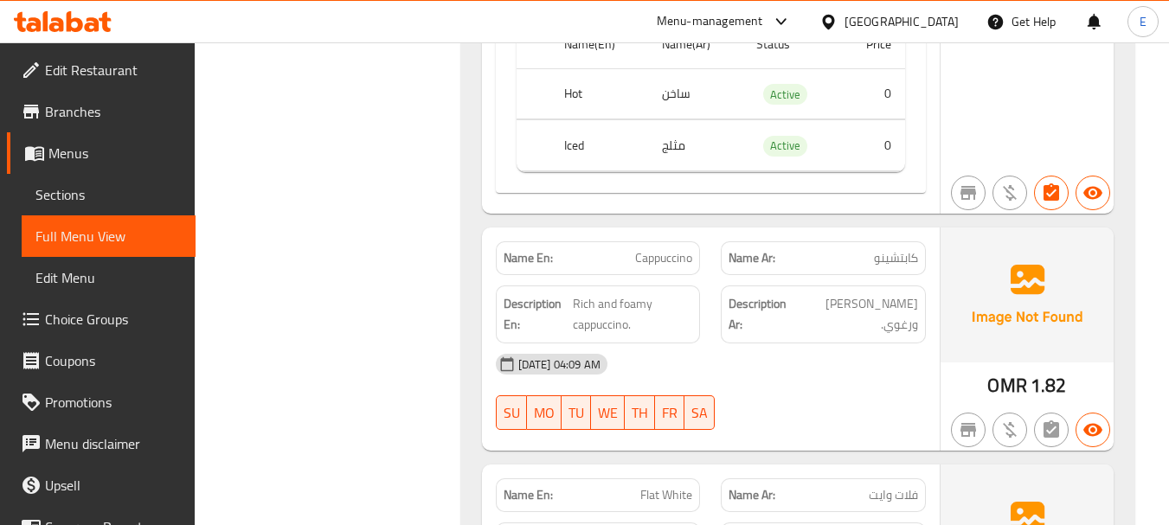
scroll to position [11410, 0]
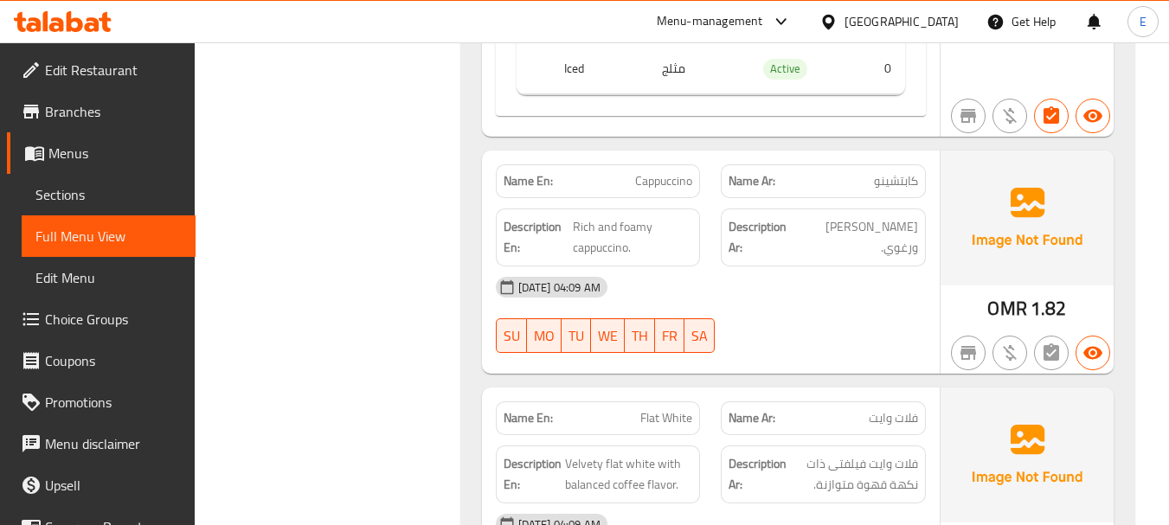
drag, startPoint x: 577, startPoint y: 145, endPoint x: 646, endPoint y: 160, distance: 69.9
click at [646, 216] on span "Rich and foamy cappuccino." at bounding box center [633, 237] width 120 height 42
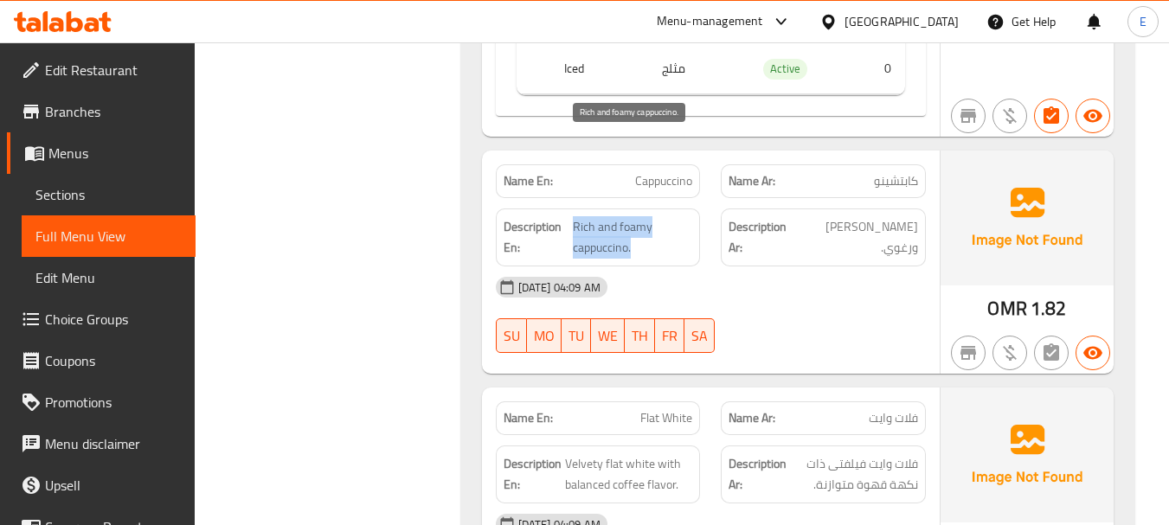
click at [646, 216] on span "Rich and foamy cappuccino." at bounding box center [633, 237] width 120 height 42
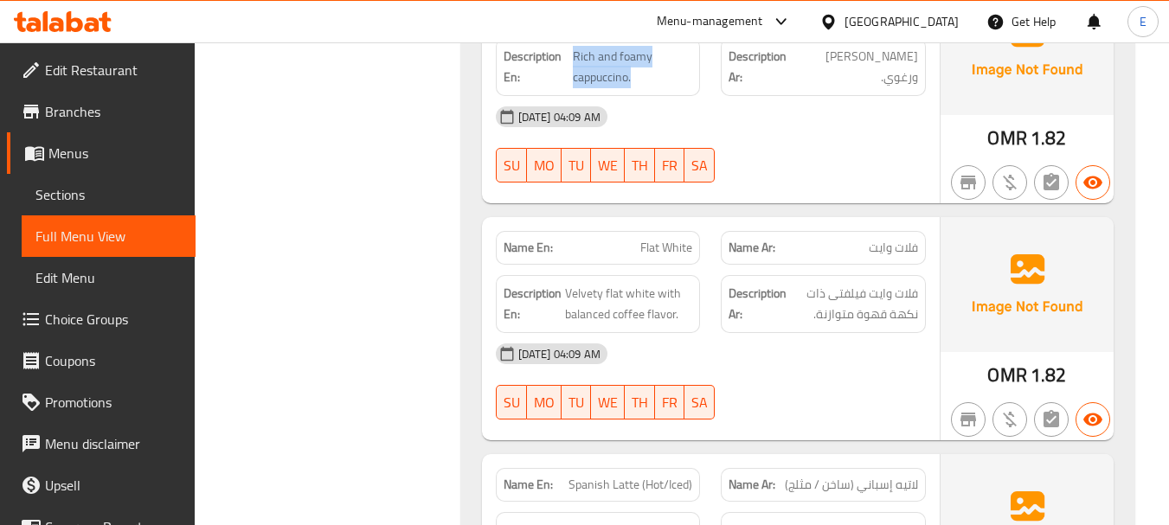
scroll to position [11670, 0]
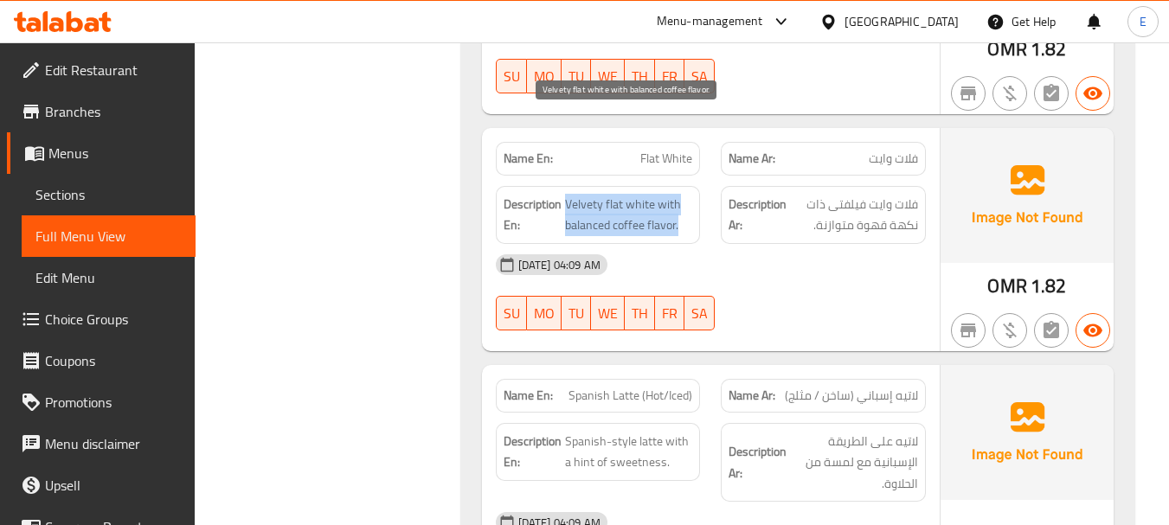
drag, startPoint x: 565, startPoint y: 125, endPoint x: 691, endPoint y: 138, distance: 126.1
click at [691, 194] on span "Velvety flat white with balanced coffee flavor." at bounding box center [629, 215] width 128 height 42
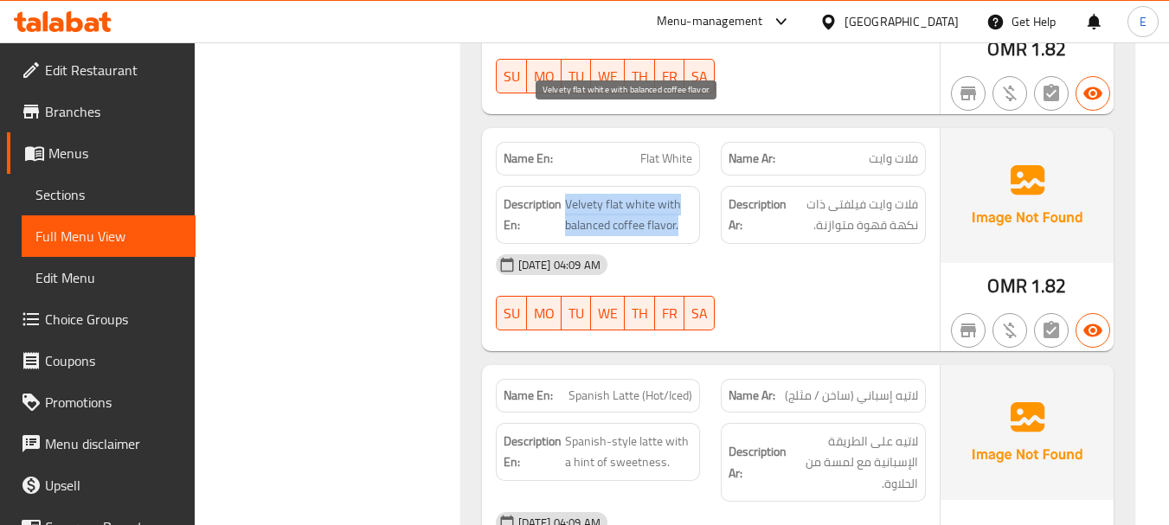
click at [691, 194] on span "Velvety flat white with balanced coffee flavor." at bounding box center [629, 215] width 128 height 42
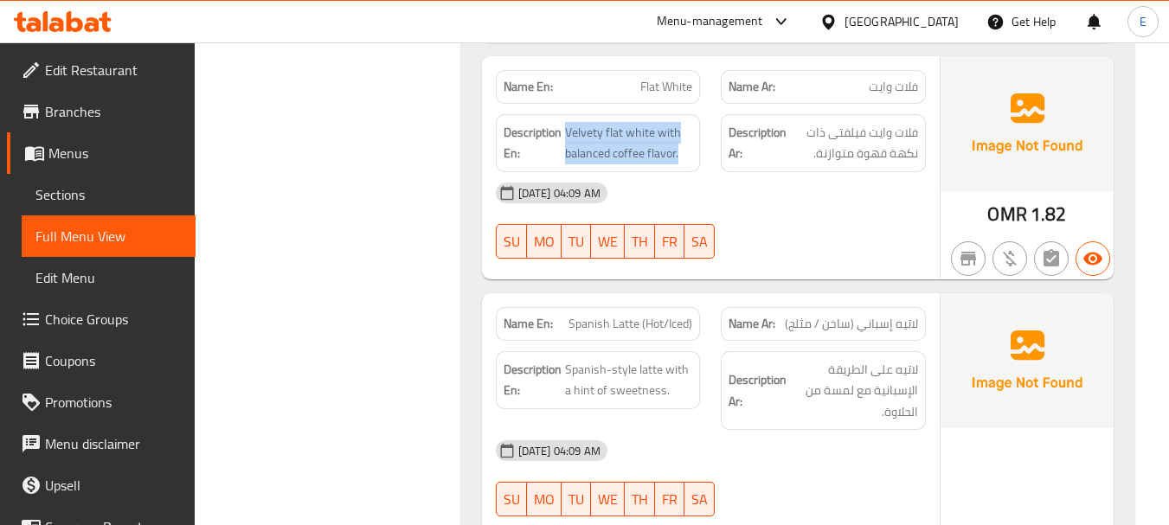
scroll to position [11843, 0]
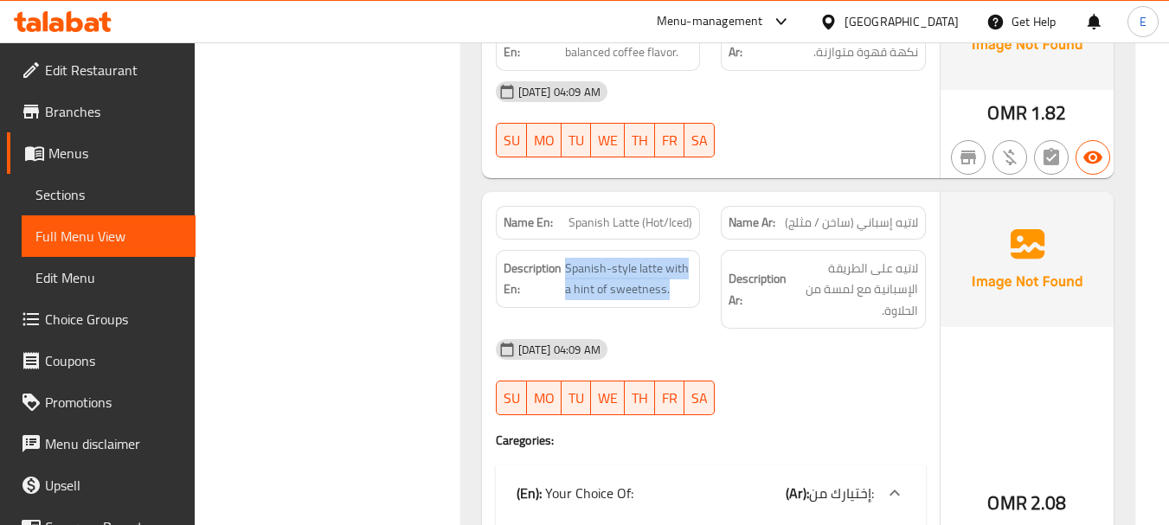
drag, startPoint x: 563, startPoint y: 182, endPoint x: 693, endPoint y: 208, distance: 132.4
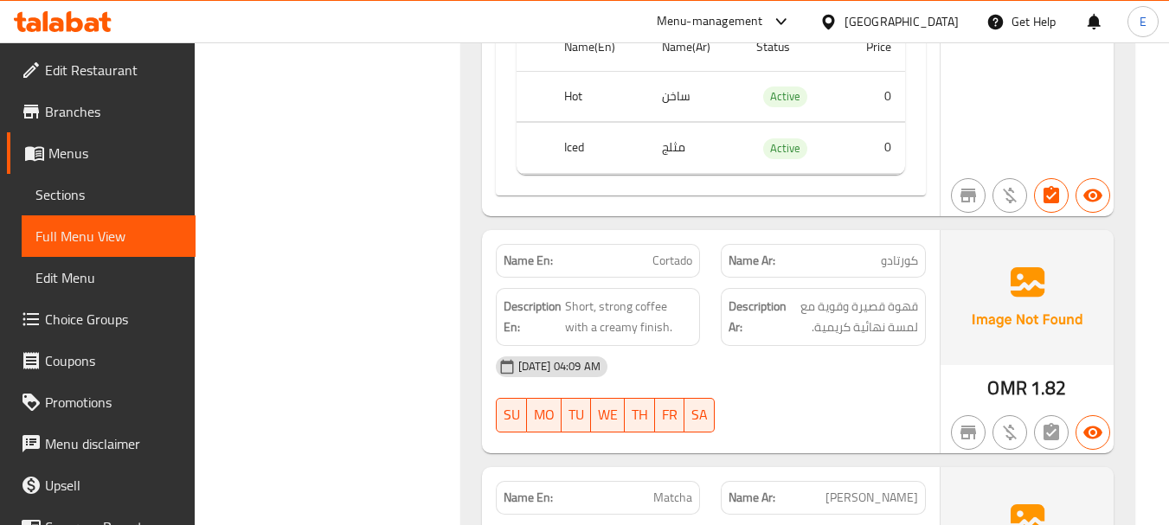
scroll to position [12449, 0]
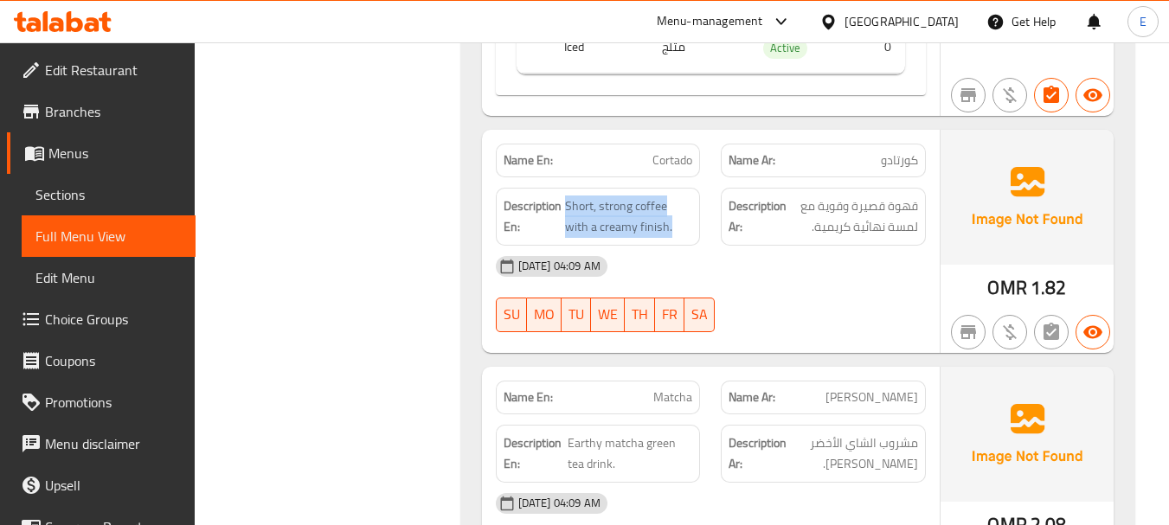
drag, startPoint x: 563, startPoint y: 123, endPoint x: 698, endPoint y: 143, distance: 137.3
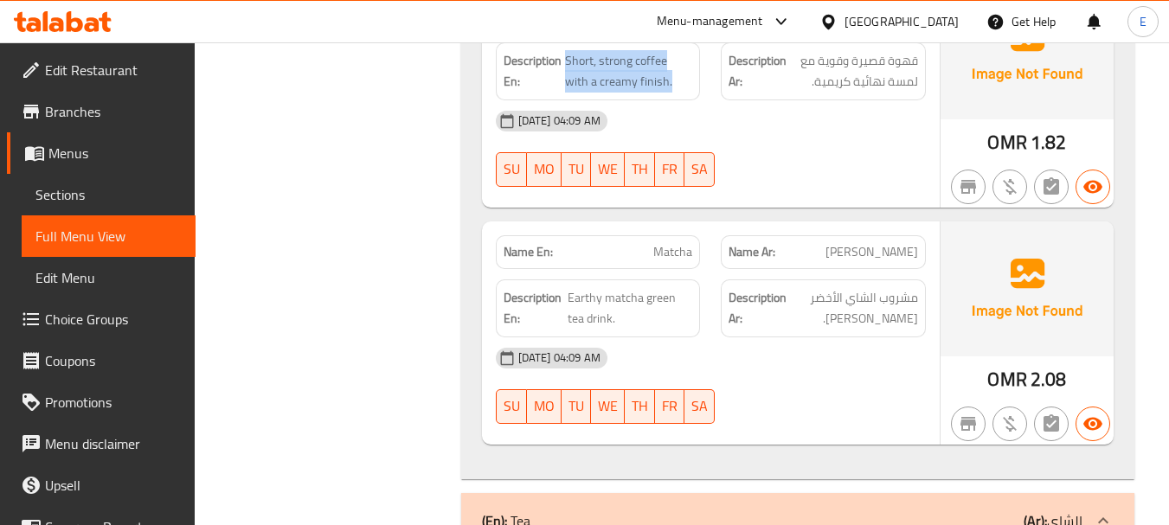
scroll to position [12708, 0]
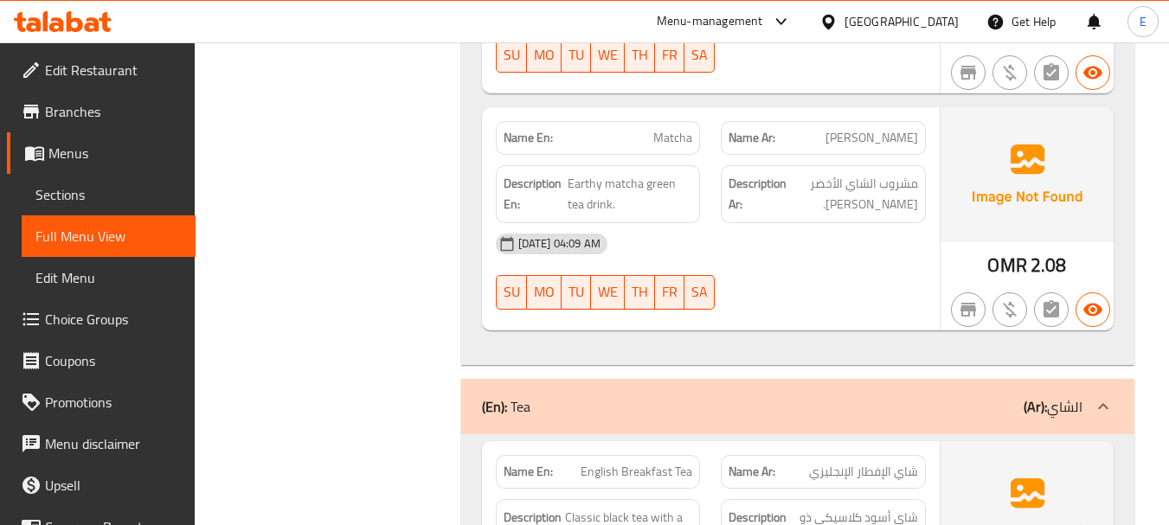
click at [660, 173] on span "Earthy matcha green tea drink." at bounding box center [630, 194] width 125 height 42
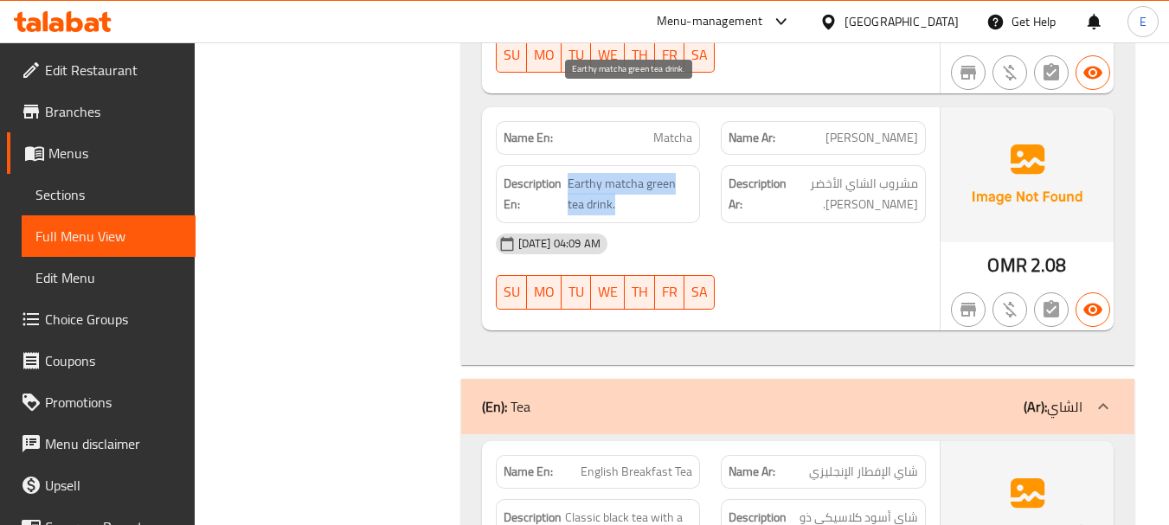
click at [659, 173] on span "Earthy matcha green tea drink." at bounding box center [630, 194] width 125 height 42
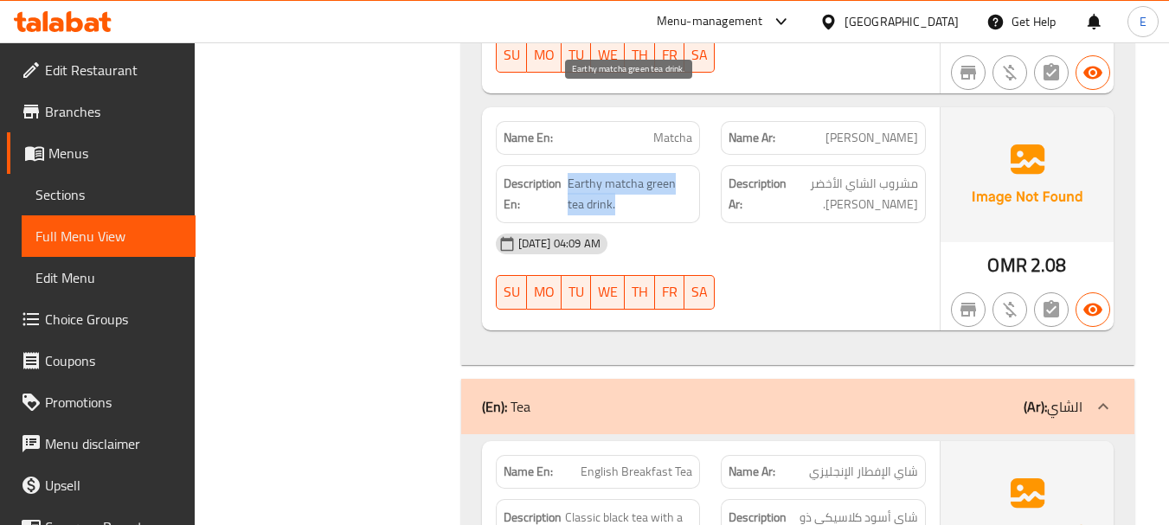
drag, startPoint x: 583, startPoint y: 100, endPoint x: 637, endPoint y: 123, distance: 58.2
click at [637, 173] on span "Earthy matcha green tea drink." at bounding box center [630, 194] width 125 height 42
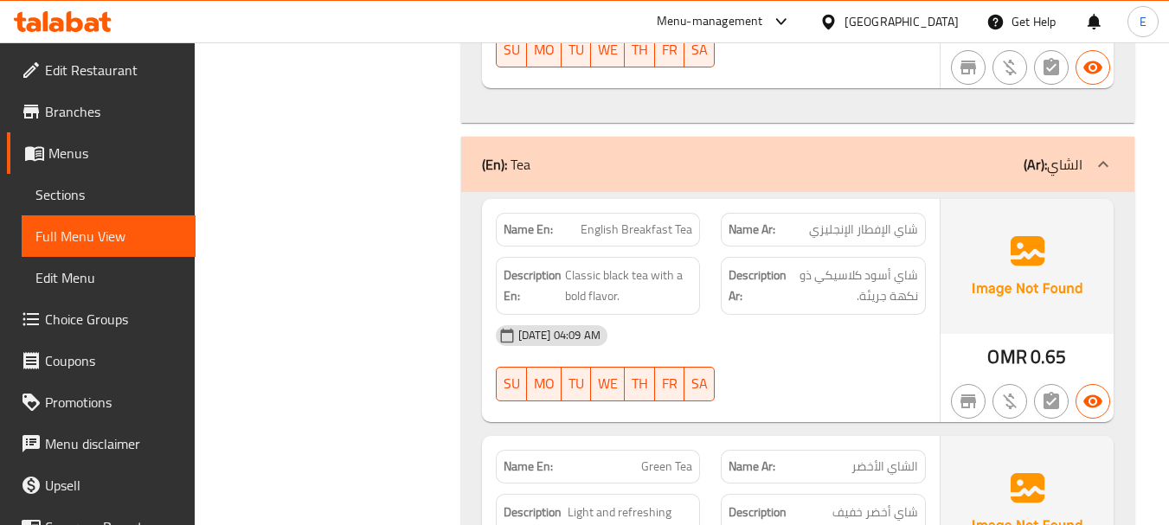
scroll to position [12968, 0]
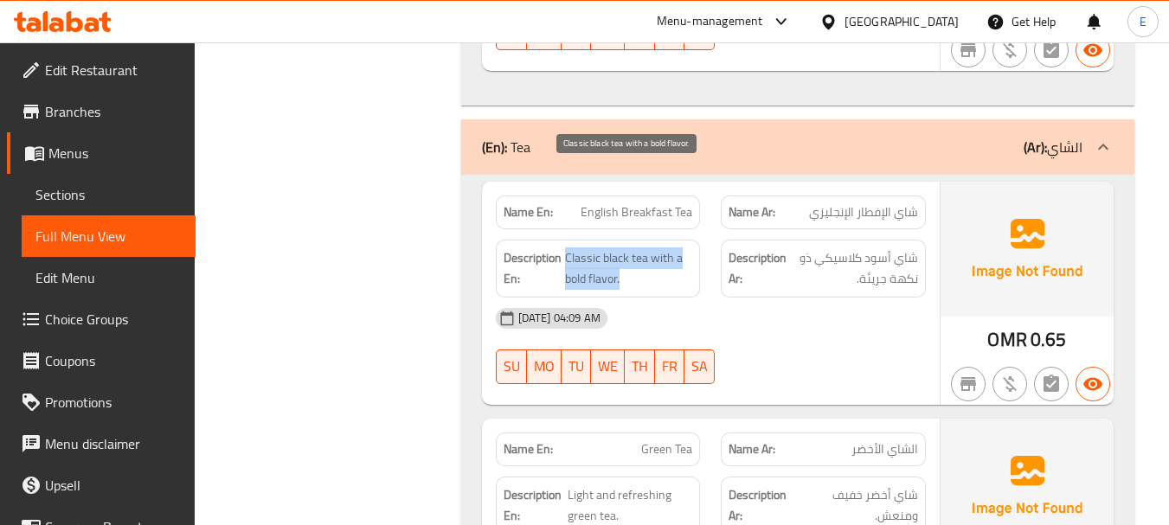
drag, startPoint x: 564, startPoint y: 177, endPoint x: 684, endPoint y: 193, distance: 120.6
click at [684, 248] on span "Classic black tea with a bold flavor." at bounding box center [629, 269] width 128 height 42
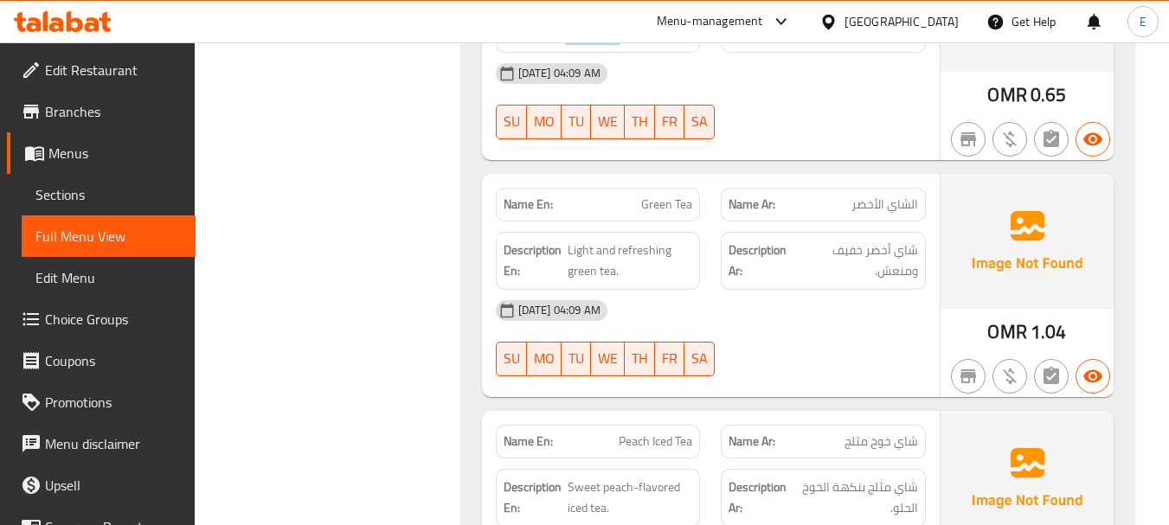
scroll to position [13228, 0]
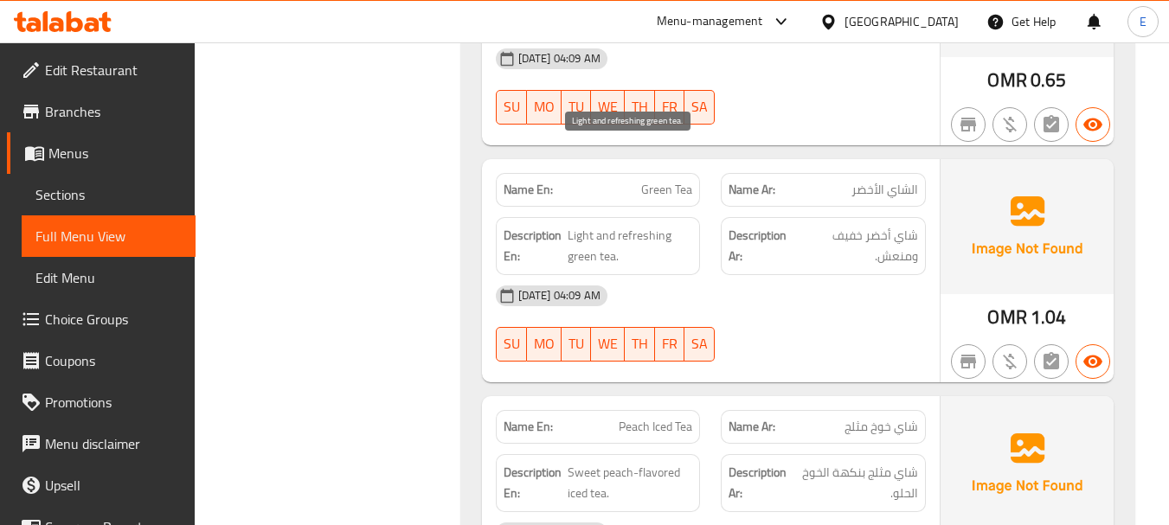
click at [638, 225] on span "Light and refreshing green tea." at bounding box center [630, 246] width 125 height 42
click at [872, 225] on span "شاي أخضر خفيف ومنعش." at bounding box center [859, 246] width 119 height 42
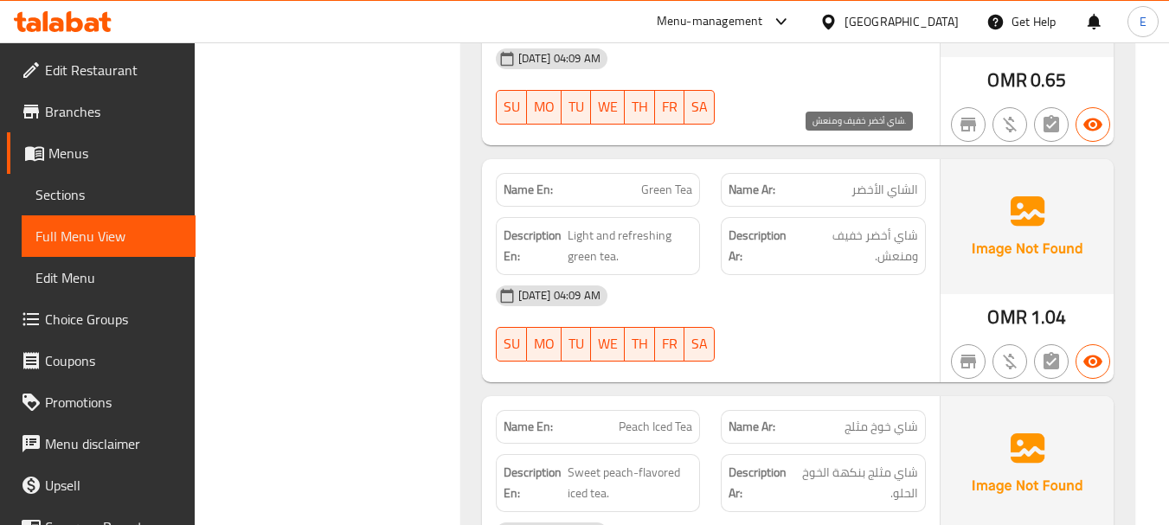
click at [872, 225] on span "شاي أخضر خفيف ومنعش." at bounding box center [859, 246] width 119 height 42
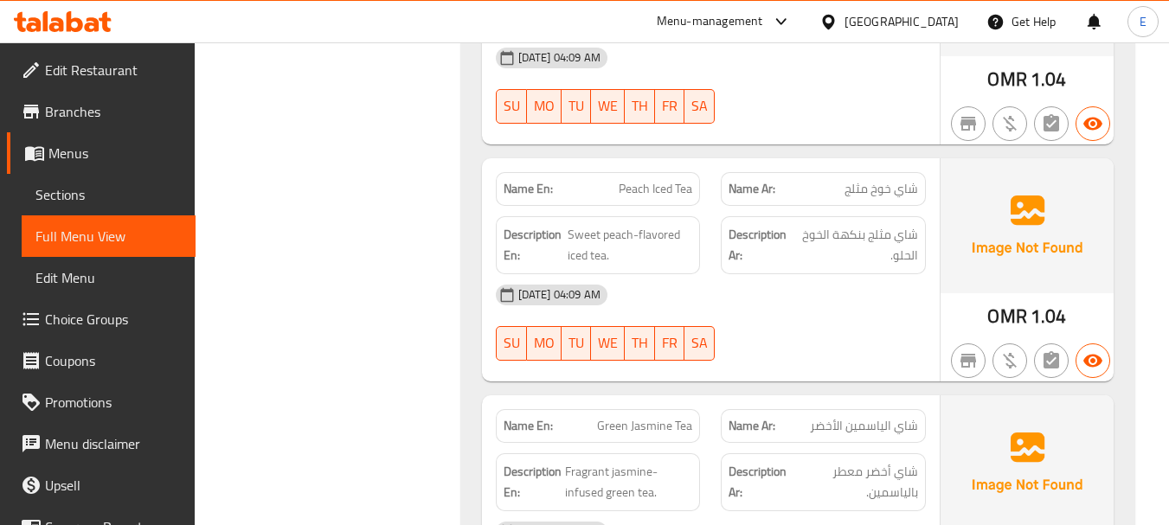
scroll to position [13487, 0]
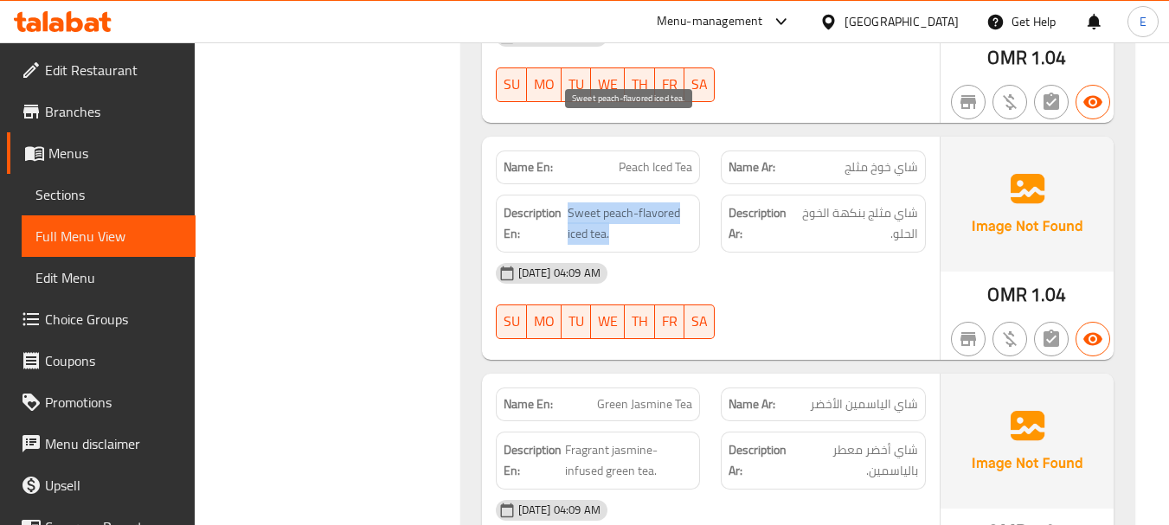
drag, startPoint x: 567, startPoint y: 128, endPoint x: 686, endPoint y: 148, distance: 121.1
click at [686, 203] on span "Sweet peach-flavored iced tea." at bounding box center [630, 224] width 125 height 42
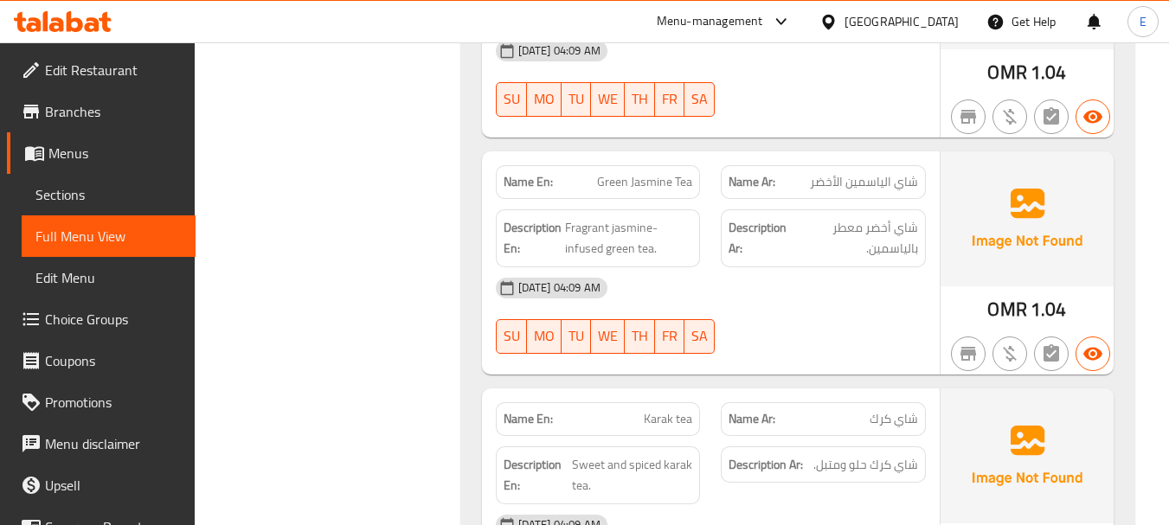
scroll to position [13747, 0]
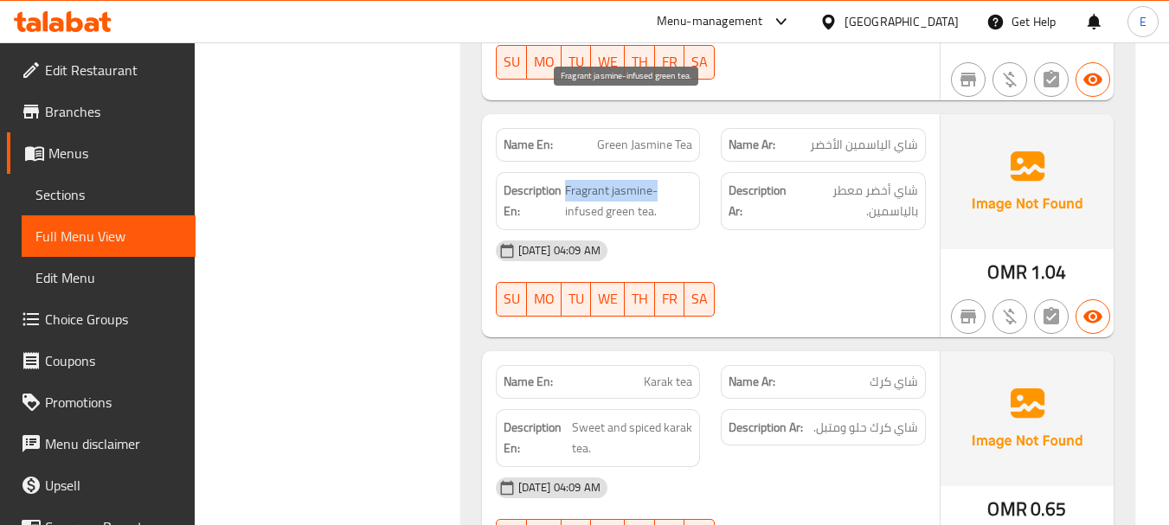
drag, startPoint x: 565, startPoint y: 106, endPoint x: 660, endPoint y: 106, distance: 95.2
click at [660, 180] on span "Fragrant jasmine-infused green tea." at bounding box center [629, 201] width 128 height 42
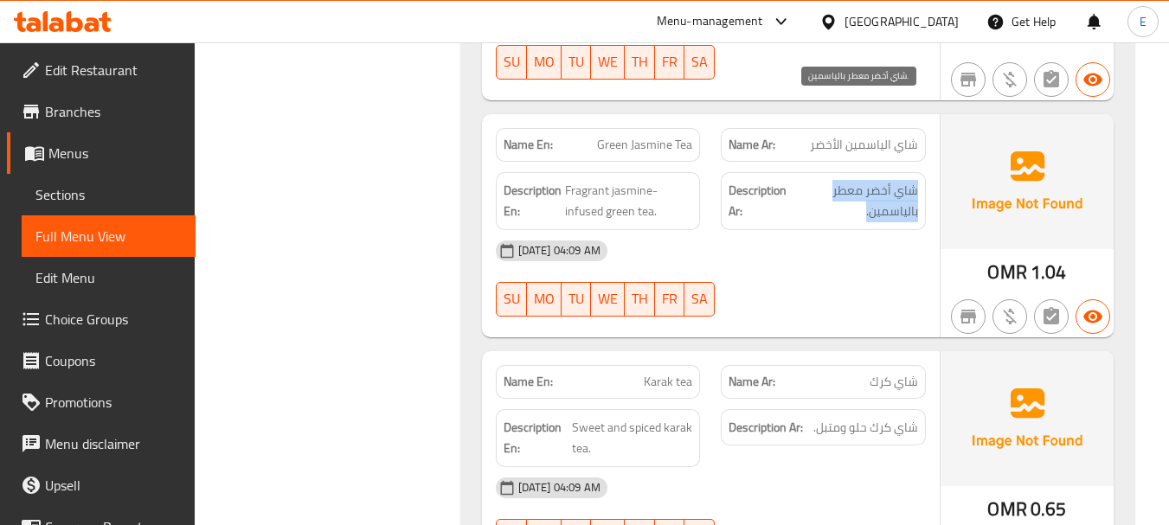
click at [863, 180] on span "شاي أخضر معطر بالياسمين." at bounding box center [857, 201] width 121 height 42
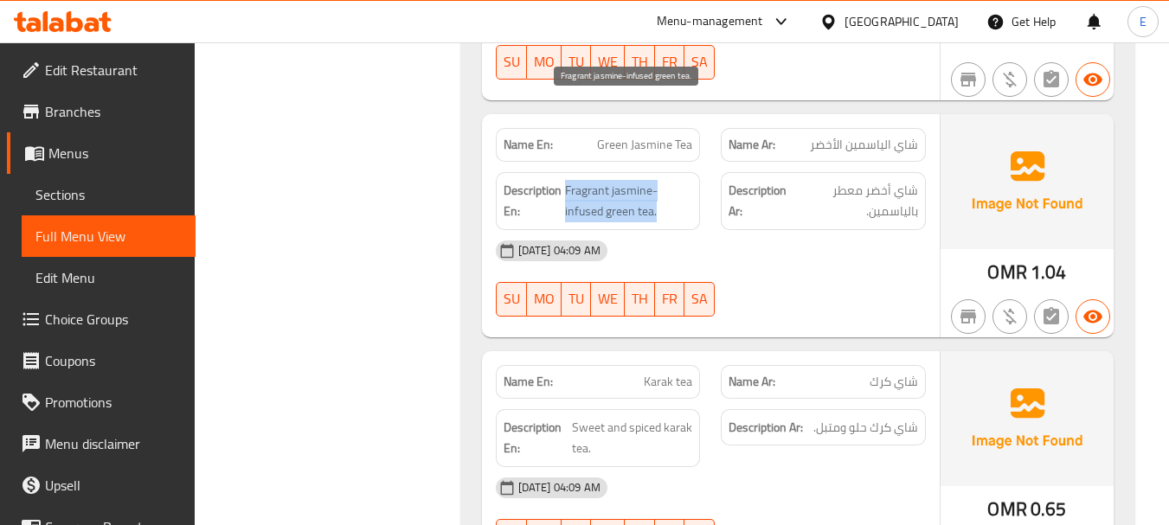
drag, startPoint x: 567, startPoint y: 111, endPoint x: 663, endPoint y: 126, distance: 97.3
click at [663, 180] on span "Fragrant jasmine-infused green tea." at bounding box center [629, 201] width 128 height 42
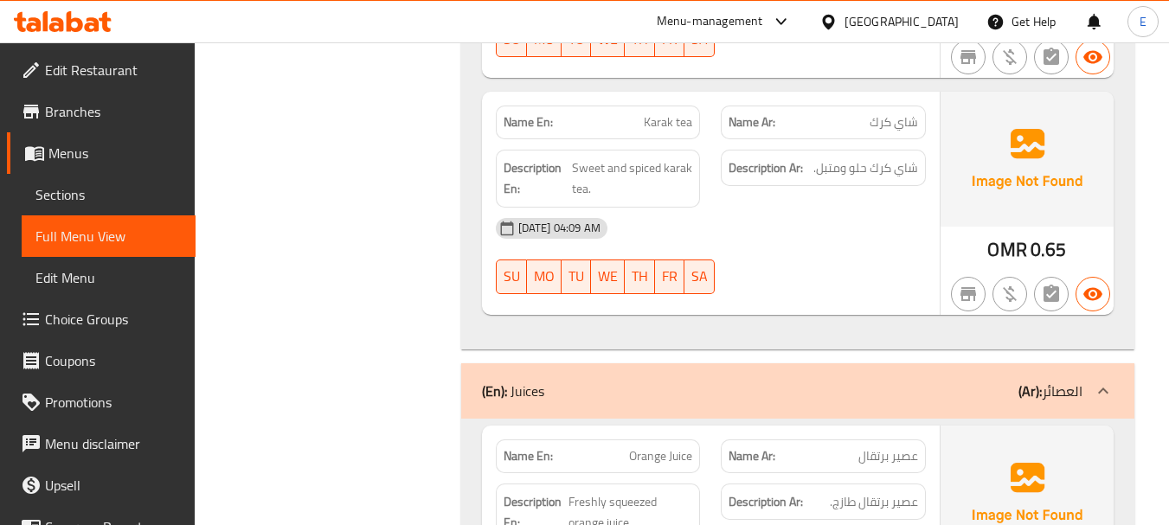
scroll to position [13920, 0]
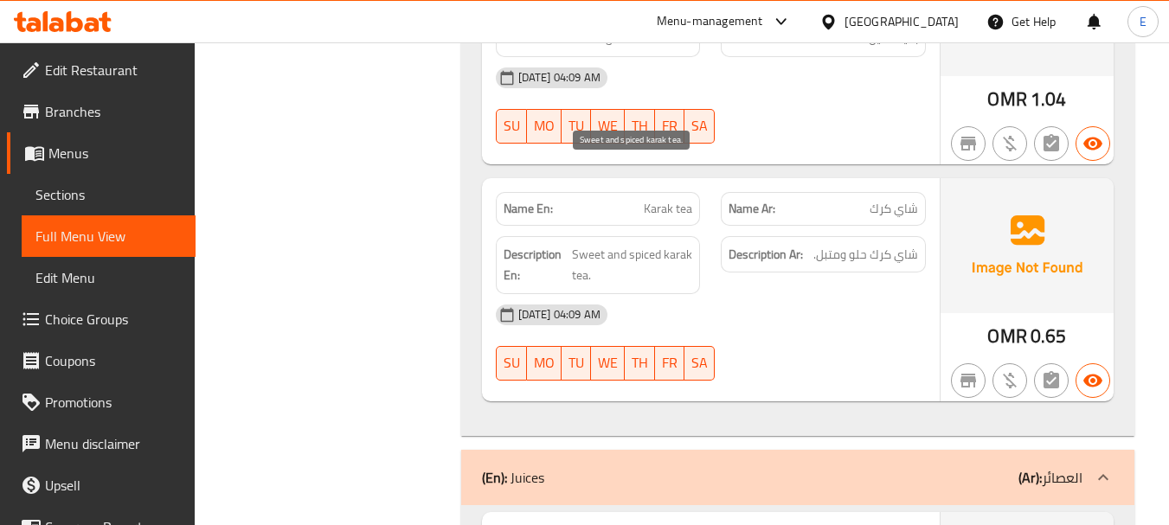
click at [640, 244] on span "Sweet and spiced karak tea." at bounding box center [632, 265] width 120 height 42
click at [893, 244] on span "شاي كرك حلو ومتبل." at bounding box center [866, 255] width 105 height 22
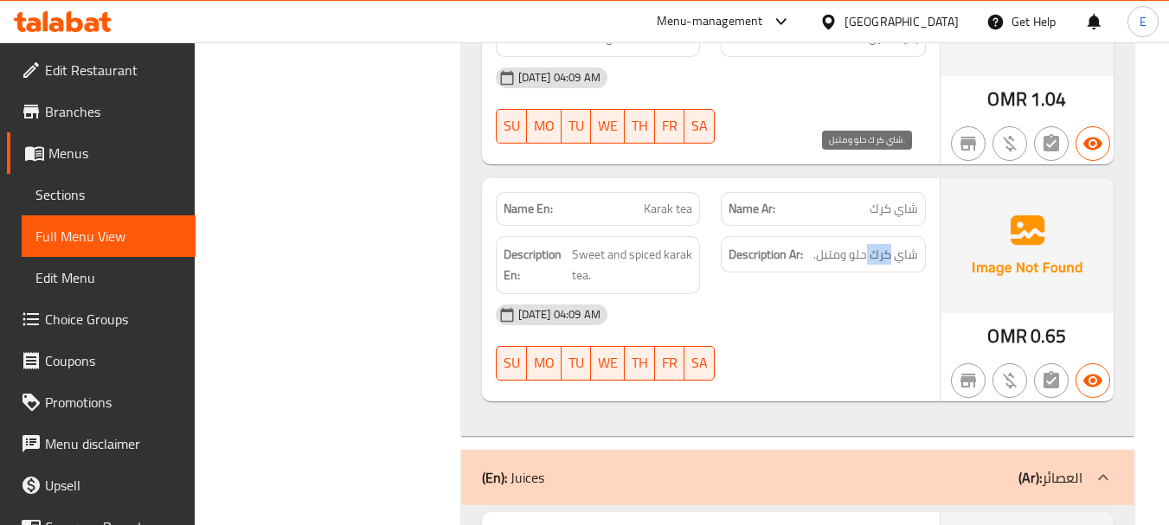
click at [893, 244] on span "شاي كرك حلو ومتبل." at bounding box center [866, 255] width 105 height 22
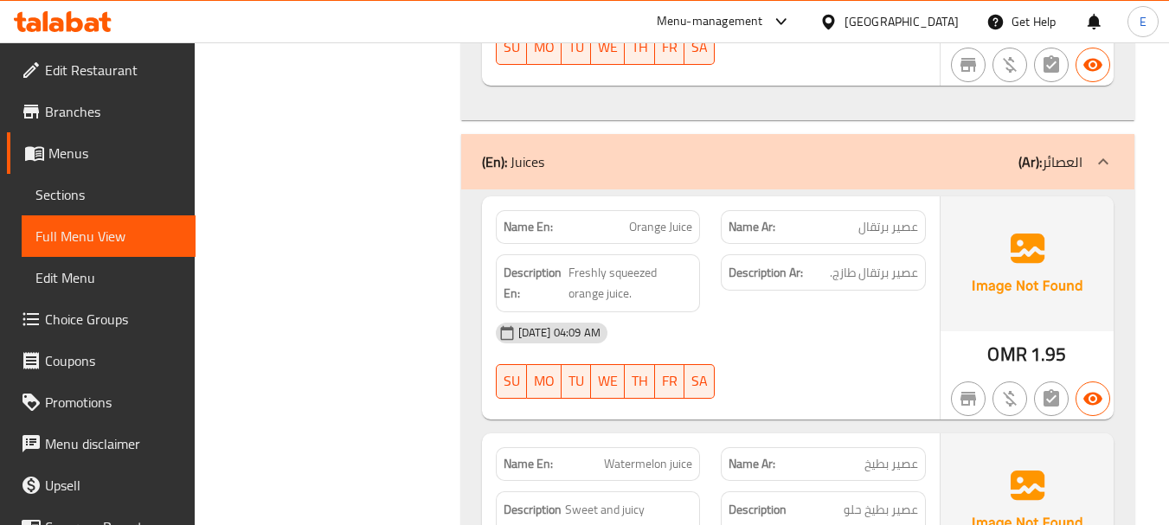
scroll to position [14266, 0]
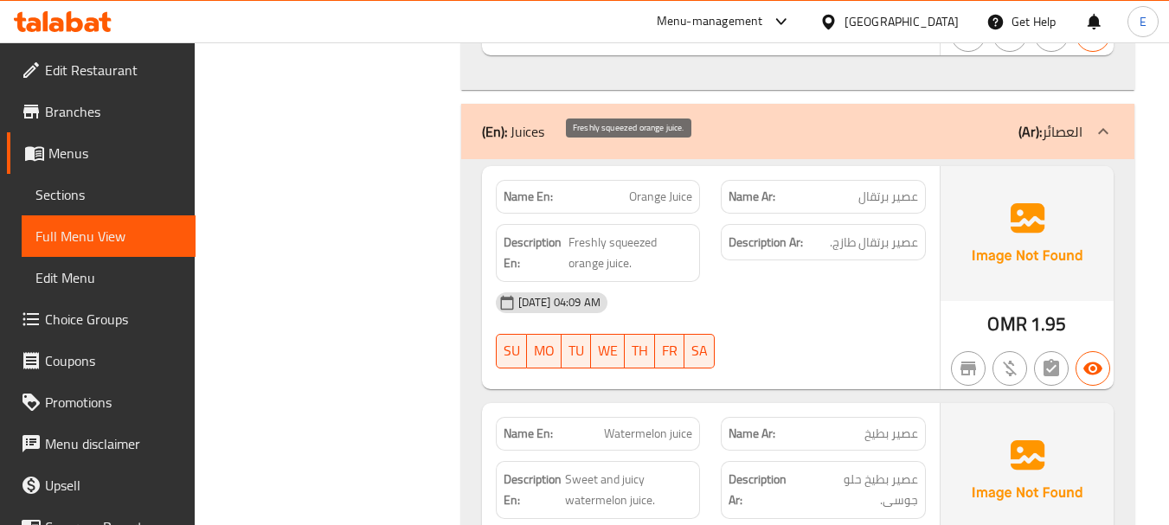
click at [647, 232] on span "Freshly squeezed orange juice." at bounding box center [631, 253] width 124 height 42
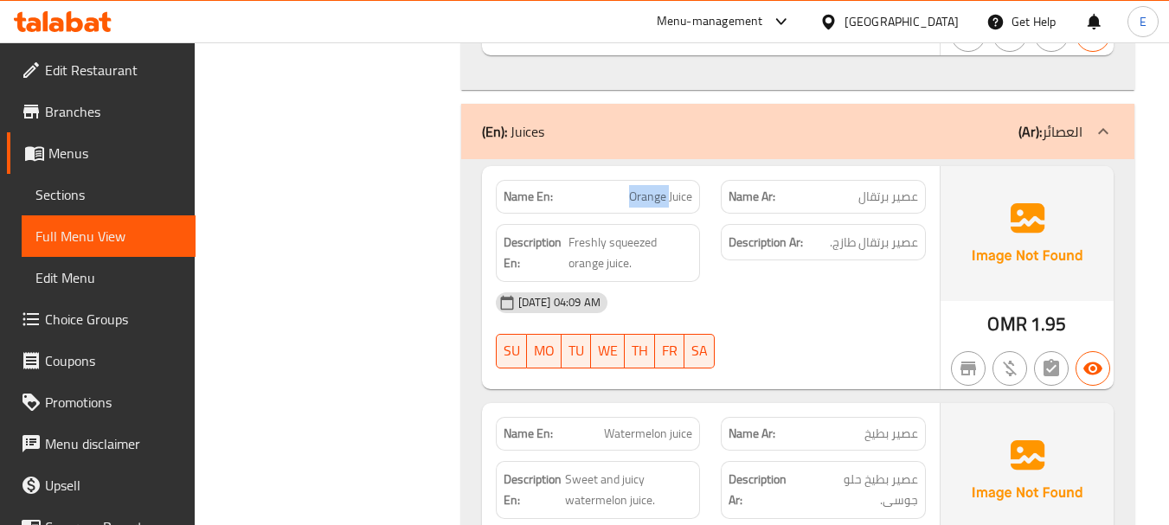
copy span "Orange Juice"
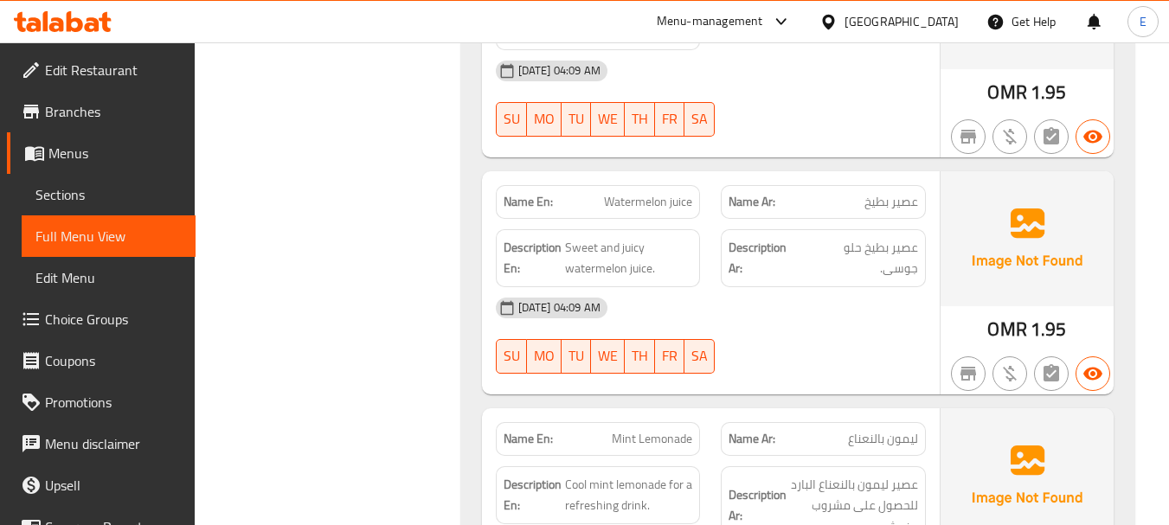
scroll to position [14526, 0]
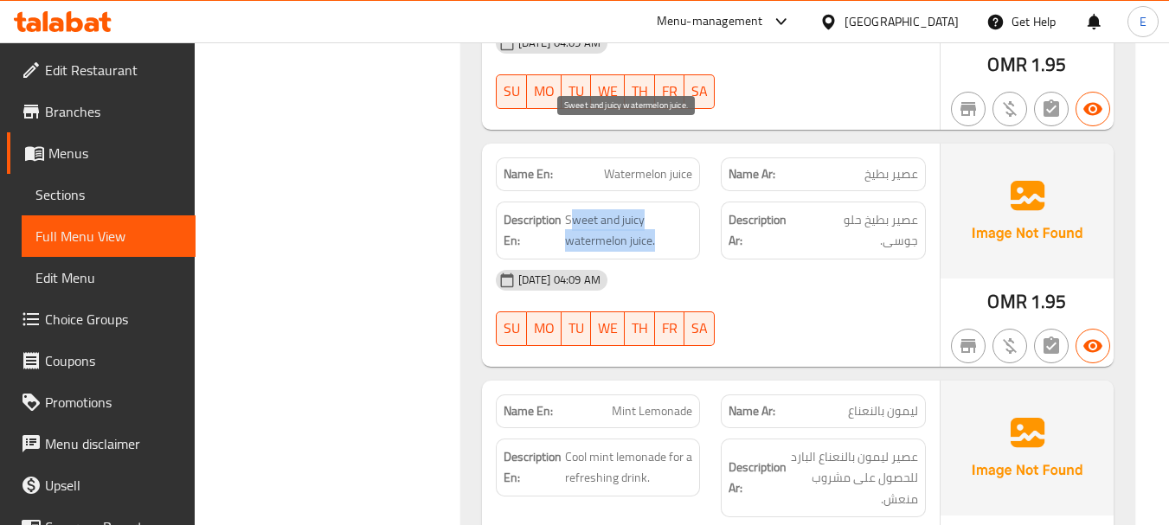
drag, startPoint x: 569, startPoint y: 138, endPoint x: 659, endPoint y: 151, distance: 90.8
click at [659, 209] on span "Sweet and juicy watermelon juice." at bounding box center [629, 230] width 128 height 42
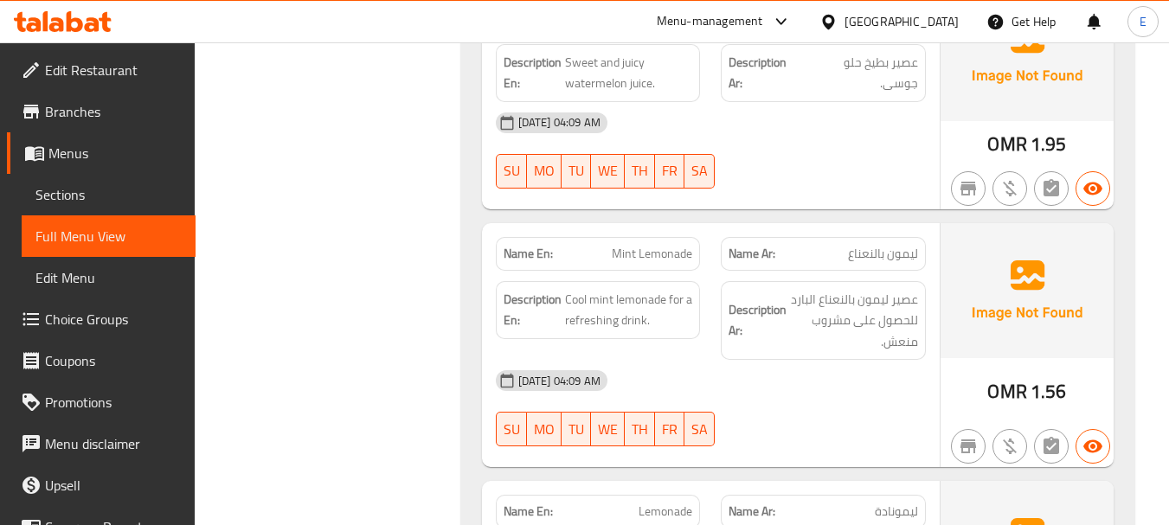
scroll to position [14785, 0]
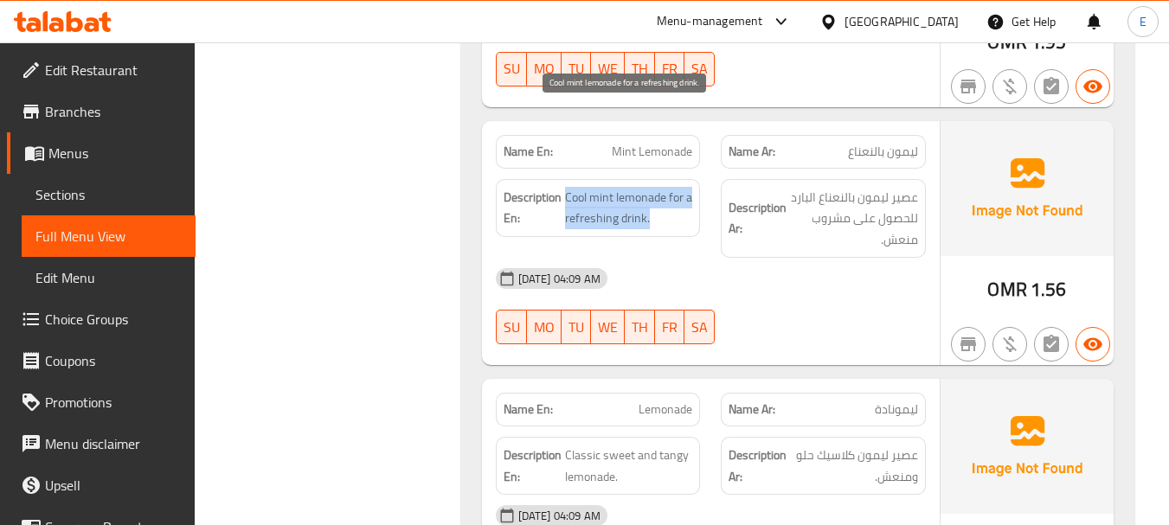
drag, startPoint x: 566, startPoint y: 110, endPoint x: 686, endPoint y: 130, distance: 121.9
click at [686, 187] on span "Cool mint lemonade for a refreshing drink." at bounding box center [629, 208] width 128 height 42
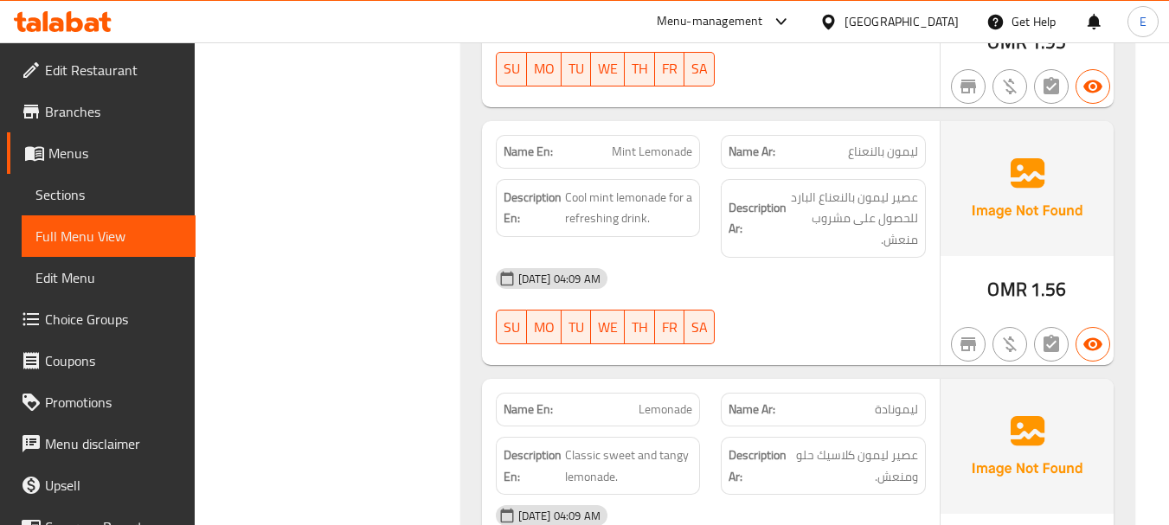
copy span "Mint Lemonade"
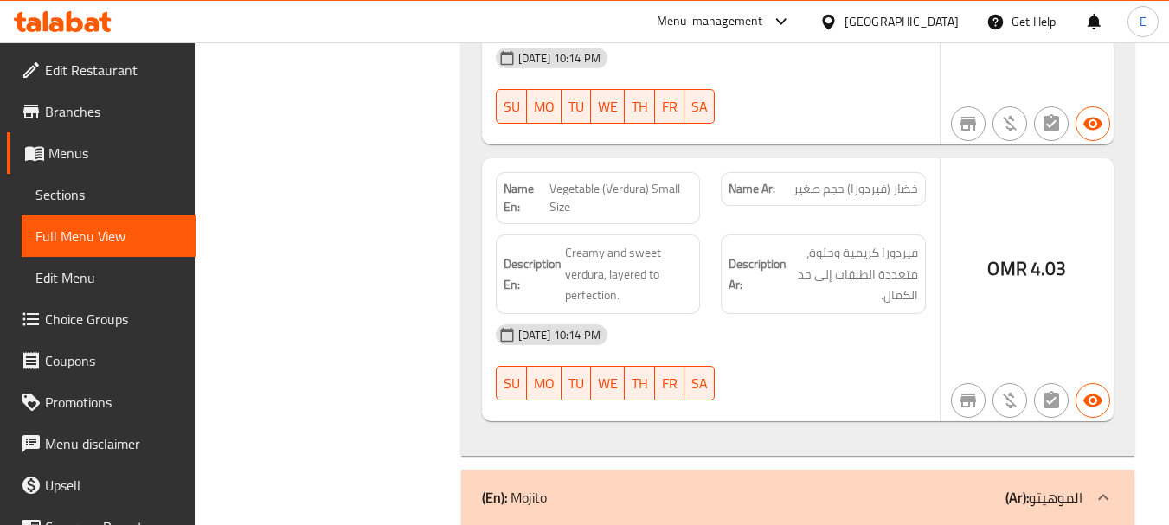
scroll to position [31214, 0]
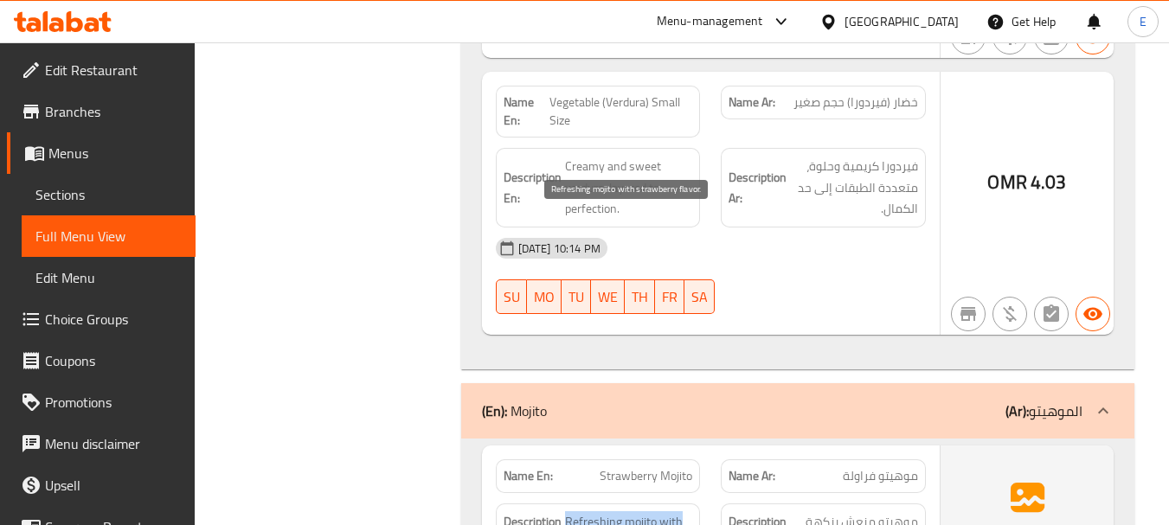
drag, startPoint x: 561, startPoint y: 219, endPoint x: 679, endPoint y: 242, distance: 120.0
click at [679, 511] on span "Refreshing mojito with strawberry flavor." at bounding box center [629, 532] width 128 height 42
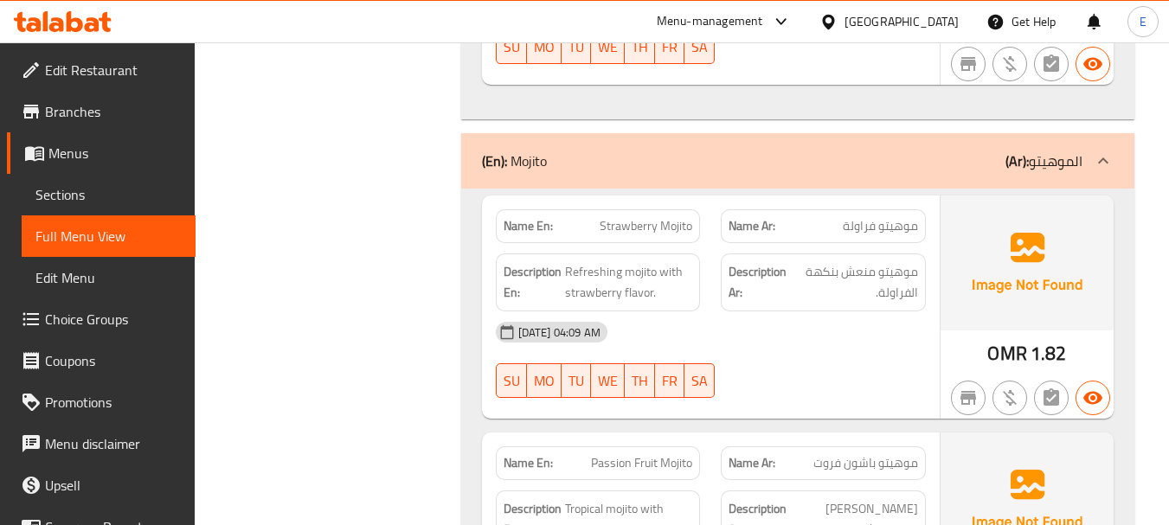
scroll to position [31474, 0]
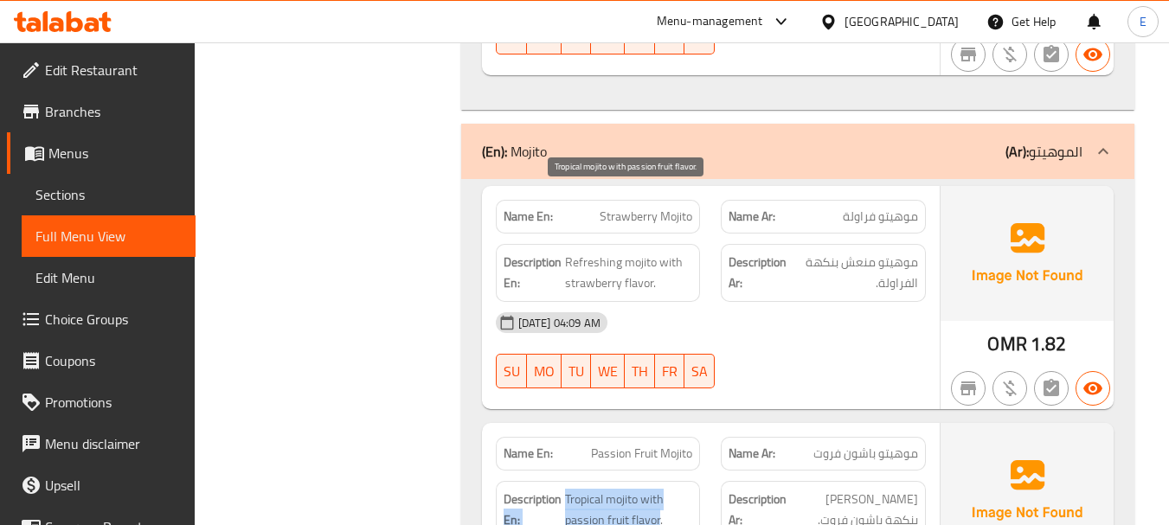
drag, startPoint x: 562, startPoint y: 191, endPoint x: 658, endPoint y: 215, distance: 99.1
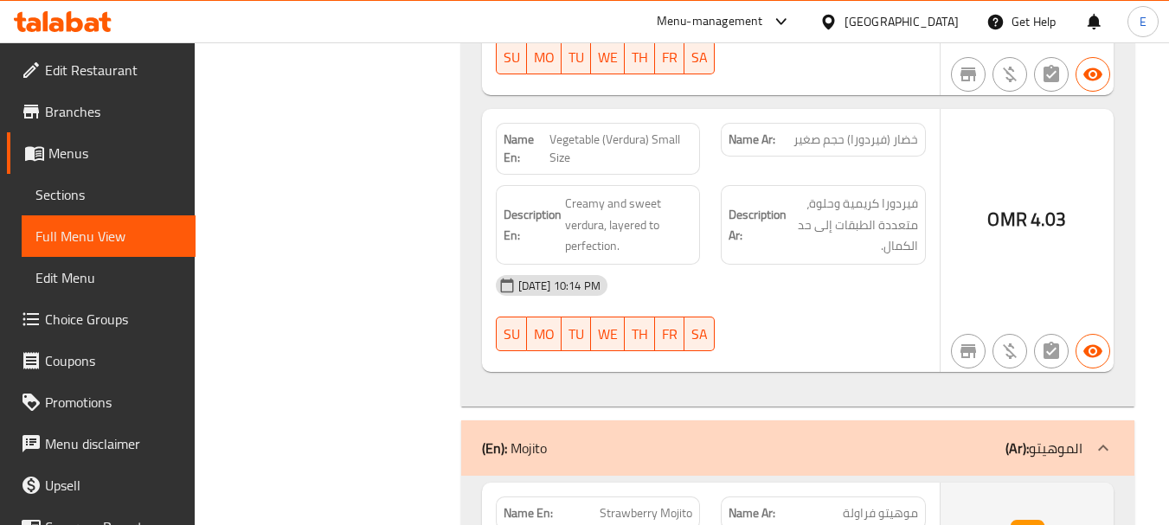
scroll to position [31214, 0]
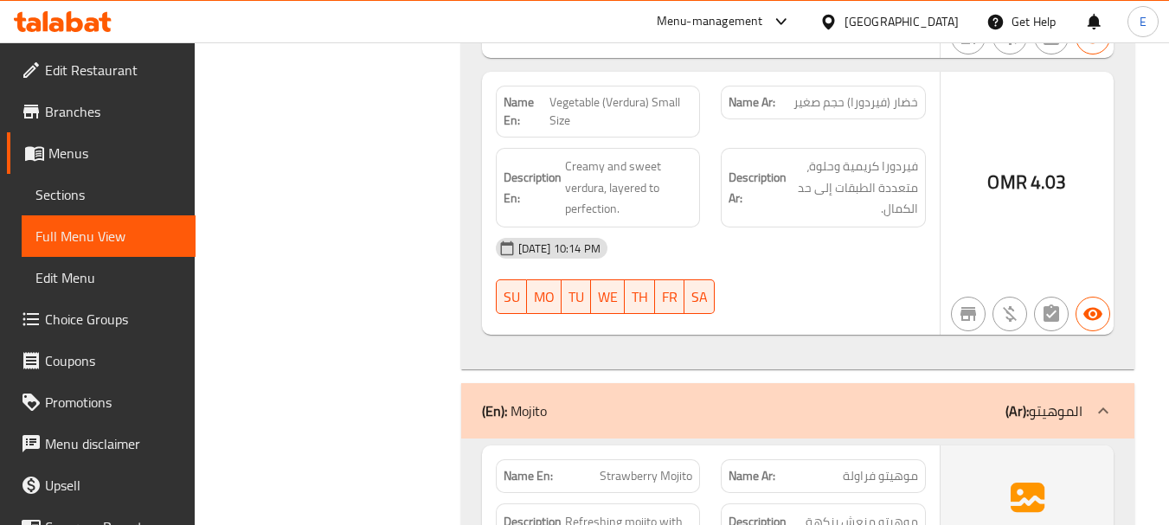
drag, startPoint x: 571, startPoint y: 218, endPoint x: 685, endPoint y: 257, distance: 120.7
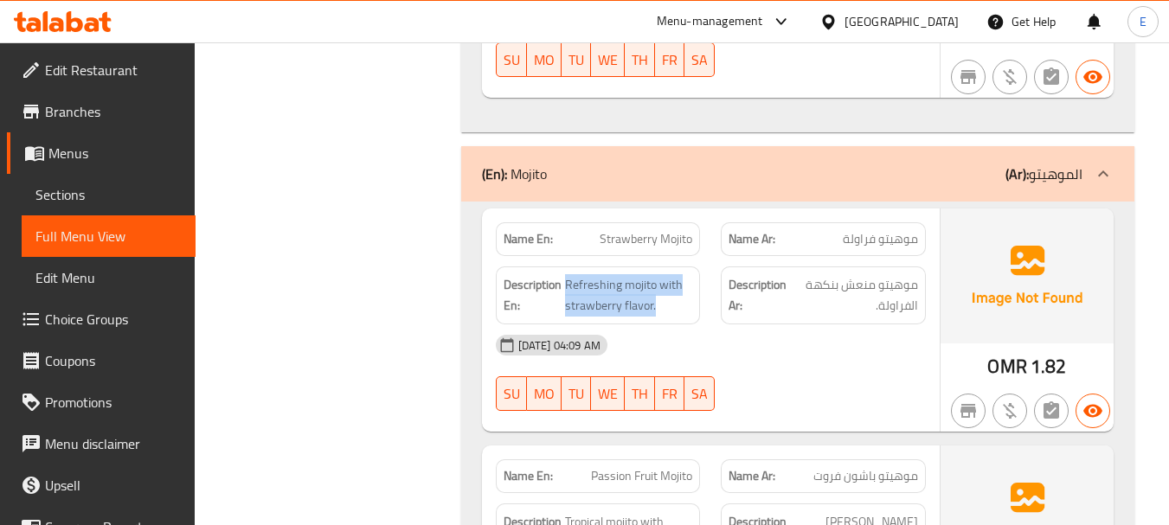
scroll to position [31474, 0]
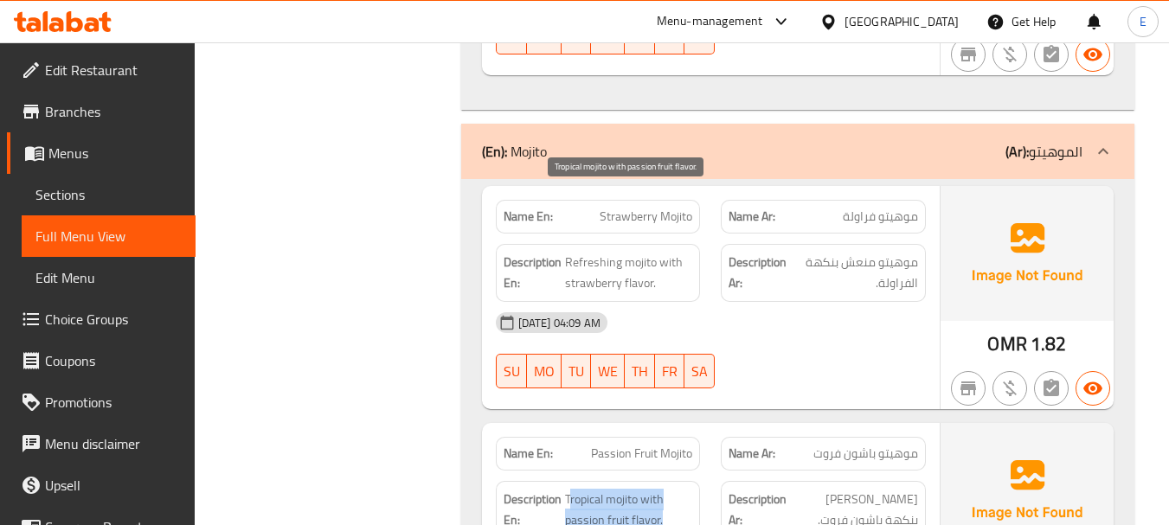
drag, startPoint x: 569, startPoint y: 196, endPoint x: 661, endPoint y: 222, distance: 96.4
click at [661, 489] on span "Tropical mojito with passion fruit flavor." at bounding box center [629, 510] width 128 height 42
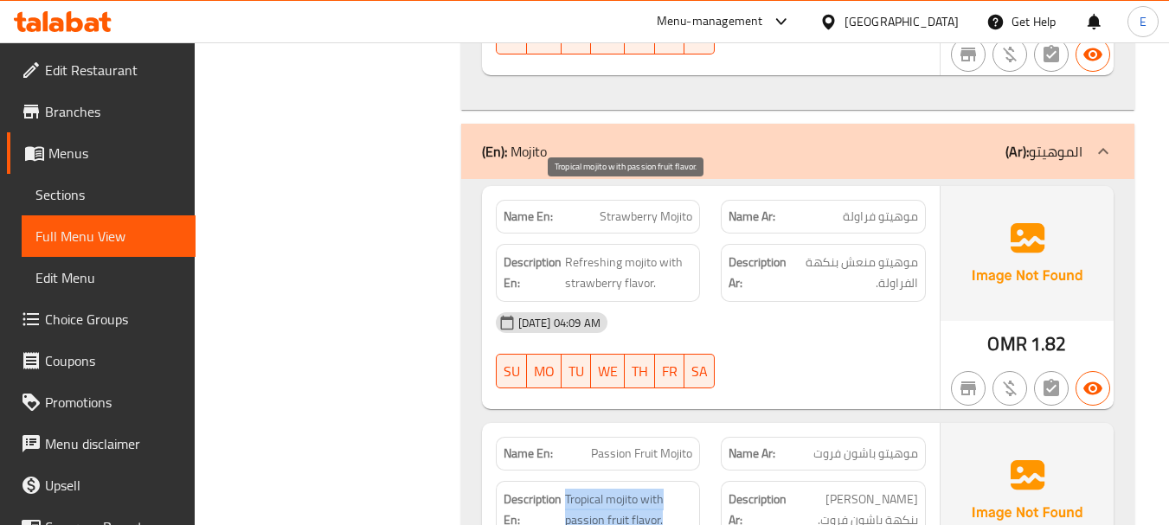
click at [661, 489] on span "Tropical mojito with passion fruit flavor." at bounding box center [629, 510] width 128 height 42
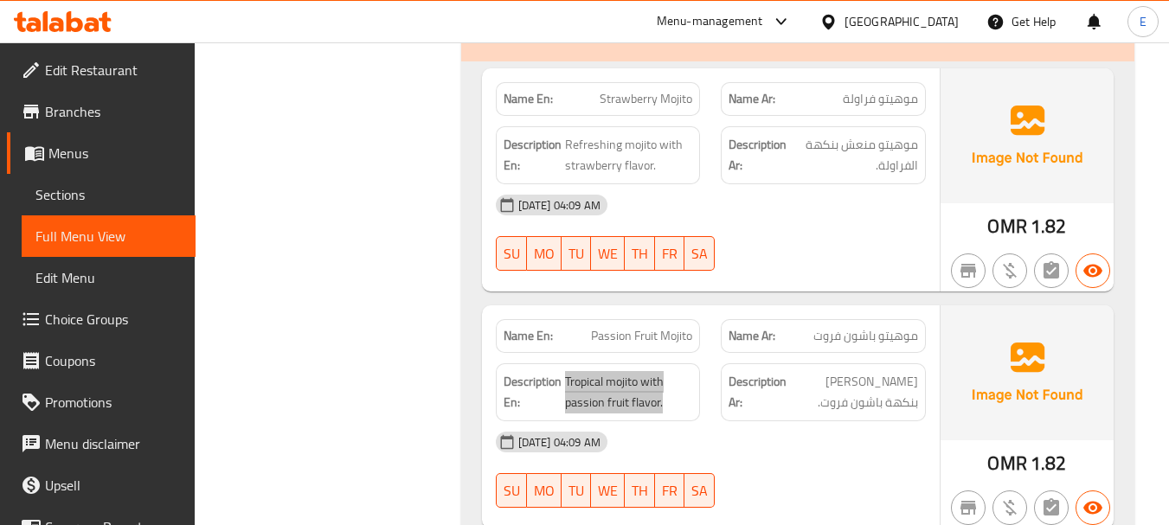
scroll to position [31601, 0]
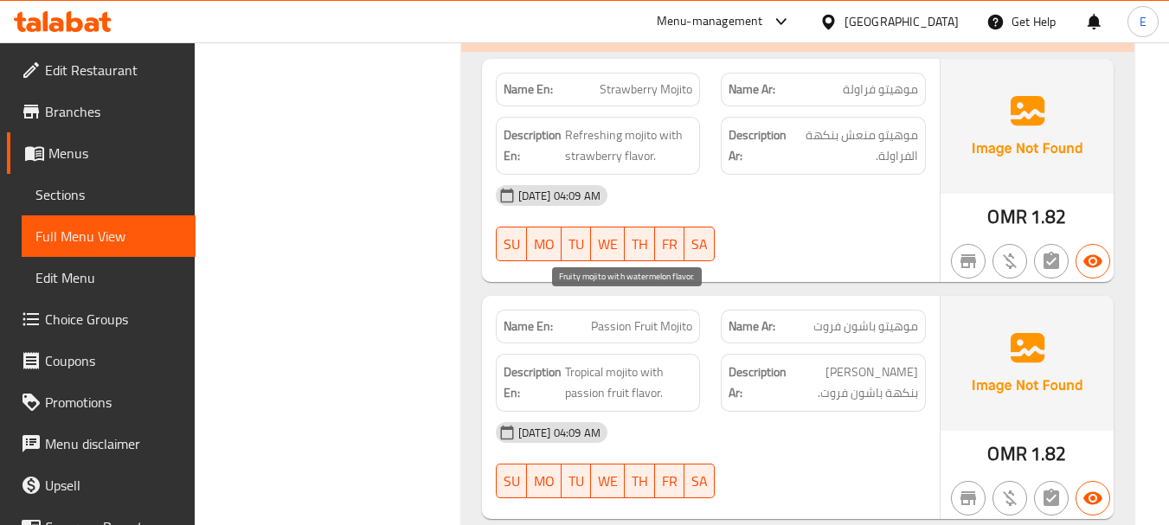
drag, startPoint x: 582, startPoint y: 309, endPoint x: 675, endPoint y: 323, distance: 93.6
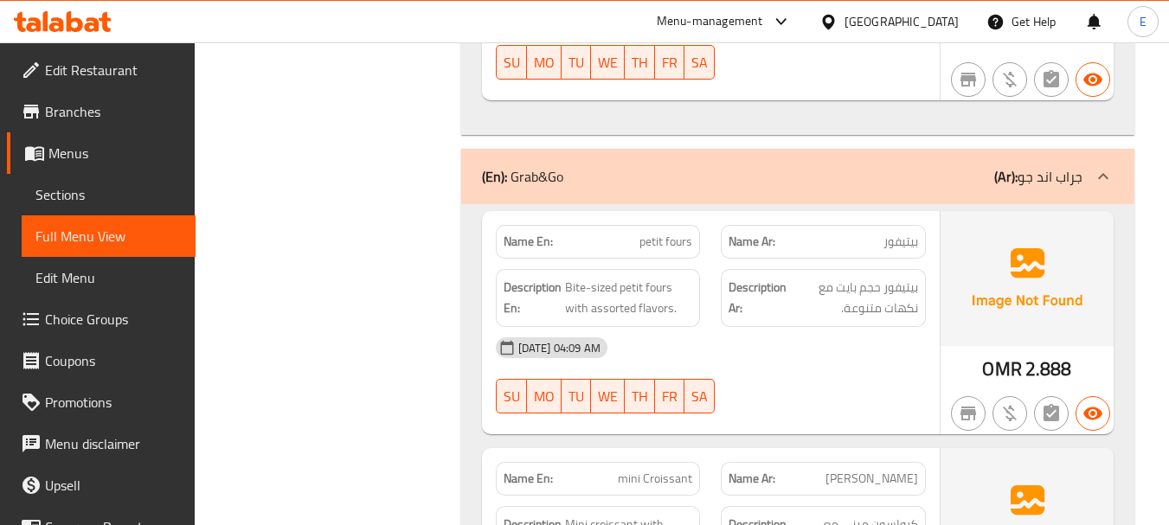
scroll to position [17805, 0]
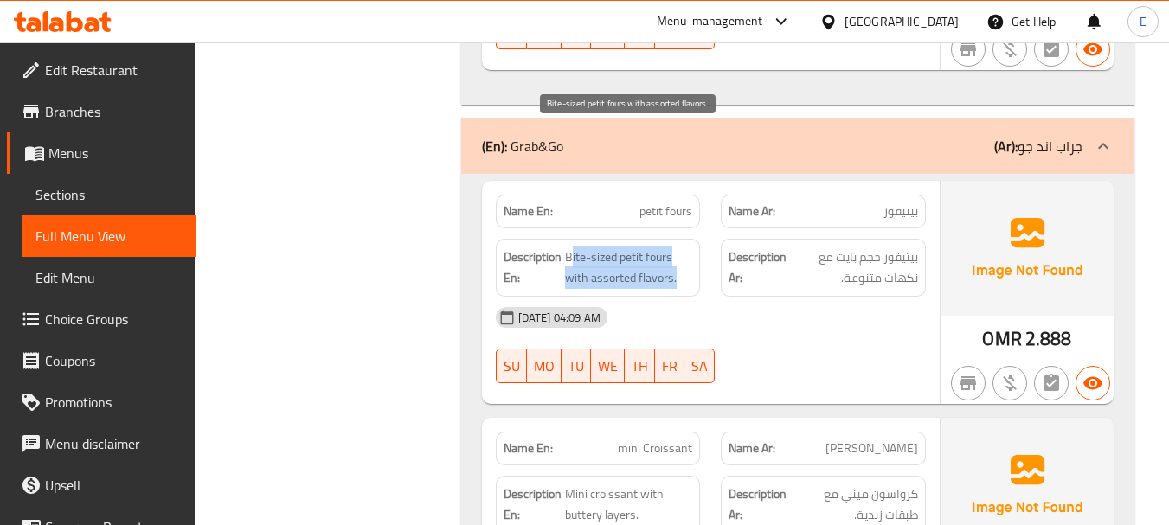
drag, startPoint x: 569, startPoint y: 131, endPoint x: 686, endPoint y: 159, distance: 121.1
click at [686, 247] on span "Bite-sized petit fours with assorted flavors." at bounding box center [629, 268] width 128 height 42
click at [687, 247] on span "Bite-sized petit fours with assorted flavors." at bounding box center [629, 268] width 128 height 42
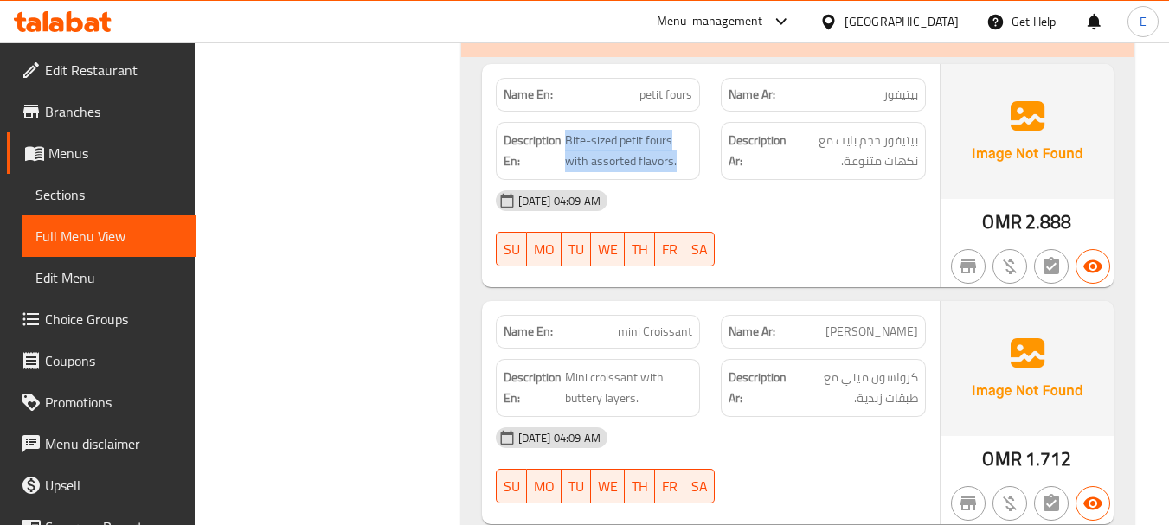
scroll to position [17978, 0]
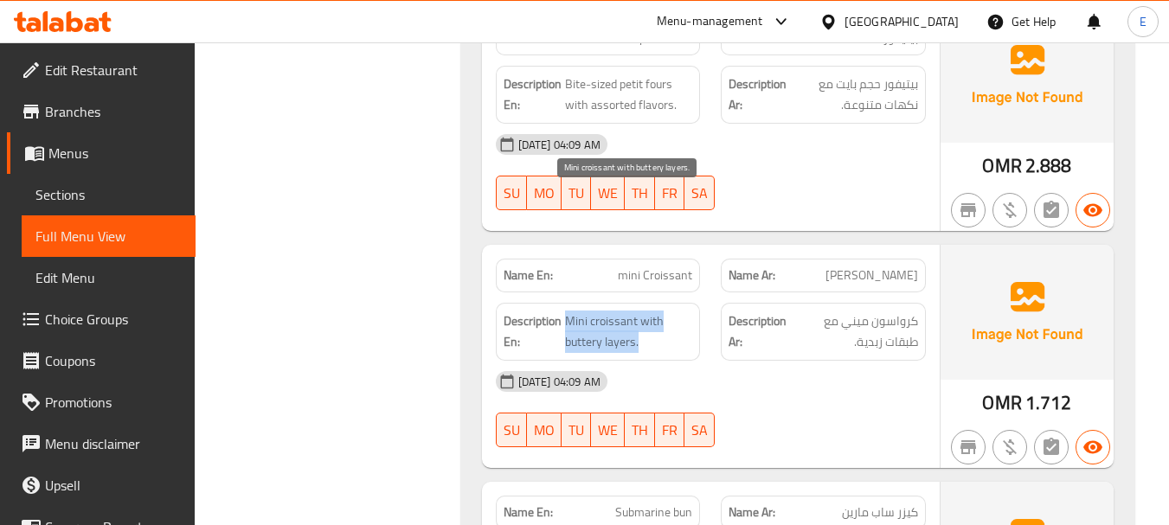
drag, startPoint x: 587, startPoint y: 200, endPoint x: 659, endPoint y: 229, distance: 78.4
click at [659, 311] on span "Mini croissant with buttery layers." at bounding box center [629, 332] width 128 height 42
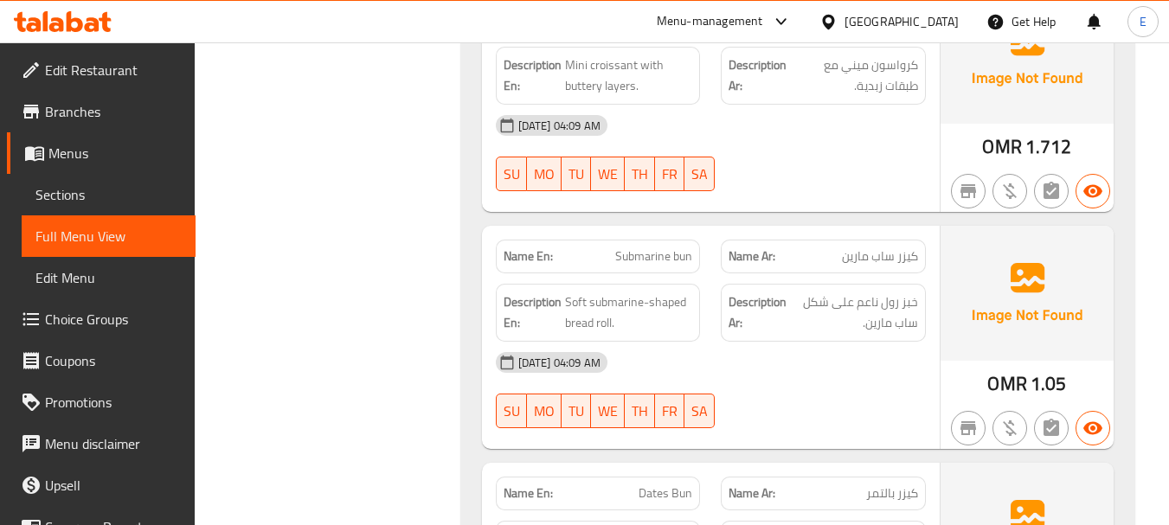
scroll to position [18238, 0]
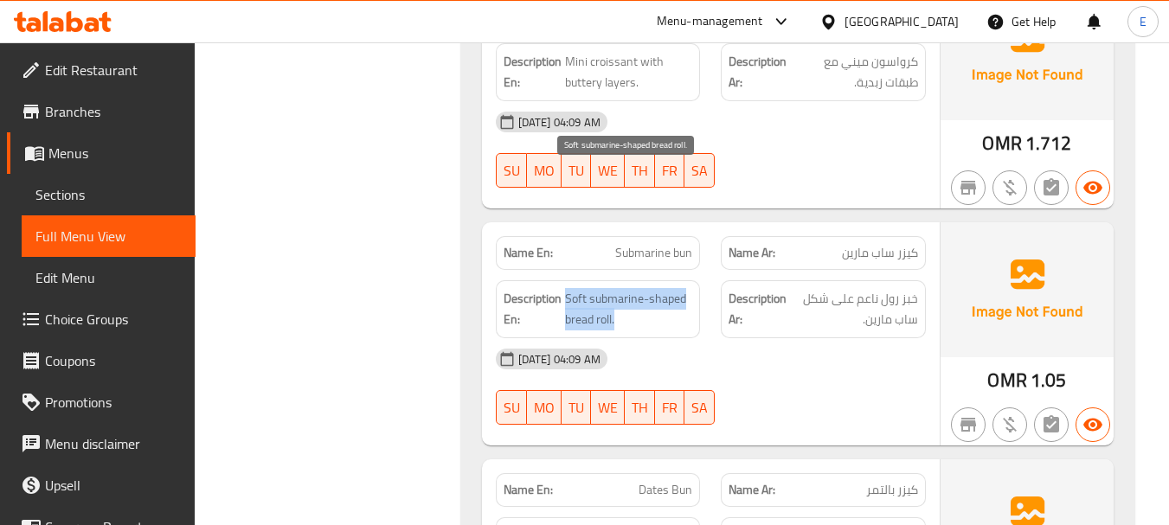
drag, startPoint x: 568, startPoint y: 171, endPoint x: 685, endPoint y: 196, distance: 119.5
click at [685, 288] on span "Soft submarine-shaped bread roll." at bounding box center [629, 309] width 128 height 42
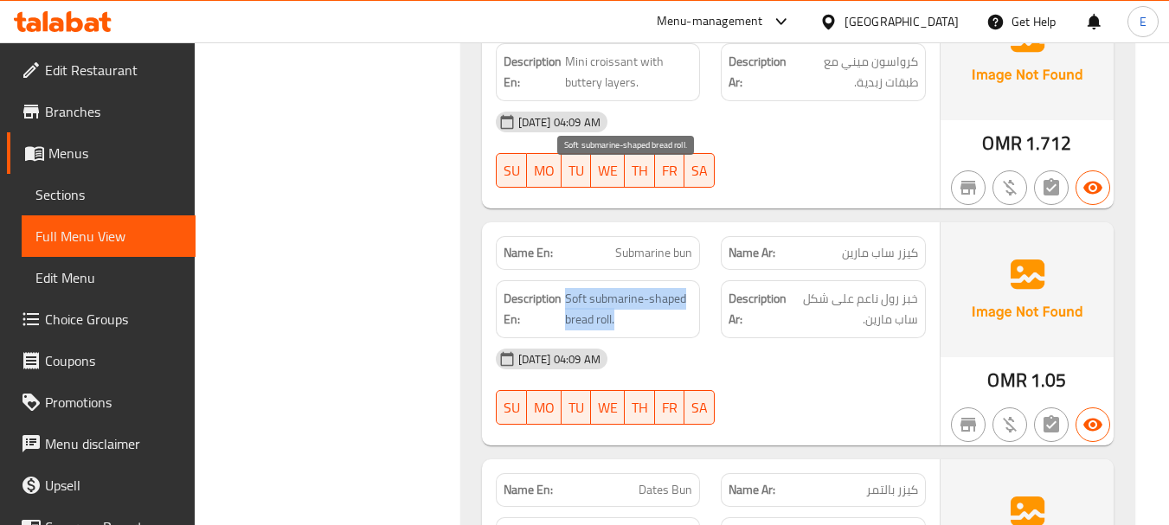
click at [685, 288] on span "Soft submarine-shaped bread roll." at bounding box center [629, 309] width 128 height 42
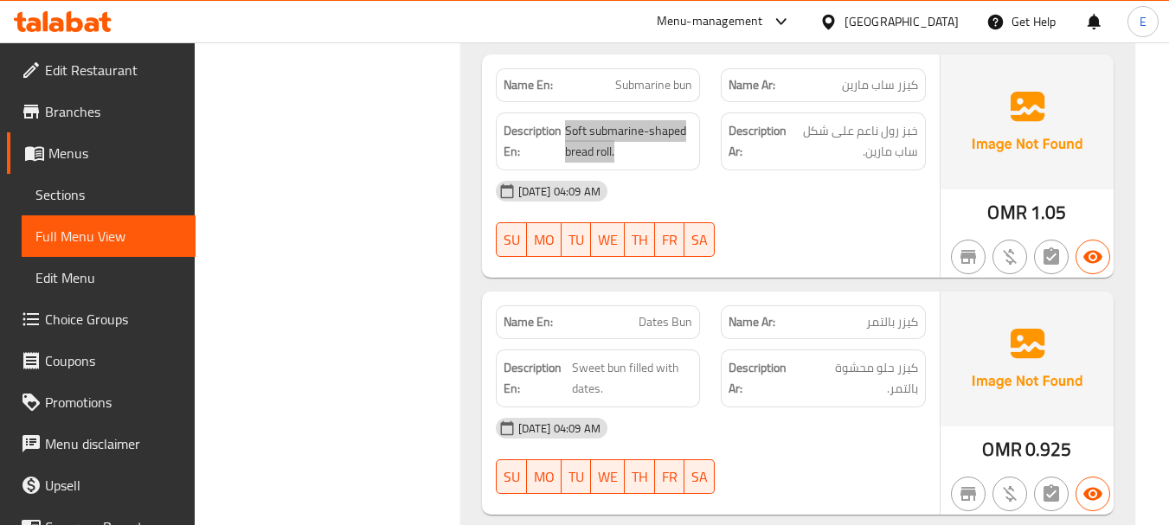
scroll to position [18411, 0]
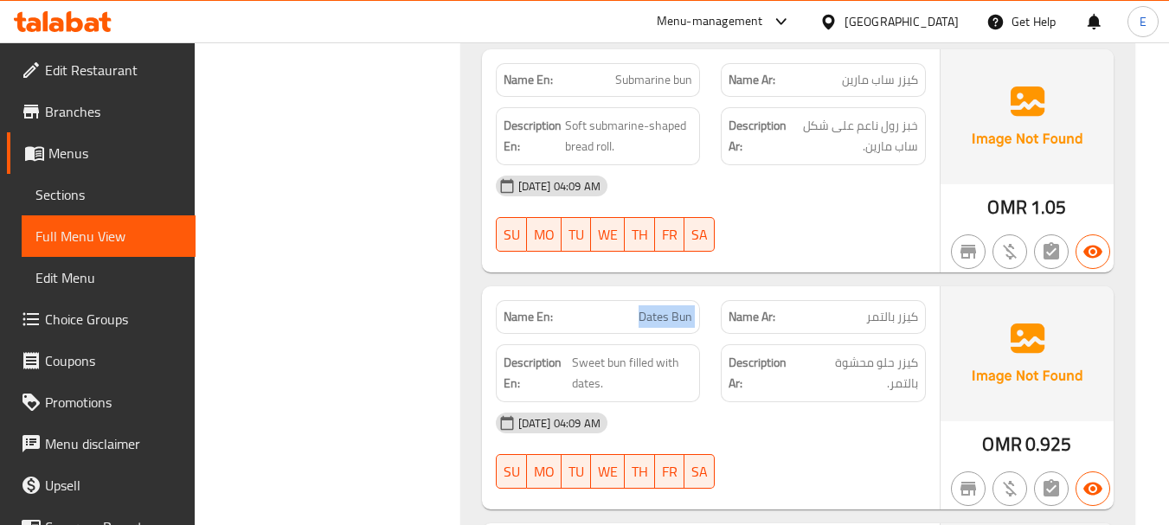
click at [576, 352] on span "Sweet bun filled with dates." at bounding box center [632, 373] width 120 height 42
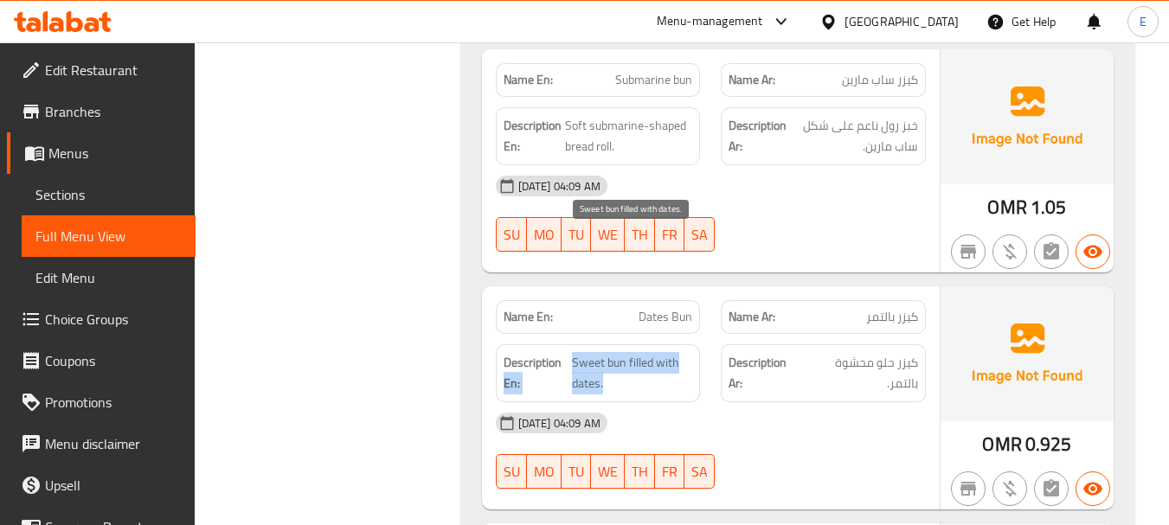
drag, startPoint x: 568, startPoint y: 239, endPoint x: 670, endPoint y: 261, distance: 104.4
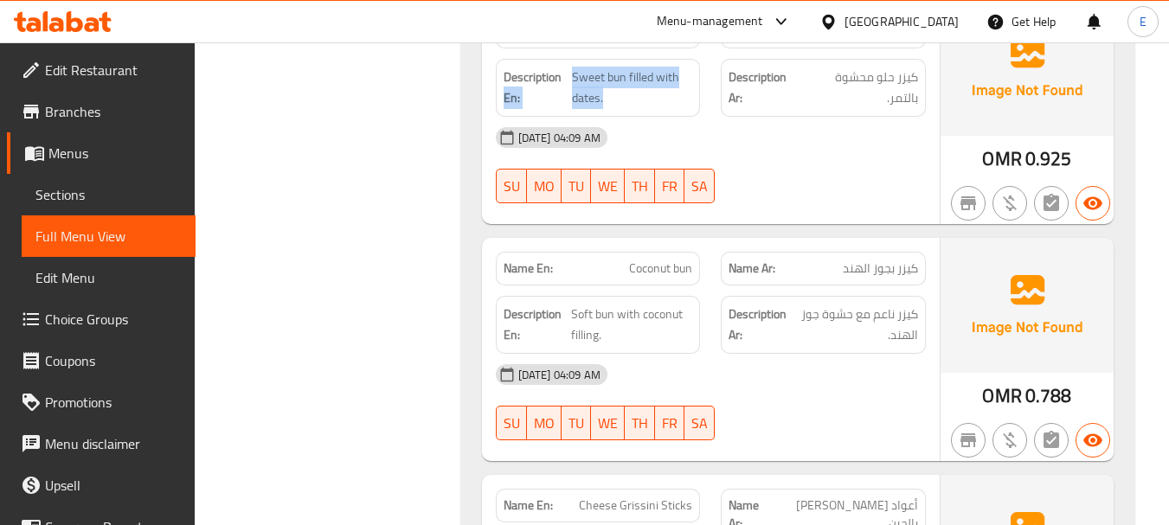
scroll to position [18757, 0]
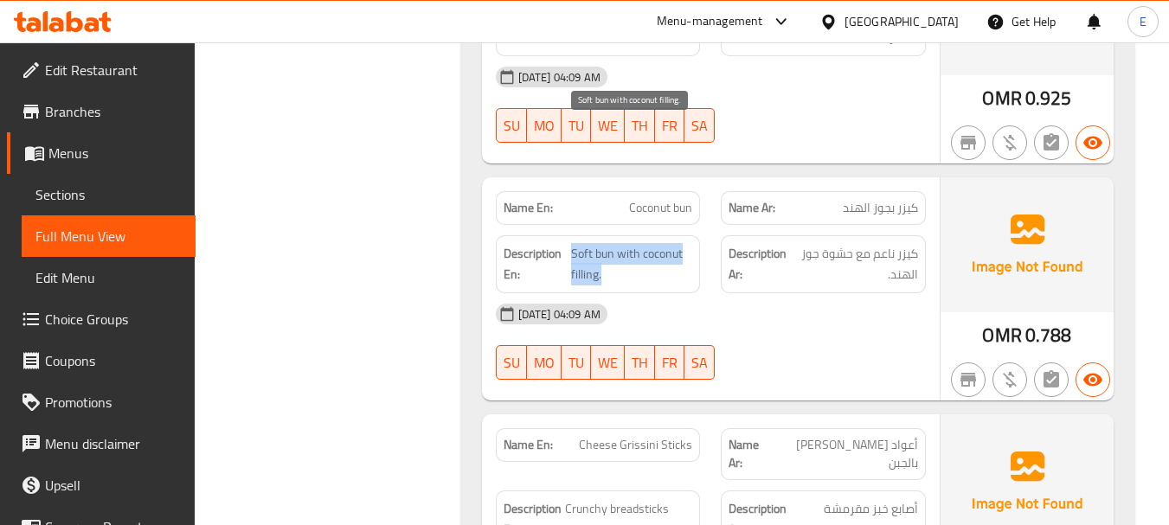
drag, startPoint x: 571, startPoint y: 123, endPoint x: 684, endPoint y: 151, distance: 115.9
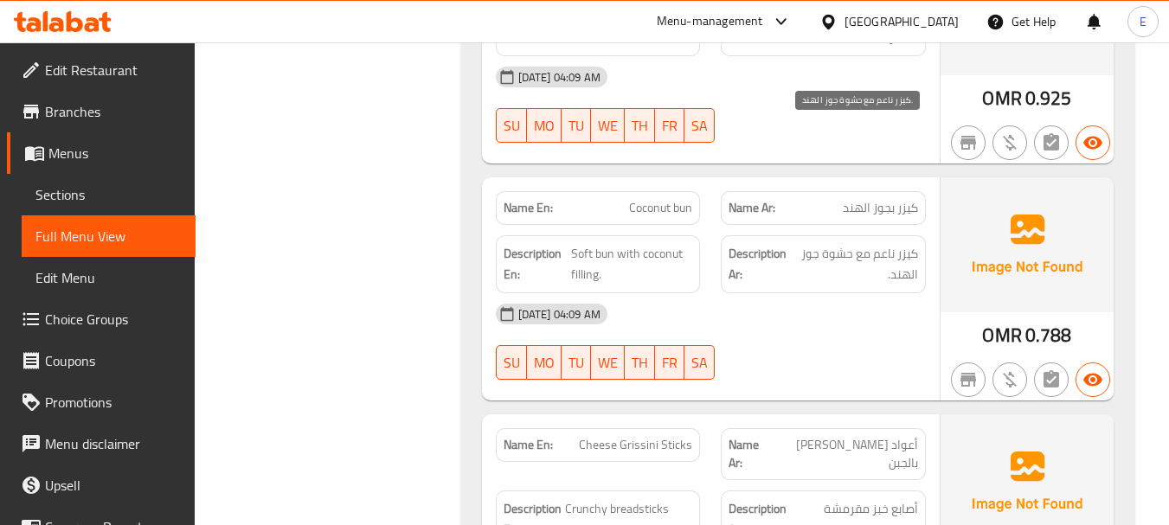
click at [828, 243] on span "كيزر ناعم مع حشوة جوز الهند." at bounding box center [856, 264] width 124 height 42
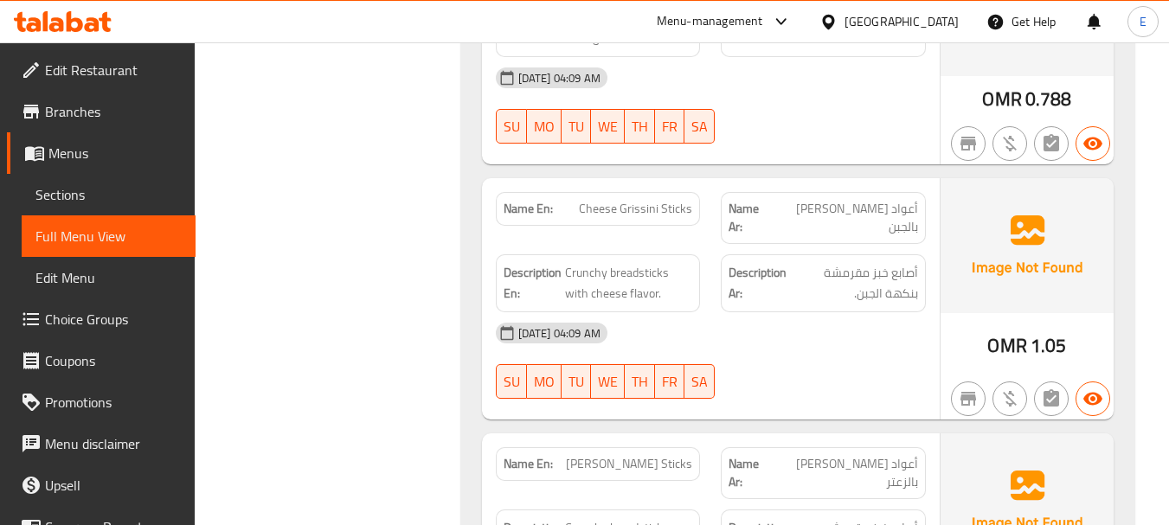
scroll to position [19017, 0]
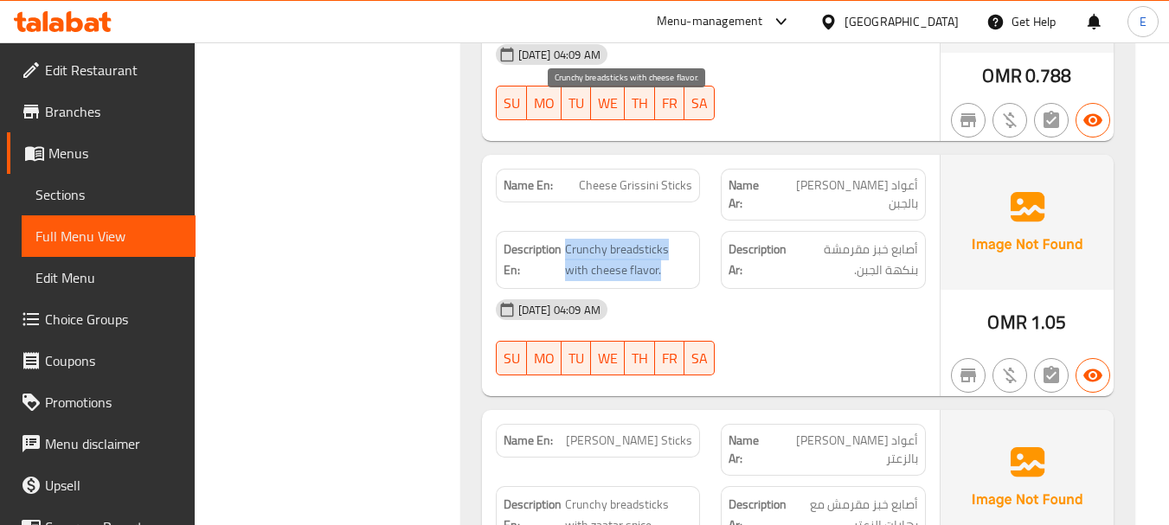
drag, startPoint x: 564, startPoint y: 112, endPoint x: 693, endPoint y: 125, distance: 129.7
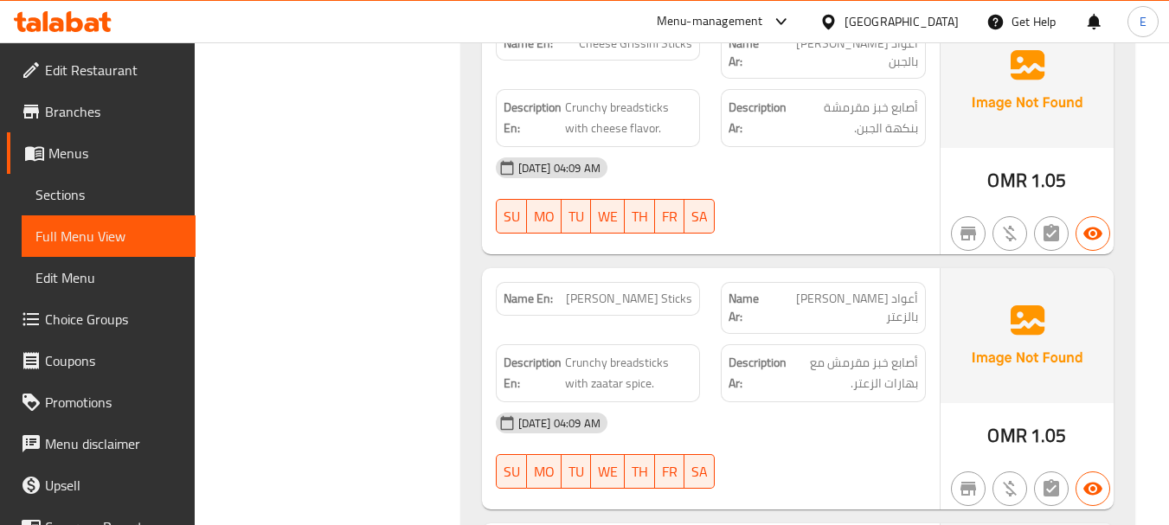
scroll to position [19190, 0]
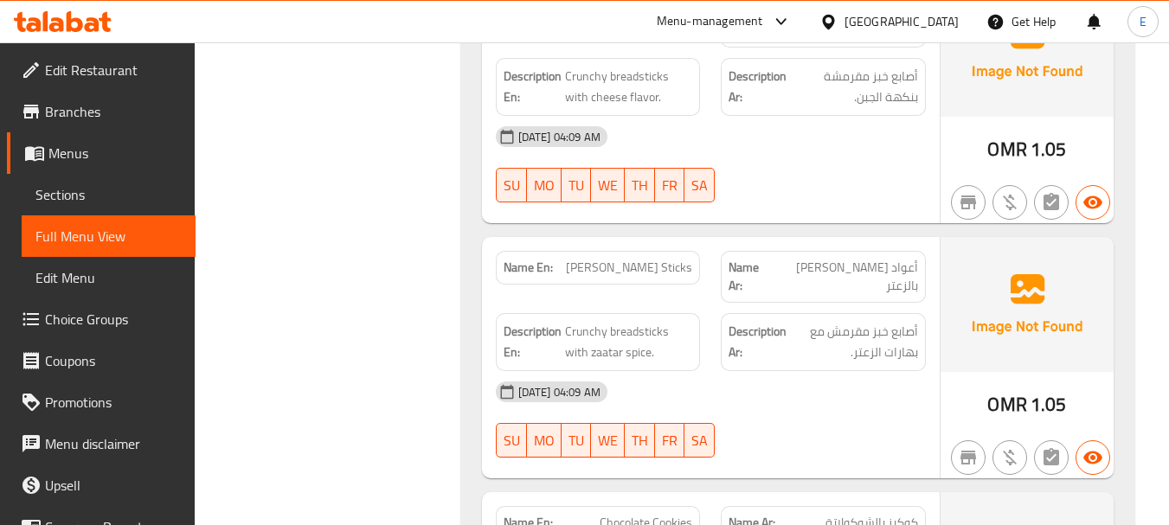
click at [627, 321] on span "Crunchy breadsticks with zaatar spice." at bounding box center [629, 342] width 128 height 42
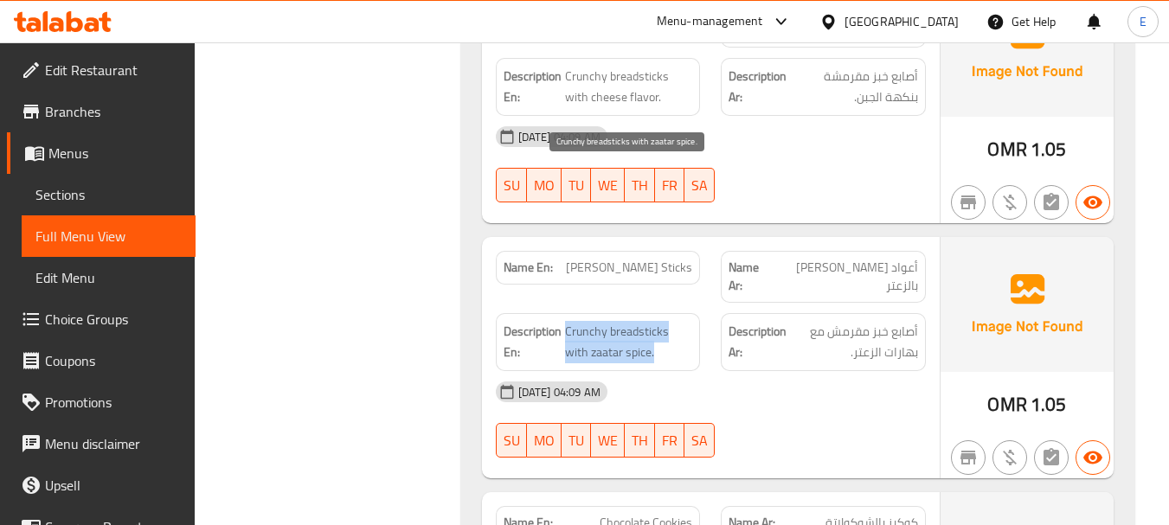
click at [627, 321] on span "Crunchy breadsticks with zaatar spice." at bounding box center [629, 342] width 128 height 42
drag, startPoint x: 564, startPoint y: 170, endPoint x: 684, endPoint y: 201, distance: 123.4
click at [684, 321] on span "Crunchy breadsticks with zaatar spice." at bounding box center [629, 342] width 128 height 42
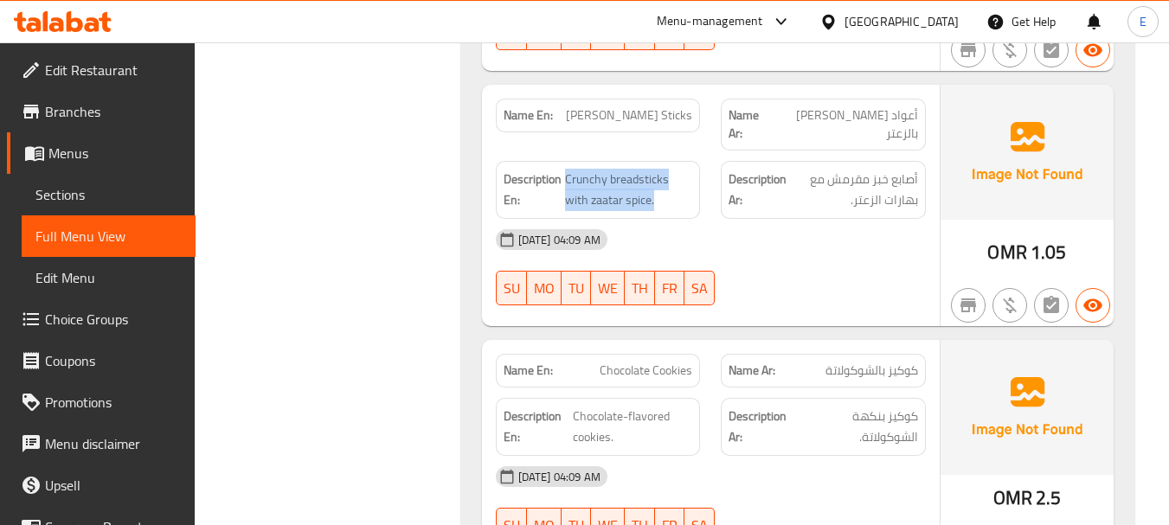
scroll to position [19449, 0]
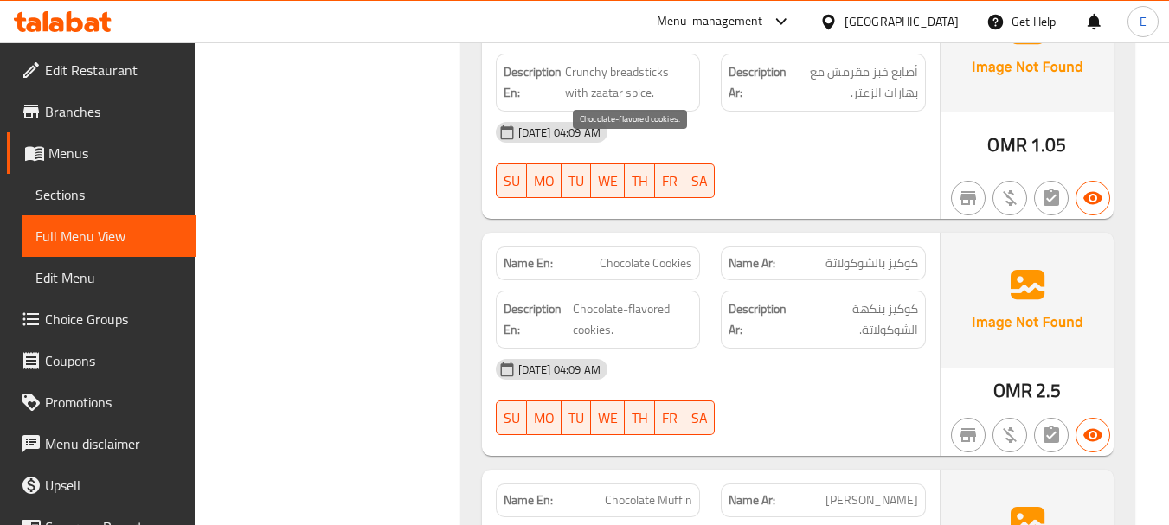
click at [633, 299] on span "Chocolate-flavored cookies." at bounding box center [633, 320] width 120 height 42
click at [887, 299] on span "كوكيز بنكهة الشوكولاتة." at bounding box center [859, 320] width 117 height 42
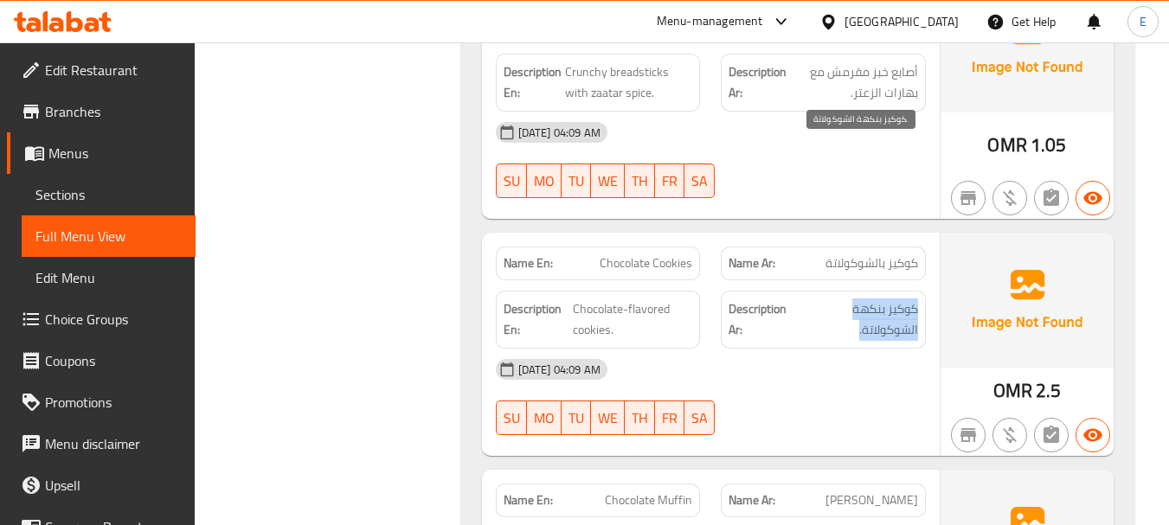
click at [887, 299] on span "كوكيز بنكهة الشوكولاتة." at bounding box center [859, 320] width 117 height 42
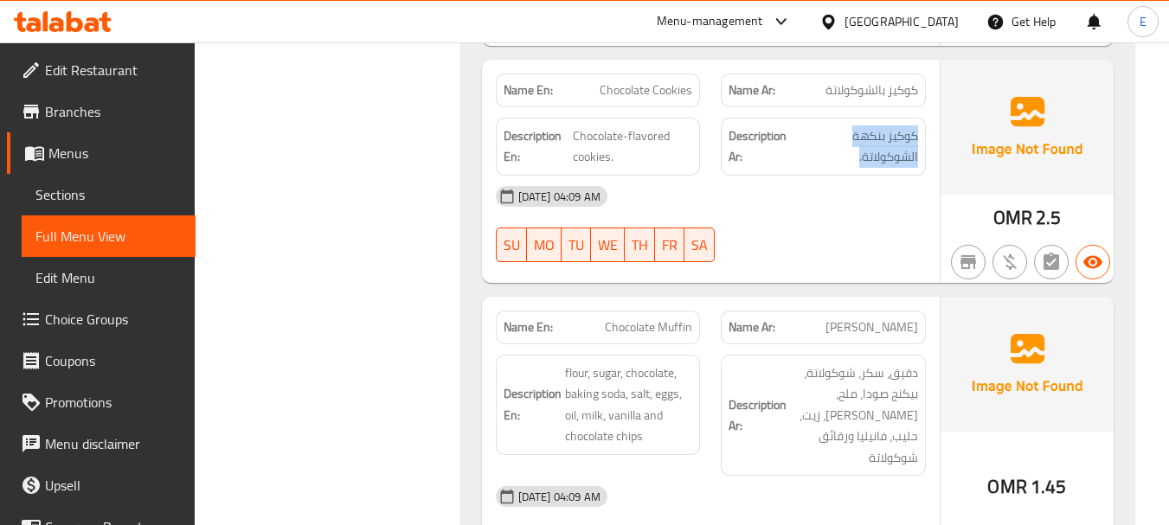
scroll to position [19709, 0]
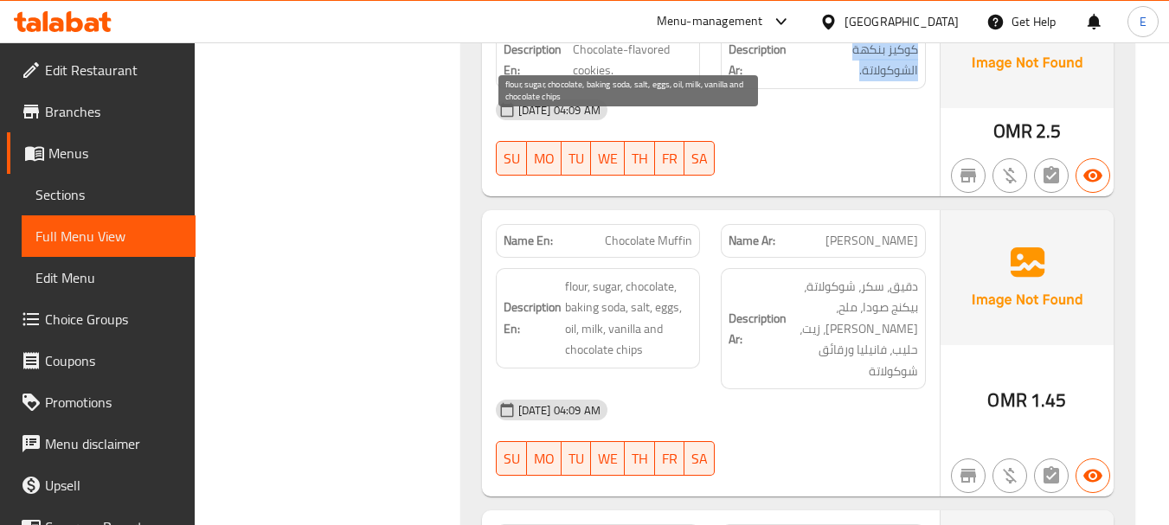
click at [622, 276] on span "flour, sugar, chocolate, baking soda, salt, eggs, oil, milk, vanilla and chocol…" at bounding box center [629, 318] width 128 height 85
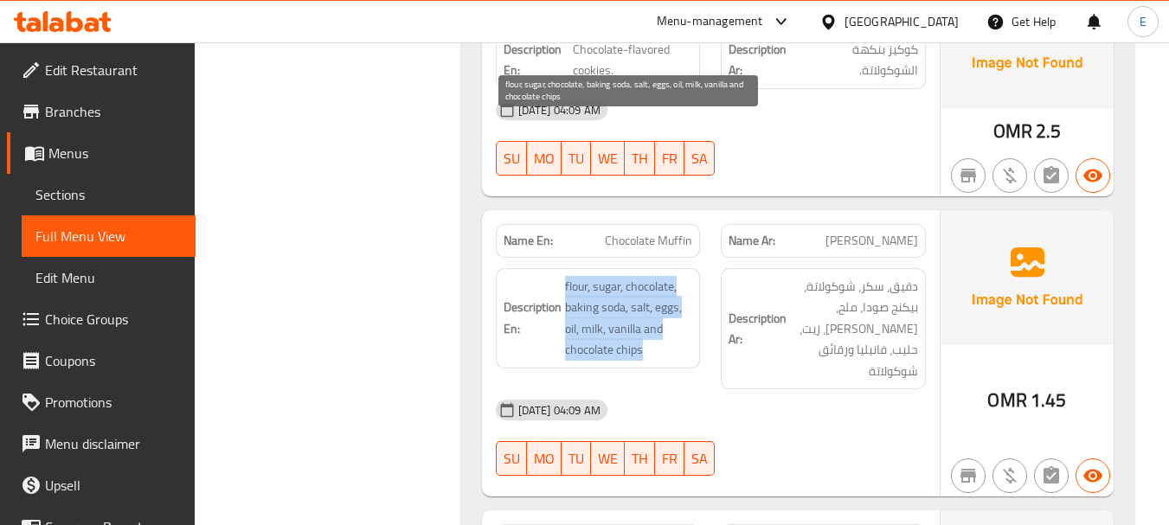
click at [622, 276] on span "flour, sugar, chocolate, baking soda, salt, eggs, oil, milk, vanilla and chocol…" at bounding box center [629, 318] width 128 height 85
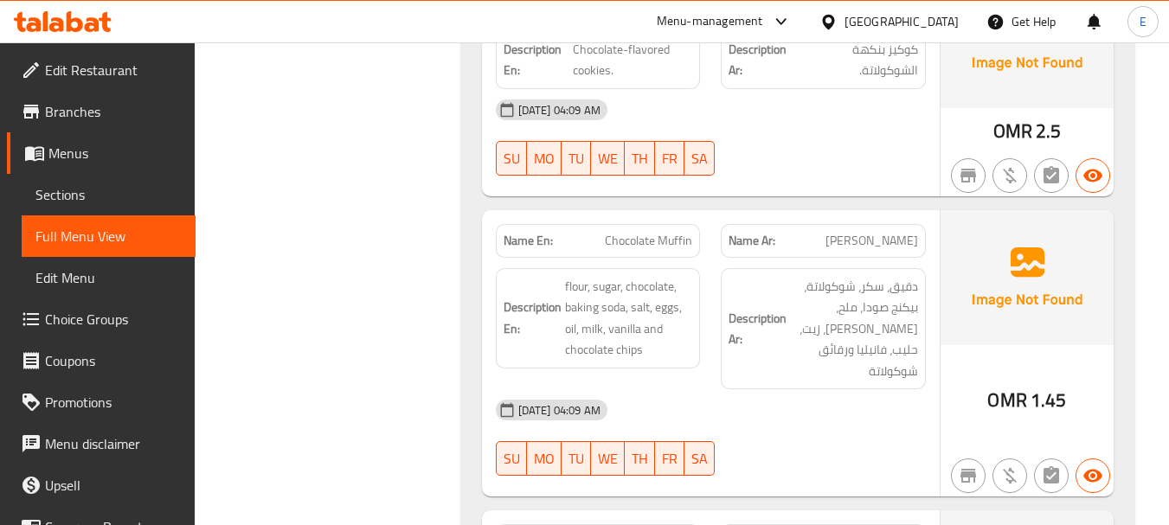
copy span "Chocolate Muffin"
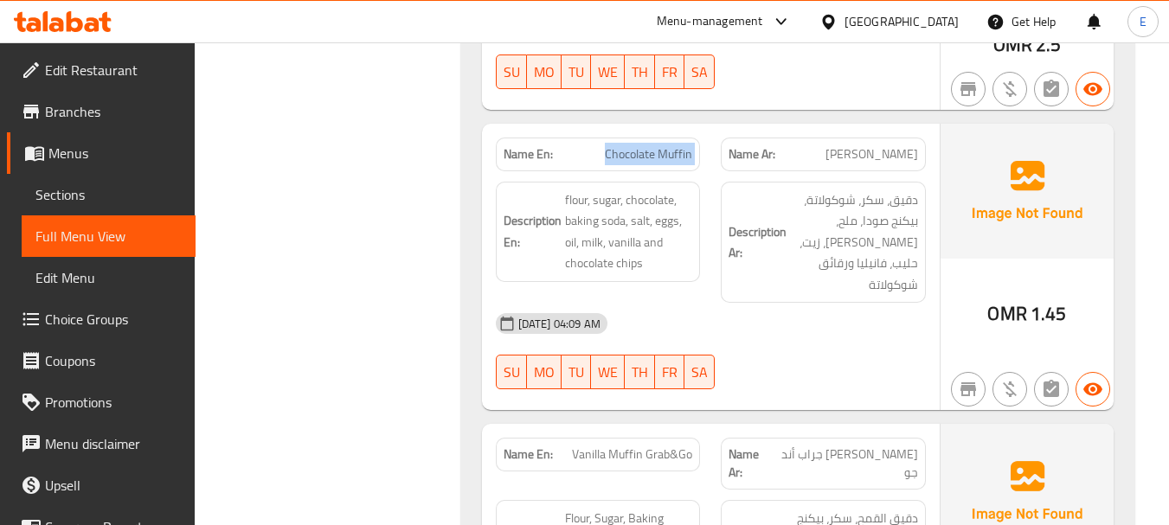
scroll to position [19882, 0]
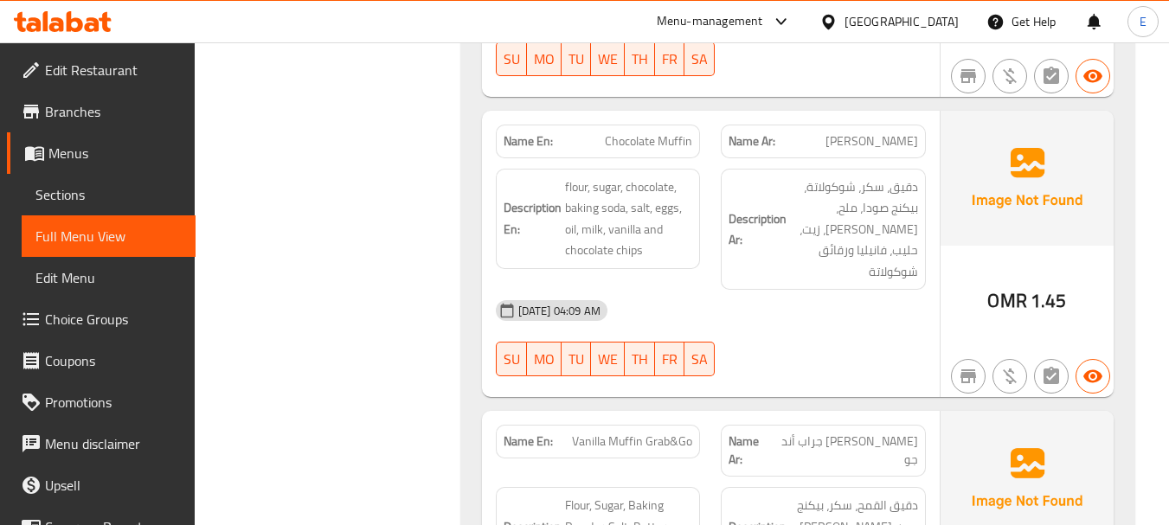
scroll to position [7355, 0]
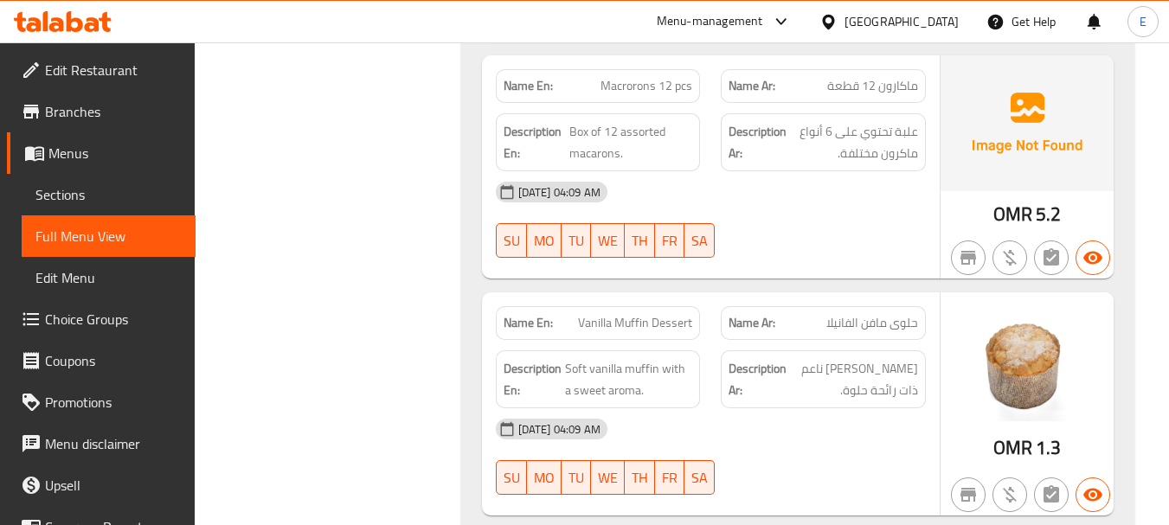
click at [793, 408] on div "11-08-2025 04:09 AM" at bounding box center [711, 429] width 451 height 42
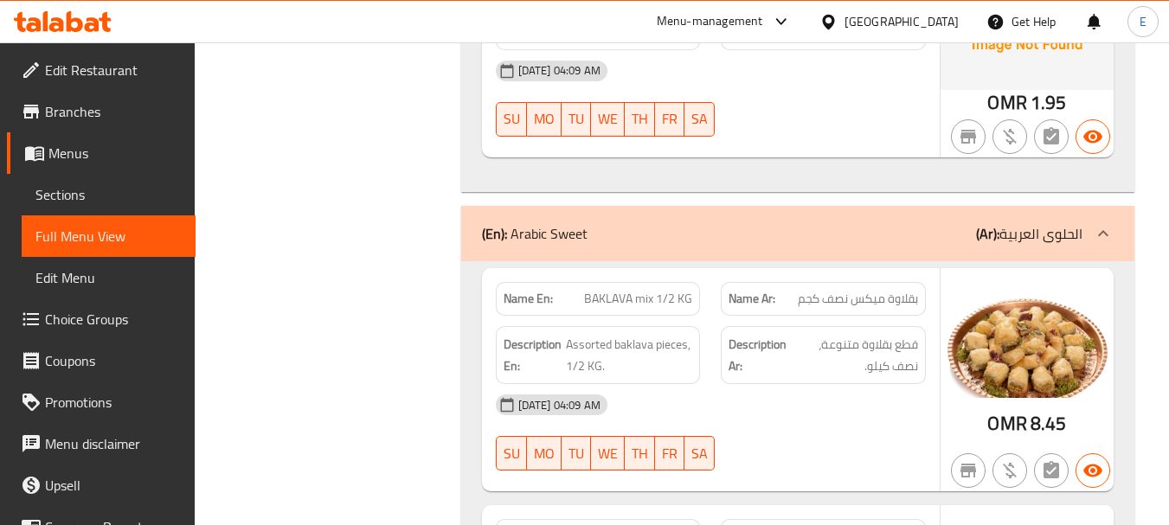
scroll to position [15487, 0]
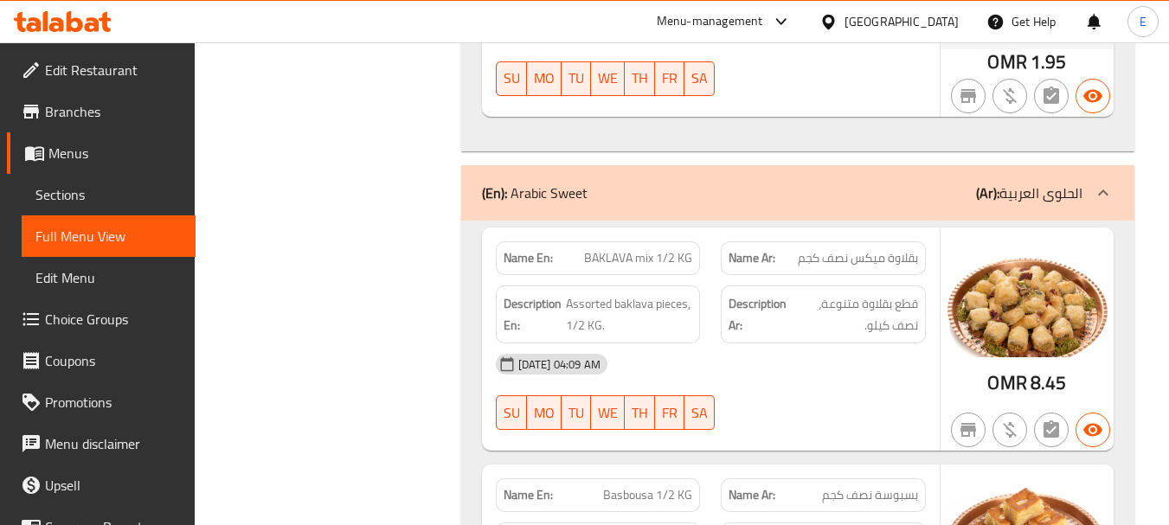
drag, startPoint x: 825, startPoint y: 286, endPoint x: 605, endPoint y: 219, distance: 229.7
drag, startPoint x: 568, startPoint y: 222, endPoint x: 692, endPoint y: 249, distance: 126.8
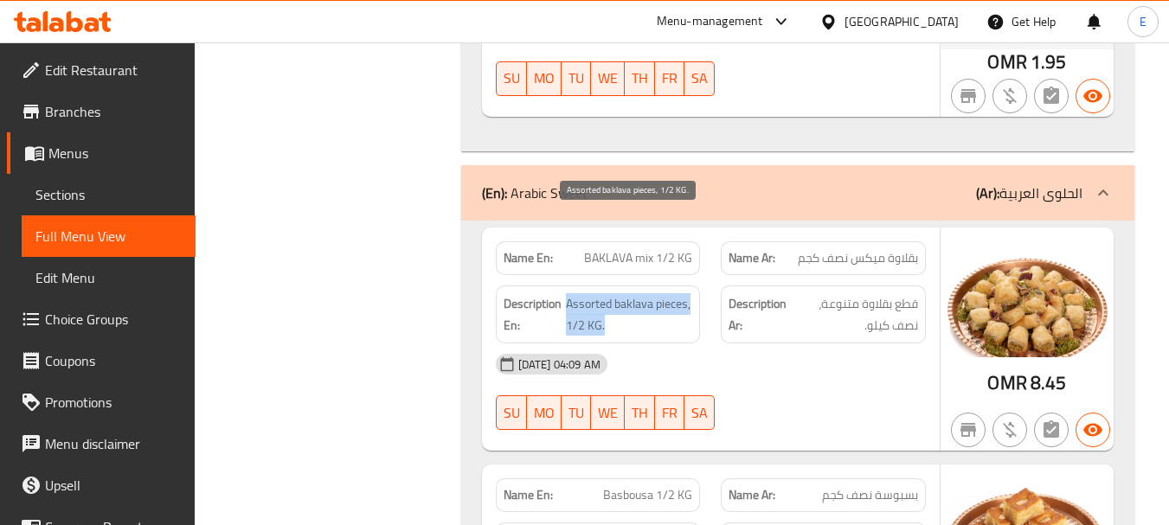
click at [692, 293] on span "Assorted baklava pieces, 1/2 KG." at bounding box center [629, 314] width 127 height 42
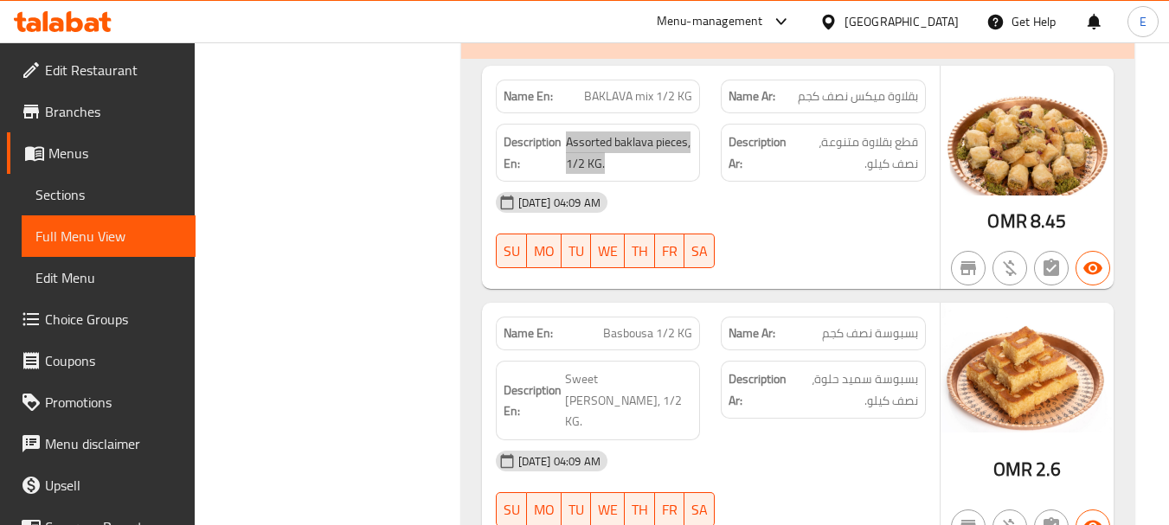
scroll to position [15660, 0]
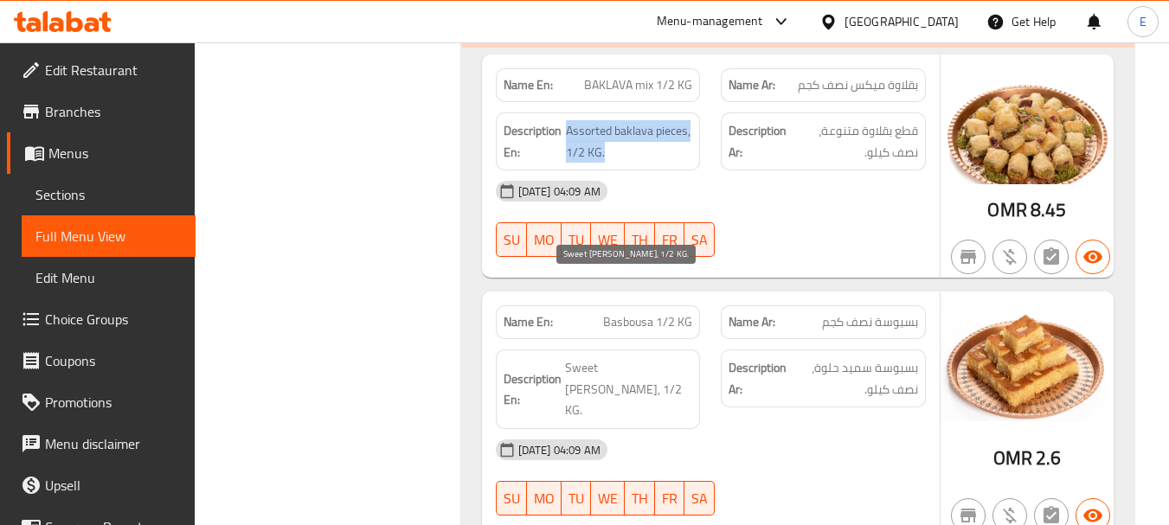
drag, startPoint x: 568, startPoint y: 284, endPoint x: 662, endPoint y: 312, distance: 98.6
click at [662, 357] on span "Sweet semolina basbousa, 1/2 KG." at bounding box center [629, 389] width 128 height 64
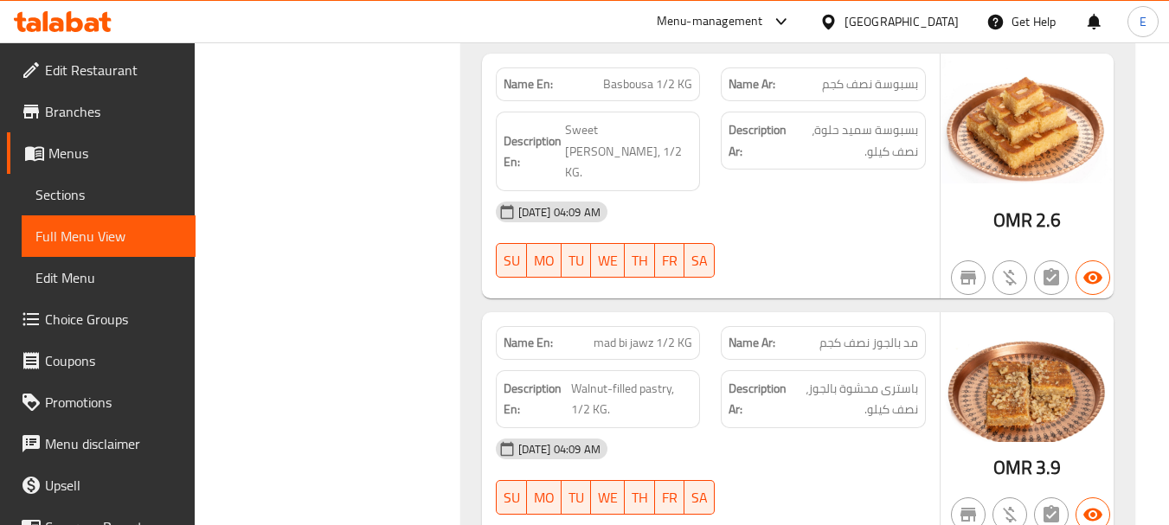
scroll to position [15920, 0]
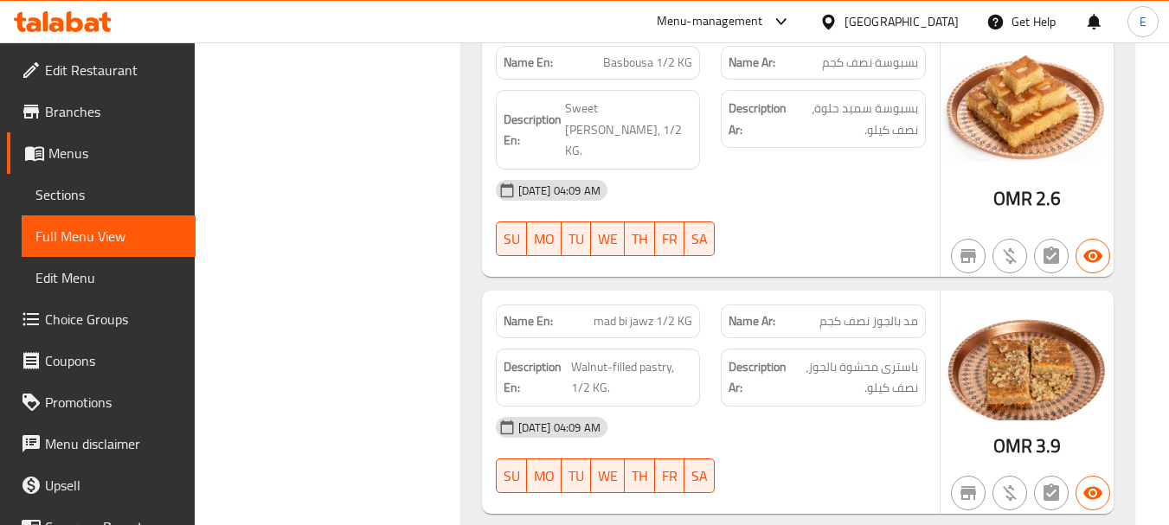
click at [601, 357] on span "Walnut-filled pastry, 1/2 KG." at bounding box center [631, 378] width 121 height 42
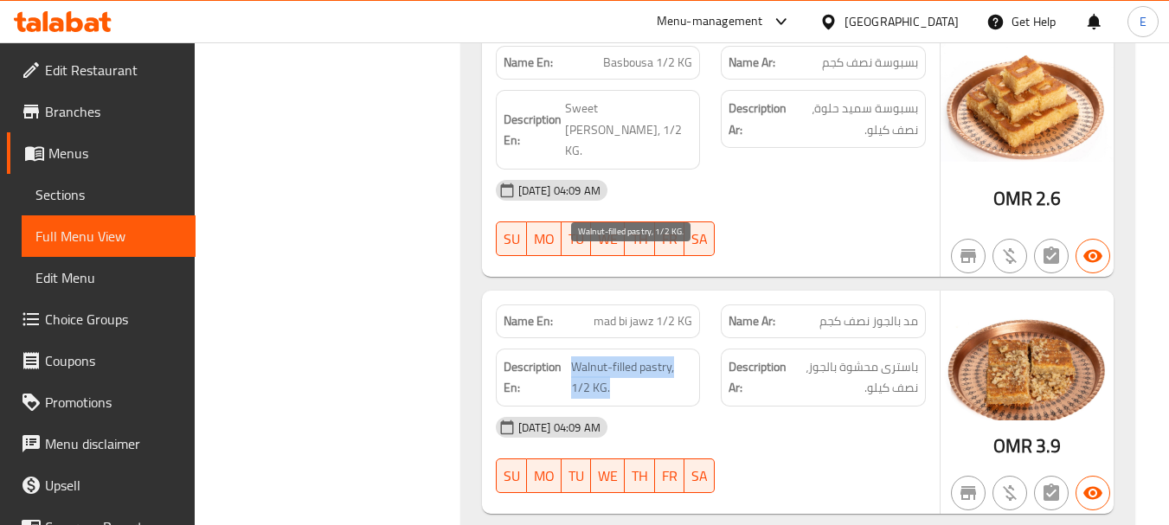
click at [608, 357] on span "Walnut-filled pastry, 1/2 KG." at bounding box center [631, 378] width 121 height 42
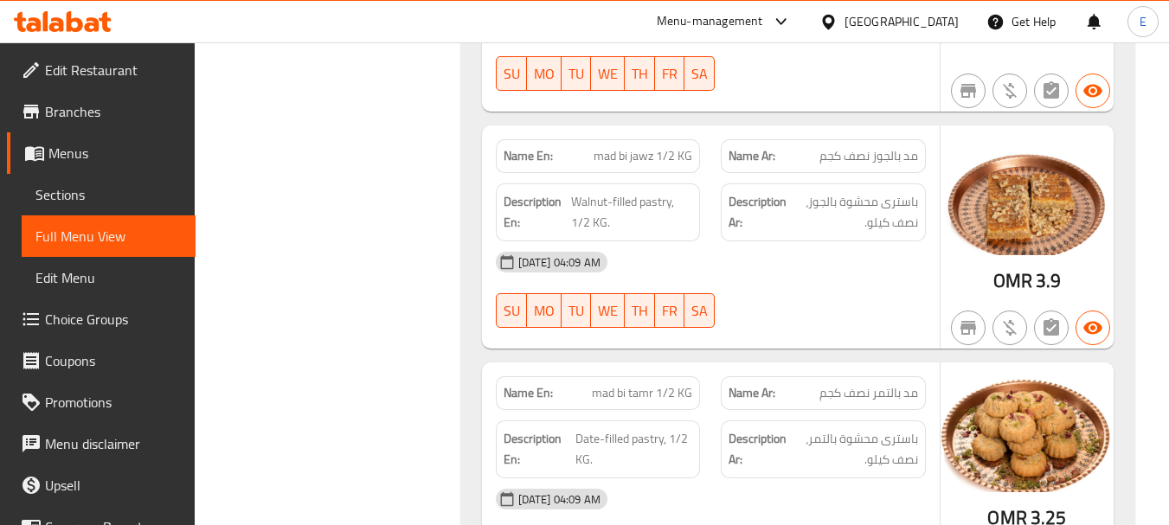
scroll to position [16093, 0]
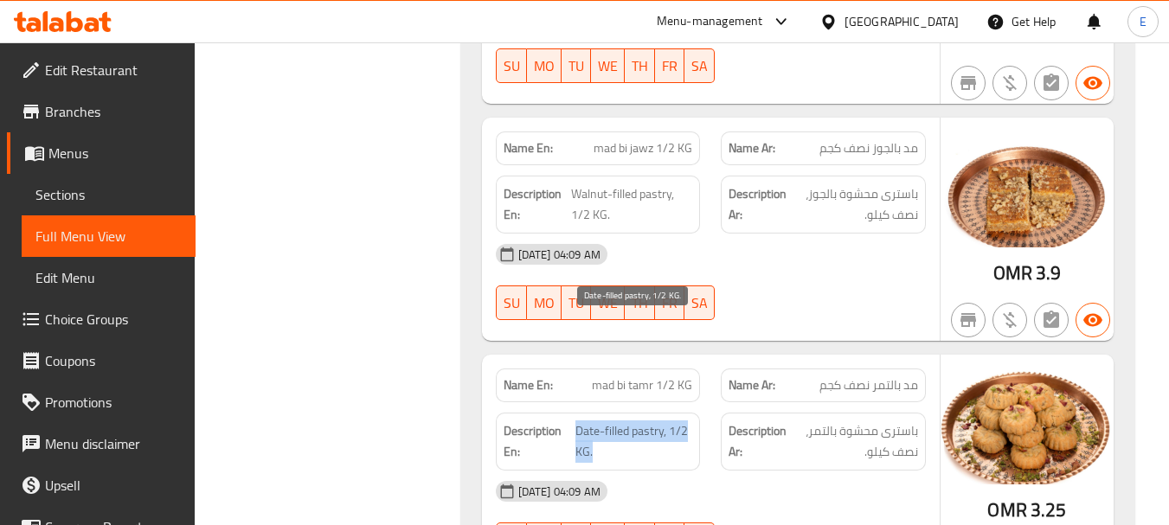
drag, startPoint x: 575, startPoint y: 328, endPoint x: 659, endPoint y: 353, distance: 88.5
click at [659, 421] on span "Date-filled pastry, 1/2 KG." at bounding box center [635, 442] width 118 height 42
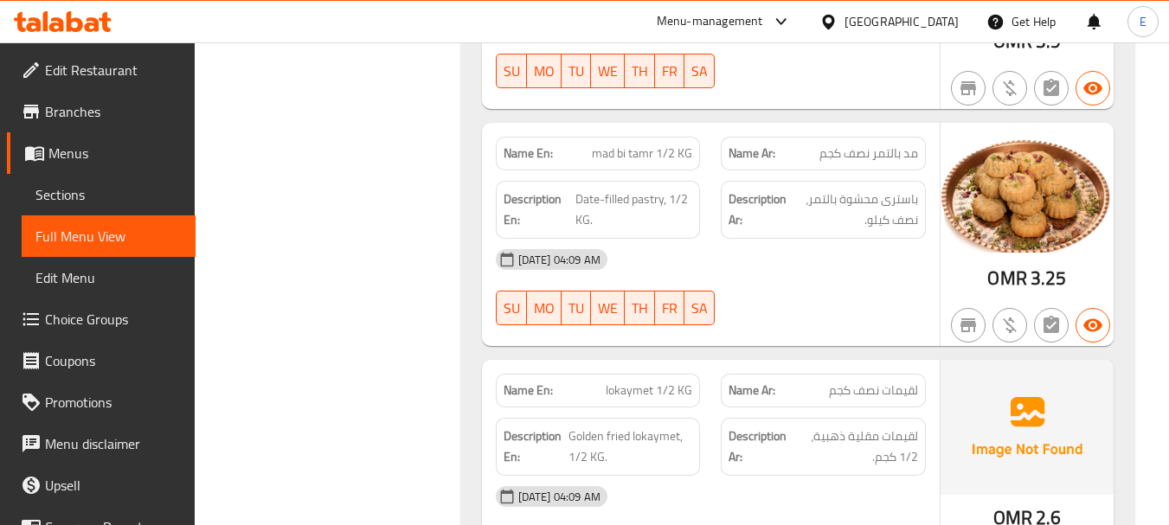
scroll to position [16353, 0]
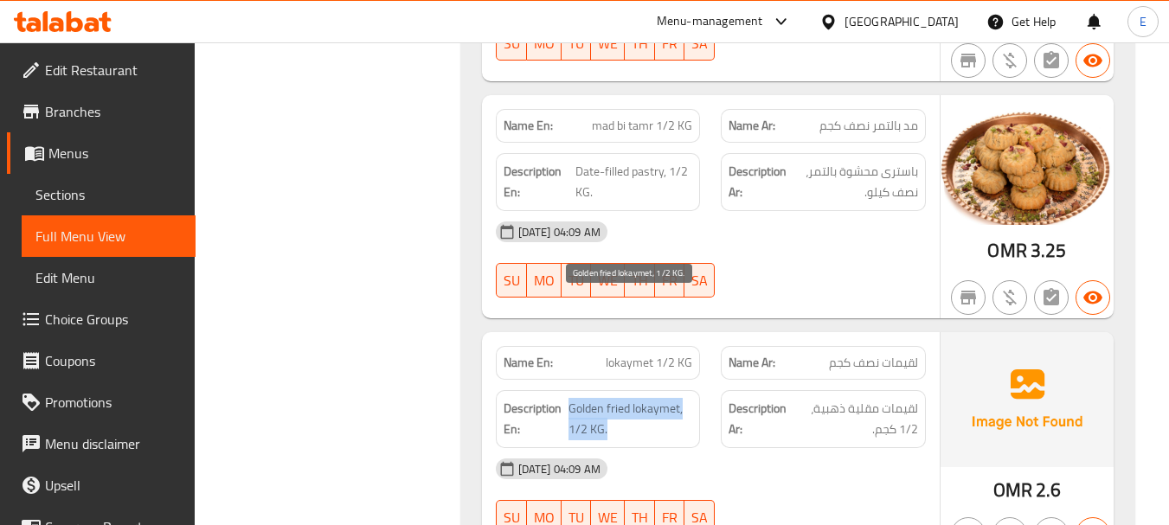
drag, startPoint x: 569, startPoint y: 308, endPoint x: 692, endPoint y: 322, distance: 123.7
click at [692, 398] on span "Golden fried lokaymet, 1/2 KG." at bounding box center [631, 419] width 125 height 42
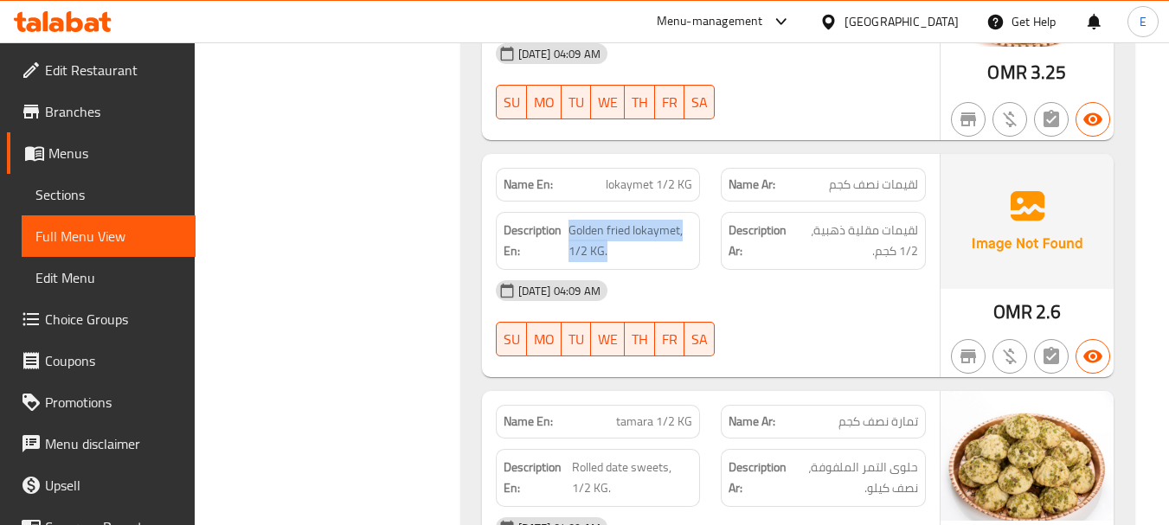
scroll to position [16612, 0]
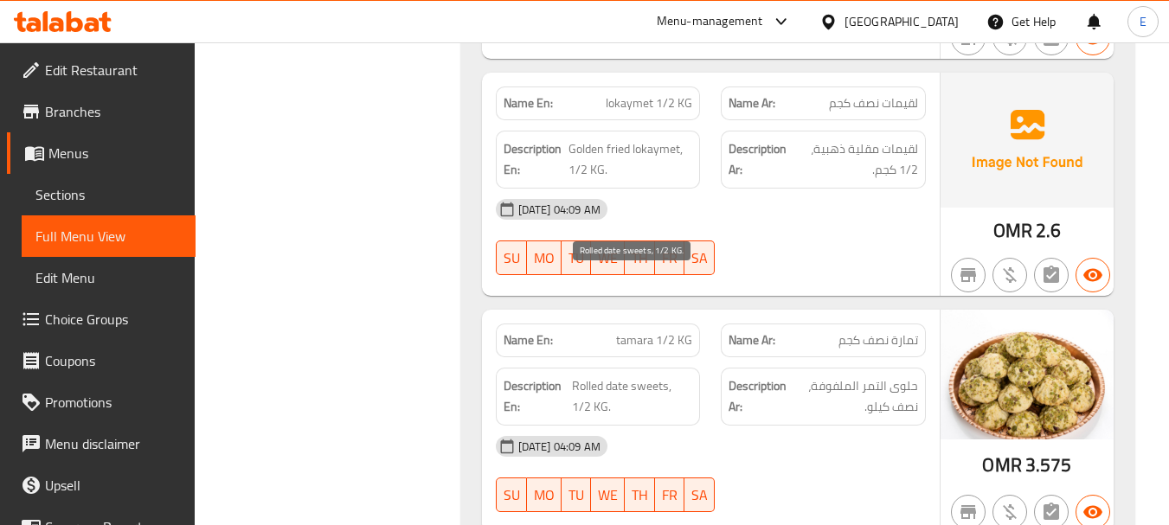
click at [659, 376] on span "Rolled date sweets, 1/2 KG." at bounding box center [632, 397] width 120 height 42
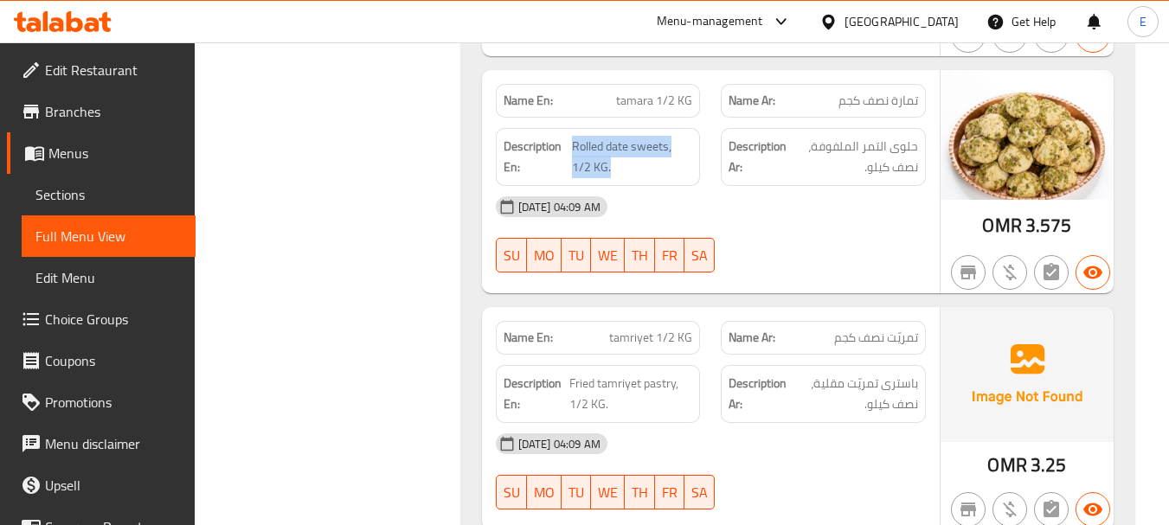
scroll to position [16872, 0]
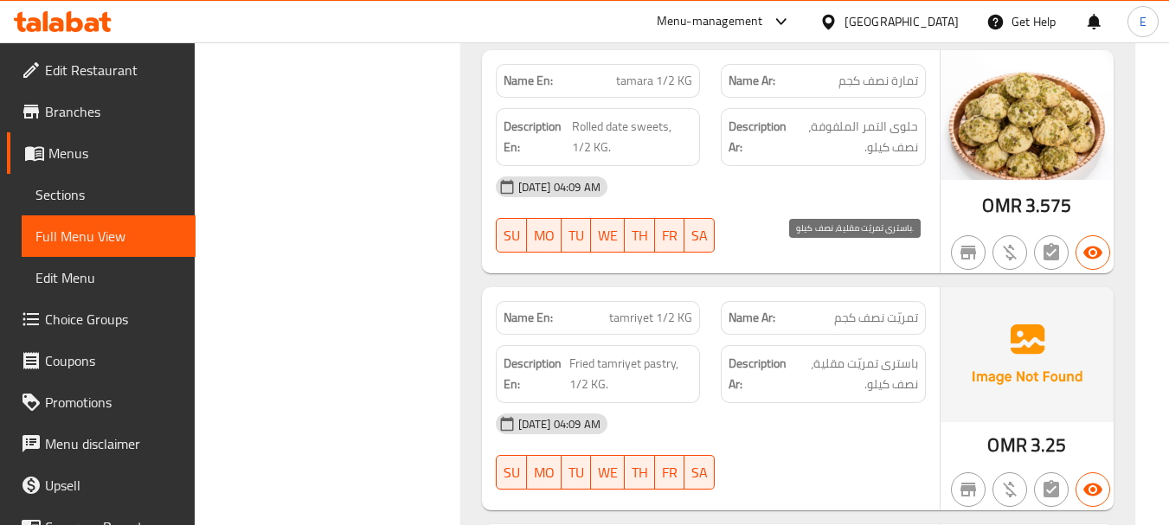
click at [869, 353] on span "باسترى تمريّت مقلية، نصف كيلو." at bounding box center [854, 374] width 128 height 42
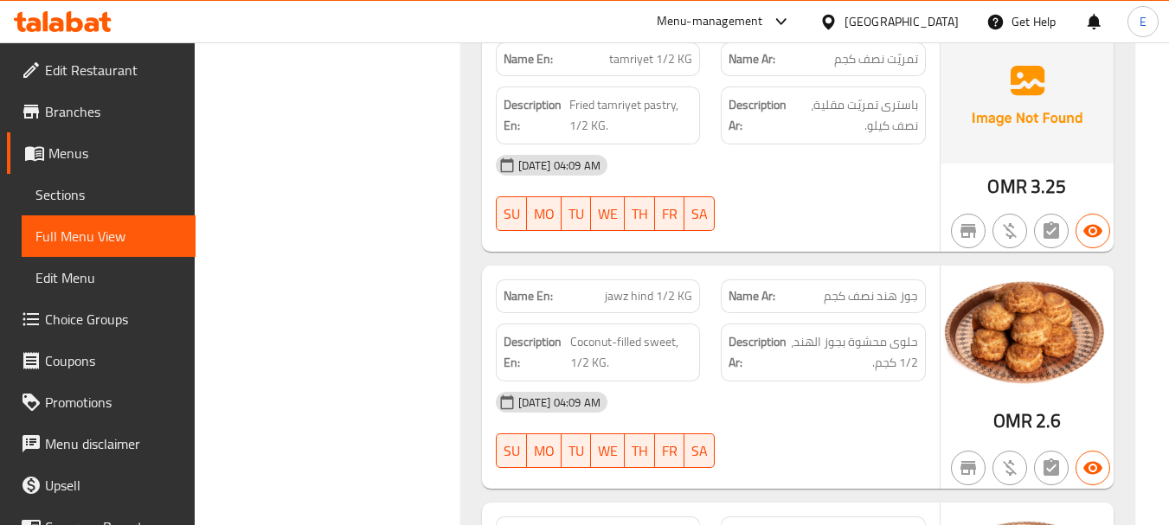
scroll to position [17132, 0]
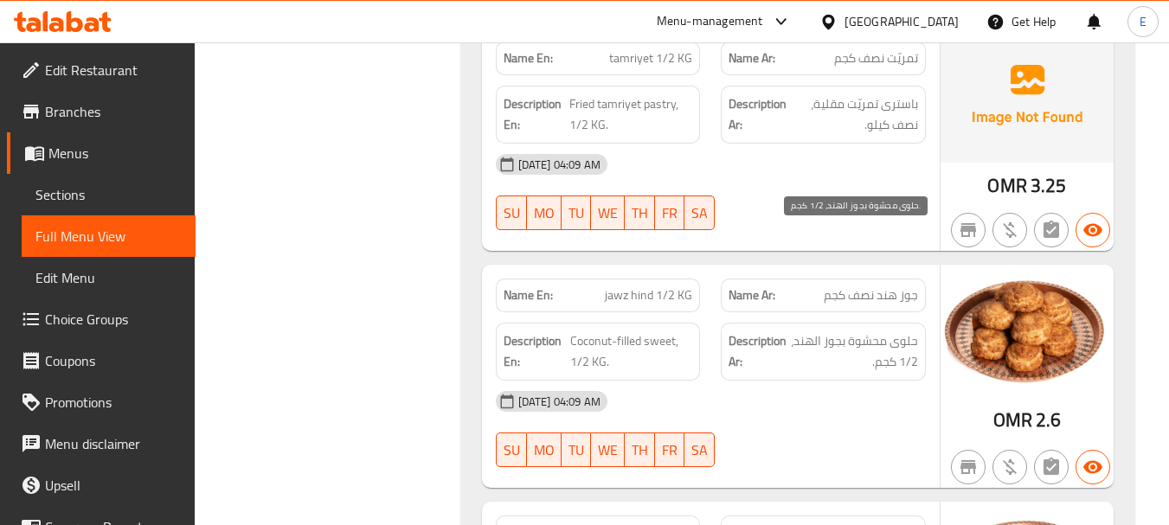
click at [881, 331] on span "حلوى محشوة بجوز الهند، 1/2 كجم." at bounding box center [854, 352] width 128 height 42
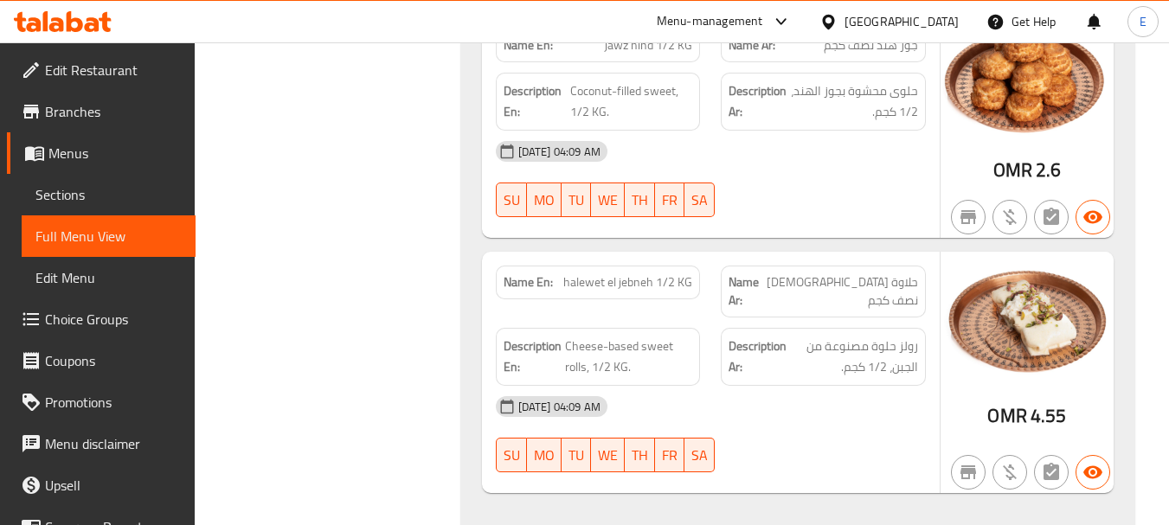
scroll to position [17391, 0]
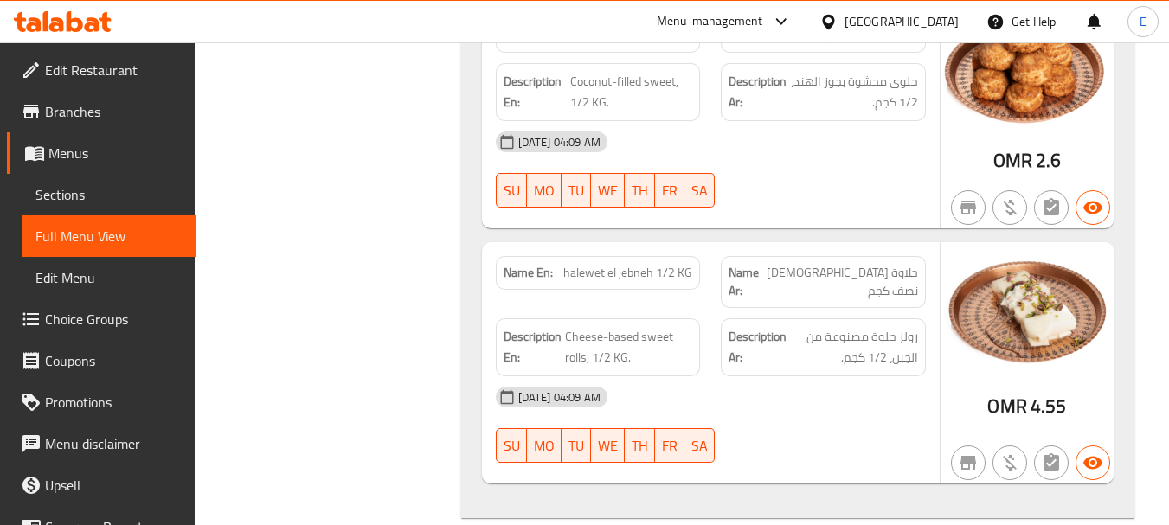
click at [606, 326] on span "Cheese-based sweet rolls, 1/2 KG." at bounding box center [629, 347] width 128 height 42
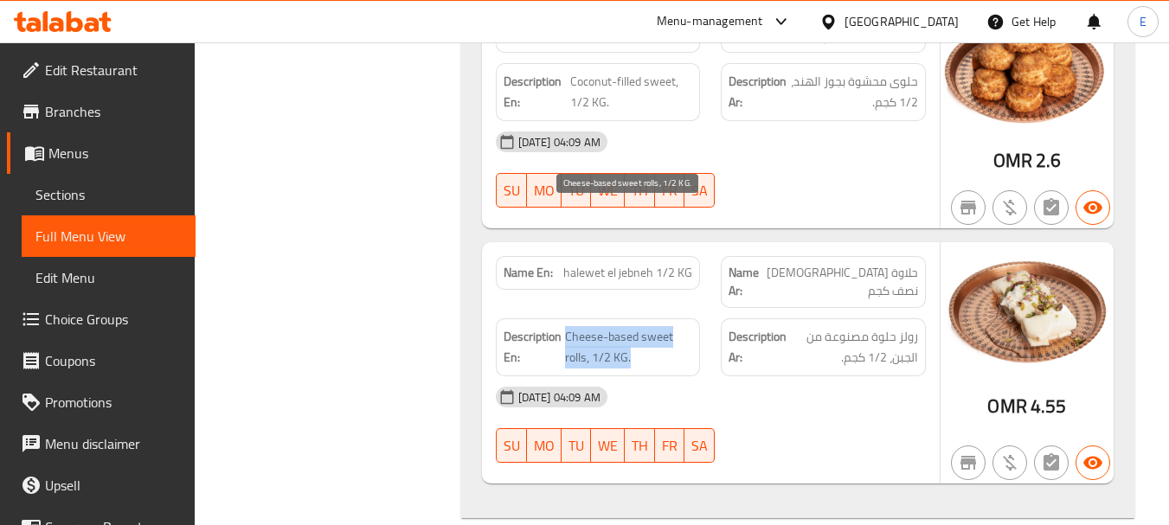
click at [606, 326] on span "Cheese-based sweet rolls, 1/2 KG." at bounding box center [629, 347] width 128 height 42
click at [661, 326] on span "Cheese-based sweet rolls, 1/2 KG." at bounding box center [629, 347] width 128 height 42
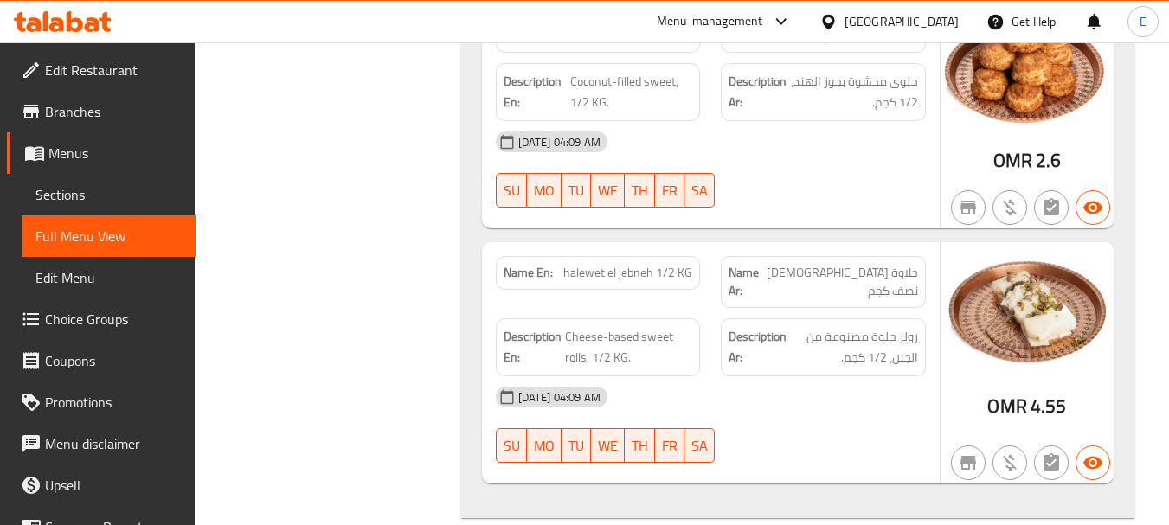
click at [682, 326] on span "Cheese-based sweet rolls, 1/2 KG." at bounding box center [629, 347] width 128 height 42
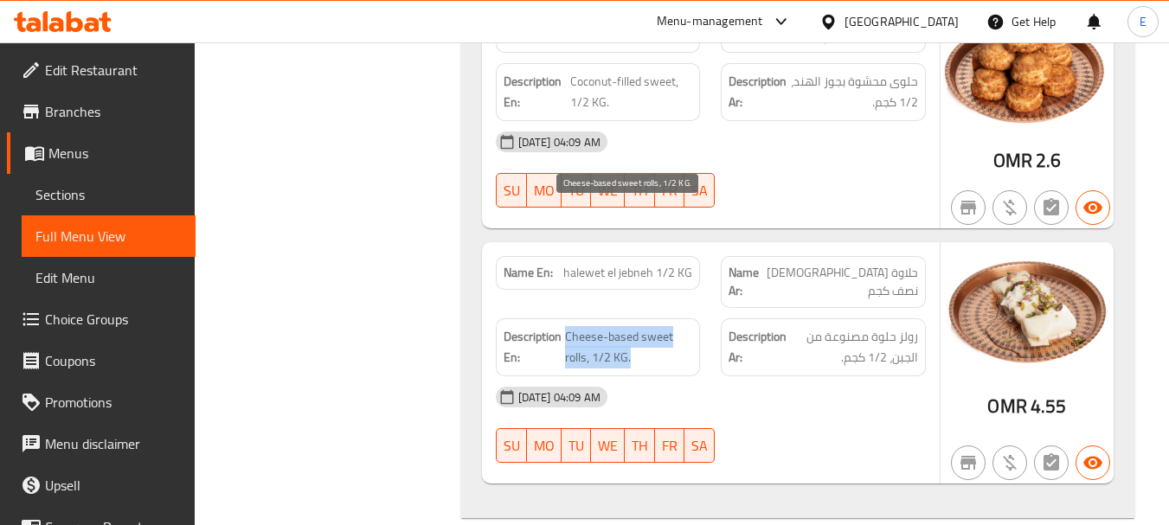
click at [682, 326] on span "Cheese-based sweet rolls, 1/2 KG." at bounding box center [629, 347] width 128 height 42
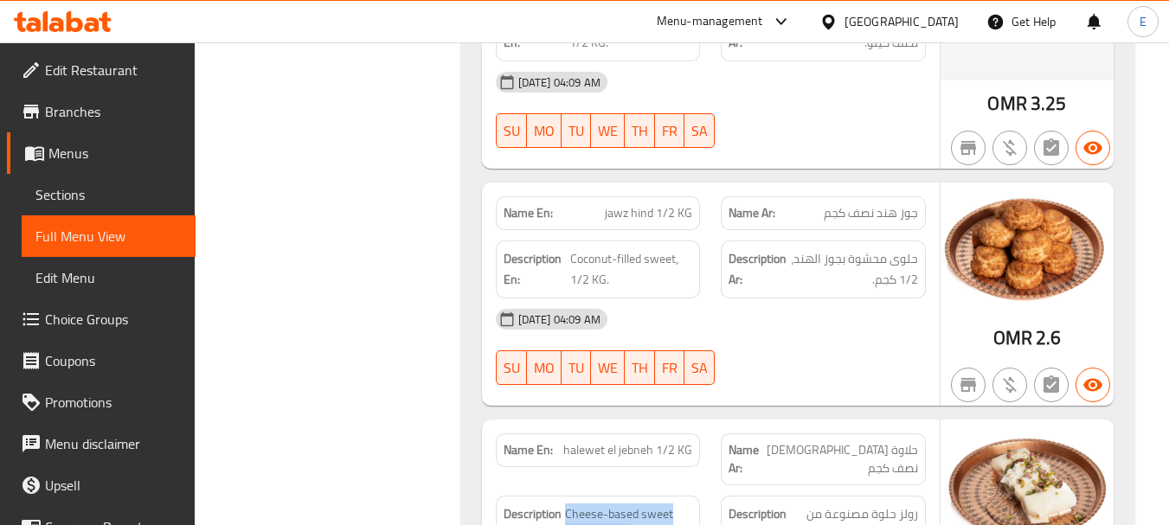
scroll to position [17045, 0]
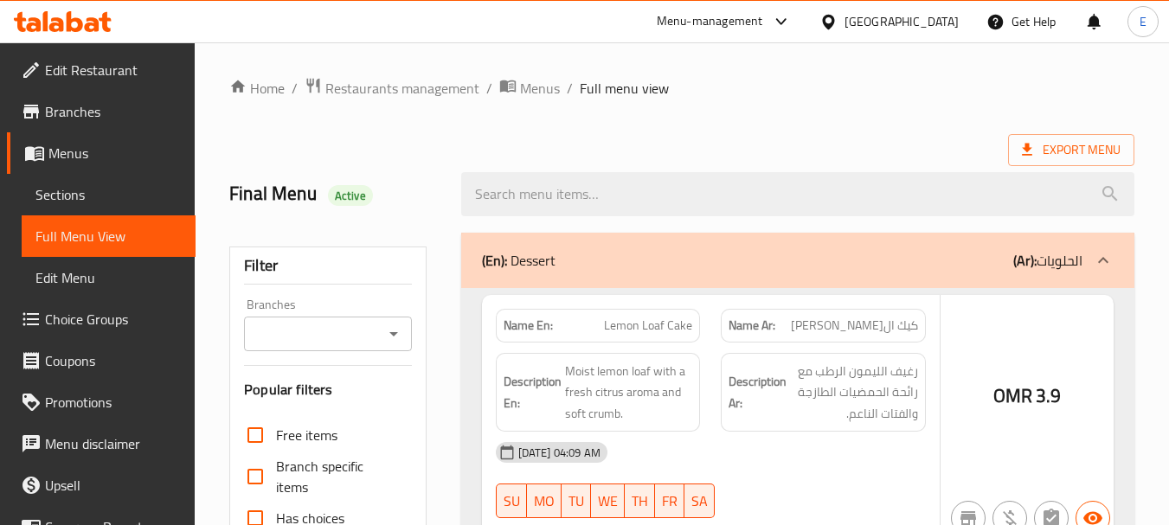
click at [58, 196] on div at bounding box center [584, 262] width 1169 height 525
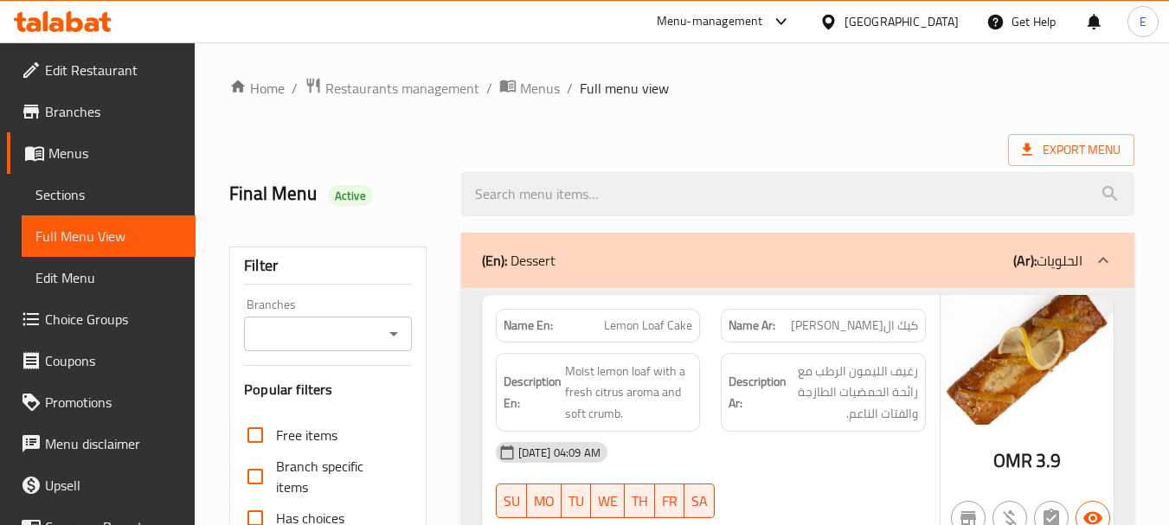
click at [85, 201] on span "Sections" at bounding box center [108, 194] width 146 height 21
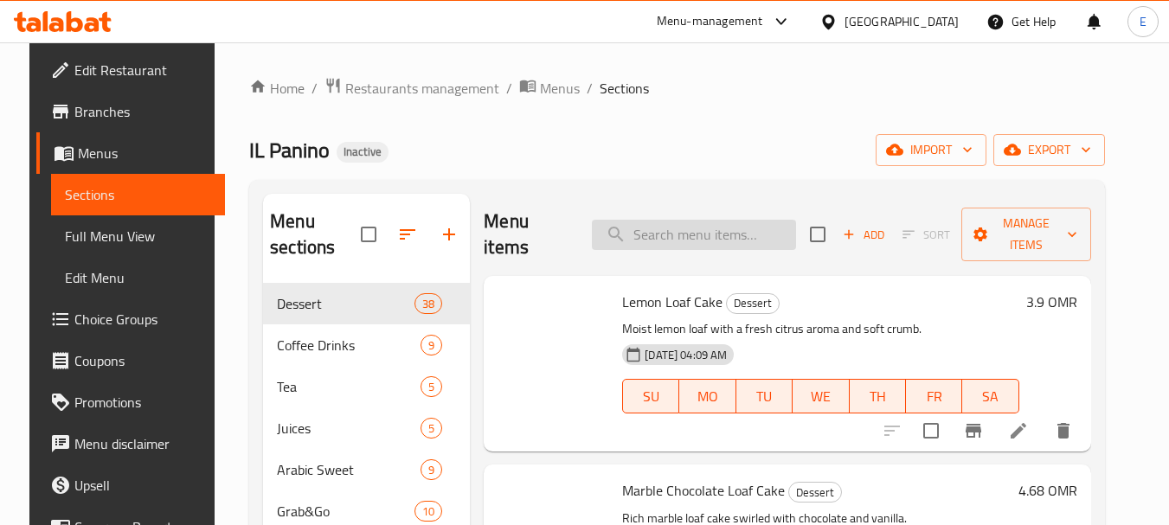
click at [701, 245] on input "search" at bounding box center [694, 235] width 204 height 30
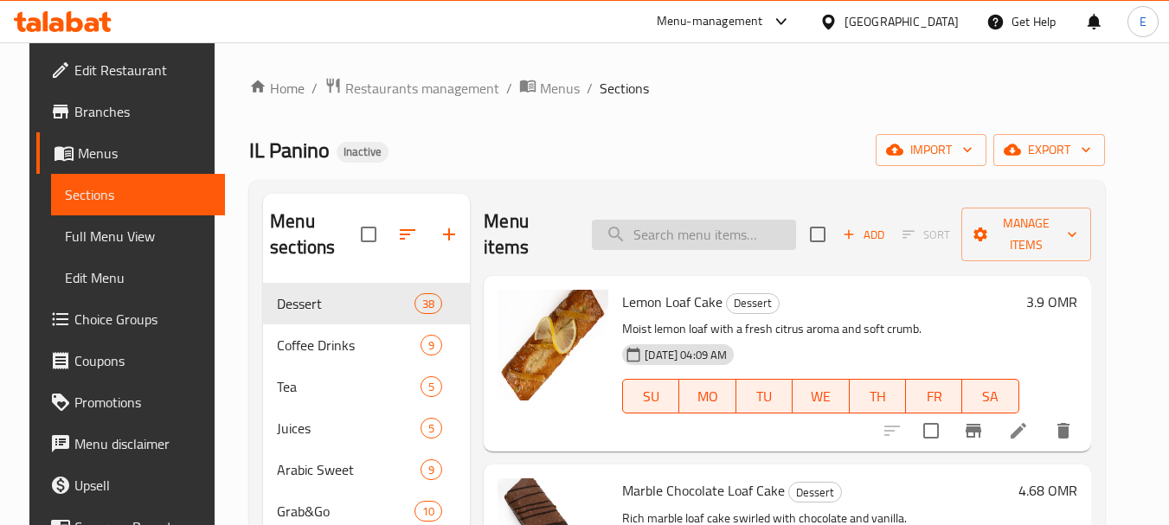
paste input "Orange Juice"
type input "Orange Juice"
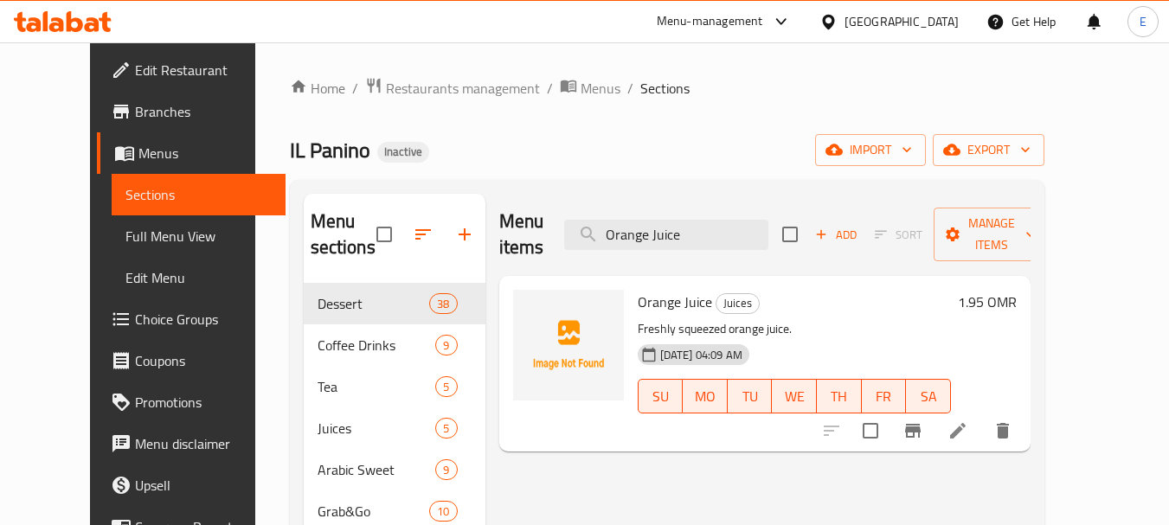
click at [966, 423] on icon at bounding box center [958, 431] width 16 height 16
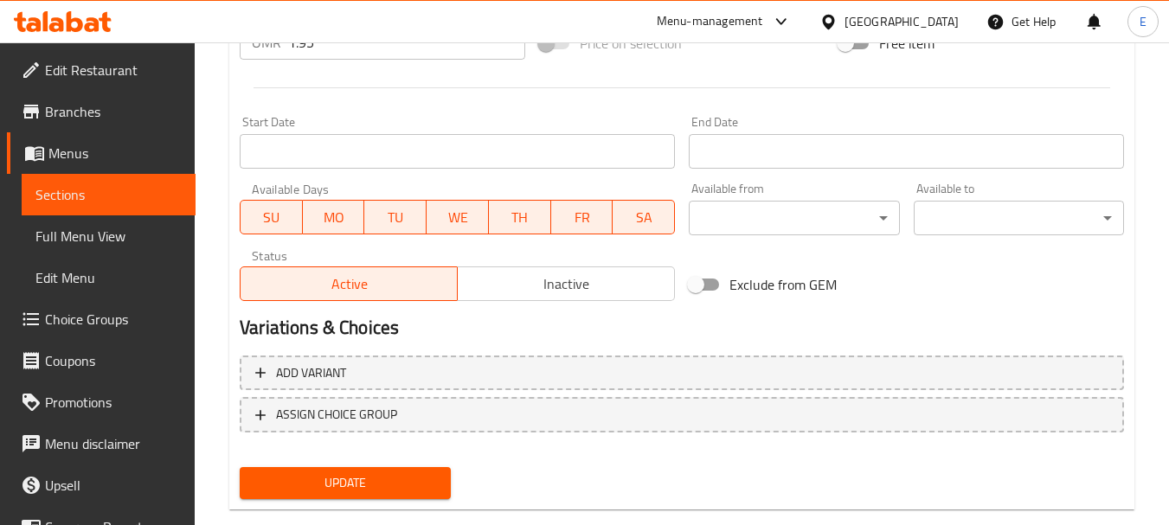
scroll to position [698, 0]
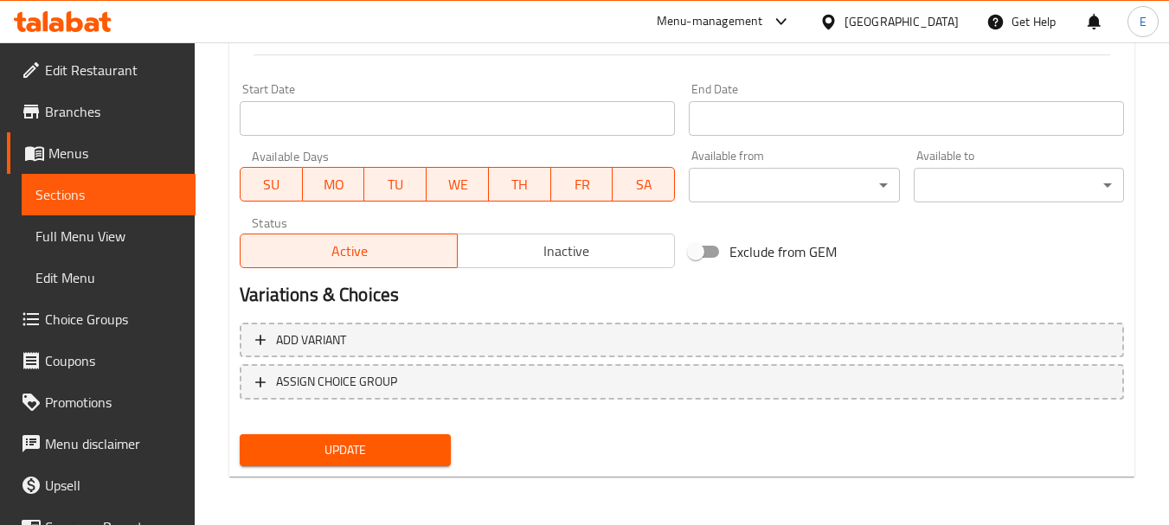
type textarea "عصير برتقال كبس طازج."
click at [421, 460] on span "Update" at bounding box center [345, 451] width 183 height 22
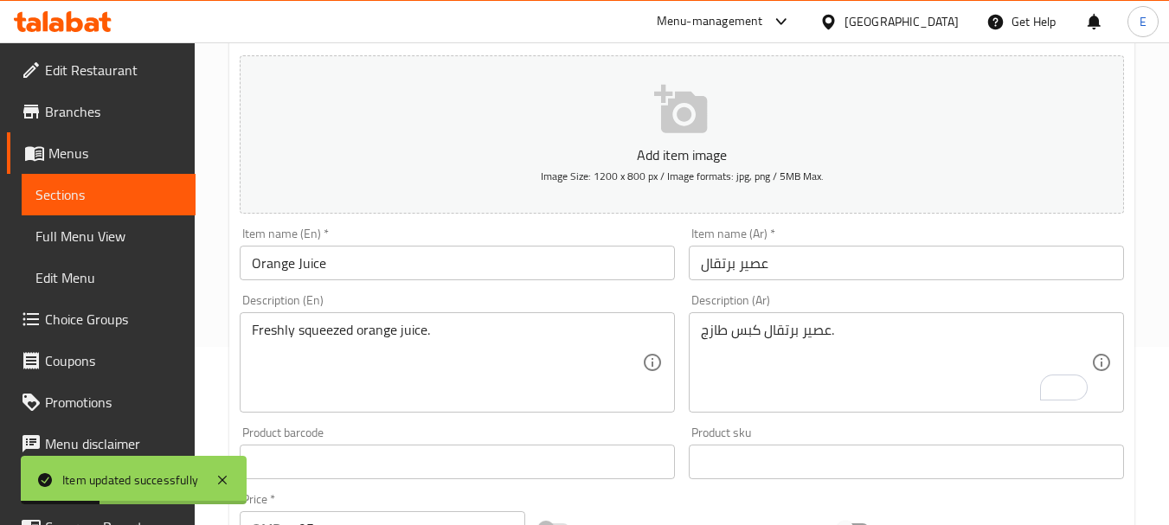
scroll to position [0, 0]
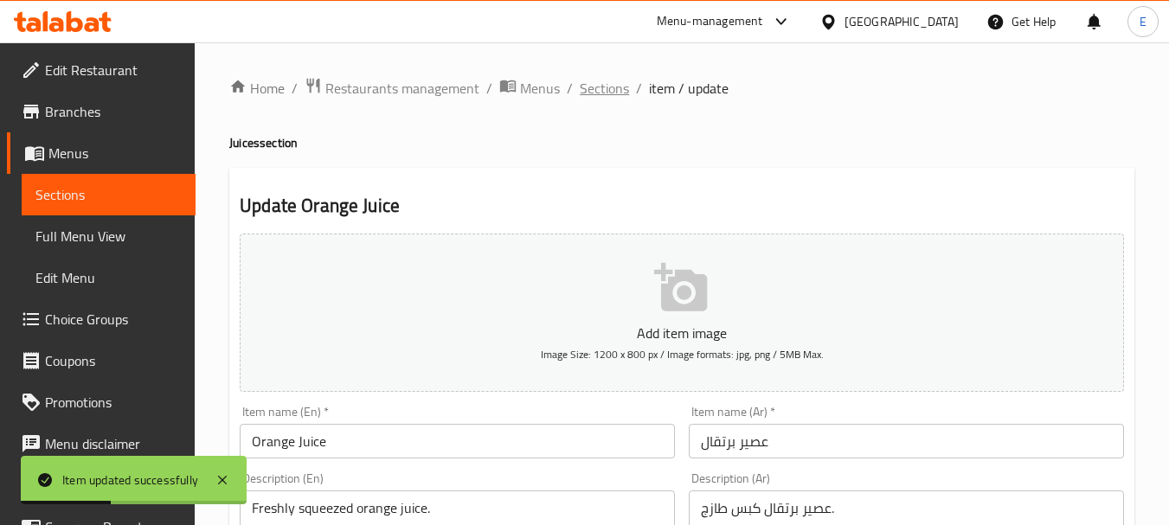
click at [619, 93] on span "Sections" at bounding box center [604, 88] width 49 height 21
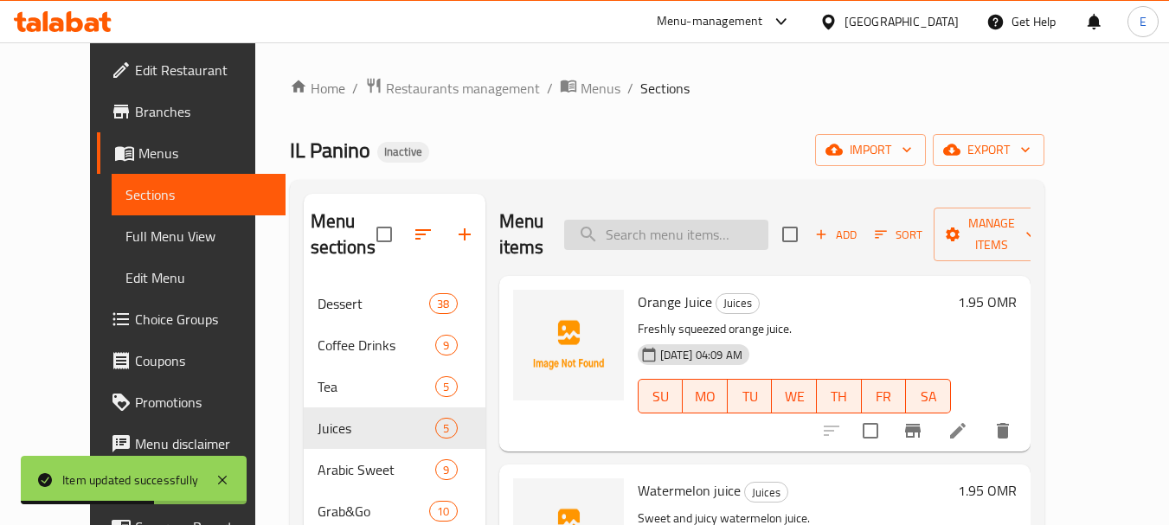
click at [678, 241] on input "search" at bounding box center [666, 235] width 204 height 30
paste input "Mint Lemonade"
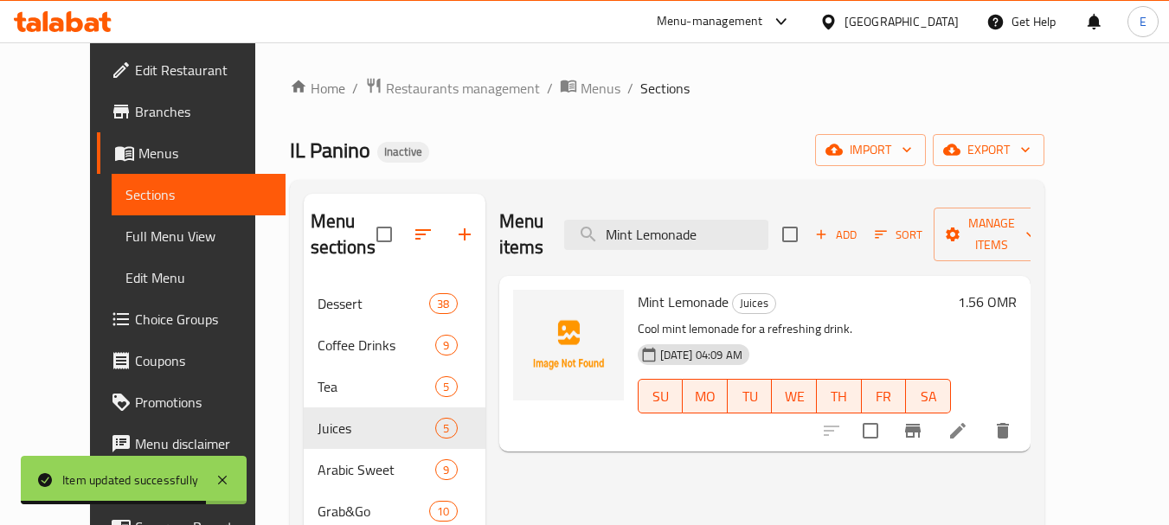
type input "Mint Lemonade"
click at [966, 423] on icon at bounding box center [958, 431] width 16 height 16
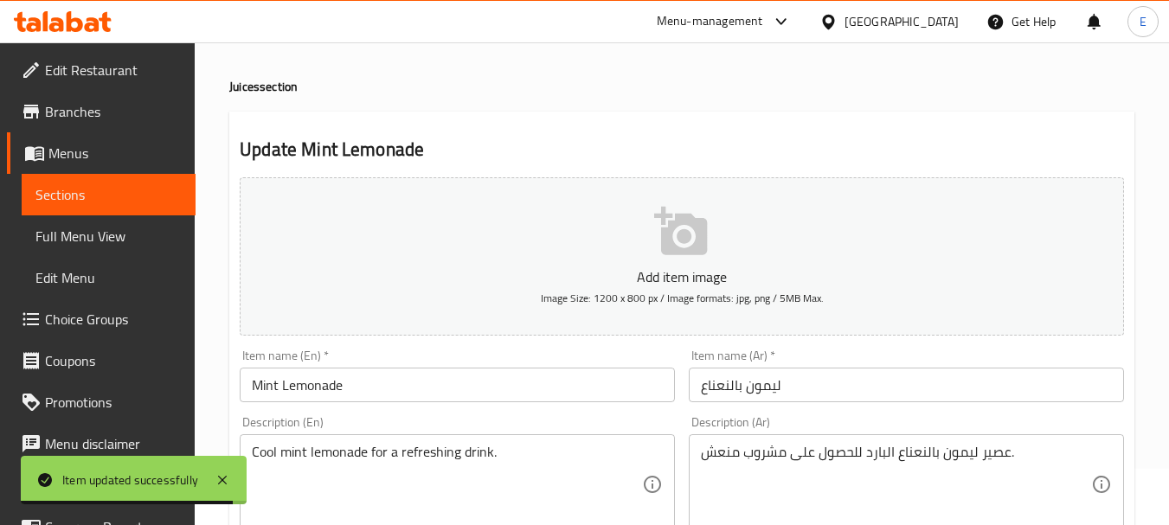
scroll to position [87, 0]
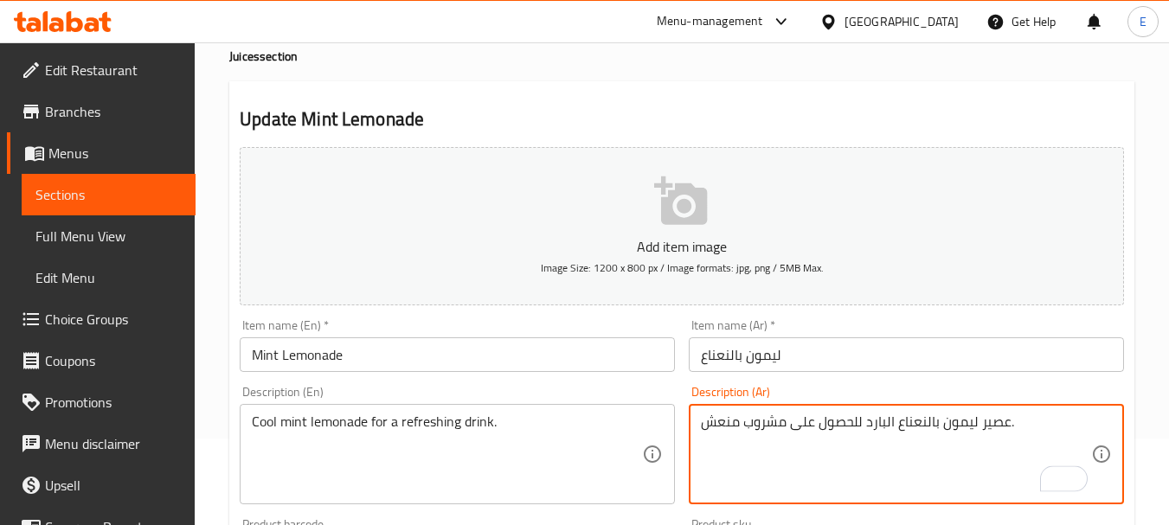
drag, startPoint x: 945, startPoint y: 420, endPoint x: 1007, endPoint y: 422, distance: 61.5
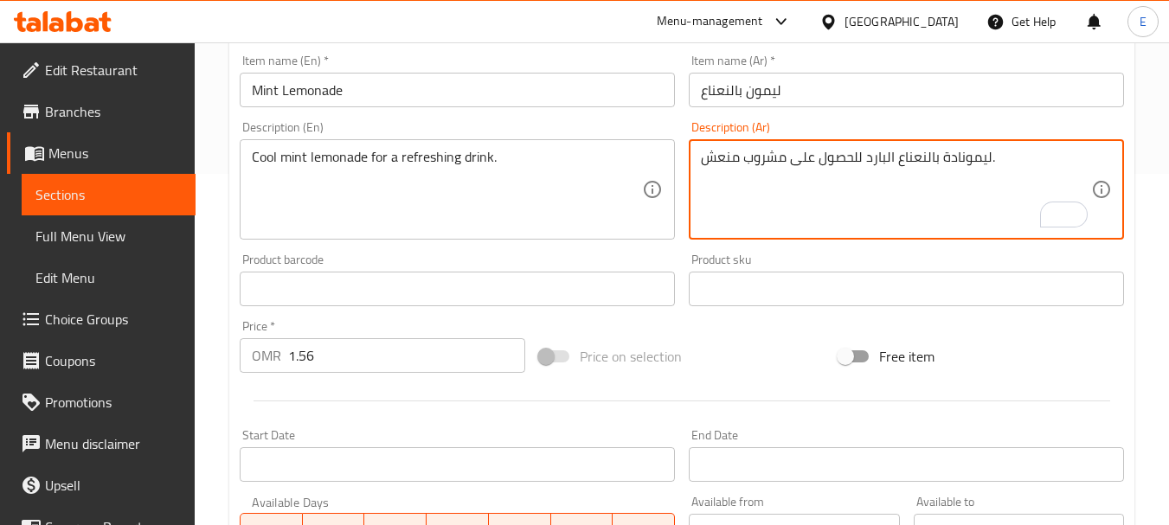
scroll to position [698, 0]
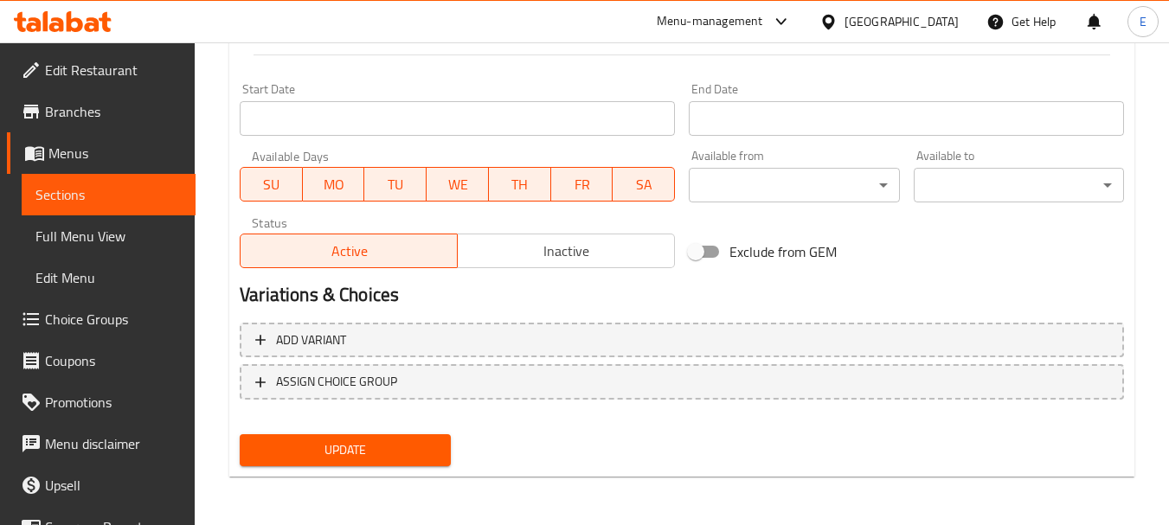
type textarea "ليمونادة بالنعناع البارد للحصول على مشروب منعش."
click at [408, 467] on div "Update" at bounding box center [345, 451] width 224 height 46
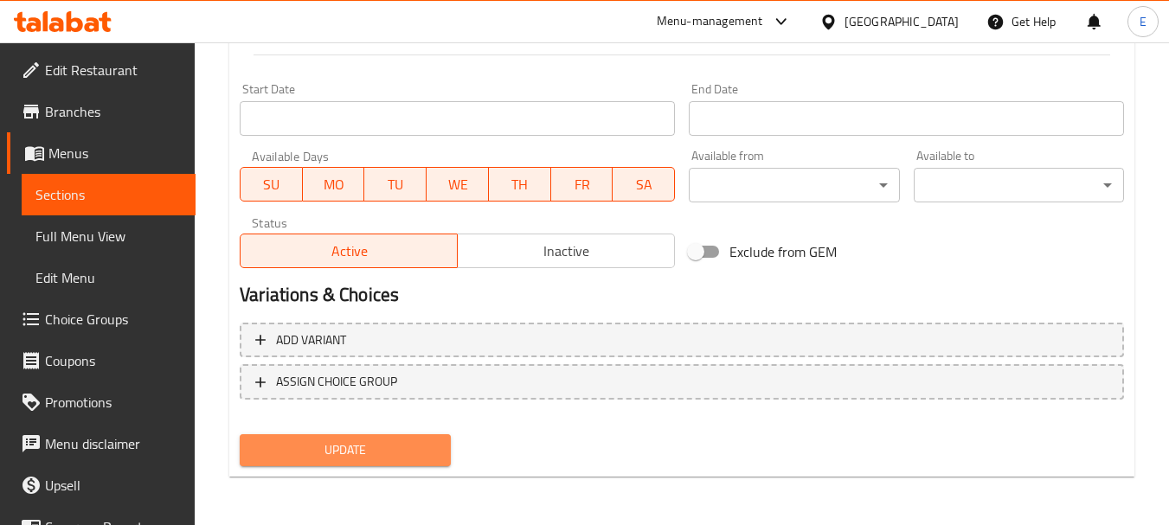
click at [409, 461] on span "Update" at bounding box center [345, 451] width 183 height 22
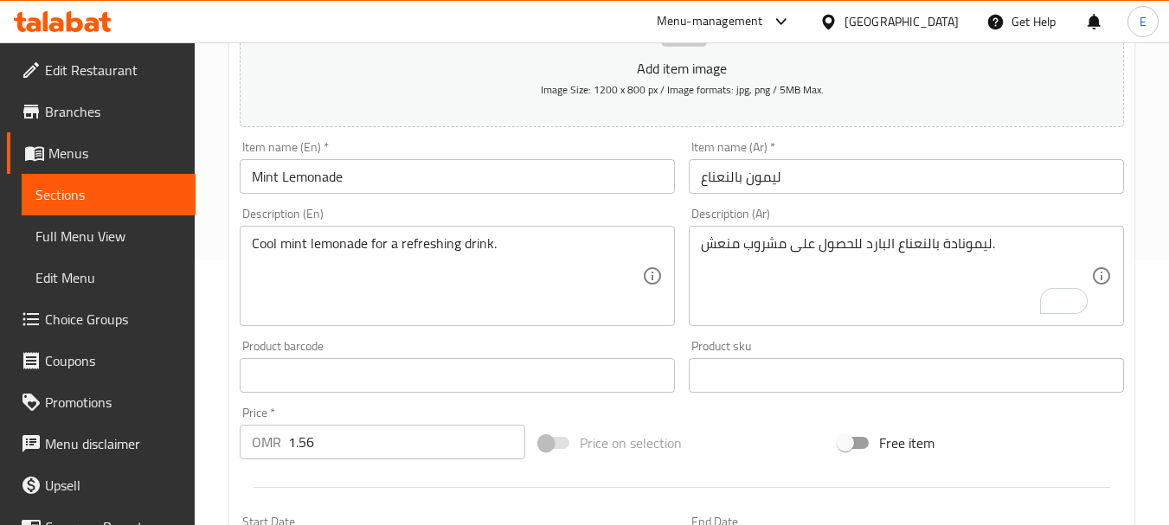
scroll to position [0, 0]
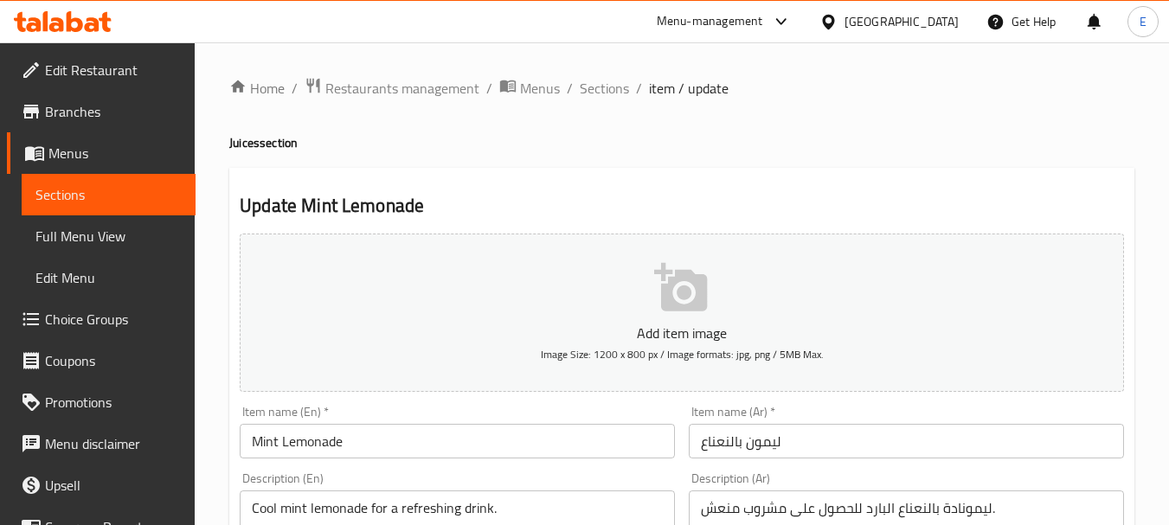
click at [636, 94] on li "/" at bounding box center [639, 88] width 6 height 21
click at [610, 88] on span "Sections" at bounding box center [604, 88] width 49 height 21
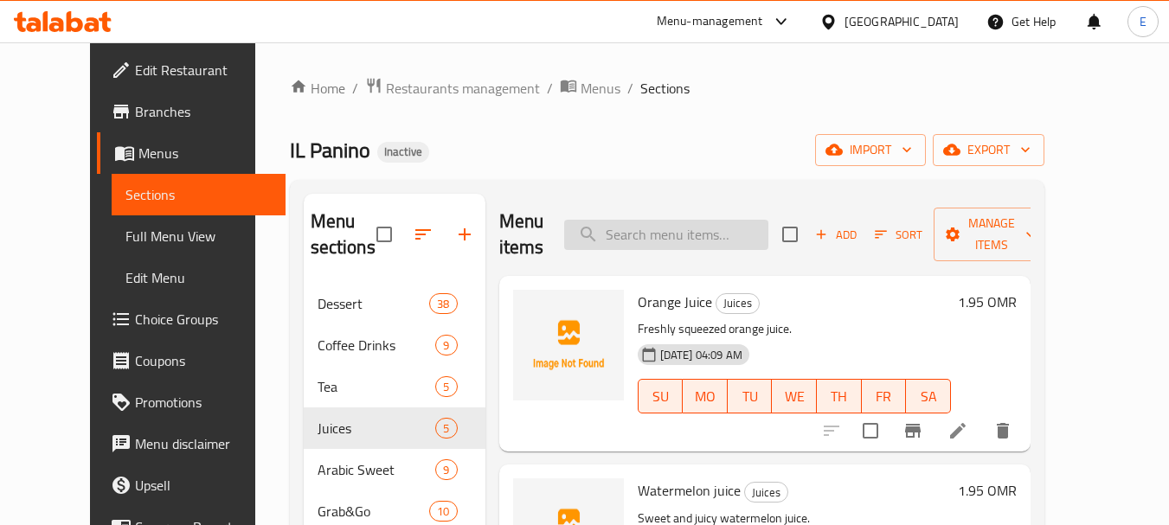
click at [698, 239] on input "search" at bounding box center [666, 235] width 204 height 30
paste input "Chocolate Muffin"
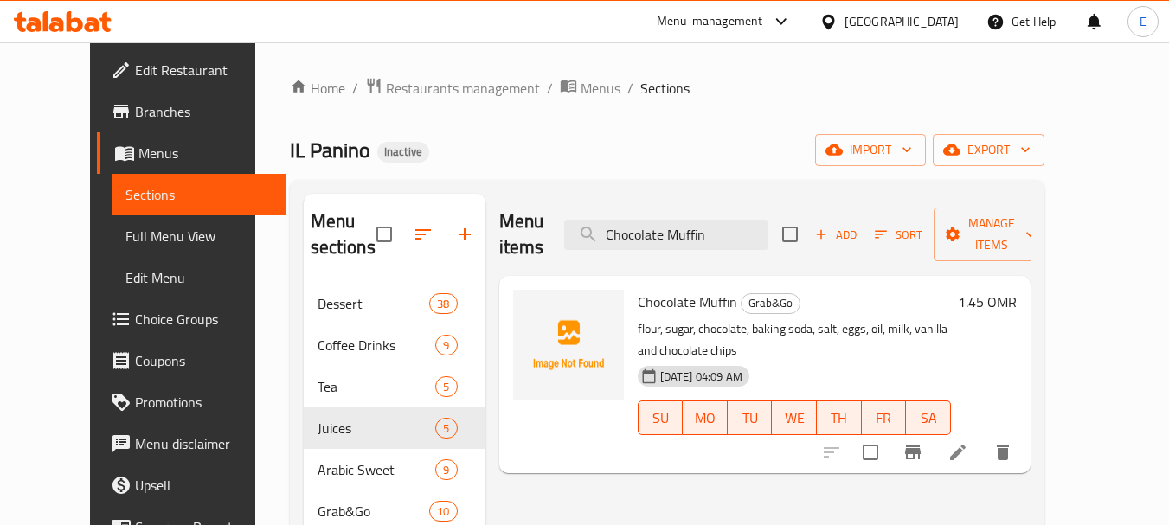
type input "Chocolate Muffin"
click at [968, 442] on icon at bounding box center [958, 452] width 21 height 21
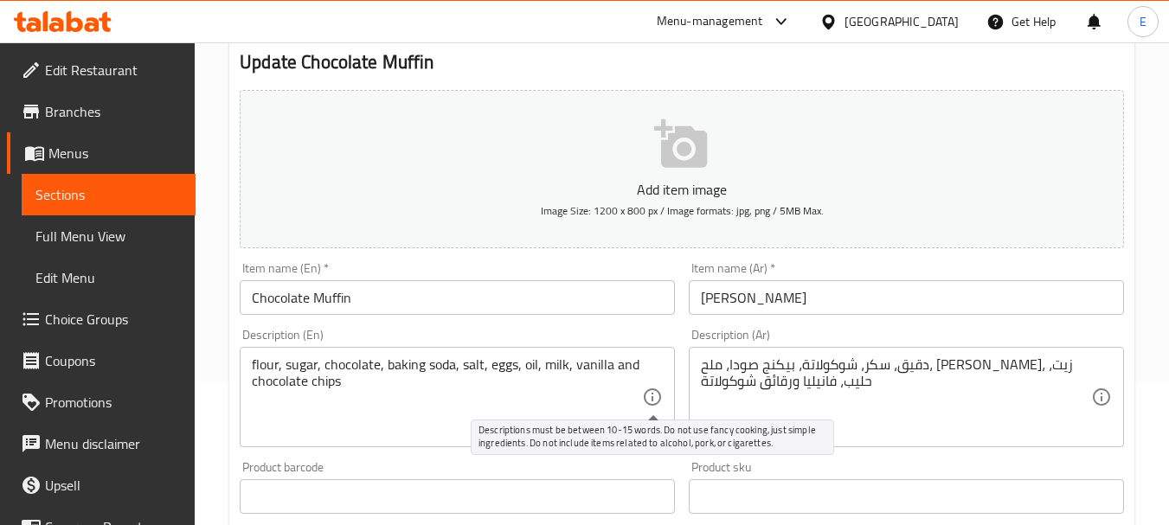
scroll to position [173, 0]
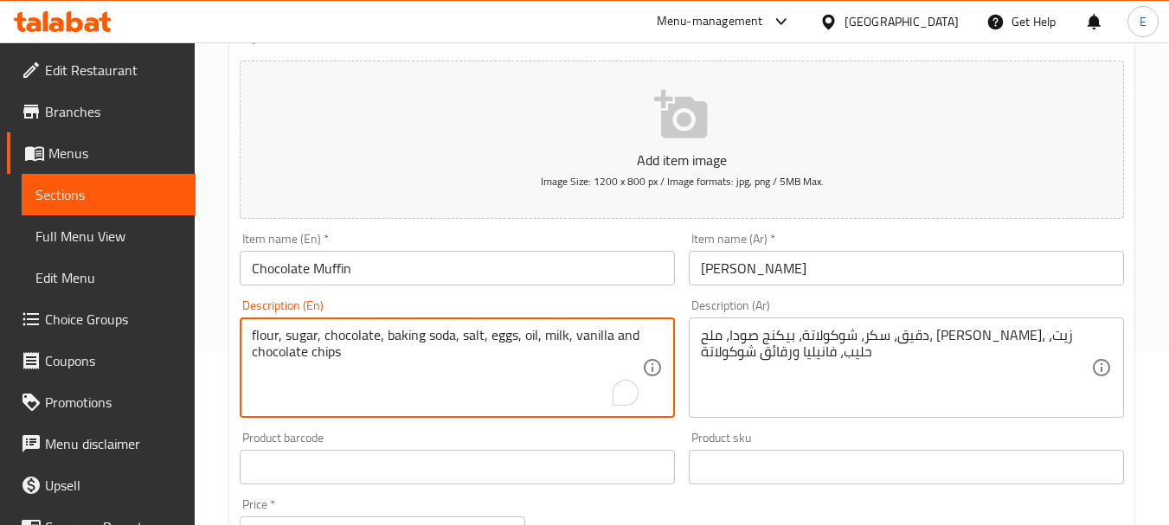
click at [601, 336] on textarea "flour, sugar, chocolate, baking soda, salt, eggs, oil, milk, vanilla and chocol…" at bounding box center [447, 368] width 390 height 82
paste textarea "Moist chocolate muffin."
type textarea "Moist chocolate muffin."
click at [845, 338] on textarea "دقيق، سكر، شوكولاتة، بيكنج صودا، ملح، بيض، زيت، حليب، فانيليا ورقائق شوكولاتة" at bounding box center [896, 368] width 390 height 82
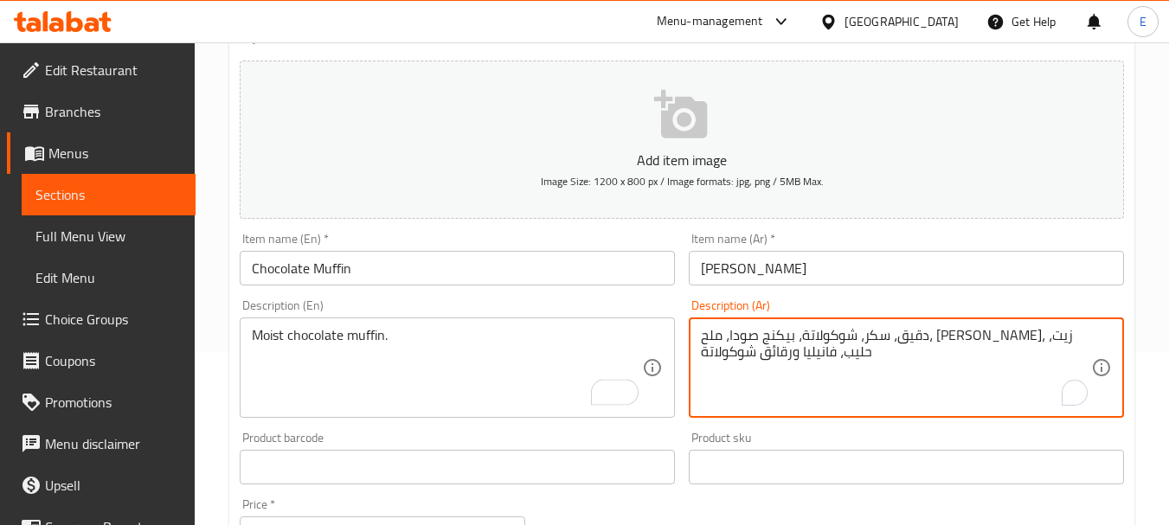
click at [845, 338] on textarea "دقيق، سكر، شوكولاتة، بيكنج صودا، ملح، بيض، زيت، حليب، فانيليا ورقائق شوكولاتة" at bounding box center [896, 368] width 390 height 82
click at [782, 276] on input "مافن شوكولاتة" at bounding box center [906, 268] width 435 height 35
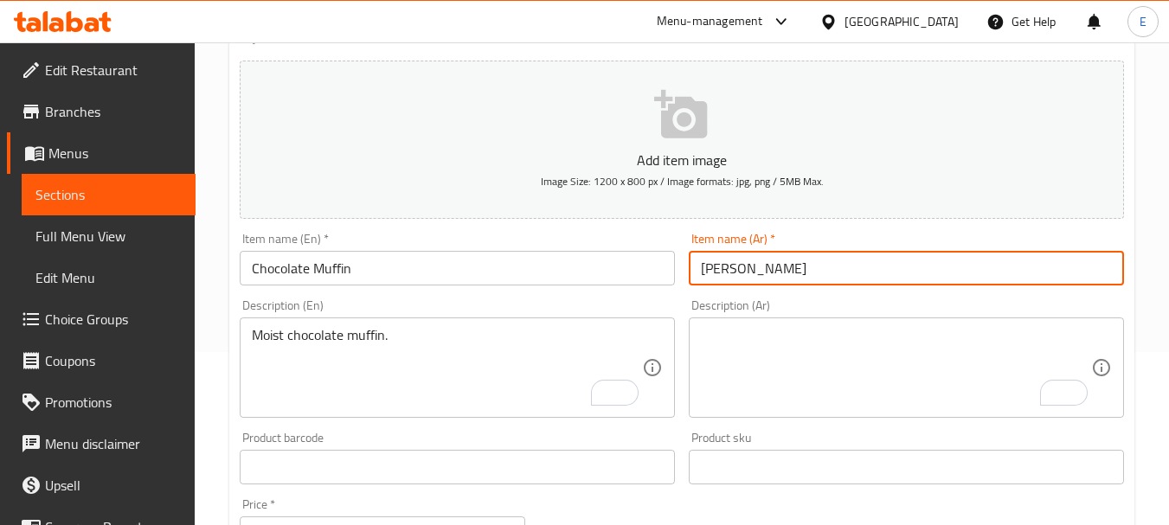
click at [782, 276] on input "مافن شوكولاتة" at bounding box center [906, 268] width 435 height 35
click at [770, 332] on textarea "To enrich screen reader interactions, please activate Accessibility in Grammarl…" at bounding box center [896, 368] width 390 height 82
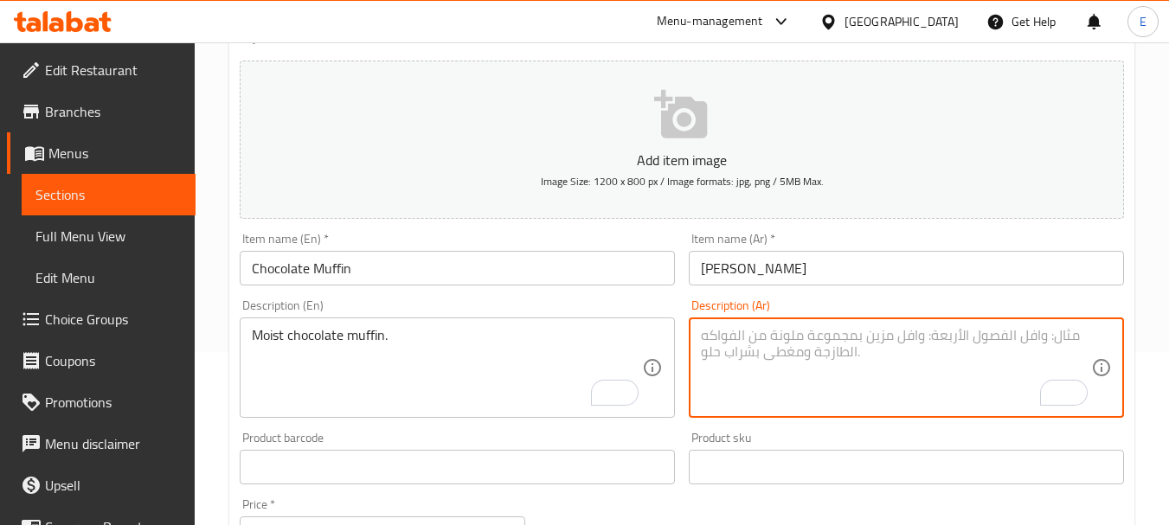
paste textarea "مافن شوكولاتة"
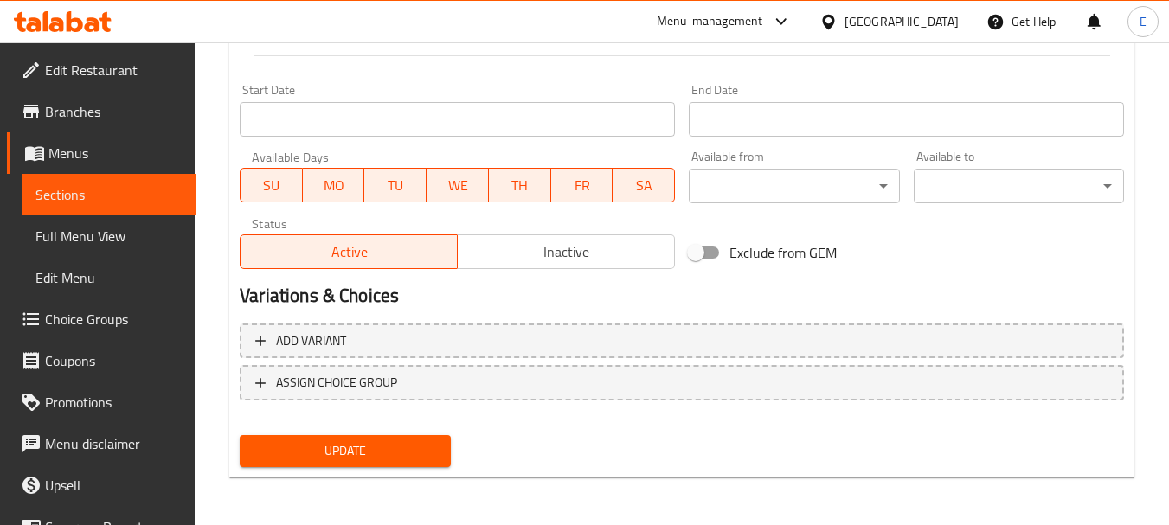
scroll to position [698, 0]
type textarea "مافن شوكولاتة رطب"
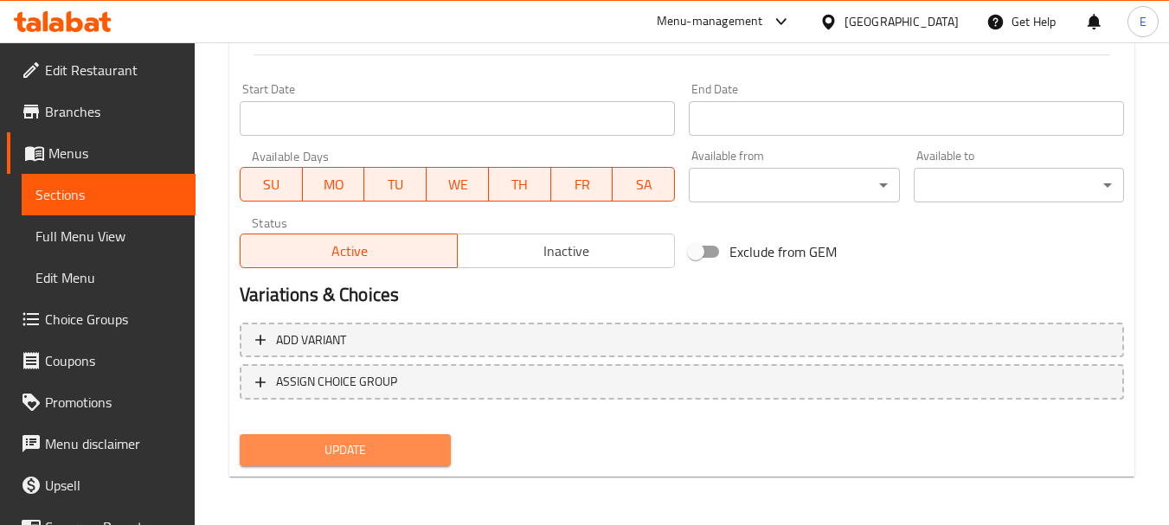
click at [377, 444] on span "Update" at bounding box center [345, 451] width 183 height 22
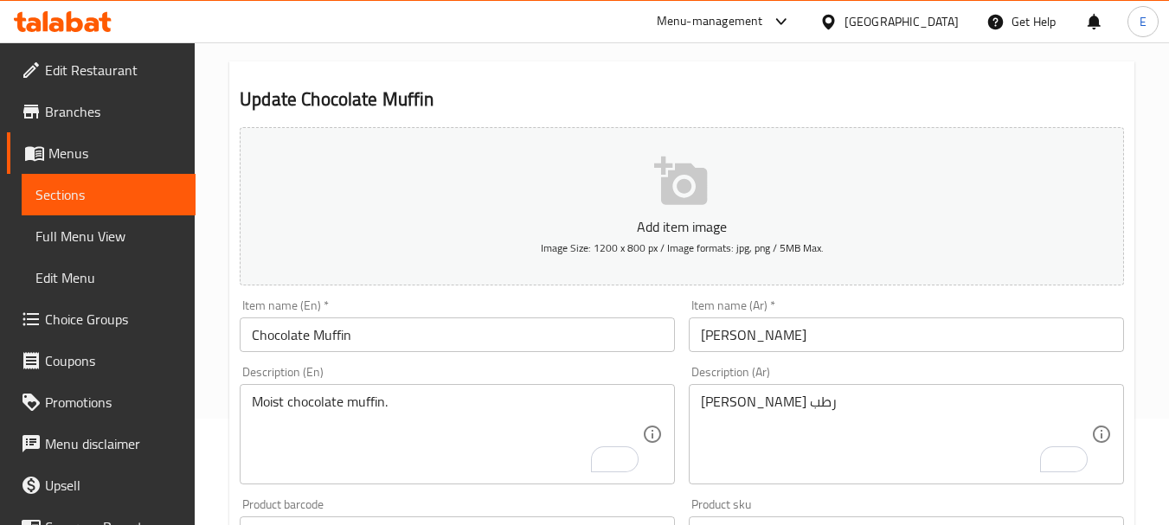
scroll to position [0, 0]
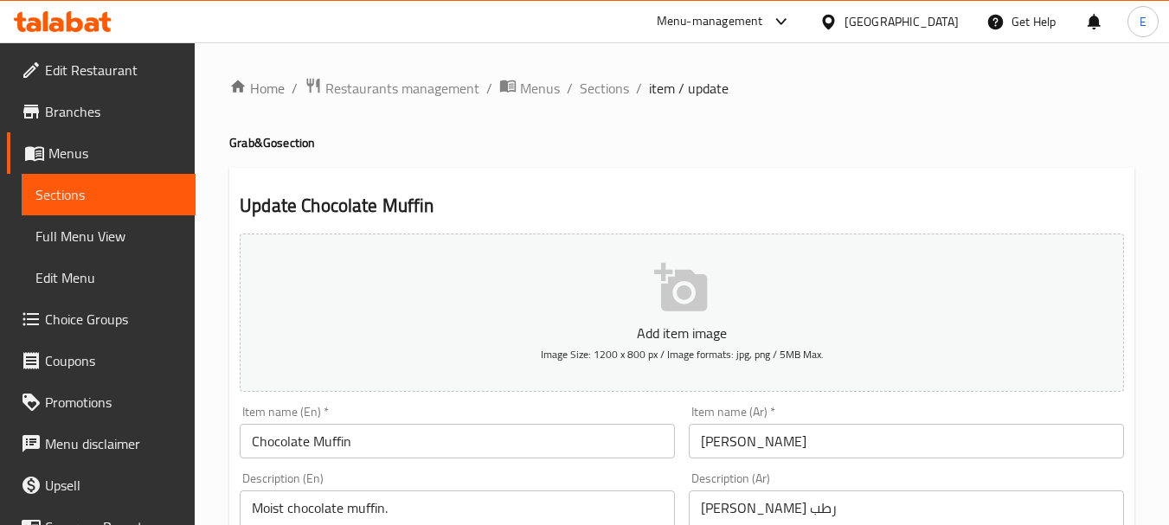
drag, startPoint x: 605, startPoint y: 88, endPoint x: 611, endPoint y: 101, distance: 14.3
click at [605, 88] on span "Sections" at bounding box center [604, 88] width 49 height 21
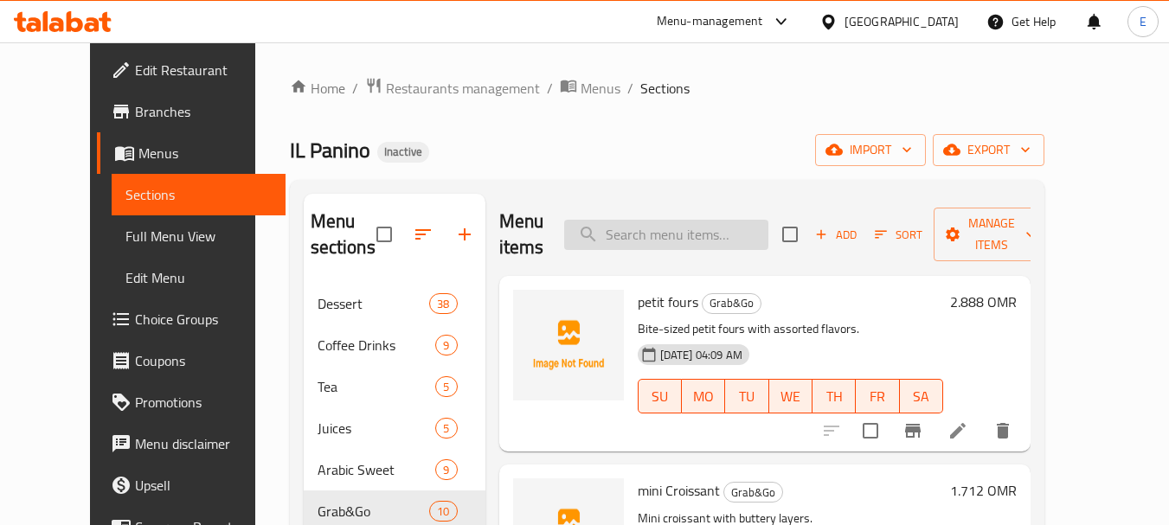
click at [659, 244] on input "search" at bounding box center [666, 235] width 204 height 30
paste input "Green Power (healthy)"
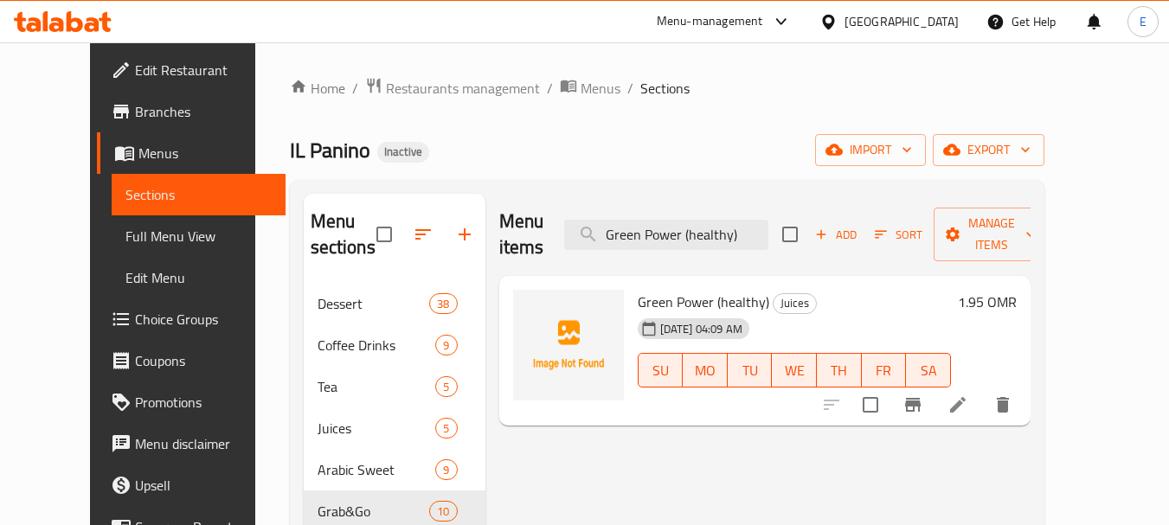
type input "Green Power (healthy)"
click at [968, 395] on icon at bounding box center [958, 405] width 21 height 21
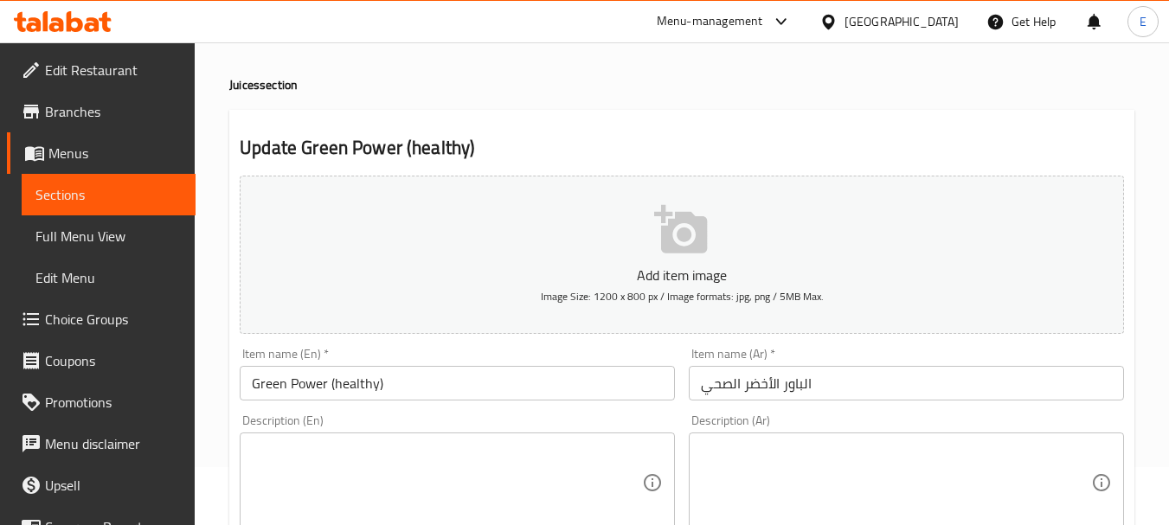
scroll to position [87, 0]
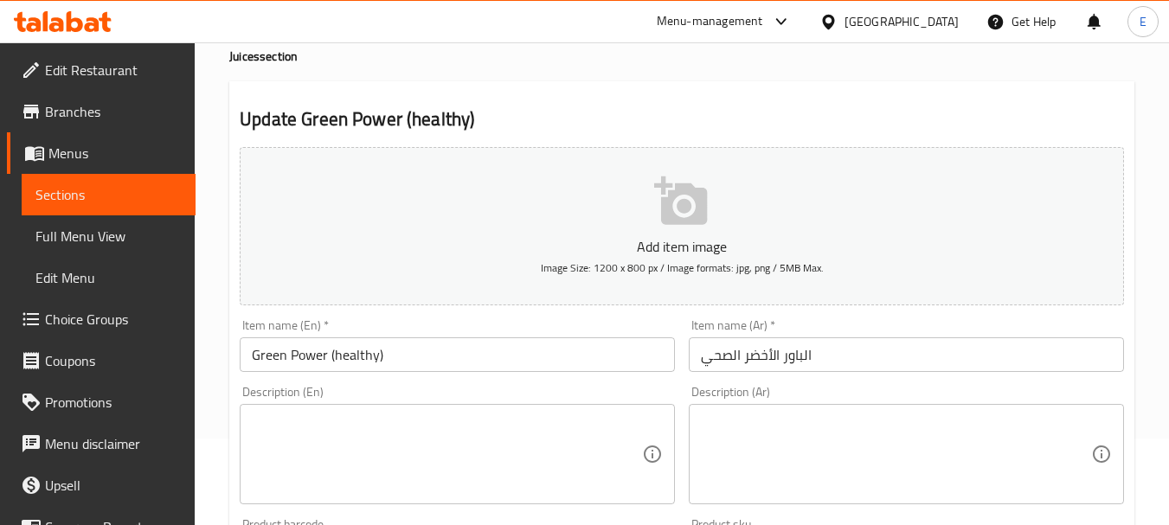
click at [551, 430] on textarea at bounding box center [447, 455] width 390 height 82
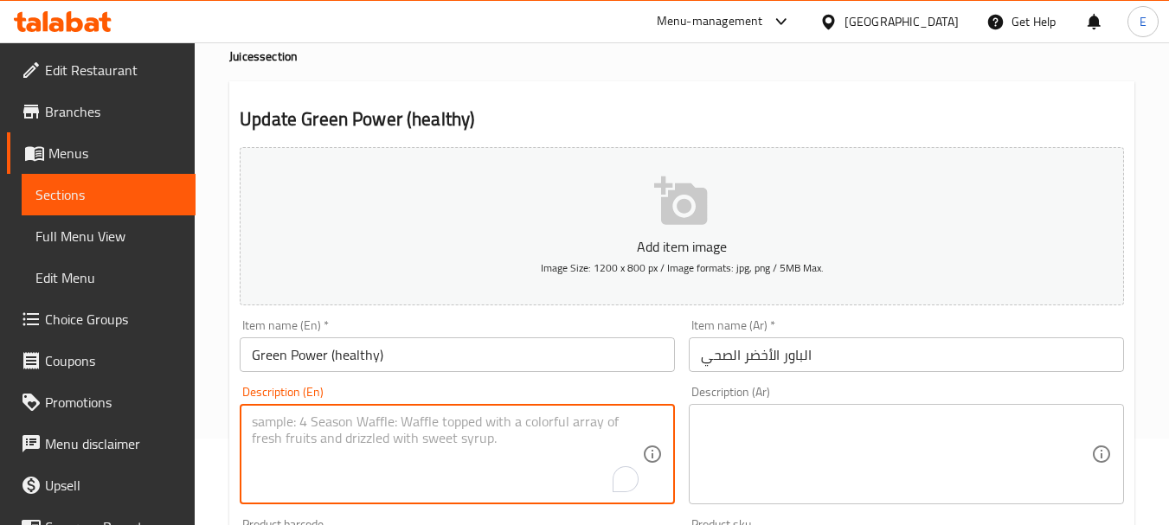
paste textarea "Healthy green juice blend."
type textarea "Healthy green juice blend."
click at [820, 411] on div "Description (Ar)" at bounding box center [906, 454] width 435 height 100
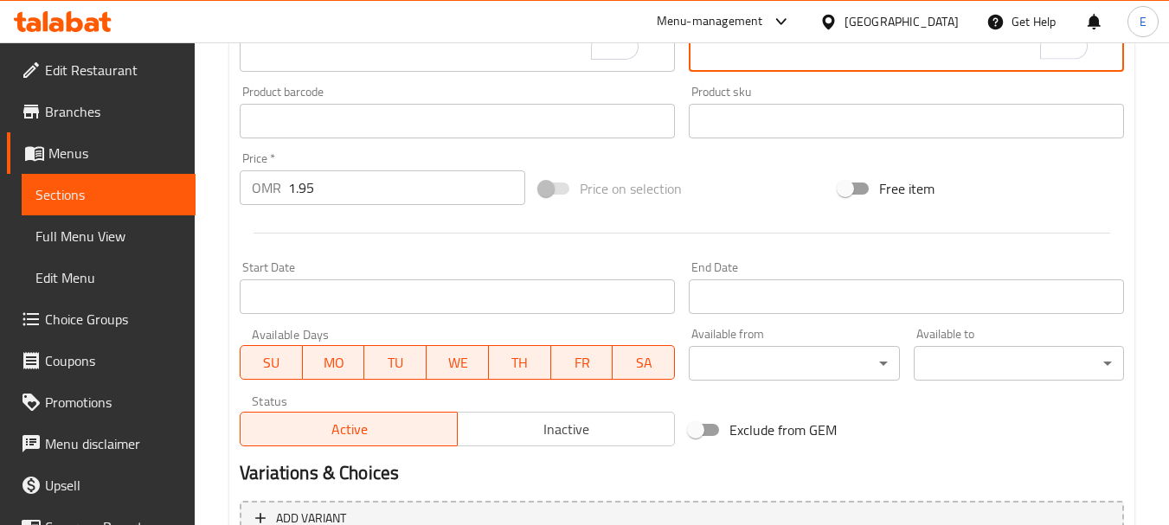
scroll to position [698, 0]
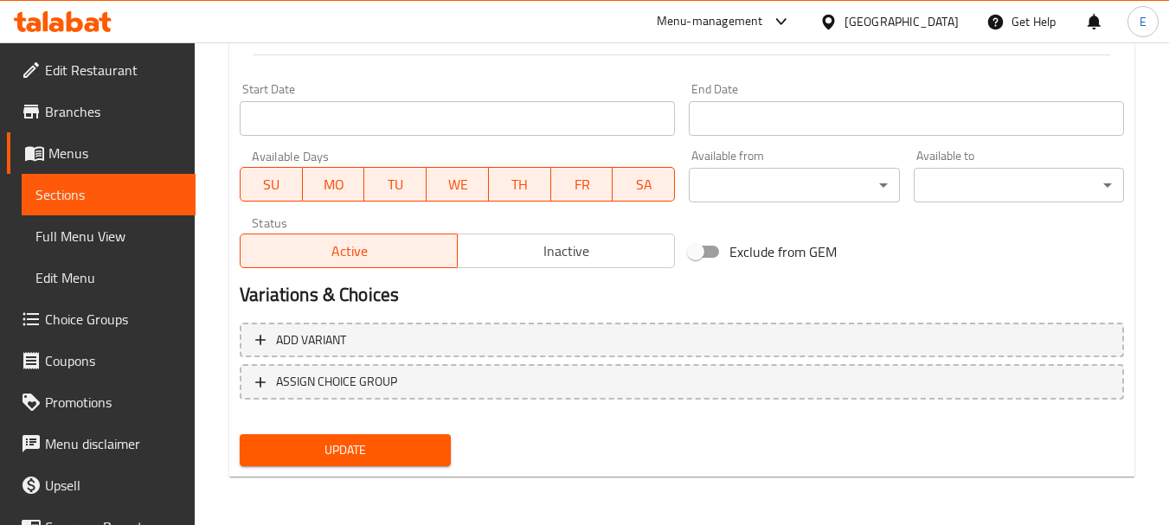
type textarea "بليند عصير أخضر صحى"
click at [438, 438] on button "Update" at bounding box center [345, 450] width 210 height 32
